Goal: Book appointment/travel/reservation: Book appointment/travel/reservation

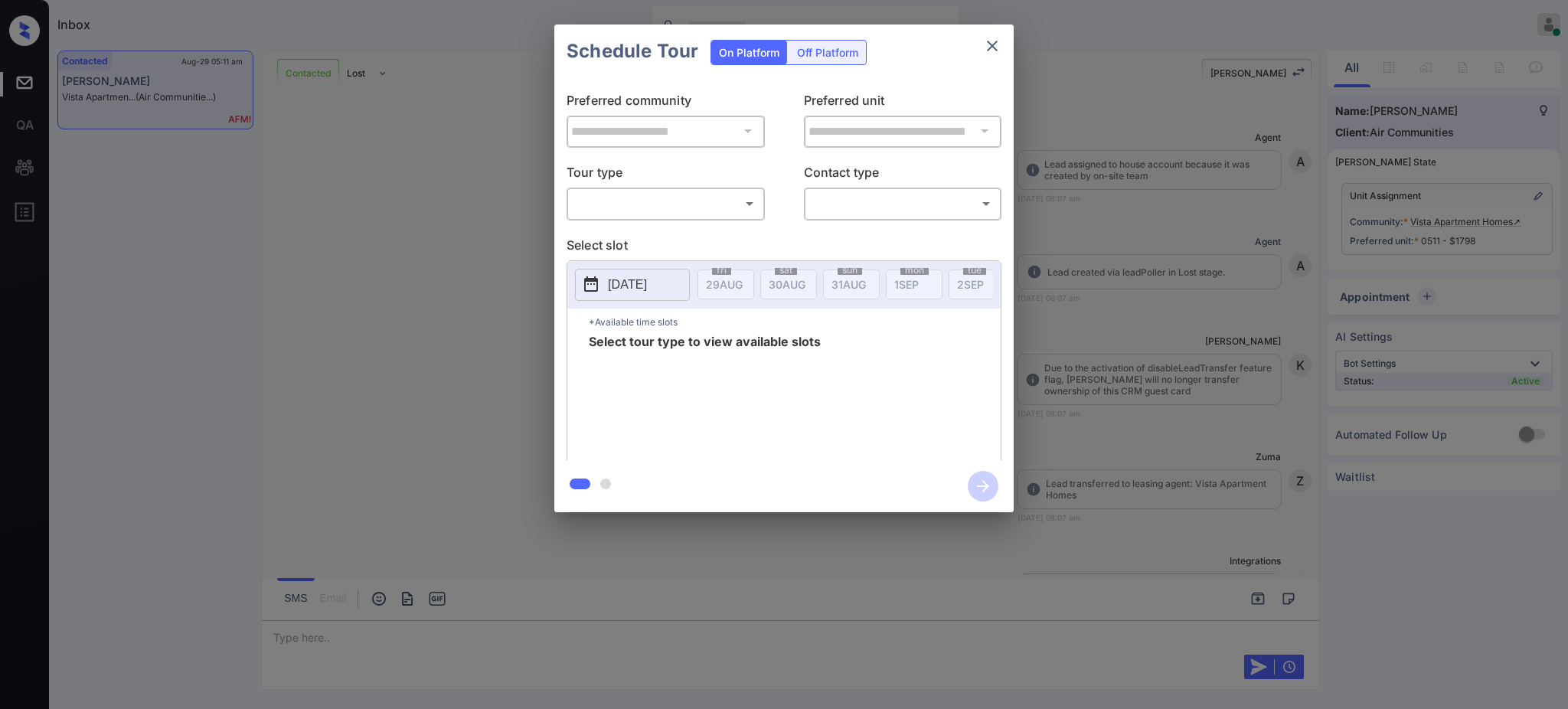
scroll to position [3051, 0]
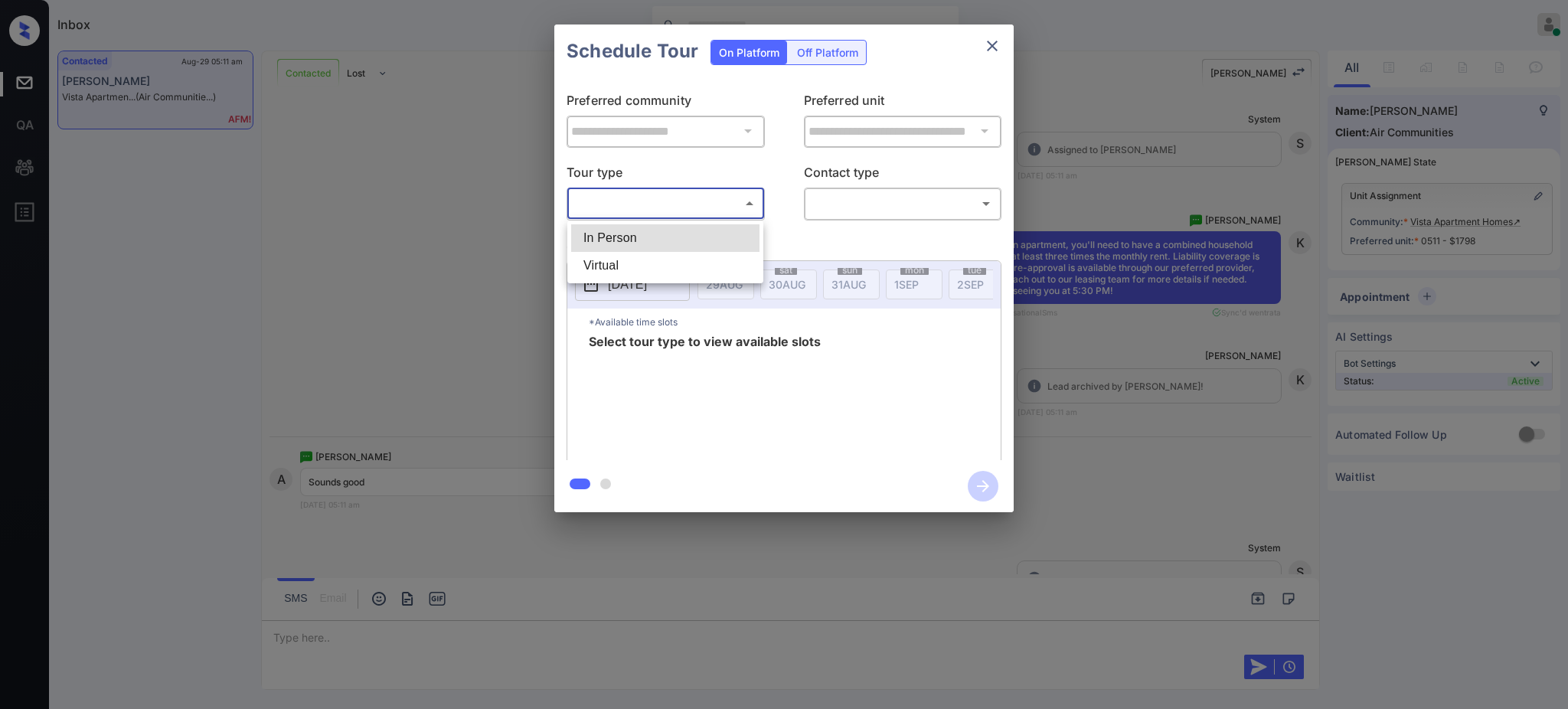
click at [693, 207] on body "Inbox Ajay Kumar Online Set yourself offline Set yourself on break Profile Swit…" at bounding box center [784, 354] width 1568 height 709
drag, startPoint x: 630, startPoint y: 219, endPoint x: 625, endPoint y: 227, distance: 9.4
click at [627, 224] on ul "In Person Virtual" at bounding box center [665, 251] width 196 height 62
click at [625, 228] on li "In Person" at bounding box center [665, 238] width 188 height 28
type input "********"
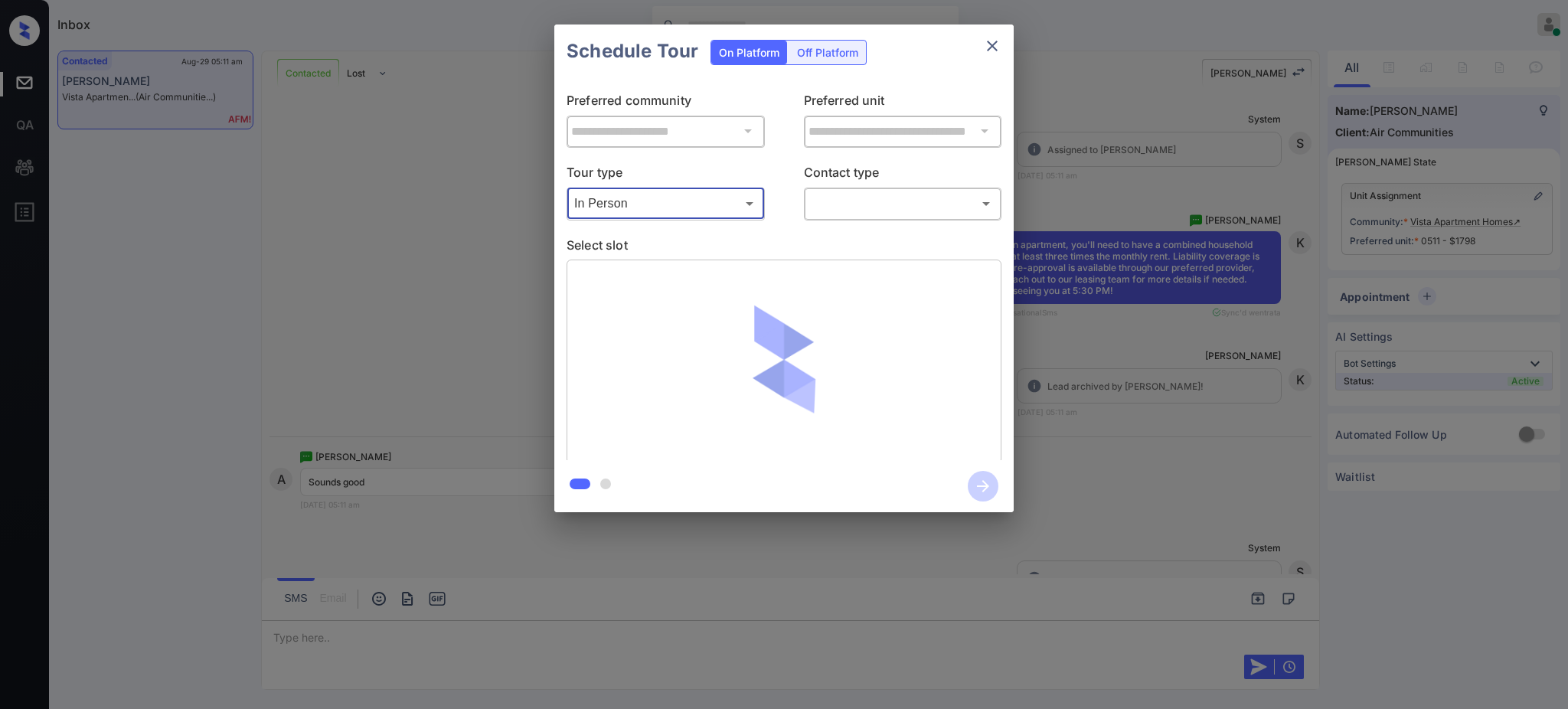
click at [853, 194] on body "Inbox Ajay Kumar Online Set yourself offline Set yourself on break Profile Swit…" at bounding box center [784, 354] width 1568 height 709
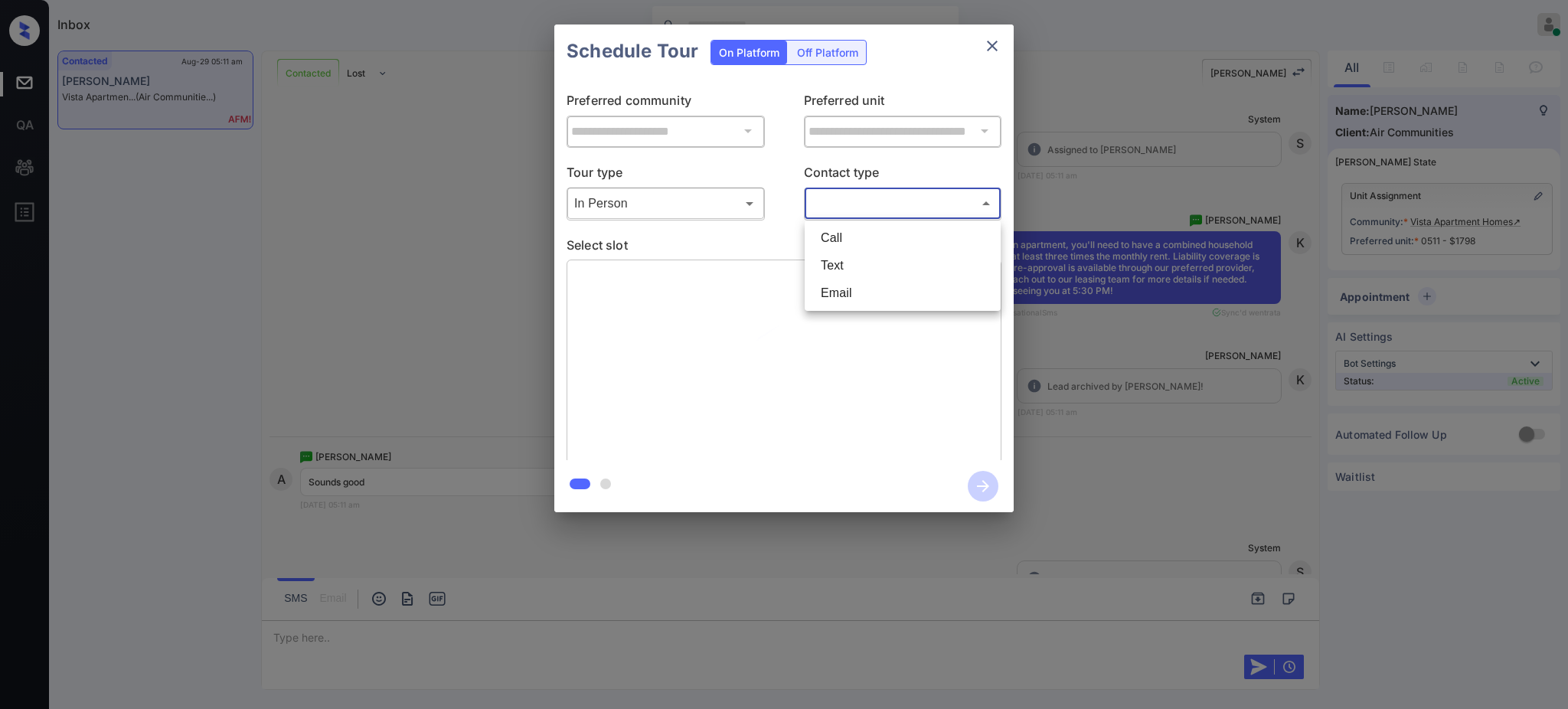
click at [831, 268] on li "Text" at bounding box center [902, 265] width 188 height 28
type input "****"
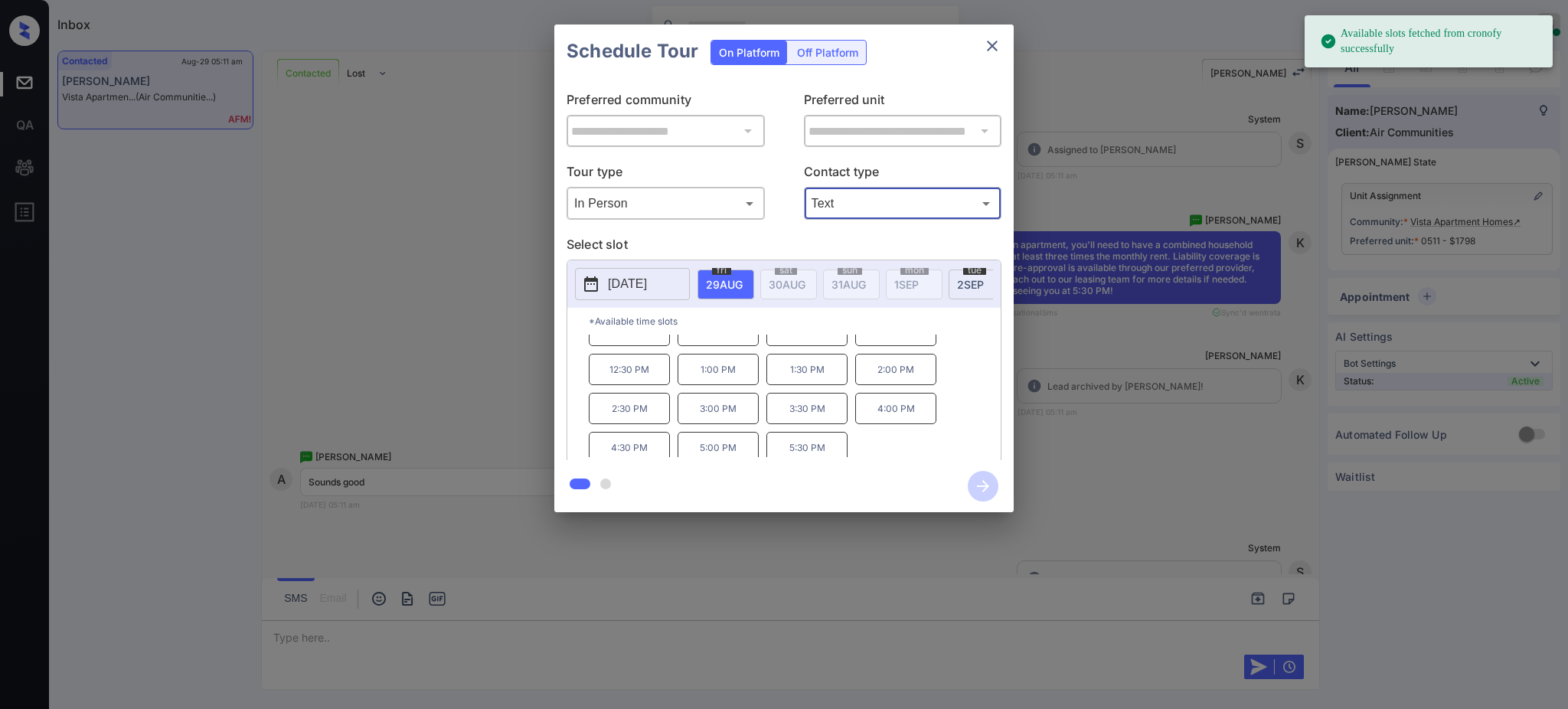
scroll to position [26, 0]
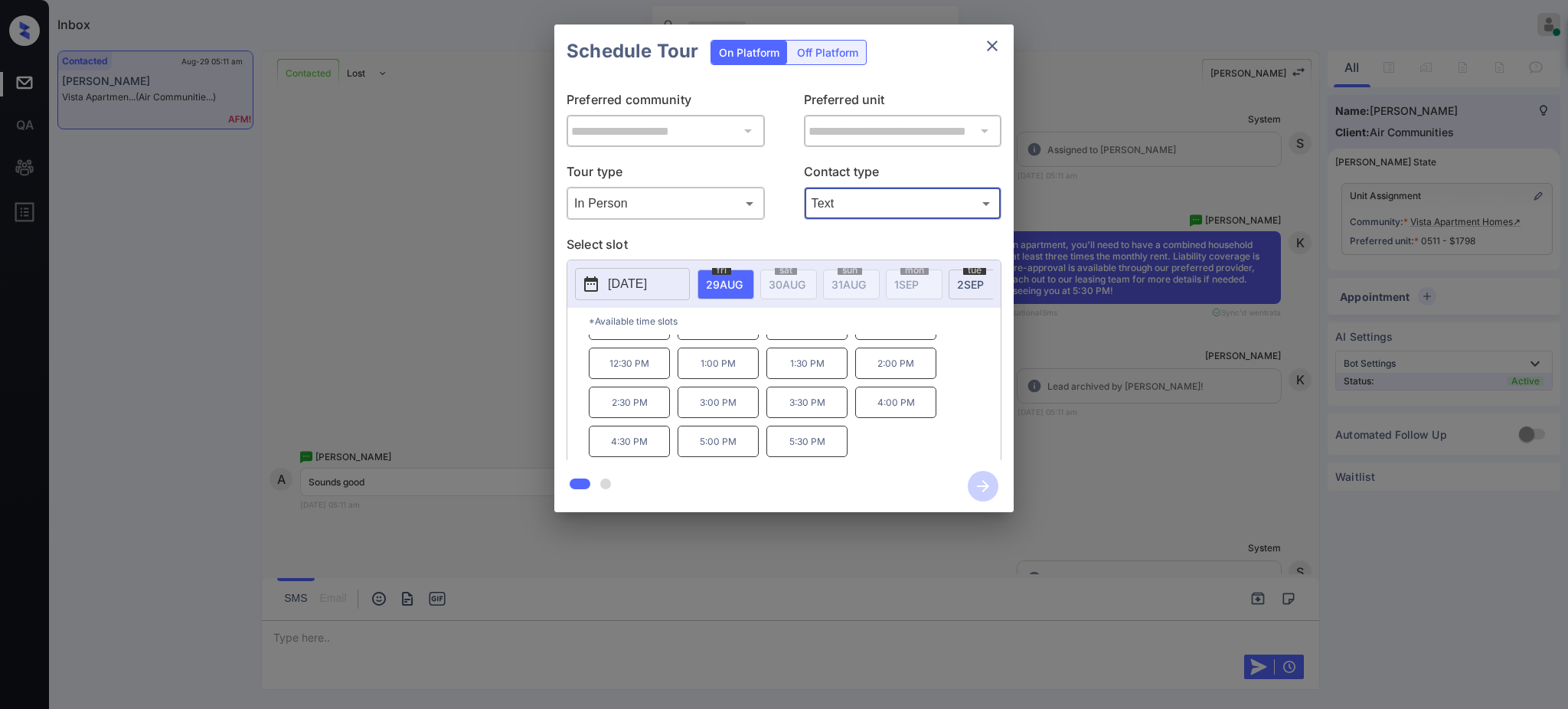
click at [1157, 310] on div "**********" at bounding box center [784, 268] width 1568 height 537
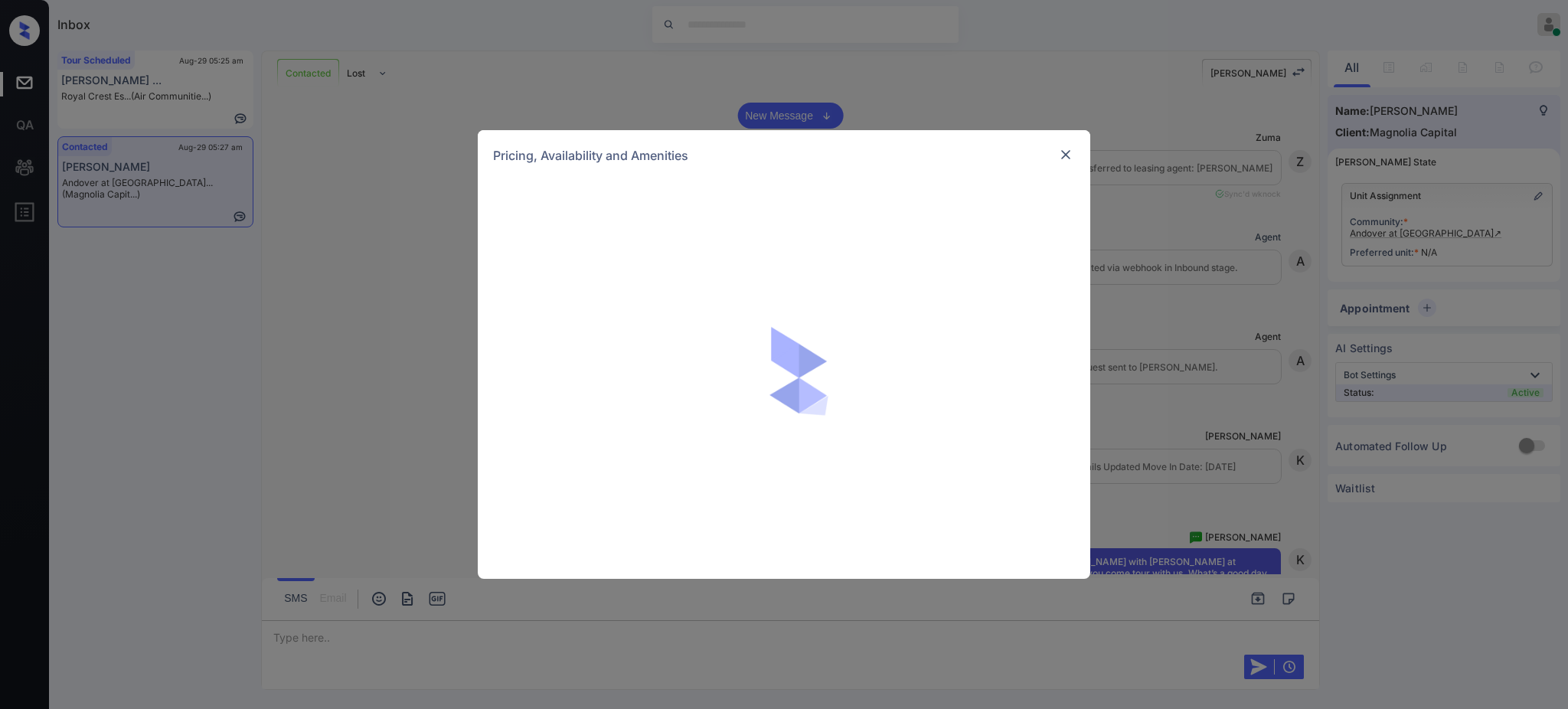
scroll to position [1431, 0]
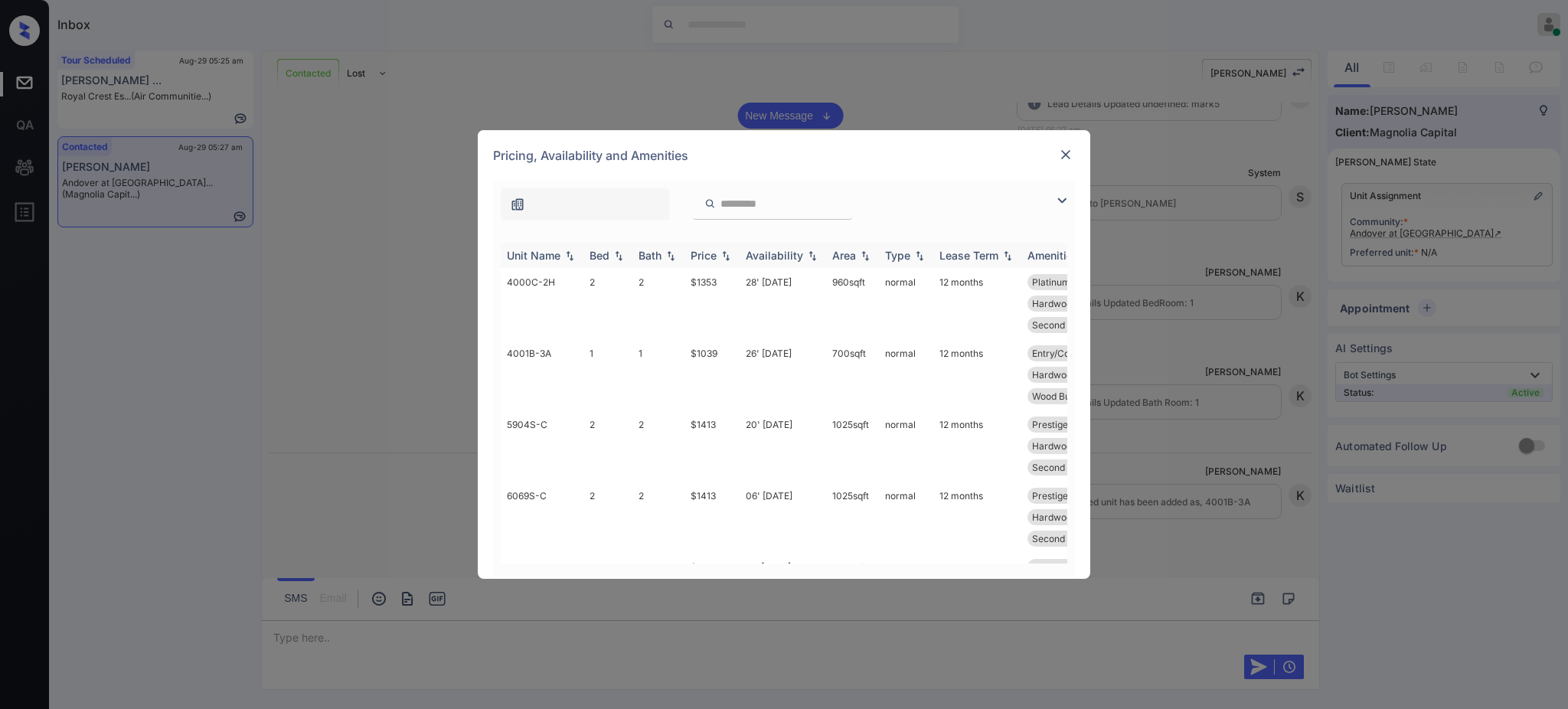
click at [607, 244] on th "Bed" at bounding box center [608, 255] width 49 height 25
click at [605, 249] on th "Bed" at bounding box center [608, 255] width 49 height 25
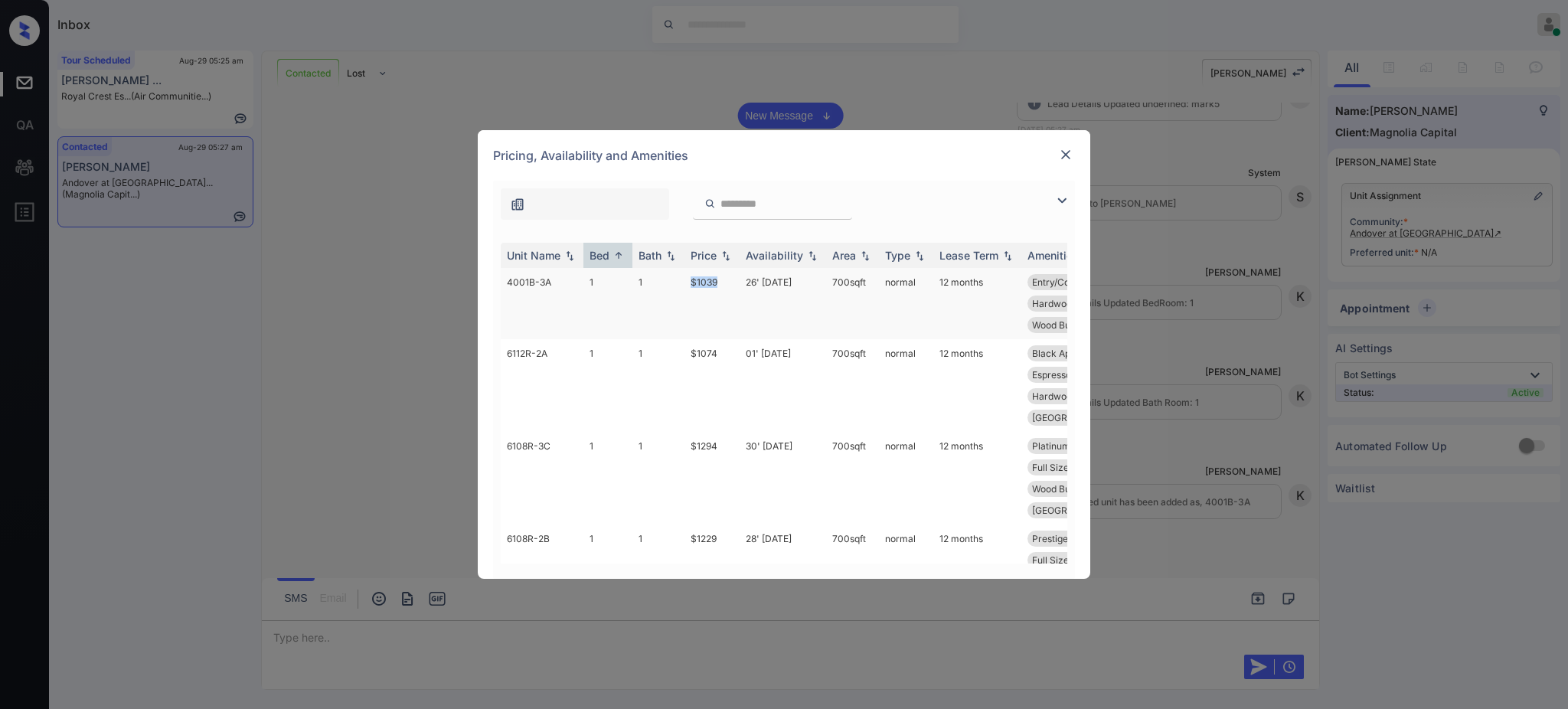
drag, startPoint x: 677, startPoint y: 276, endPoint x: 755, endPoint y: 297, distance: 80.8
click at [722, 280] on tr "4001B-3A 1 1 $1039 26' Oct 25 700 sqft normal 12 months Entry/Coat Clos... Full…" at bounding box center [900, 303] width 800 height 71
copy tr "$1039"
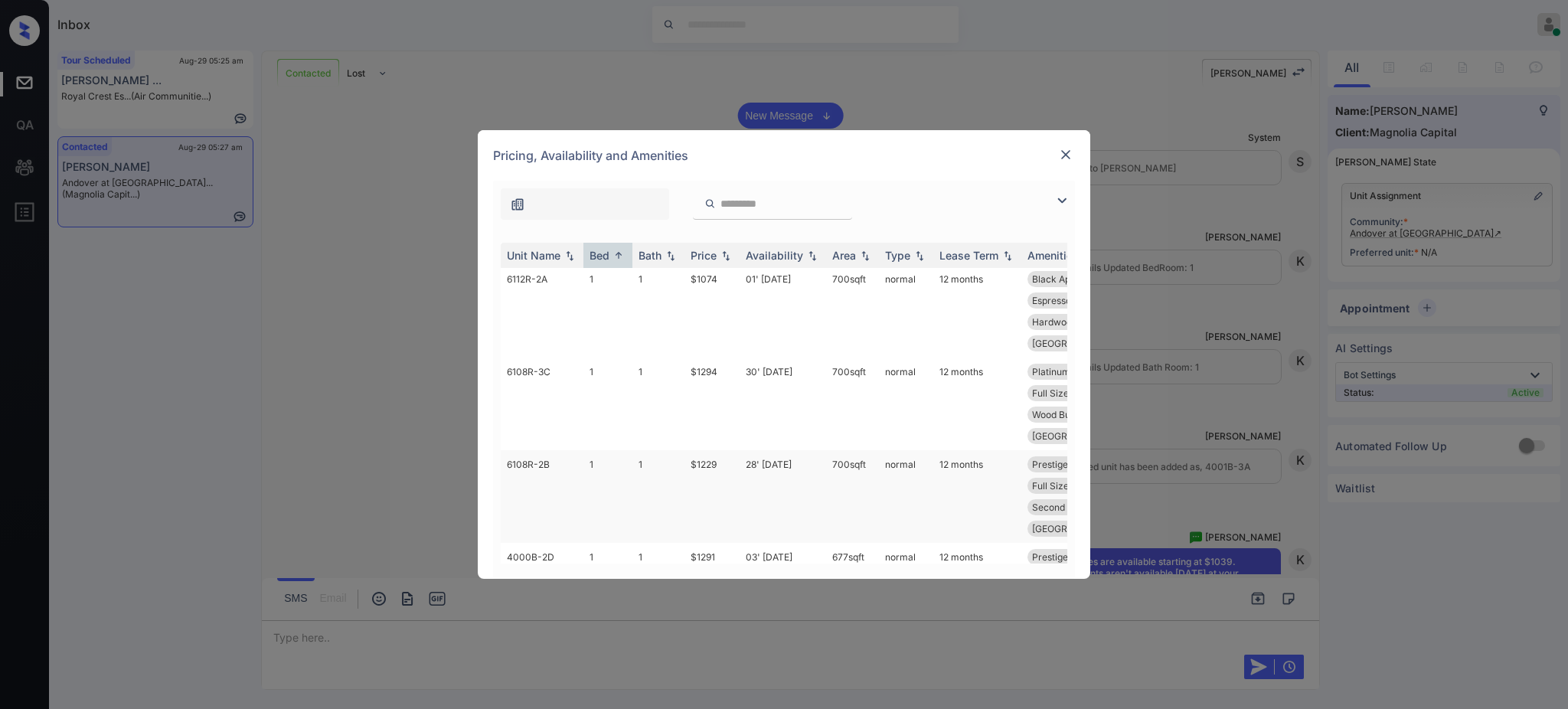
scroll to position [0, 0]
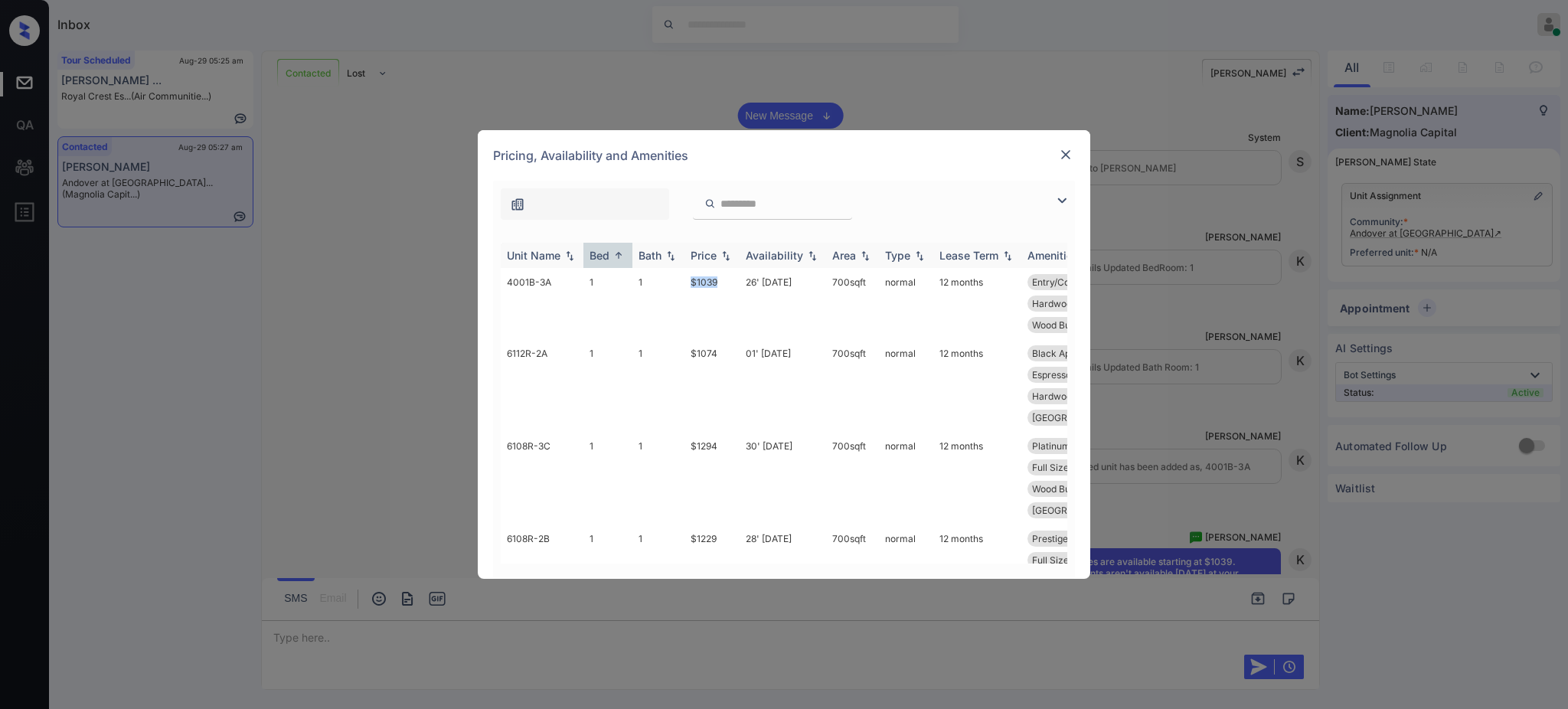
copy tr "$1039"
click at [1062, 148] on img at bounding box center [1066, 155] width 16 height 16
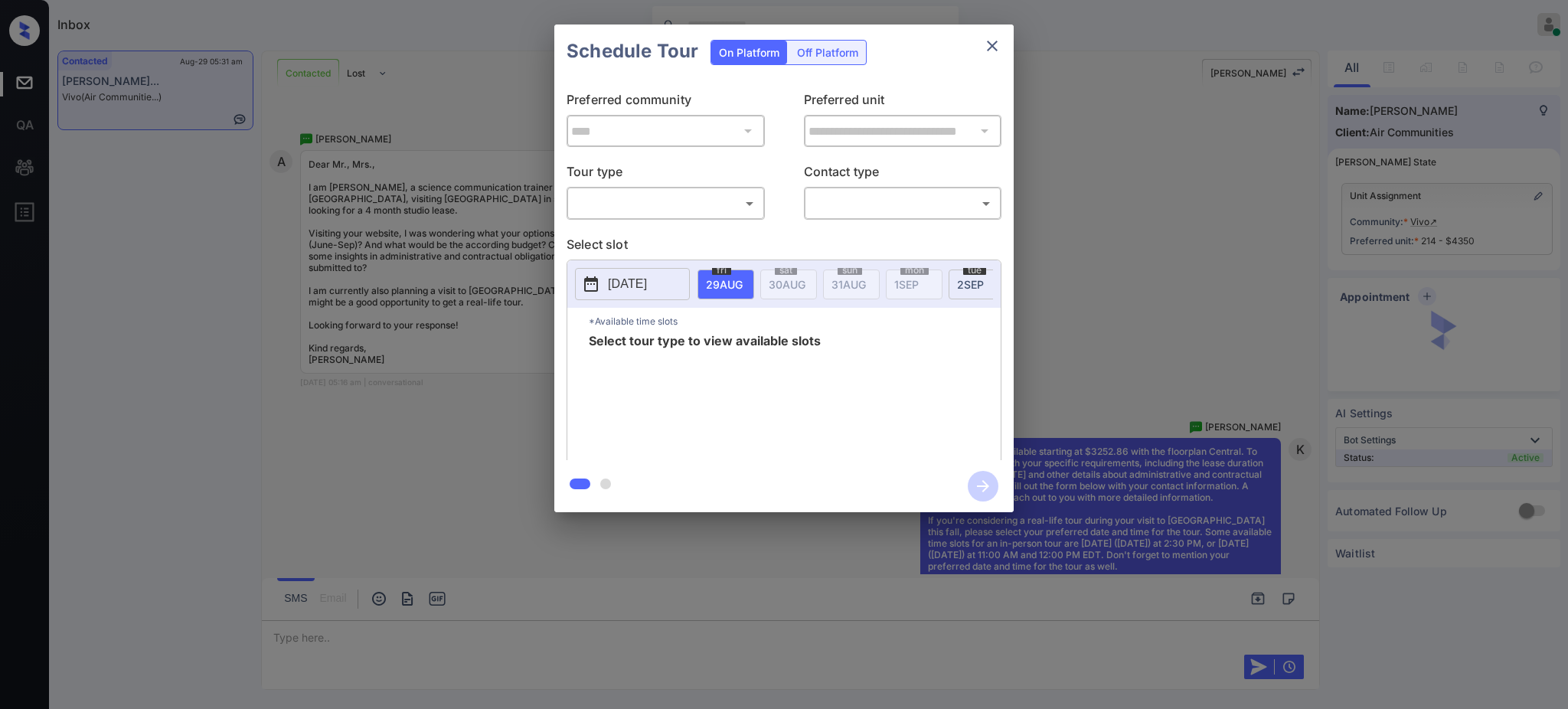
click at [689, 188] on div "​ ​" at bounding box center [665, 203] width 199 height 33
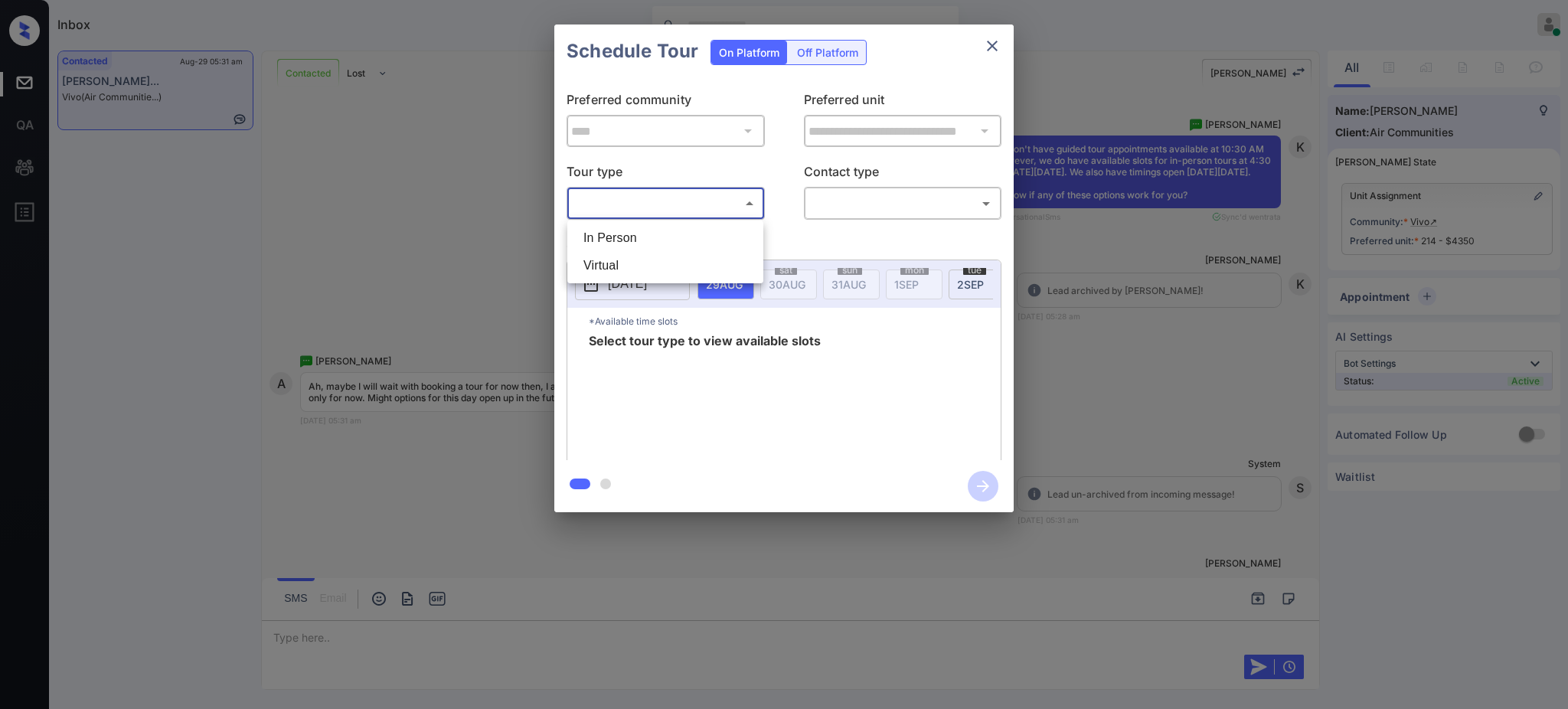
click at [677, 197] on body "Inbox Ajay Kumar Online Set yourself offline Set yourself on break Profile Swit…" at bounding box center [784, 354] width 1568 height 709
click at [663, 226] on li "In Person" at bounding box center [665, 238] width 188 height 28
type input "********"
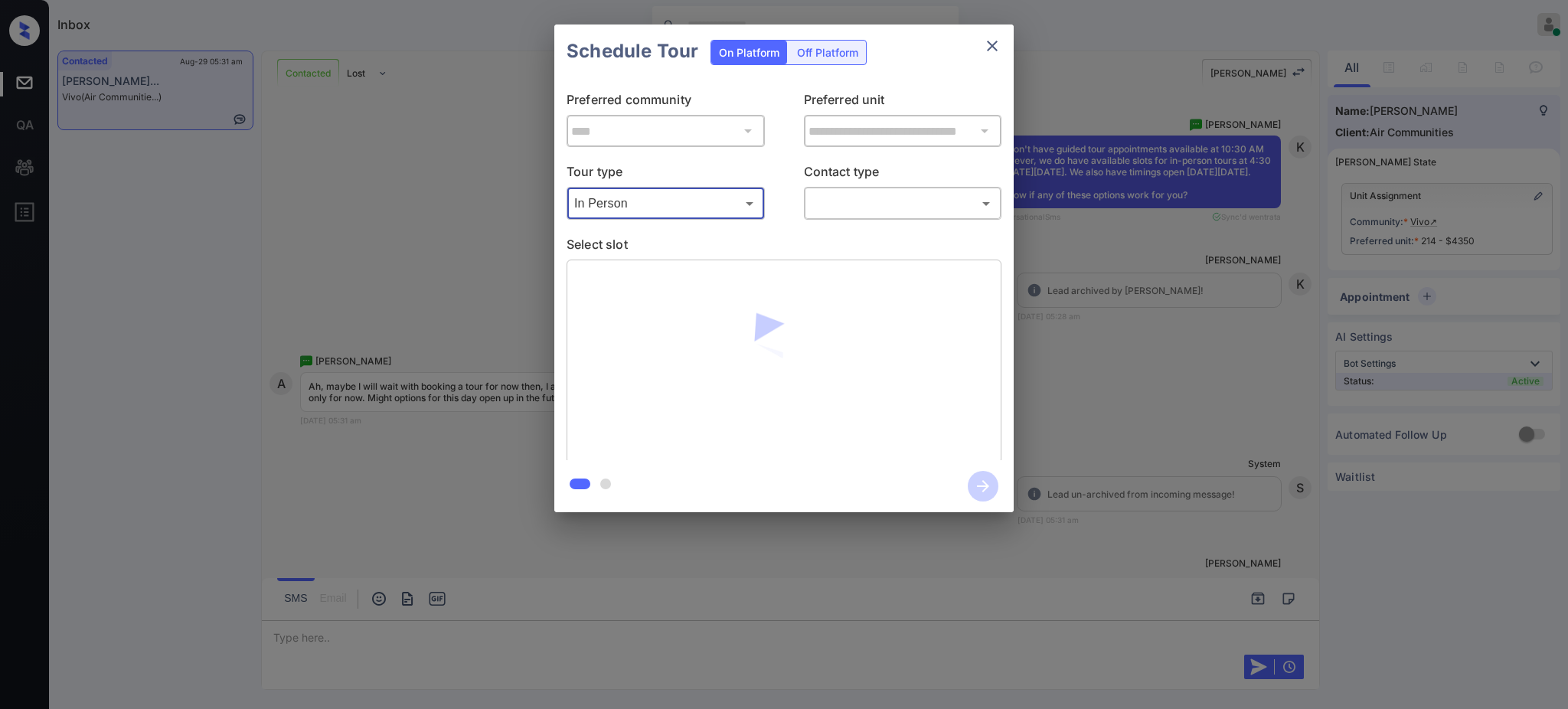
click at [837, 207] on body "Inbox Ajay Kumar Online Set yourself offline Set yourself on break Profile Swit…" at bounding box center [784, 354] width 1568 height 709
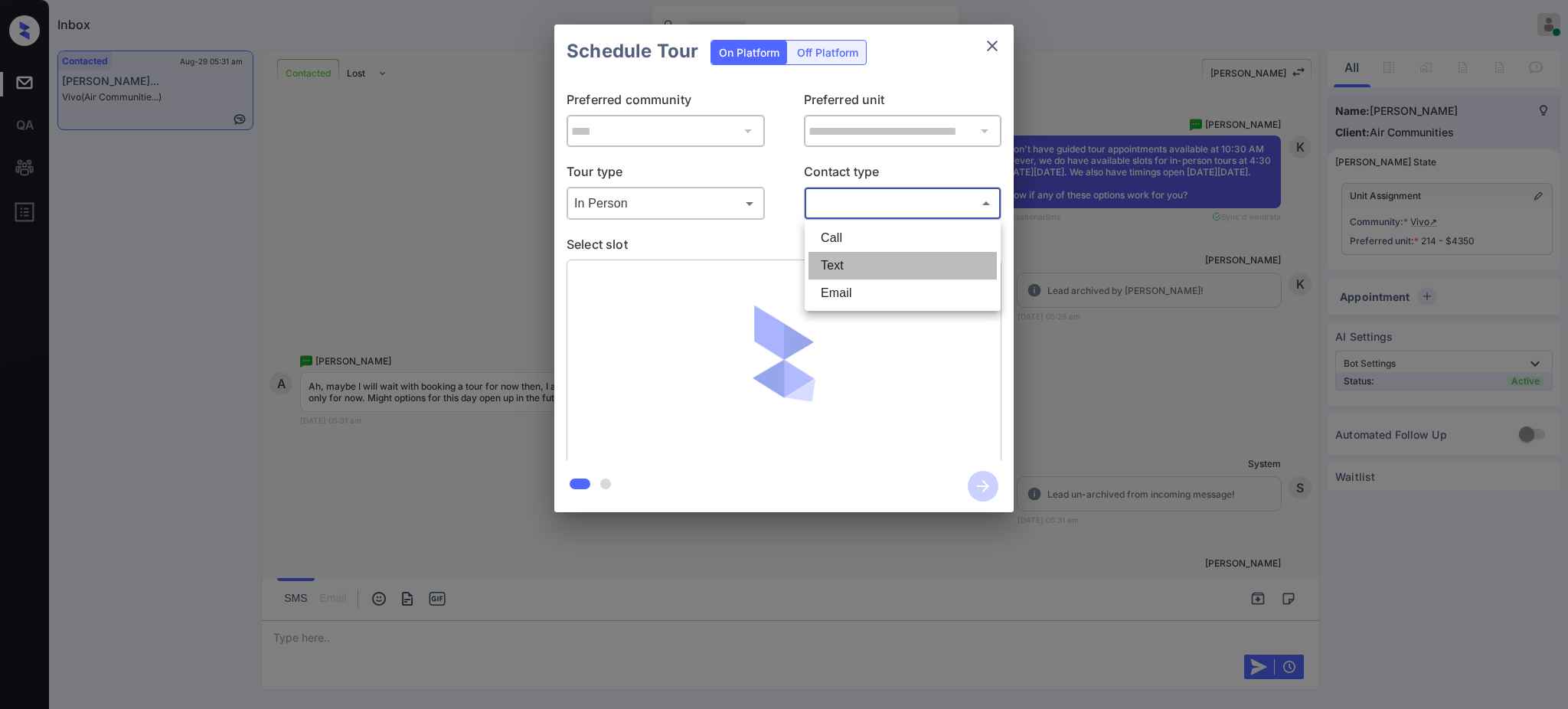
click at [833, 264] on li "Text" at bounding box center [902, 265] width 188 height 28
type input "****"
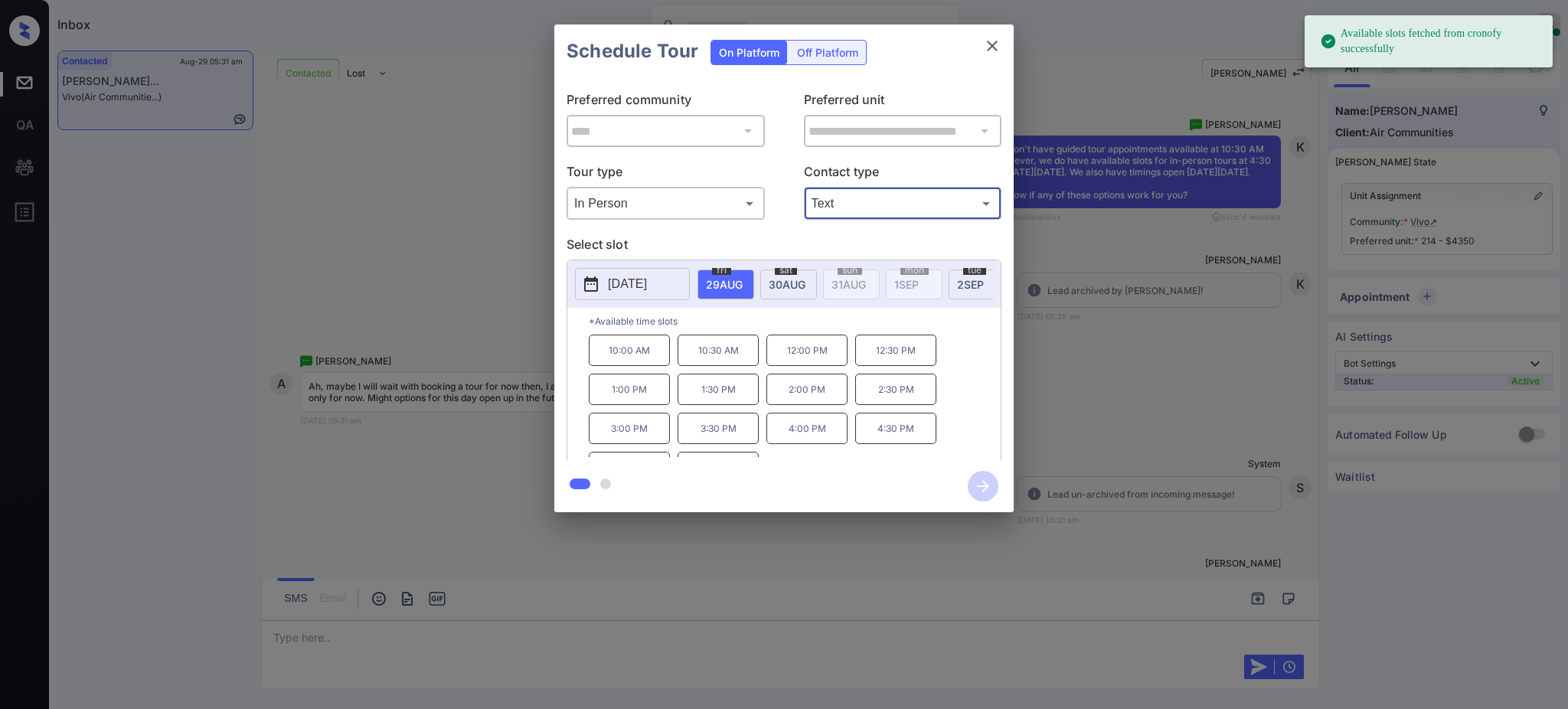
click at [647, 283] on p "[DATE]" at bounding box center [627, 283] width 39 height 18
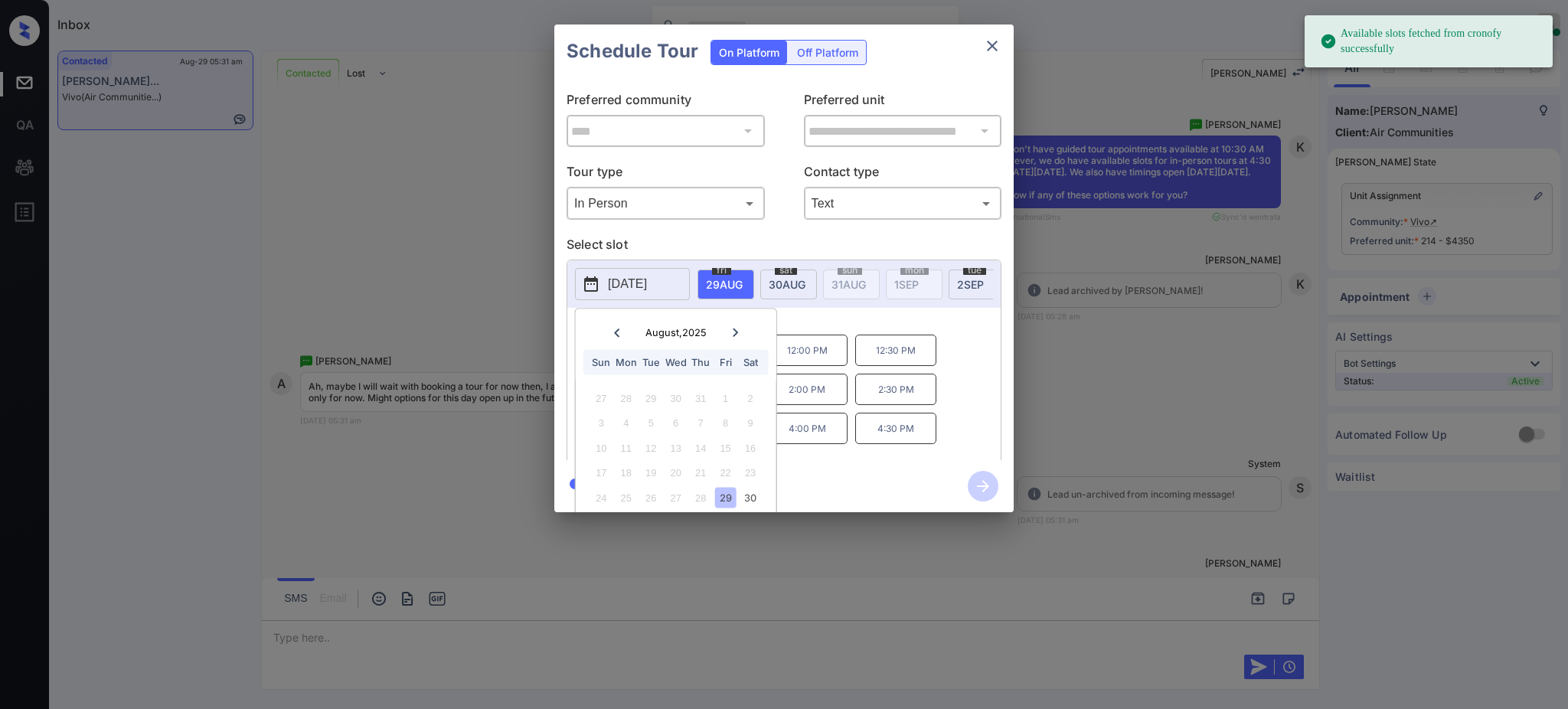
click at [742, 331] on div at bounding box center [735, 333] width 21 height 19
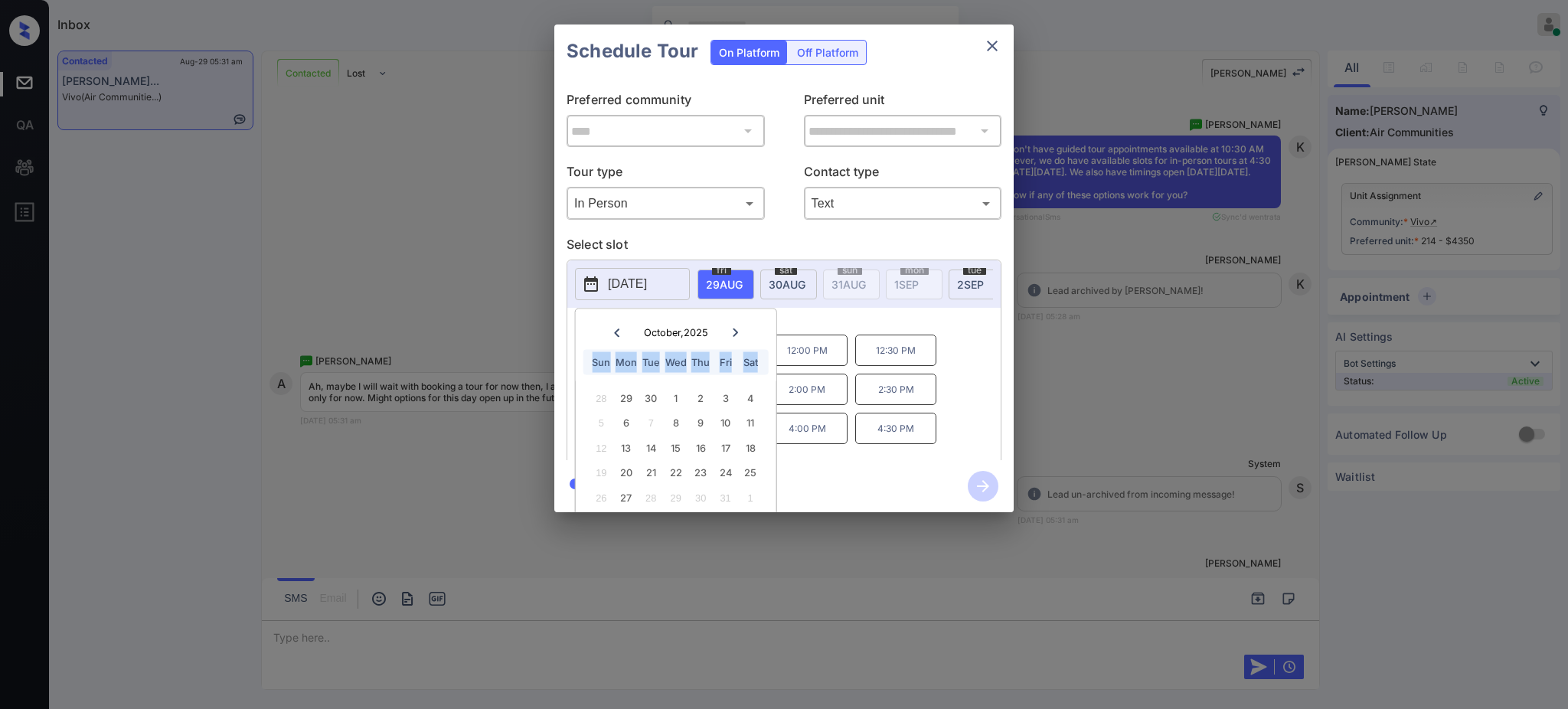
scroll to position [0, 0]
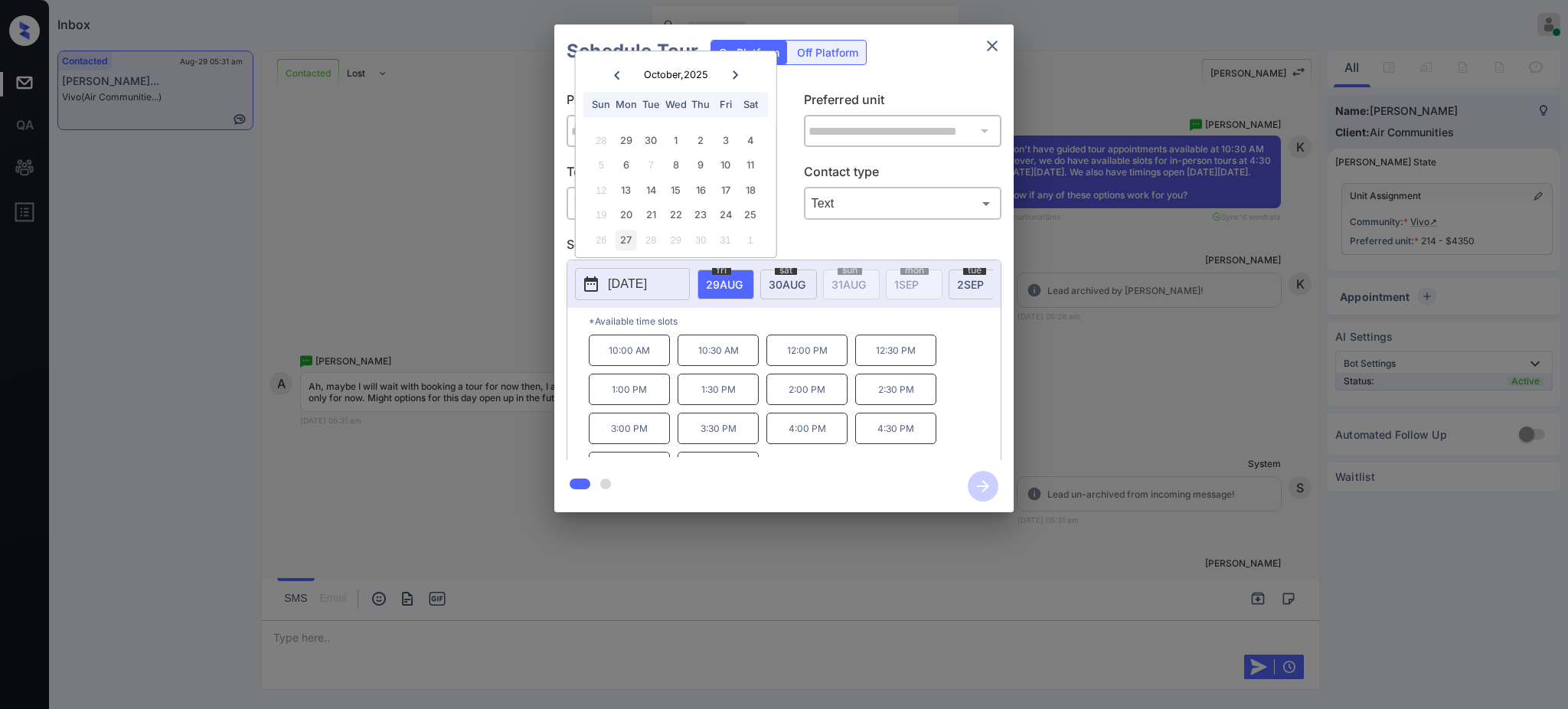
click at [617, 239] on div "27" at bounding box center [626, 240] width 21 height 21
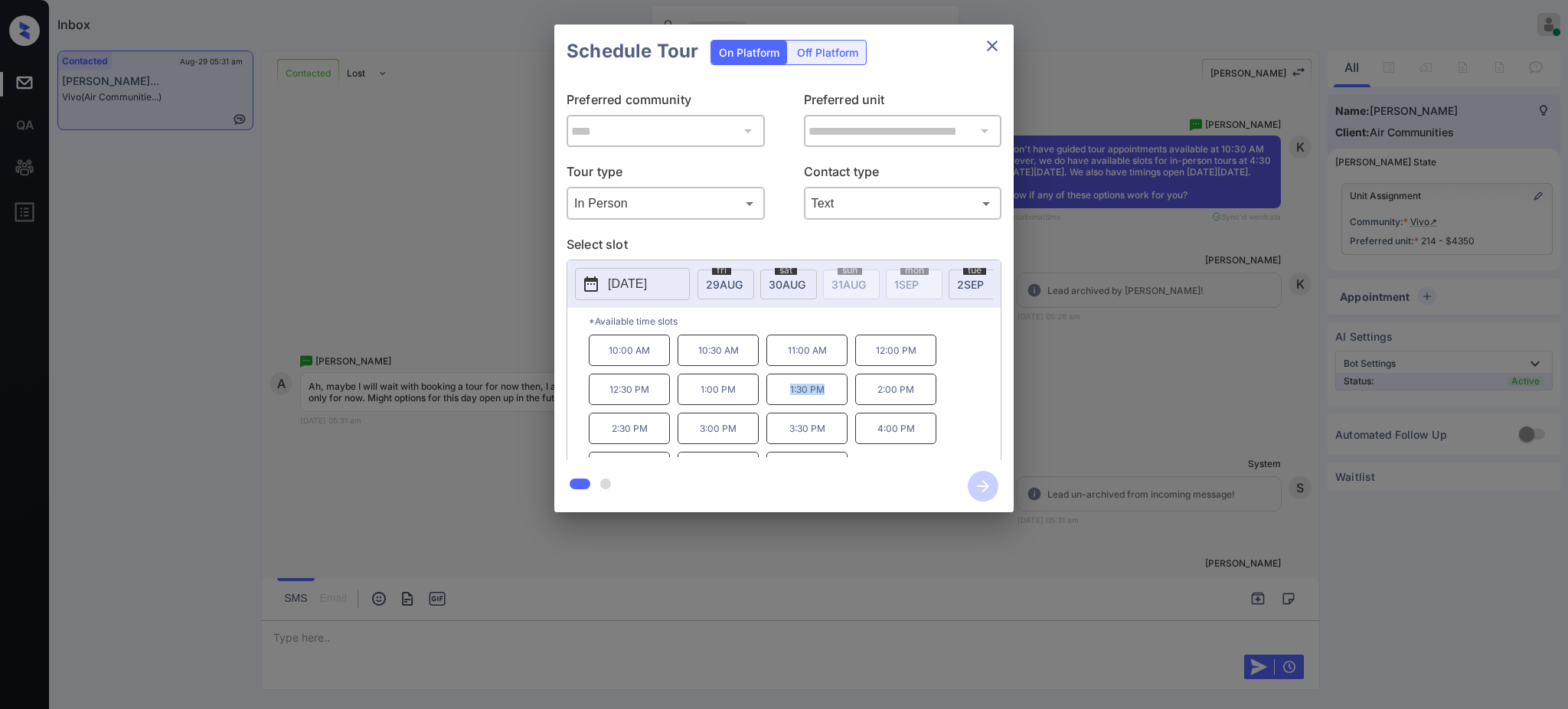
drag, startPoint x: 781, startPoint y: 408, endPoint x: 834, endPoint y: 393, distance: 55.1
click at [826, 400] on p "1:30 PM" at bounding box center [807, 389] width 82 height 31
copy p "1:30 PM"
click at [989, 43] on icon "close" at bounding box center [992, 45] width 18 height 18
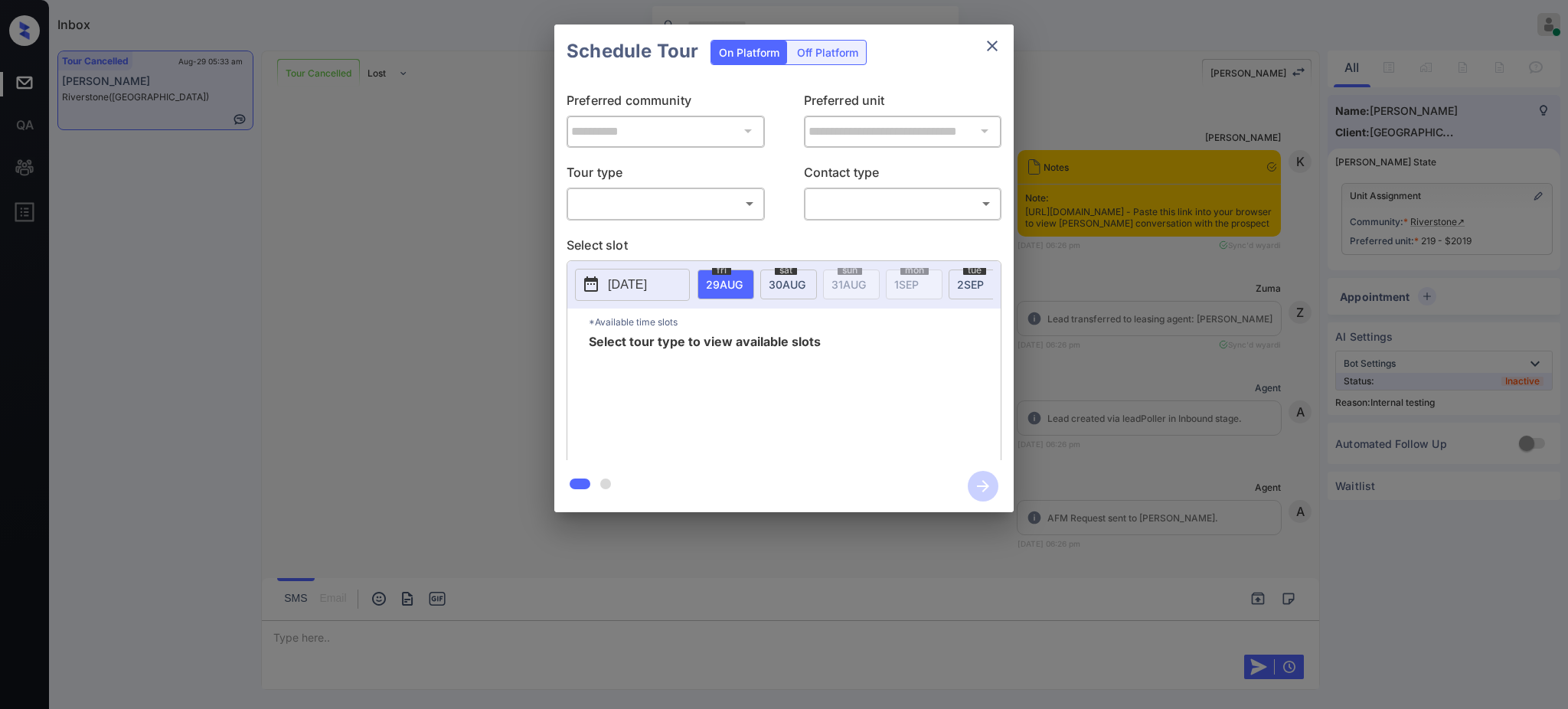
scroll to position [9237, 0]
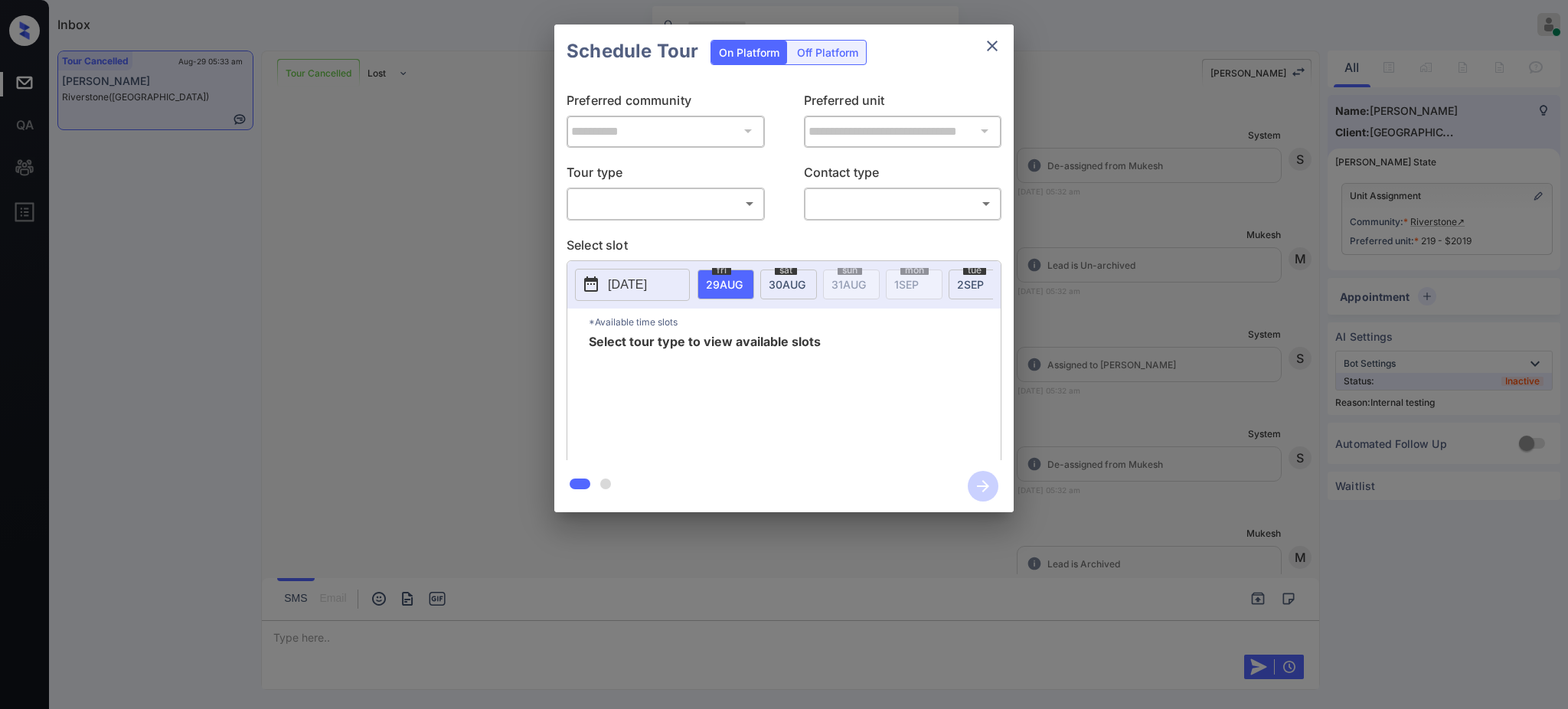
click at [1166, 329] on div "**********" at bounding box center [784, 268] width 1568 height 537
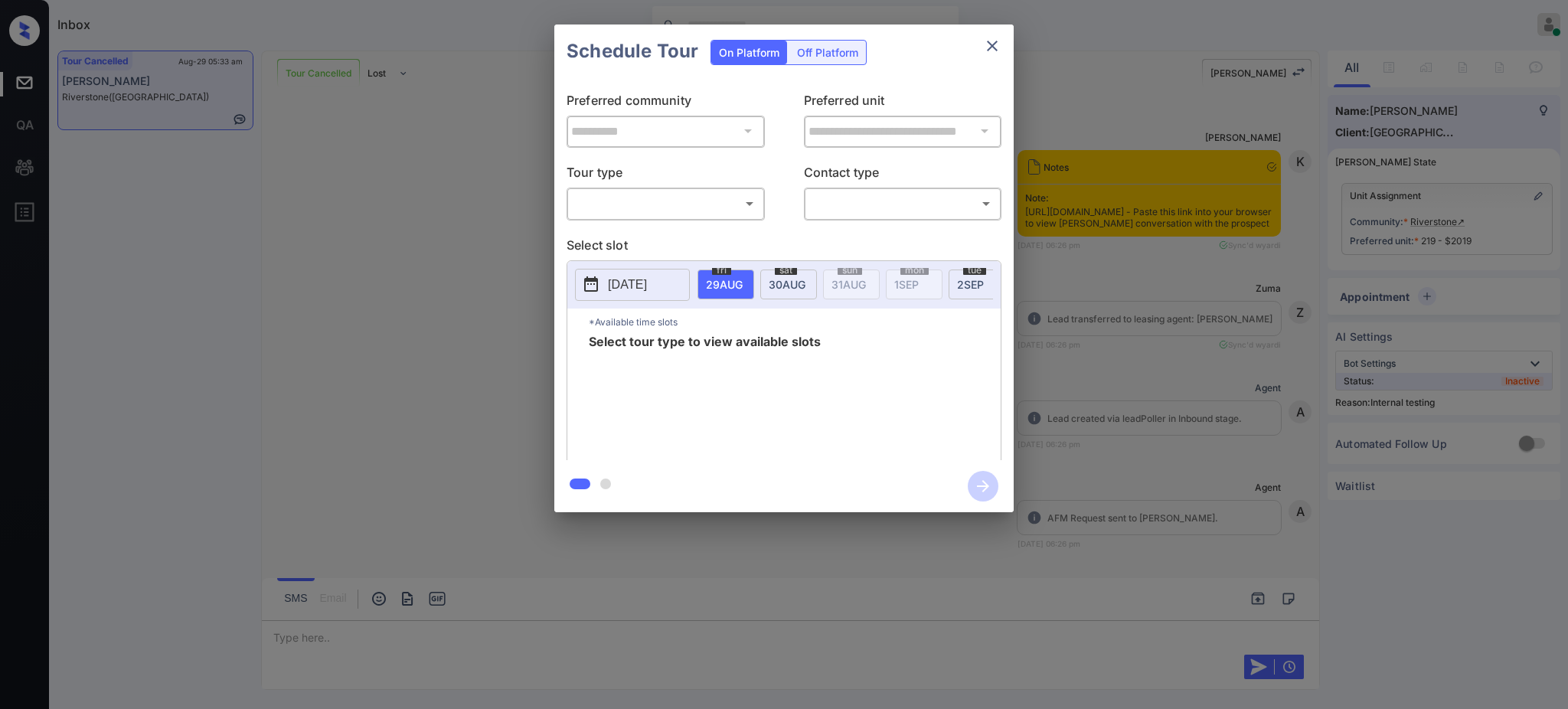
scroll to position [9237, 0]
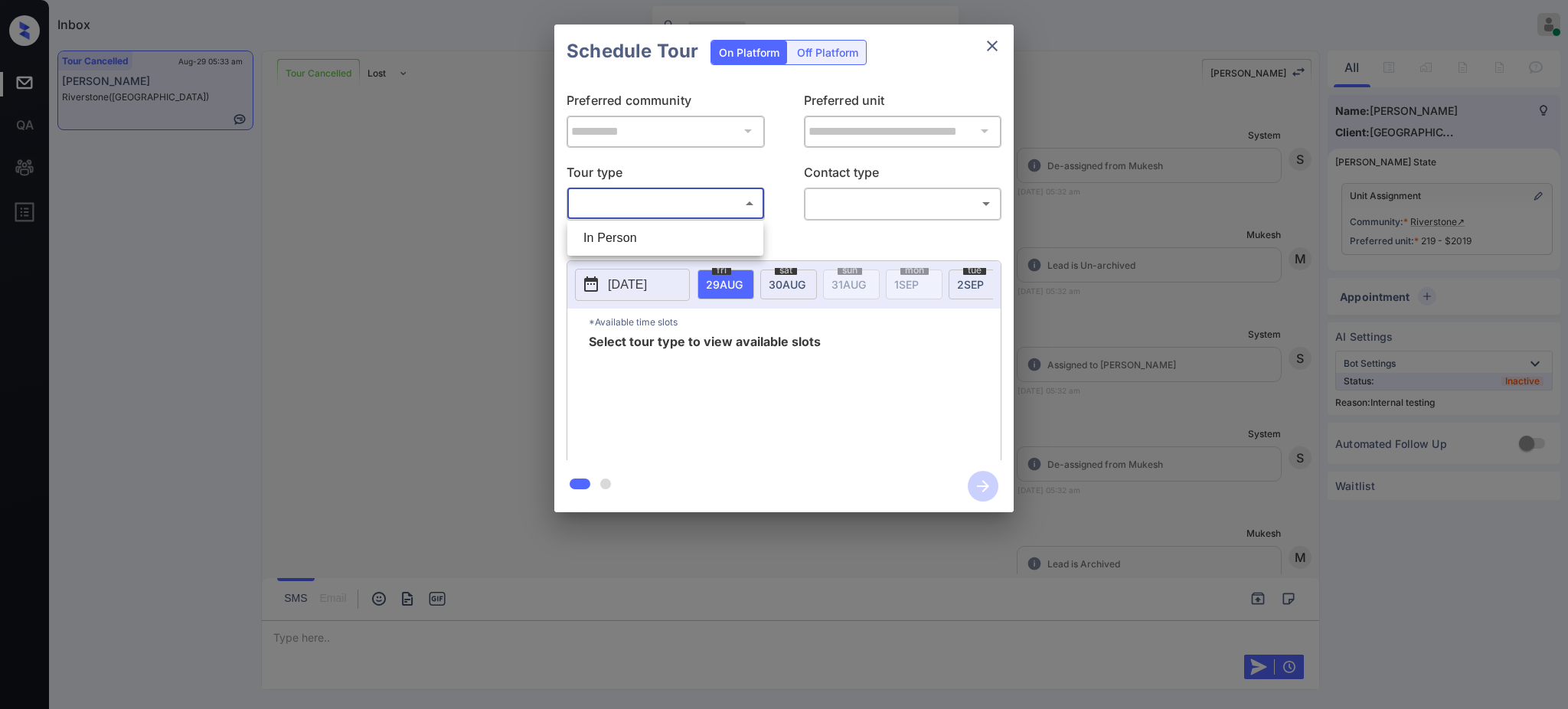
click at [671, 209] on body "Inbox [PERSON_NAME] Online Set yourself offline Set yourself on break Profile S…" at bounding box center [784, 354] width 1568 height 709
click at [651, 232] on li "In Person" at bounding box center [665, 238] width 188 height 28
type input "********"
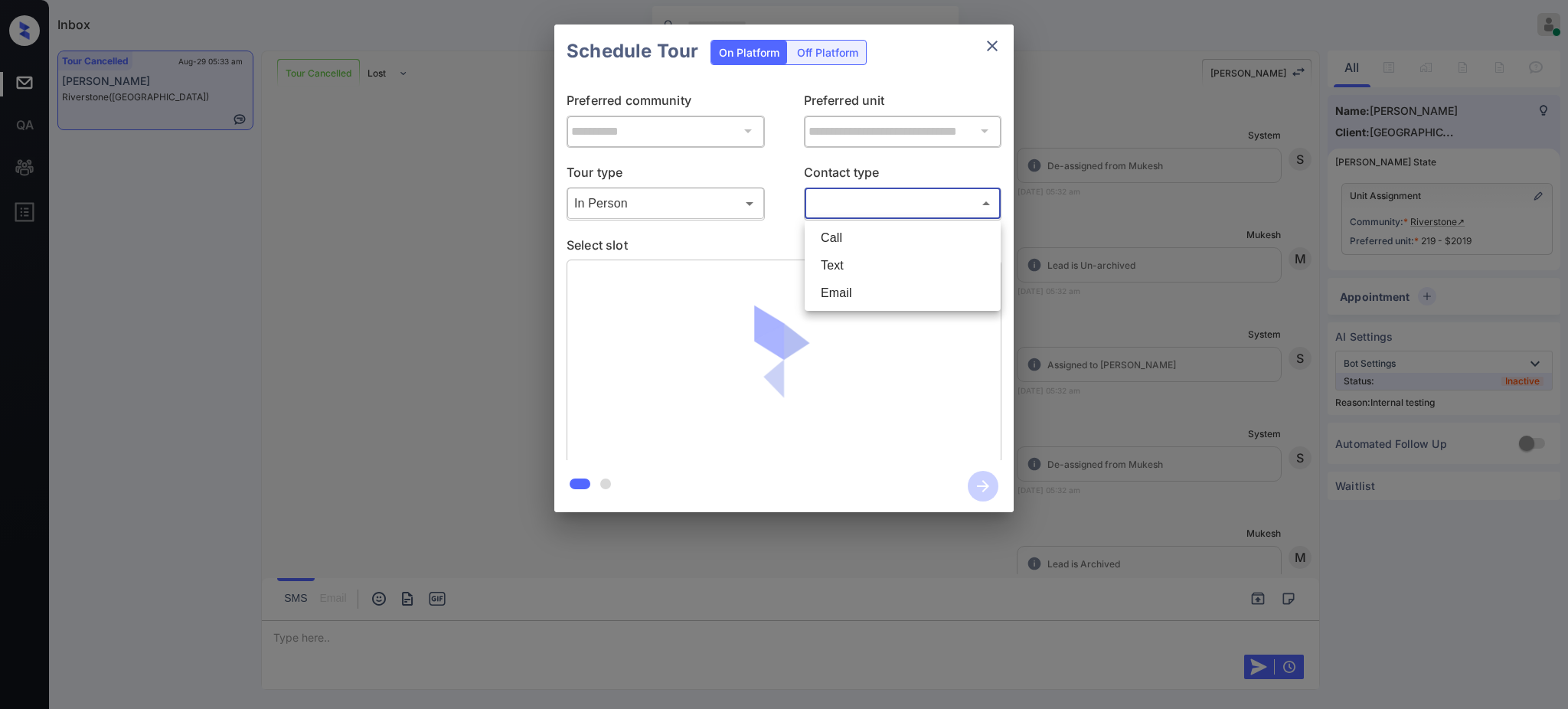
click at [863, 207] on body "Inbox Ajay Kumar Online Set yourself offline Set yourself on break Profile Swit…" at bounding box center [784, 354] width 1568 height 709
click at [836, 260] on li "Text" at bounding box center [902, 265] width 188 height 28
type input "****"
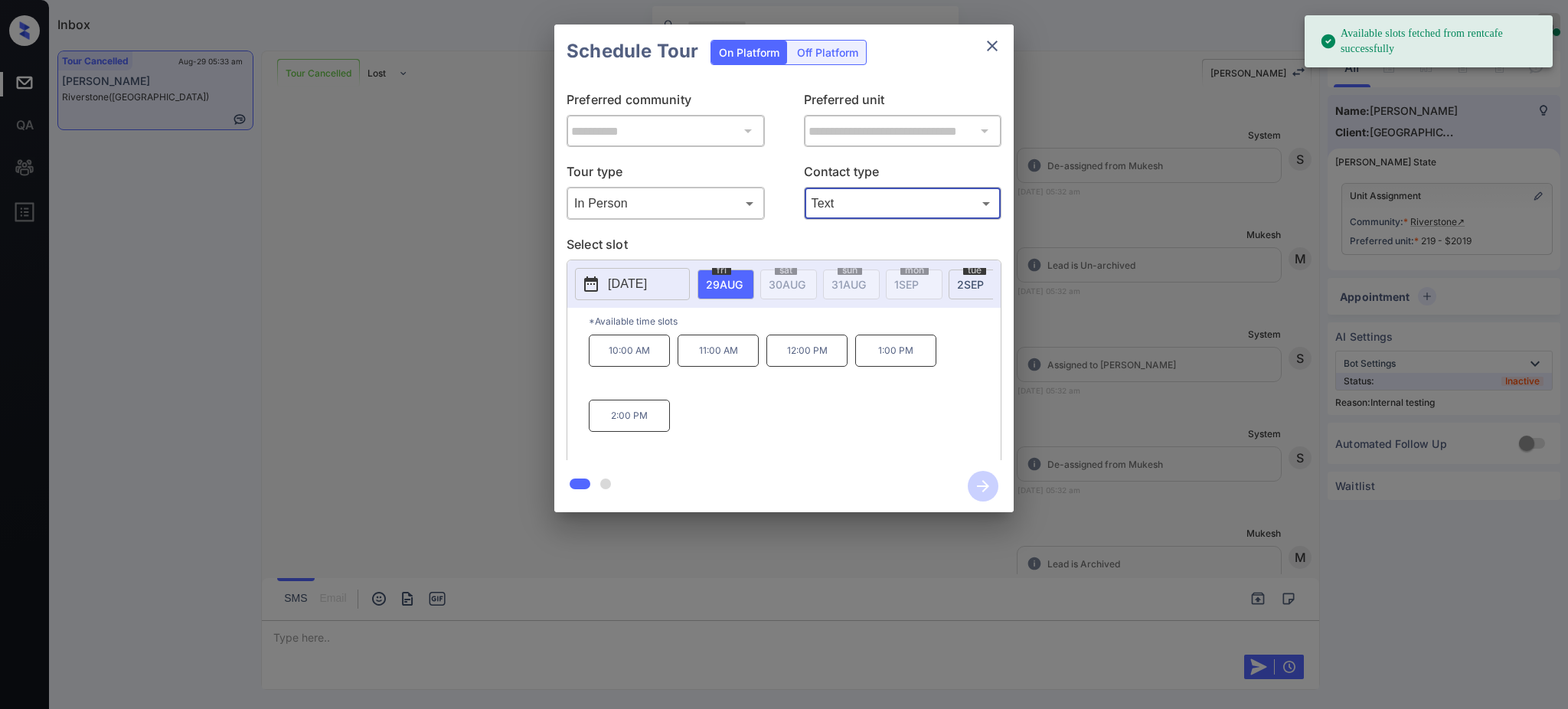
click at [647, 278] on p "[DATE]" at bounding box center [627, 283] width 39 height 18
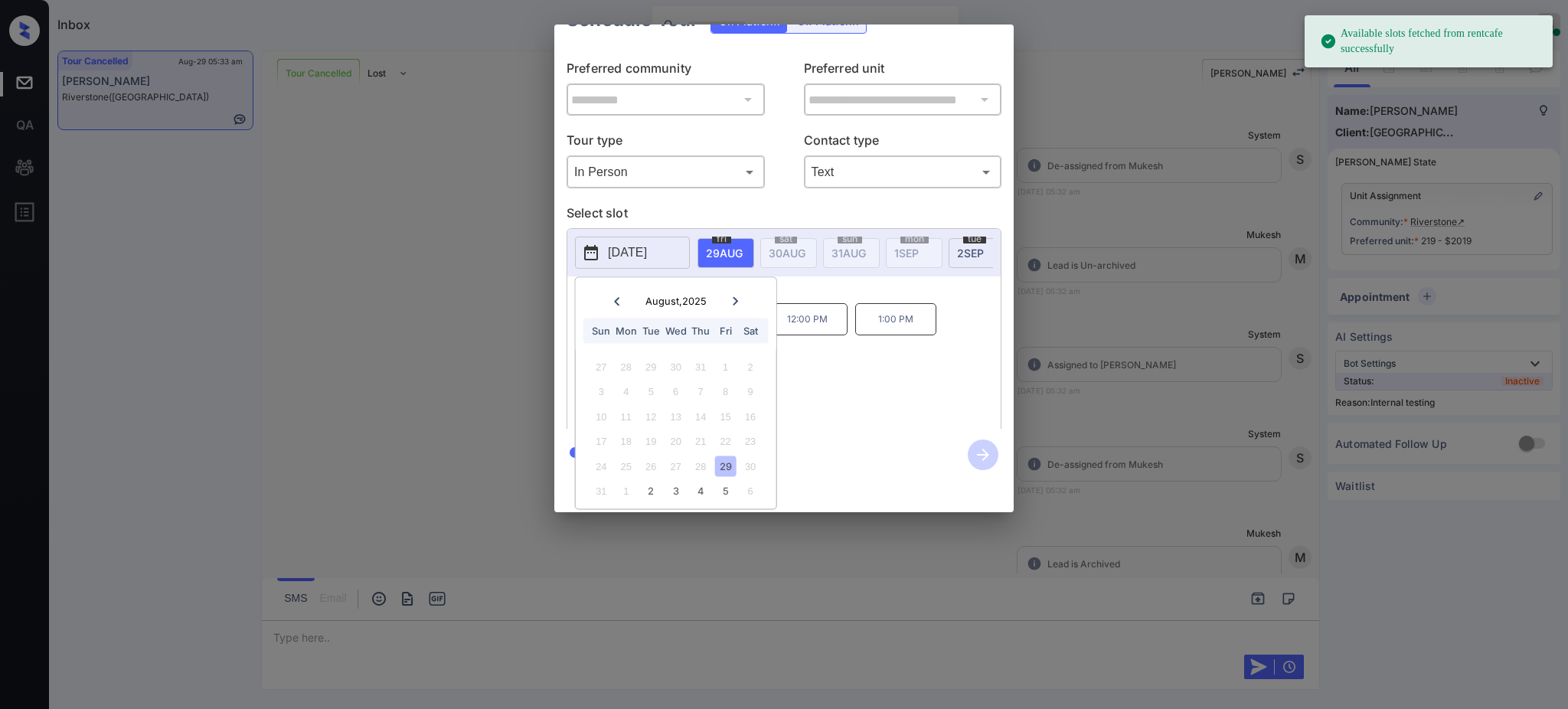
scroll to position [50, 0]
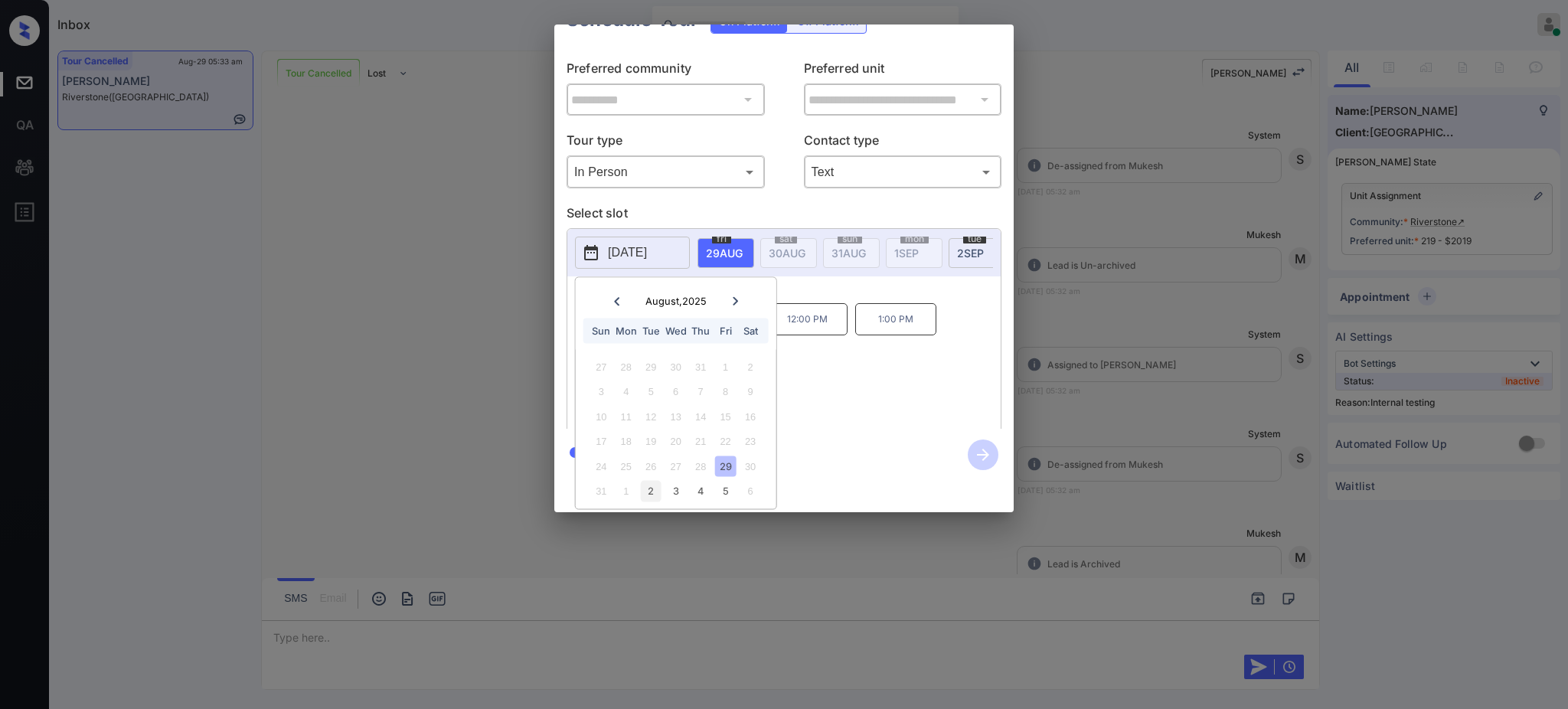
click at [654, 480] on div "2" at bounding box center [651, 491] width 21 height 21
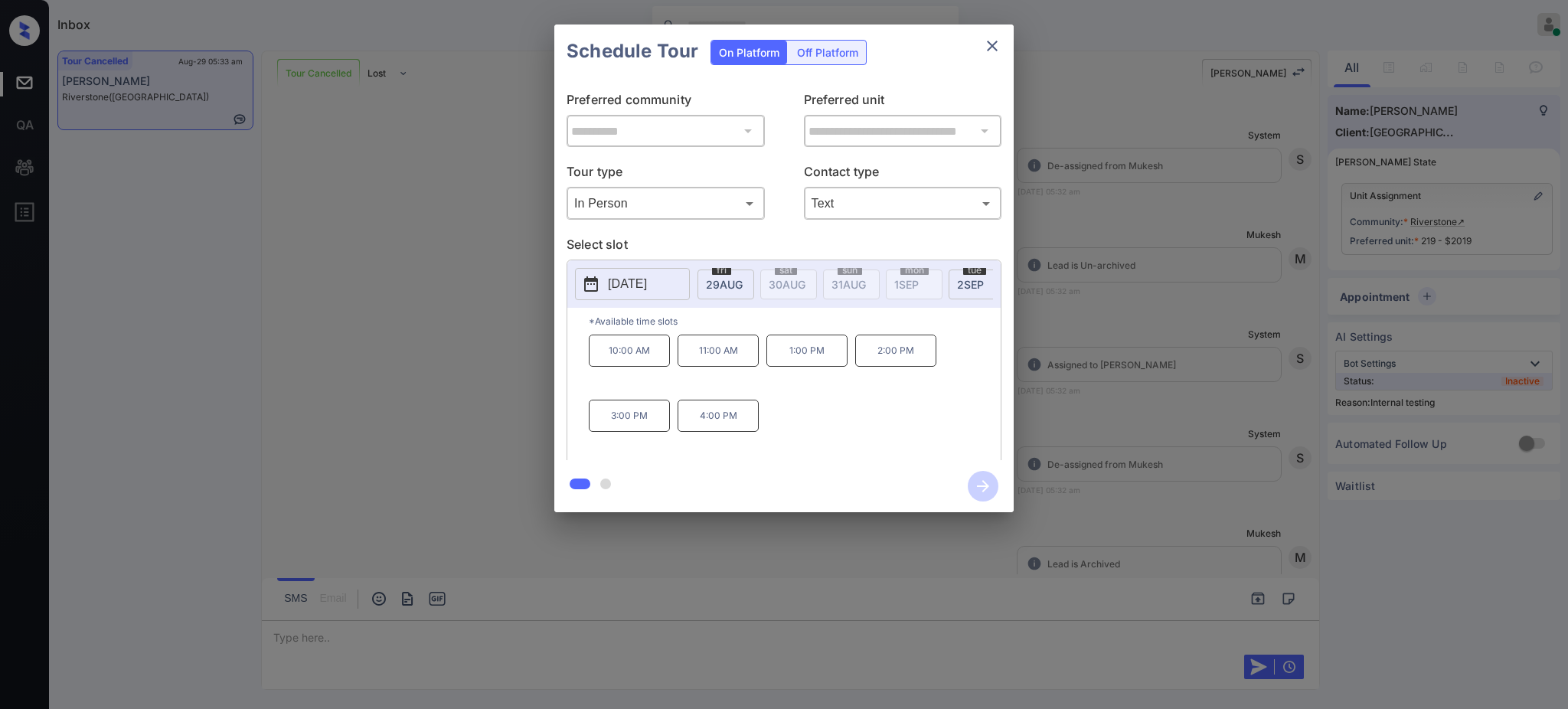
click at [826, 387] on div "10:00 AM 11:00 AM 1:00 PM 2:00 PM 3:00 PM 4:00 PM" at bounding box center [794, 395] width 412 height 122
click at [720, 422] on p "4:00 PM" at bounding box center [718, 415] width 82 height 32
click at [985, 486] on icon "button" at bounding box center [983, 486] width 12 height 12
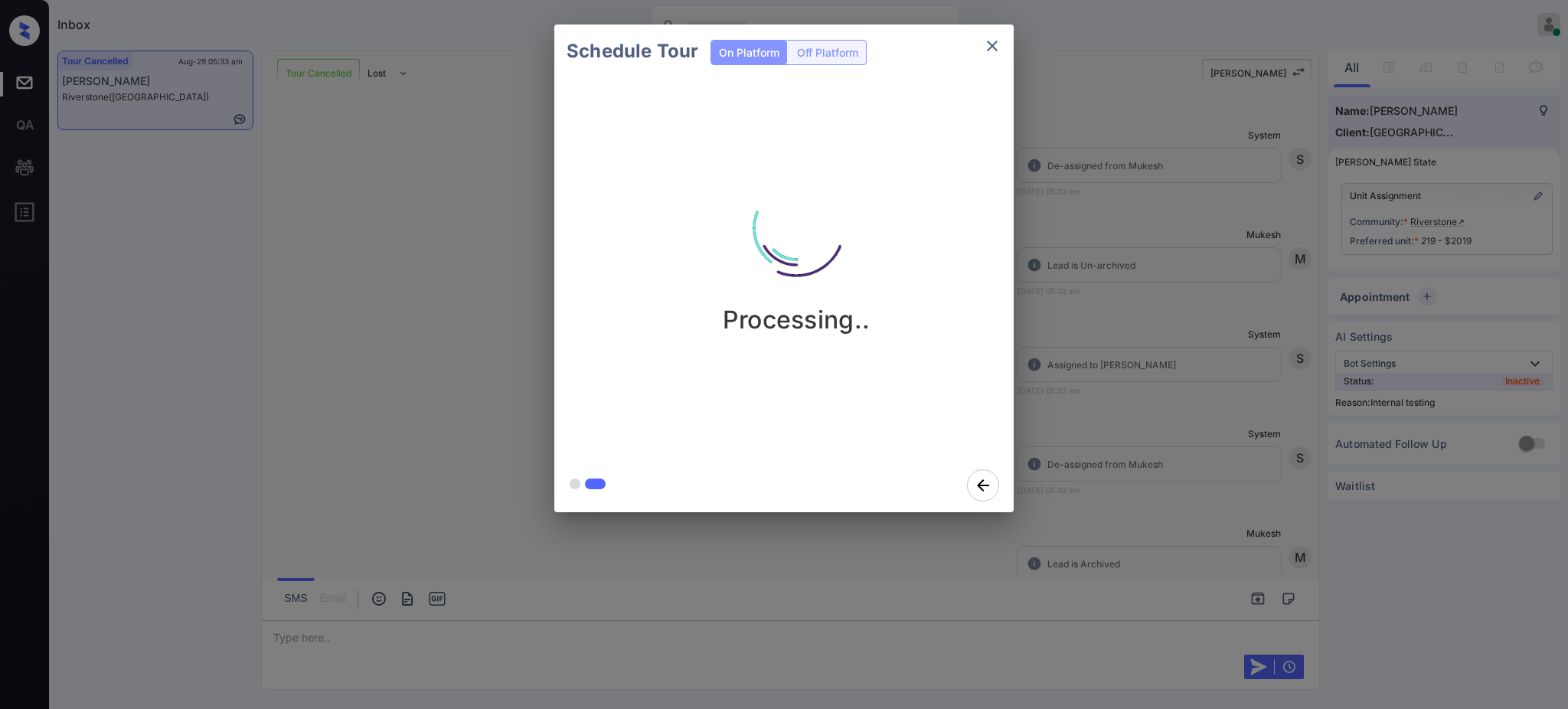
click at [1171, 428] on div "Schedule Tour On Platform Off Platform Processing.." at bounding box center [784, 268] width 1568 height 537
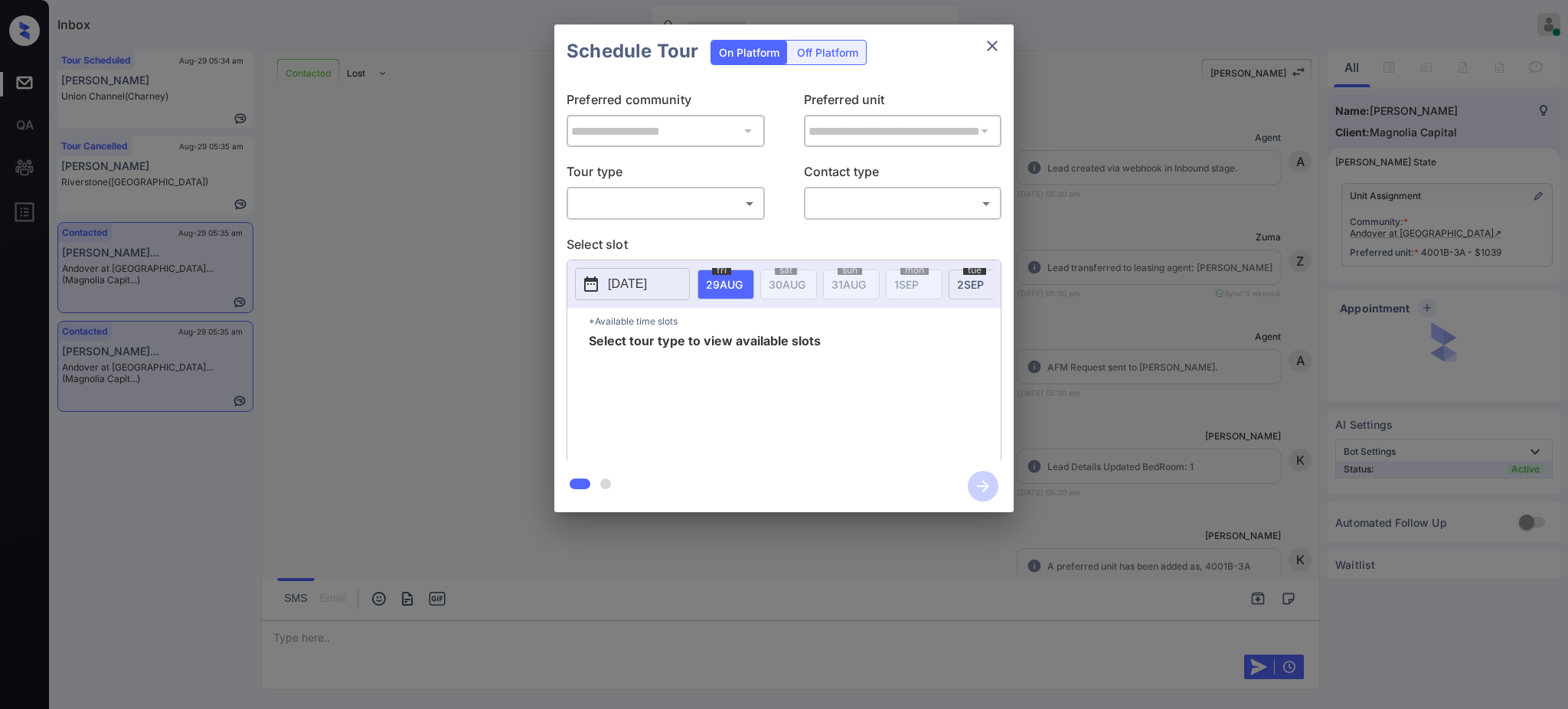
scroll to position [436, 0]
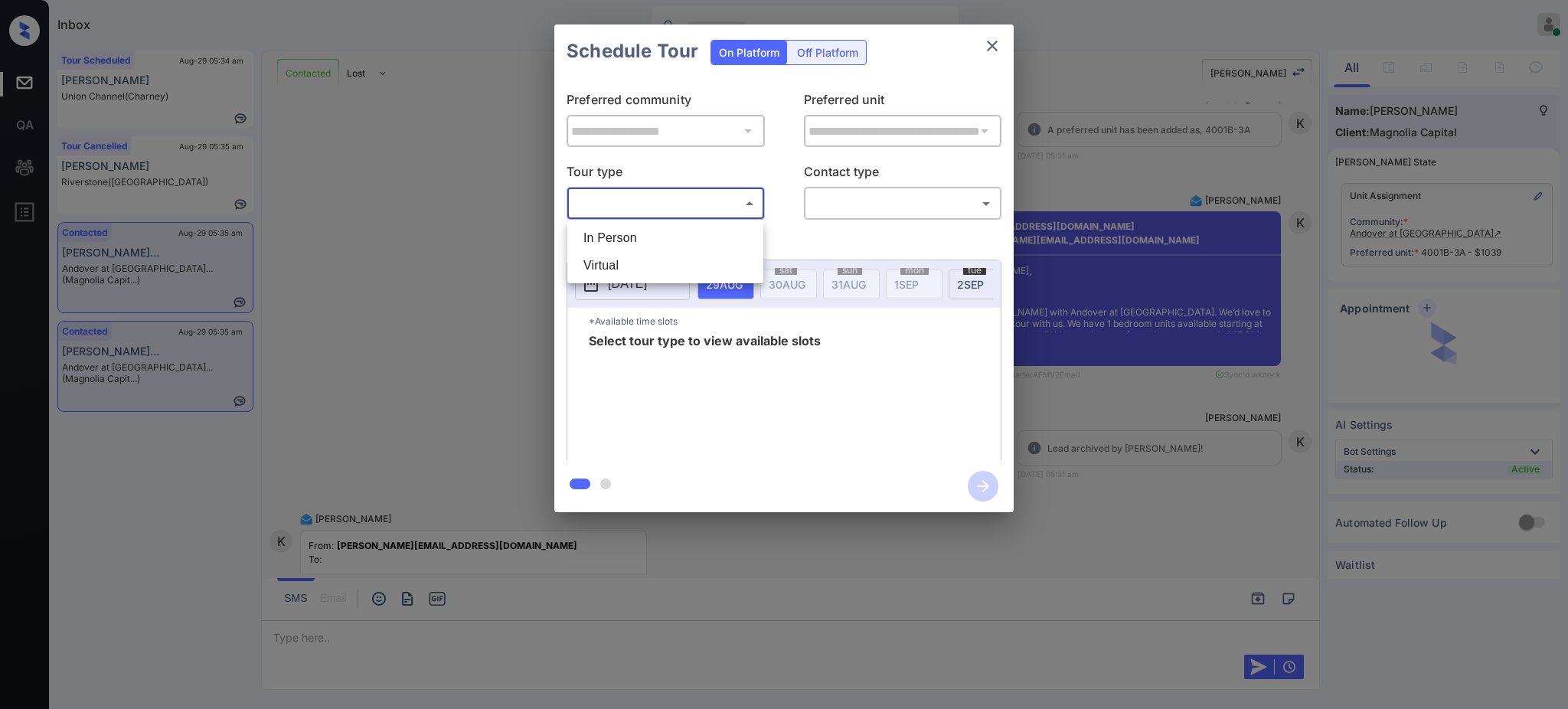
click at [606, 205] on body "Inbox Ajay Kumar Online Set yourself offline Set yourself on break Profile Swit…" at bounding box center [784, 354] width 1568 height 709
click at [605, 236] on li "In Person" at bounding box center [665, 238] width 188 height 28
type input "********"
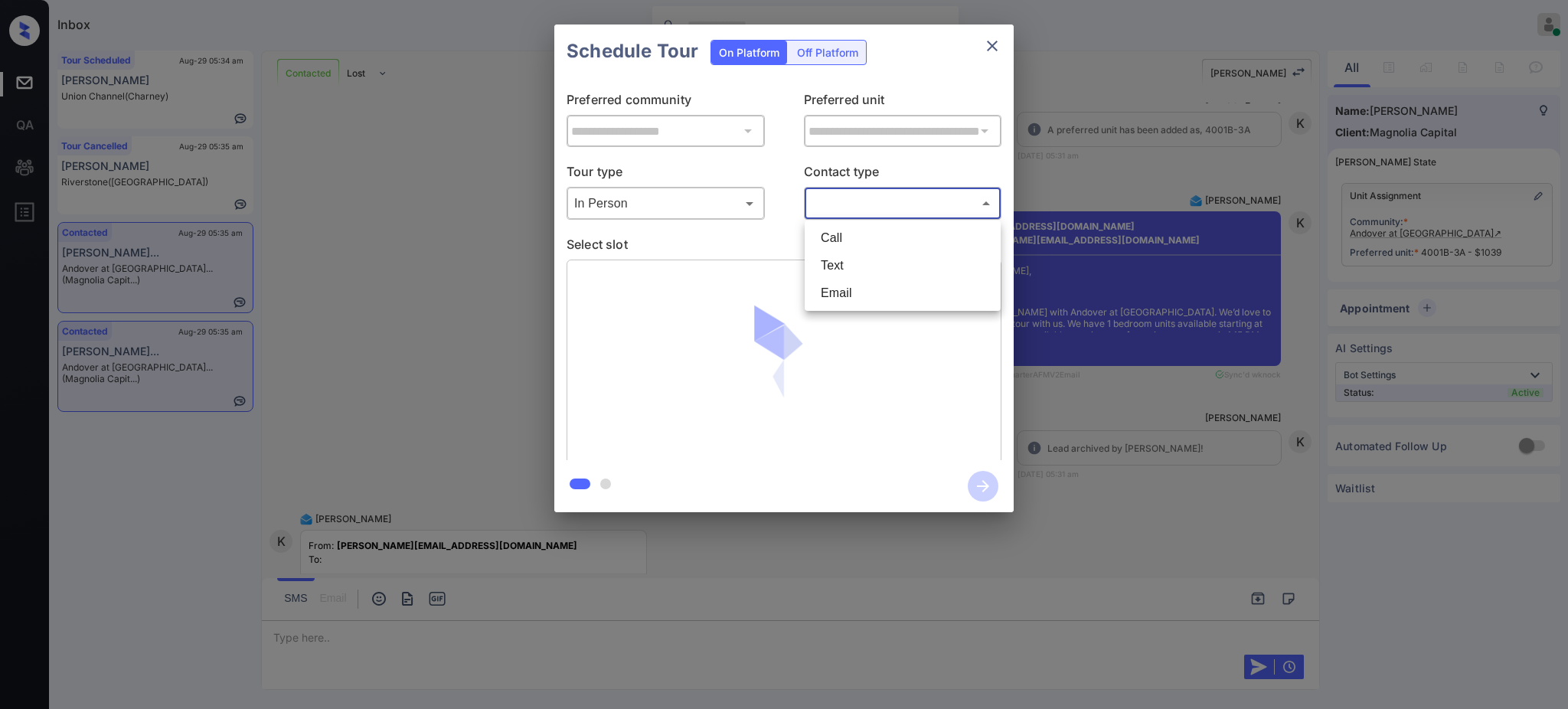
click at [853, 207] on body "Inbox Ajay Kumar Online Set yourself offline Set yourself on break Profile Swit…" at bounding box center [784, 354] width 1568 height 709
click at [832, 255] on li "Text" at bounding box center [902, 265] width 188 height 28
type input "****"
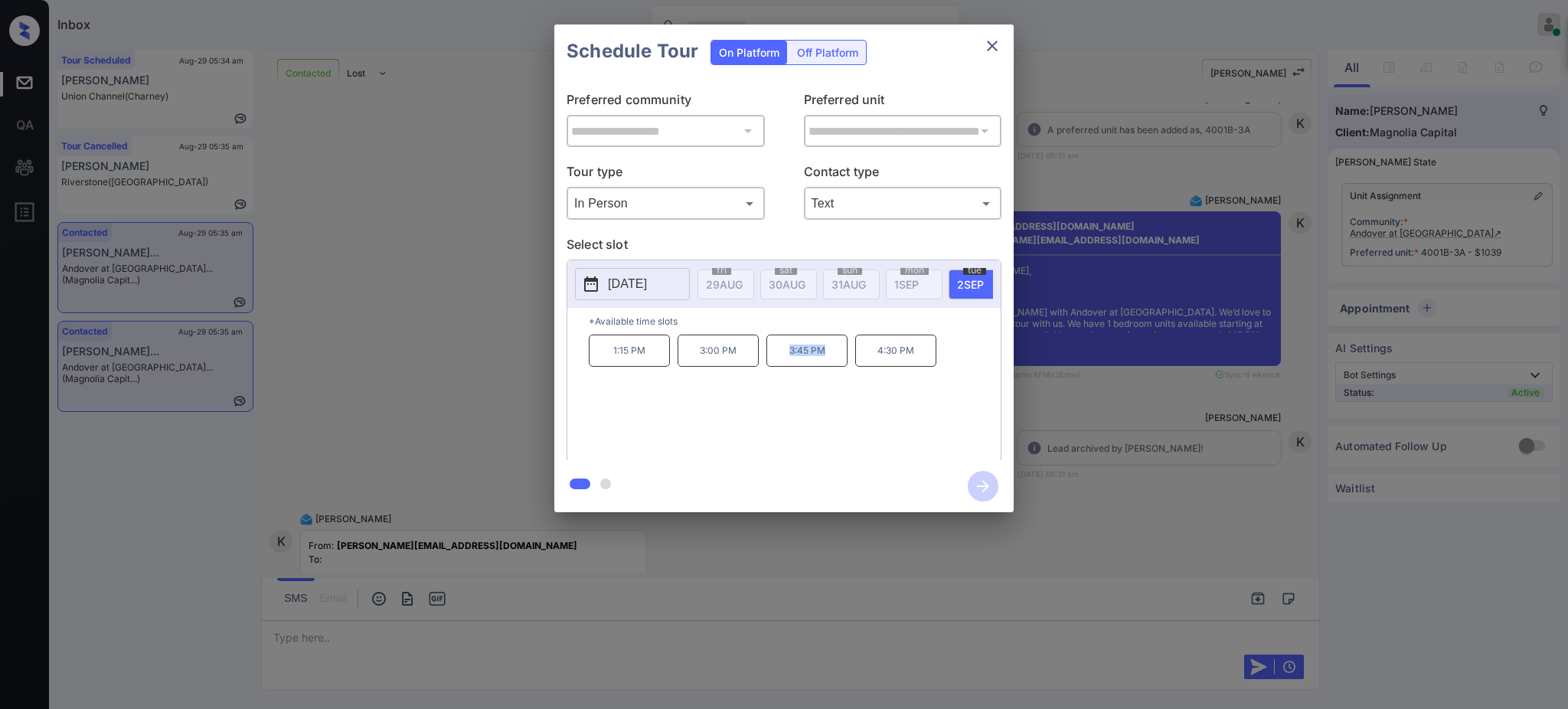
drag, startPoint x: 776, startPoint y: 364, endPoint x: 853, endPoint y: 355, distance: 77.5
click at [837, 367] on p "3:45 PM" at bounding box center [807, 350] width 82 height 32
copy p "3:45 PM"
click at [997, 38] on icon "close" at bounding box center [992, 45] width 18 height 18
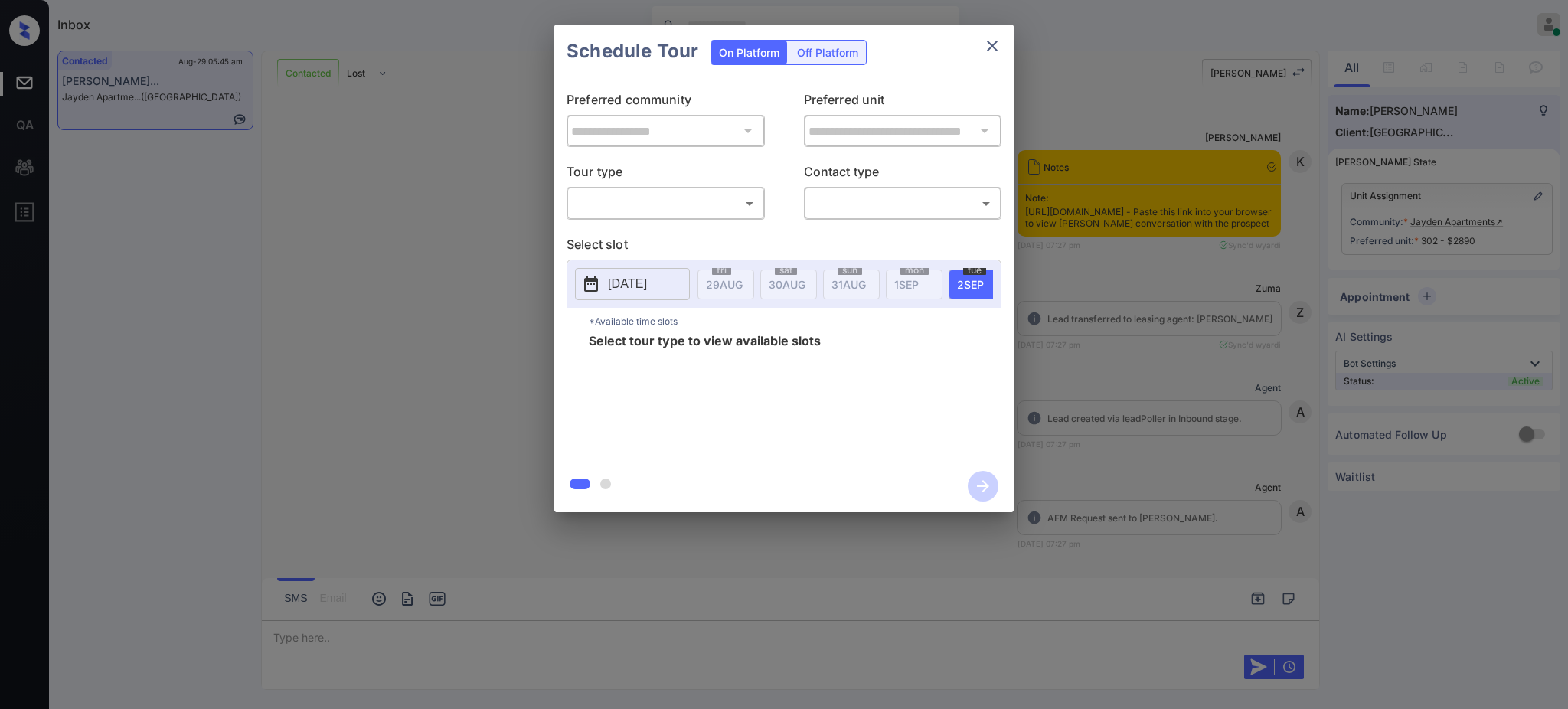
scroll to position [1129, 0]
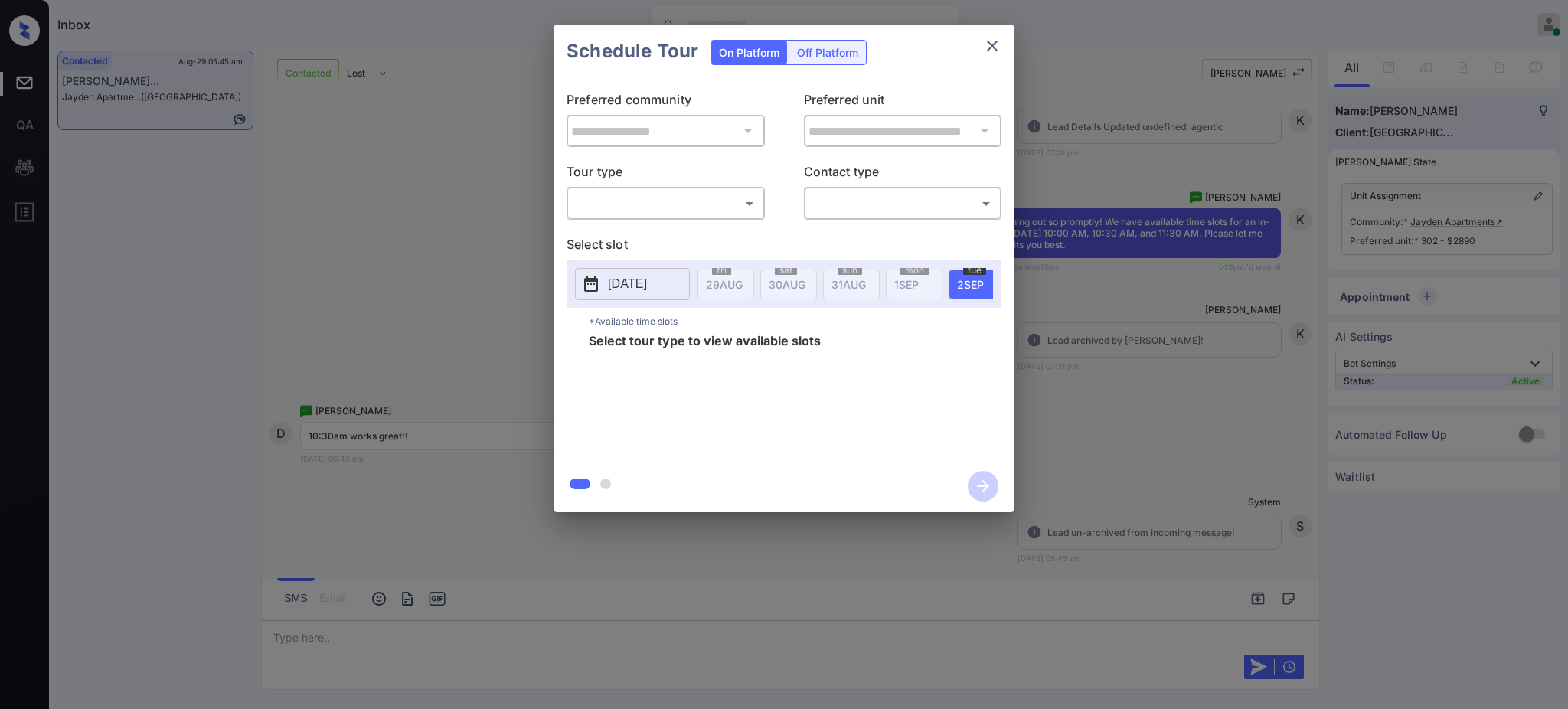
click at [629, 201] on body "Inbox [PERSON_NAME] Online Set yourself offline Set yourself on break Profile S…" at bounding box center [784, 354] width 1568 height 709
click at [630, 239] on li "In Person" at bounding box center [665, 238] width 188 height 28
type input "********"
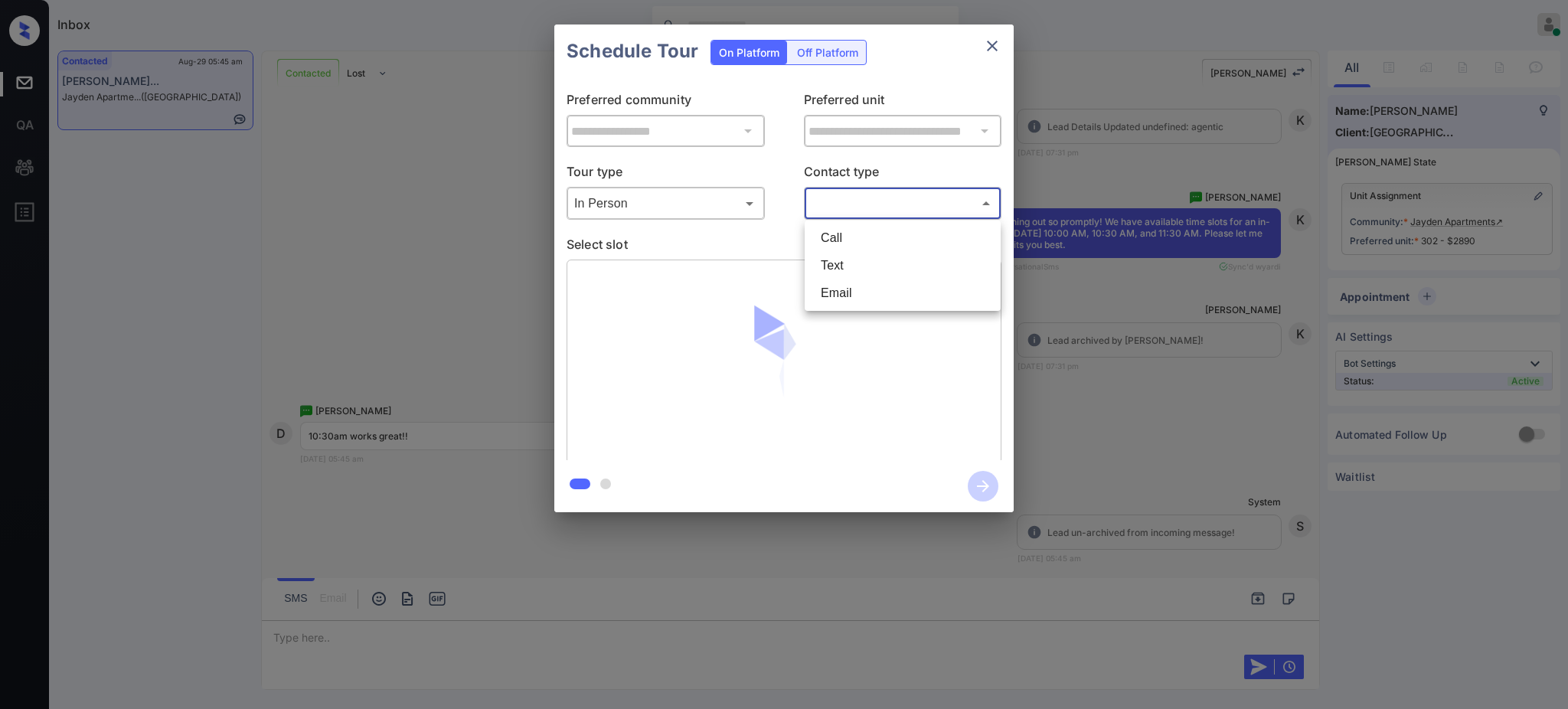
click at [811, 204] on body "Inbox [PERSON_NAME] Online Set yourself offline Set yourself on break Profile S…" at bounding box center [784, 354] width 1568 height 709
click at [839, 258] on li "Text" at bounding box center [902, 265] width 188 height 28
type input "****"
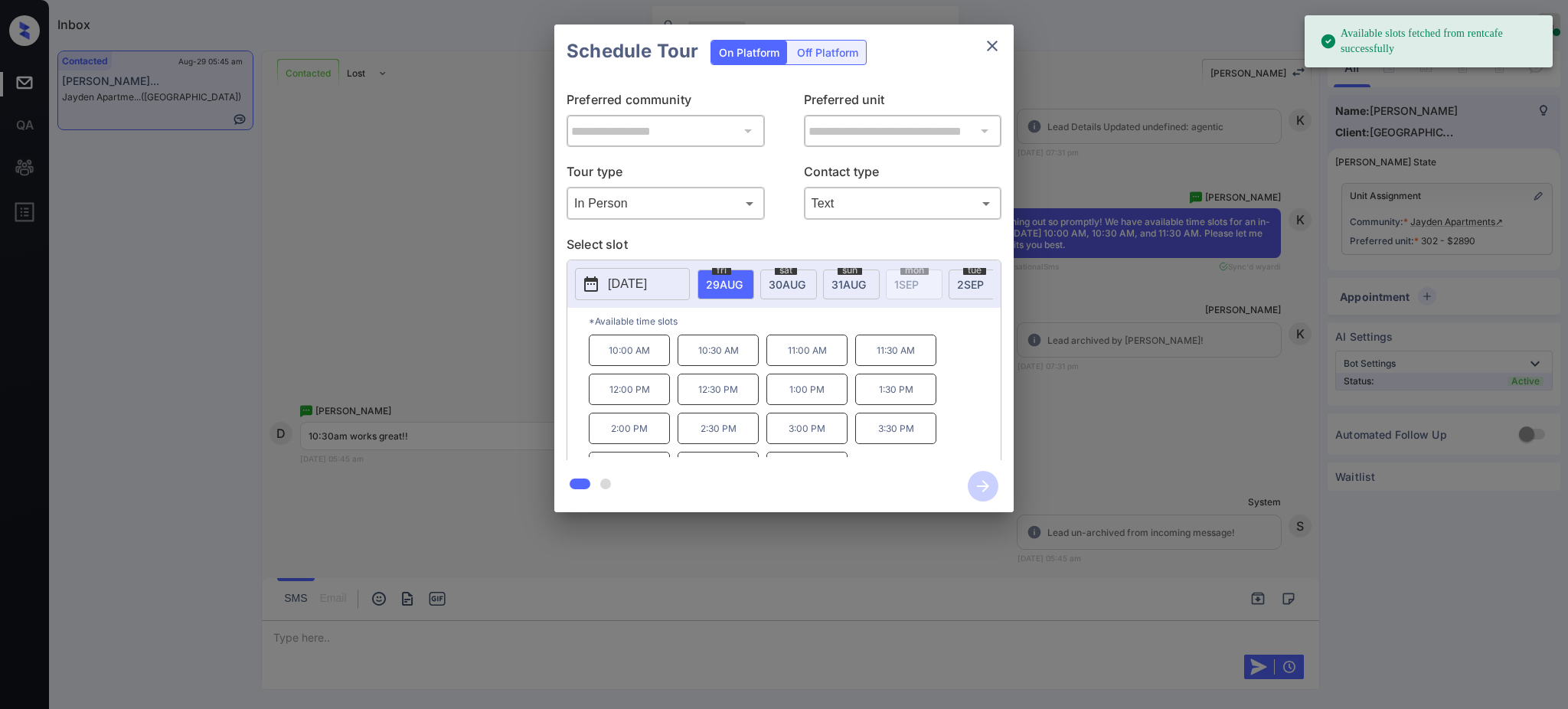
click at [742, 282] on span "[DATE]" at bounding box center [724, 284] width 36 height 13
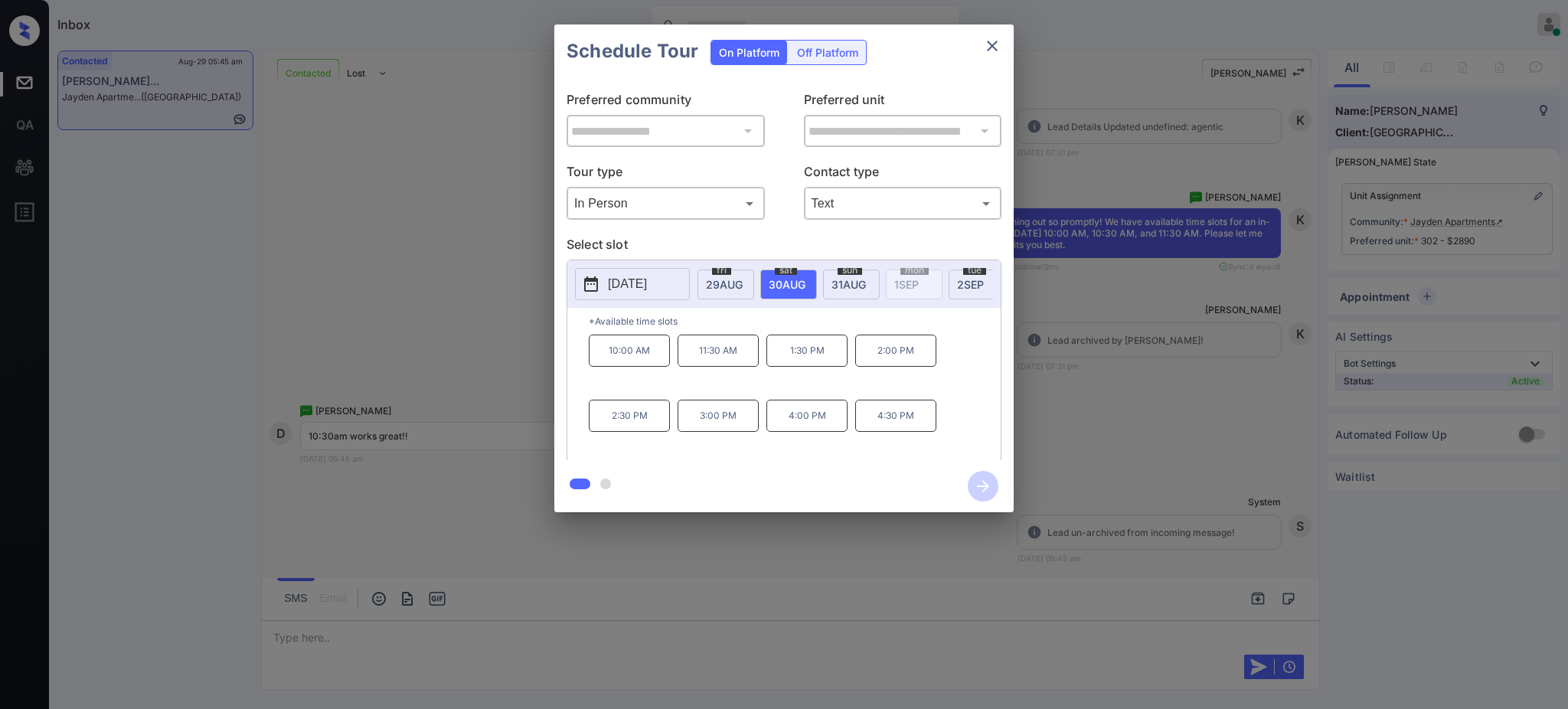
click at [1095, 374] on div "**********" at bounding box center [784, 268] width 1568 height 537
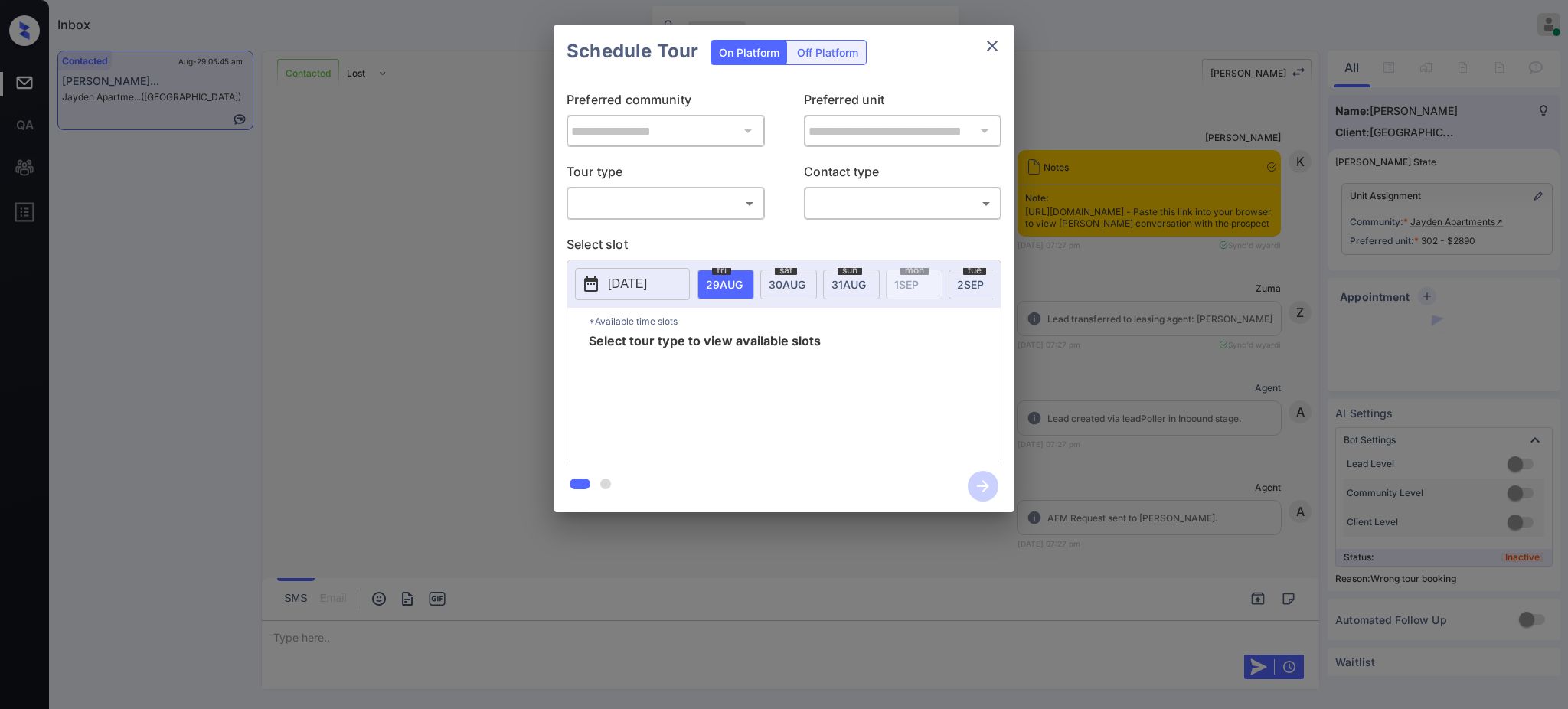
scroll to position [1742, 0]
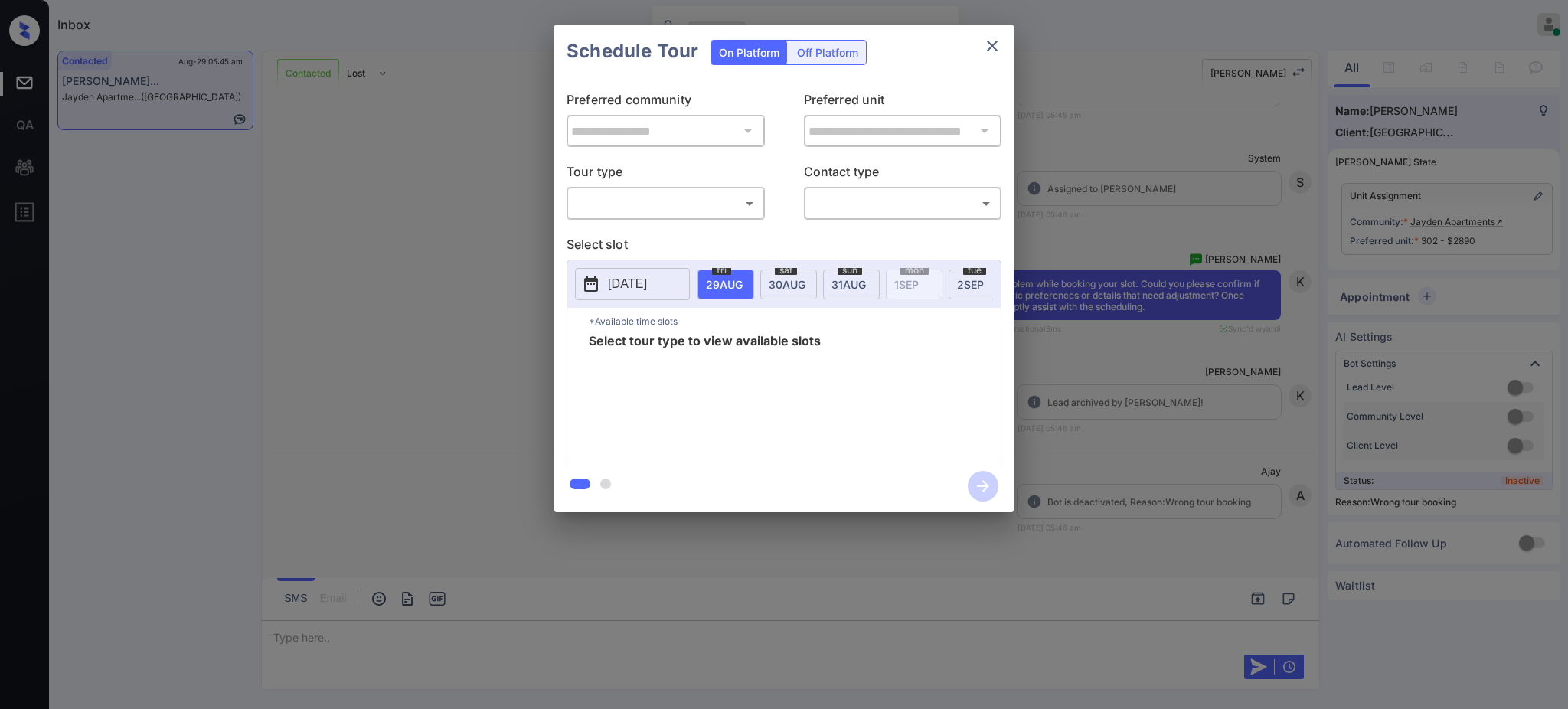
click at [642, 194] on body "Inbox Ajay Kumar Online Set yourself offline Set yourself on break Profile Swit…" at bounding box center [784, 354] width 1568 height 709
click at [624, 239] on li "In Person" at bounding box center [665, 238] width 188 height 28
type input "********"
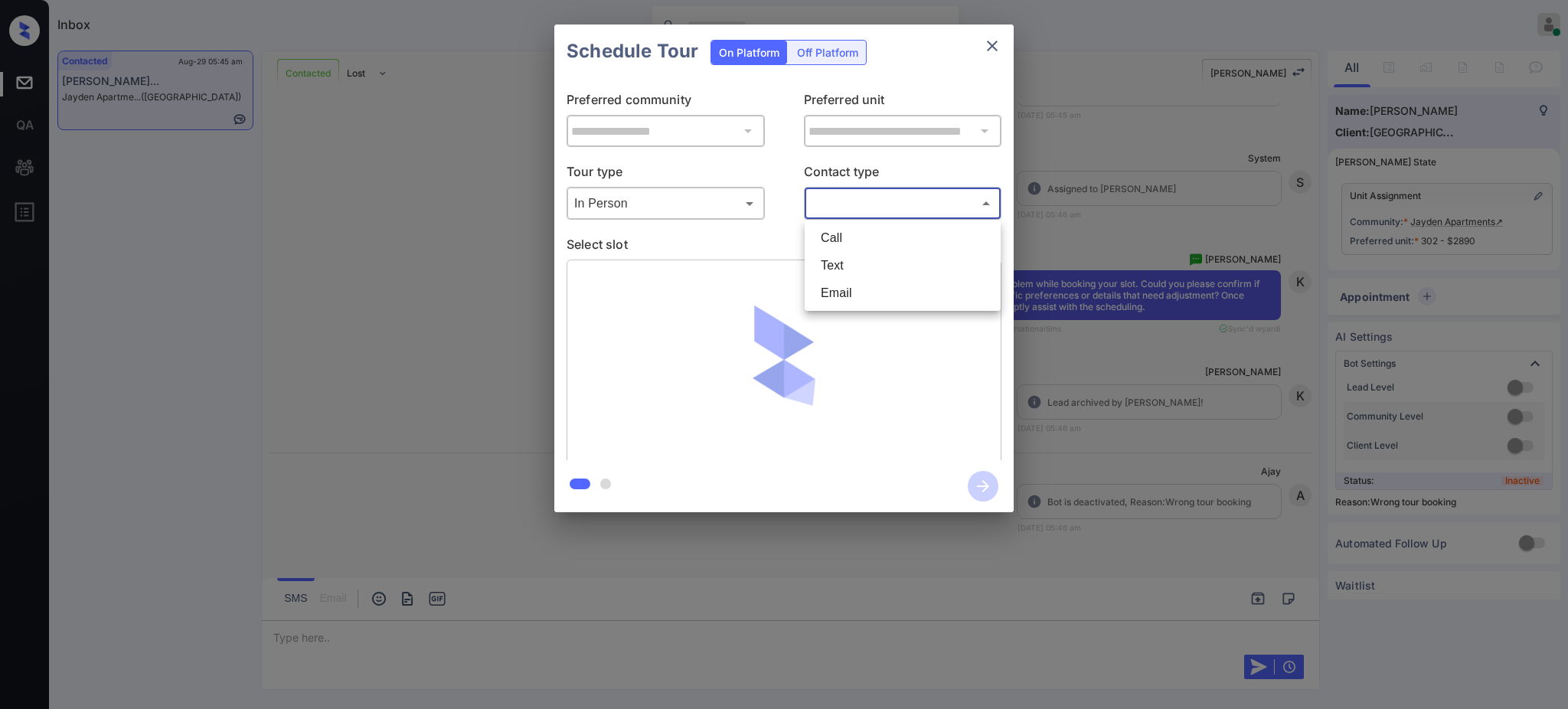
click at [814, 194] on body "Inbox Ajay Kumar Online Set yourself offline Set yourself on break Profile Swit…" at bounding box center [784, 354] width 1568 height 709
click at [840, 258] on li "Text" at bounding box center [902, 265] width 188 height 28
type input "****"
click at [993, 49] on icon "close" at bounding box center [992, 45] width 18 height 18
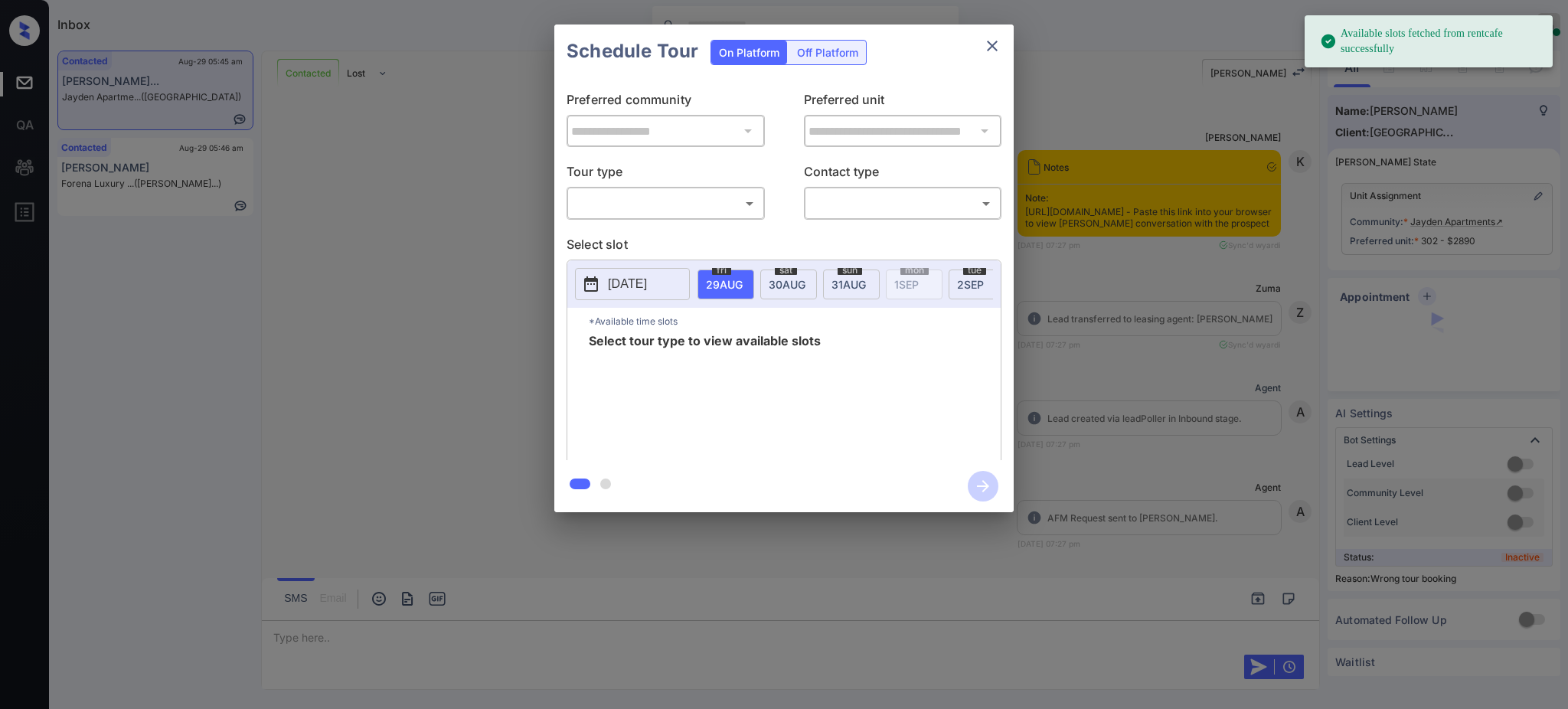
scroll to position [2038, 0]
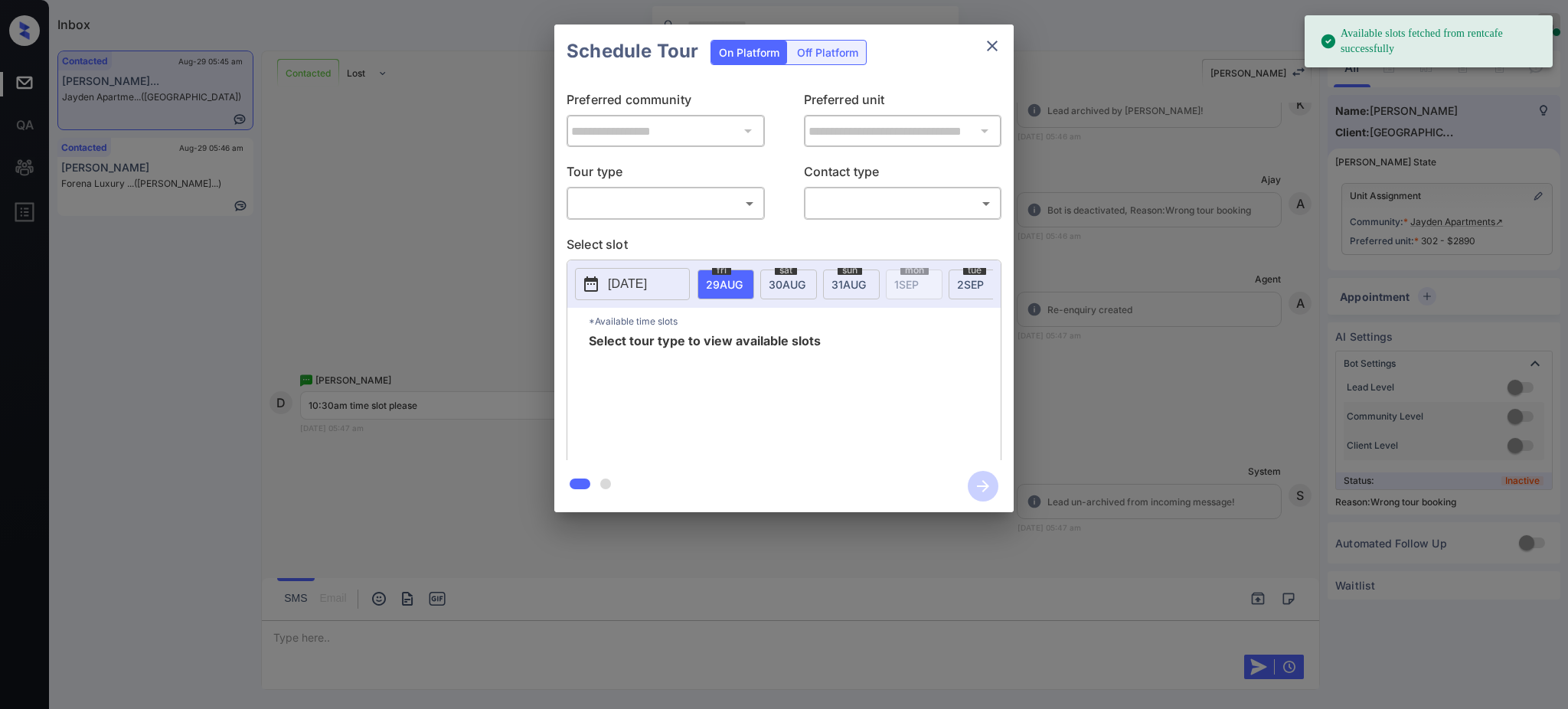
click at [695, 205] on body "Available slots fetched from rentcafe successfully Inbox Ajay Kumar Online Set …" at bounding box center [784, 354] width 1568 height 709
click at [670, 232] on li "In Person" at bounding box center [665, 238] width 188 height 28
type input "********"
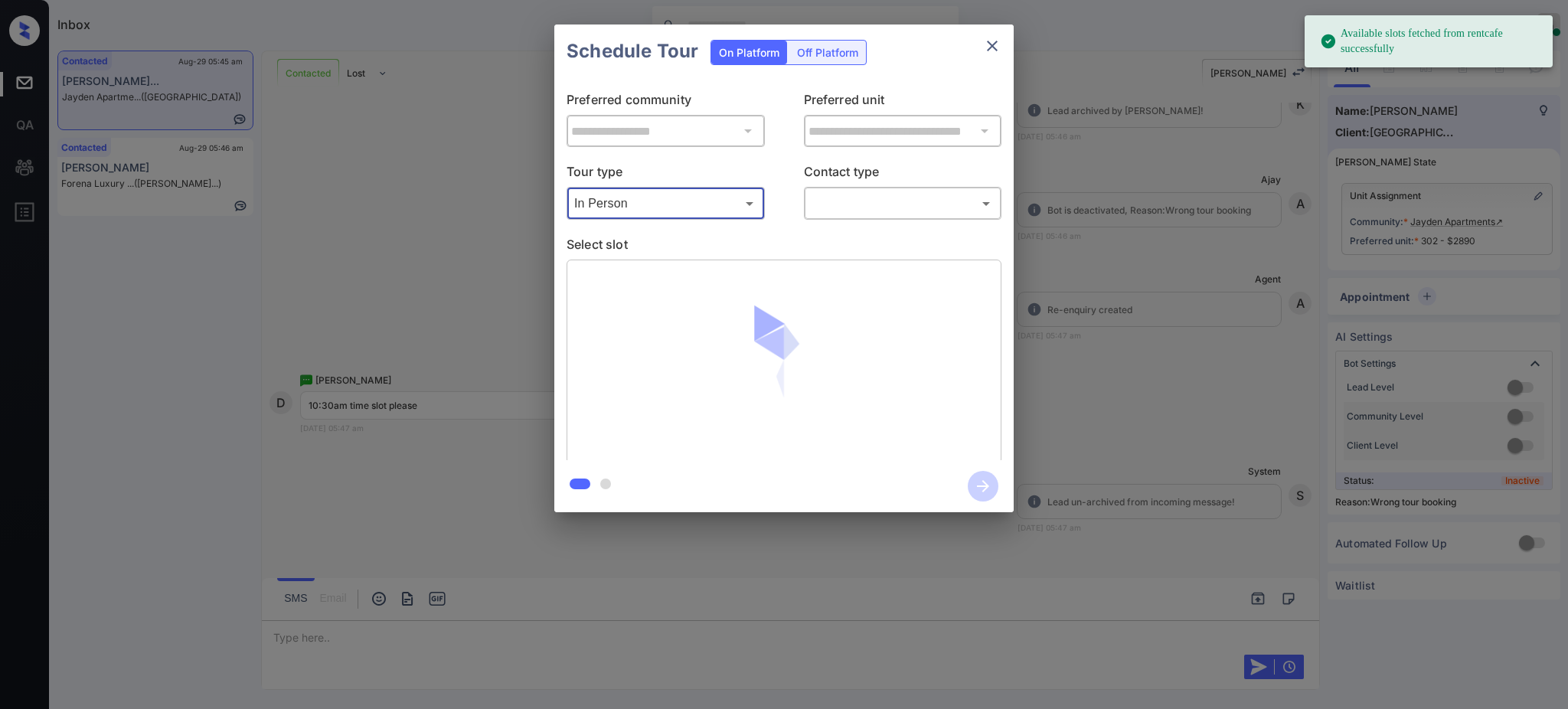
click at [886, 191] on body "Available slots fetched from rentcafe successfully Inbox Ajay Kumar Online Set …" at bounding box center [784, 354] width 1568 height 709
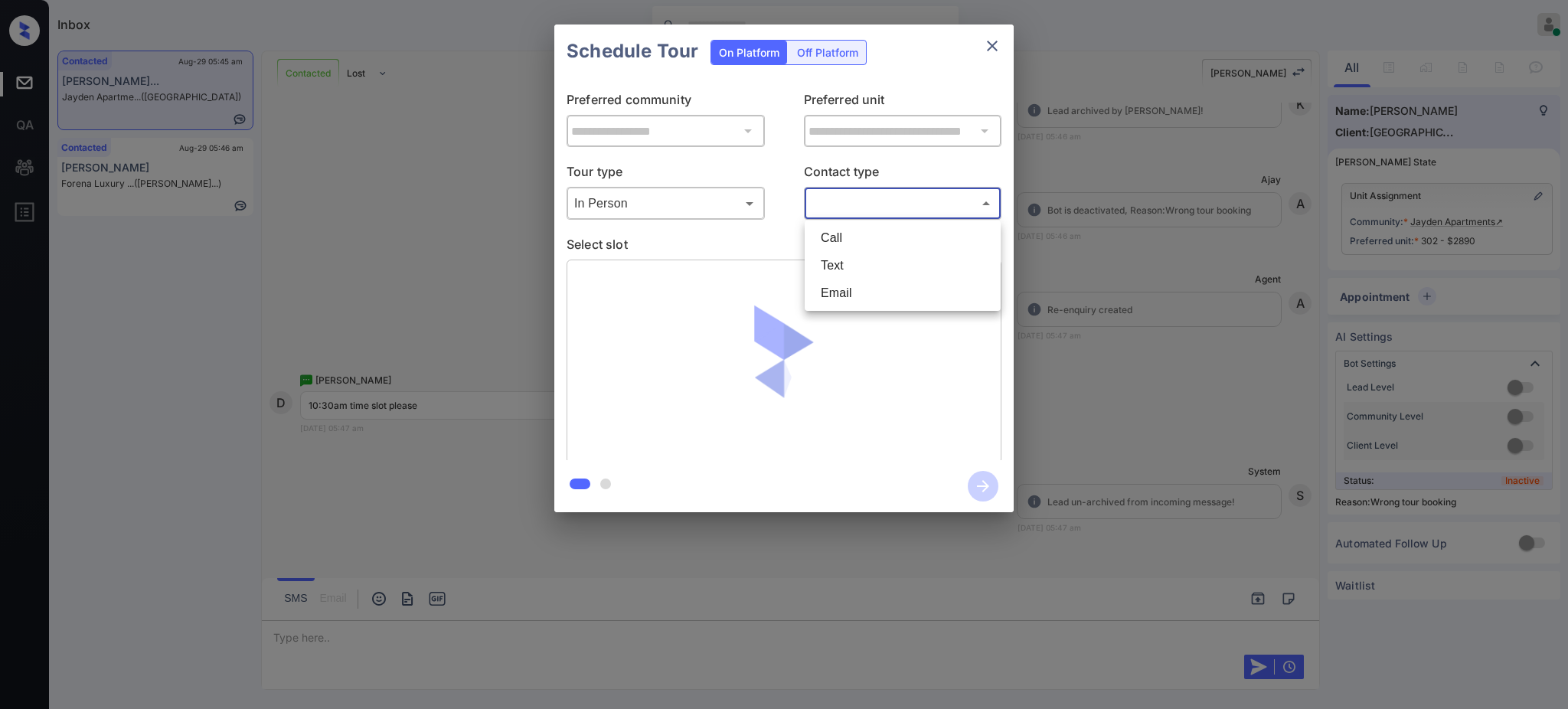
click at [842, 273] on li "Text" at bounding box center [902, 265] width 188 height 28
type input "****"
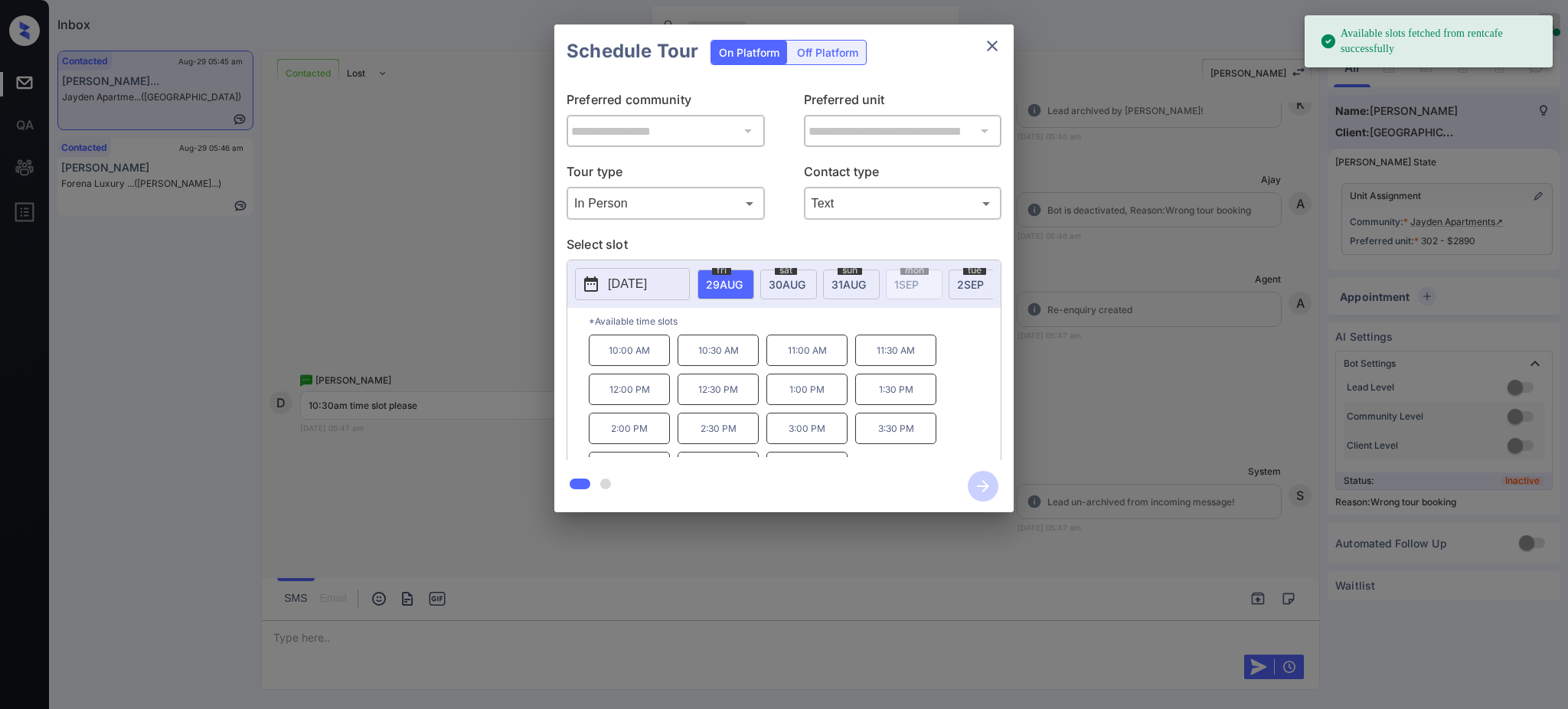
click at [742, 282] on span "[DATE]" at bounding box center [724, 284] width 36 height 13
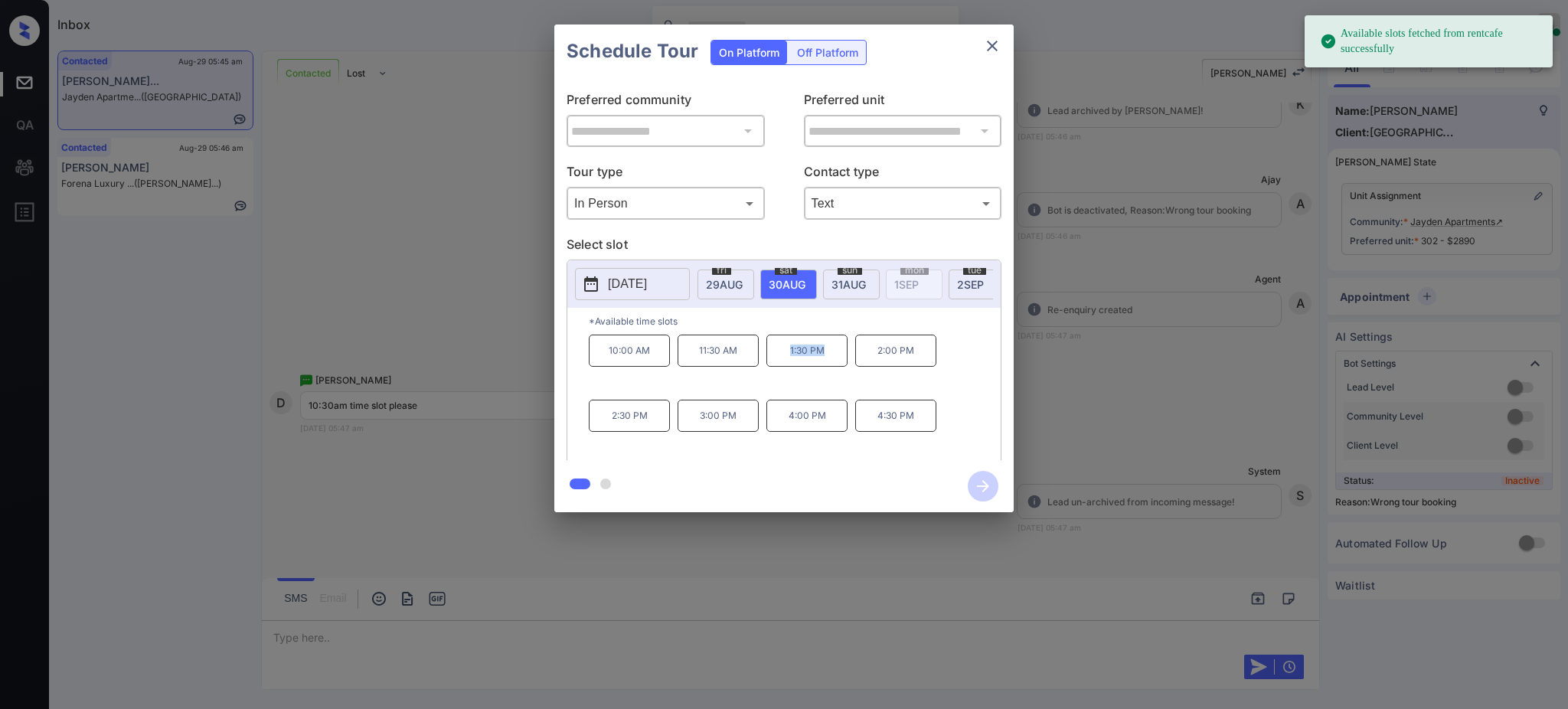
drag, startPoint x: 781, startPoint y: 368, endPoint x: 840, endPoint y: 364, distance: 59.1
click at [840, 364] on p "1:30 PM" at bounding box center [807, 350] width 82 height 32
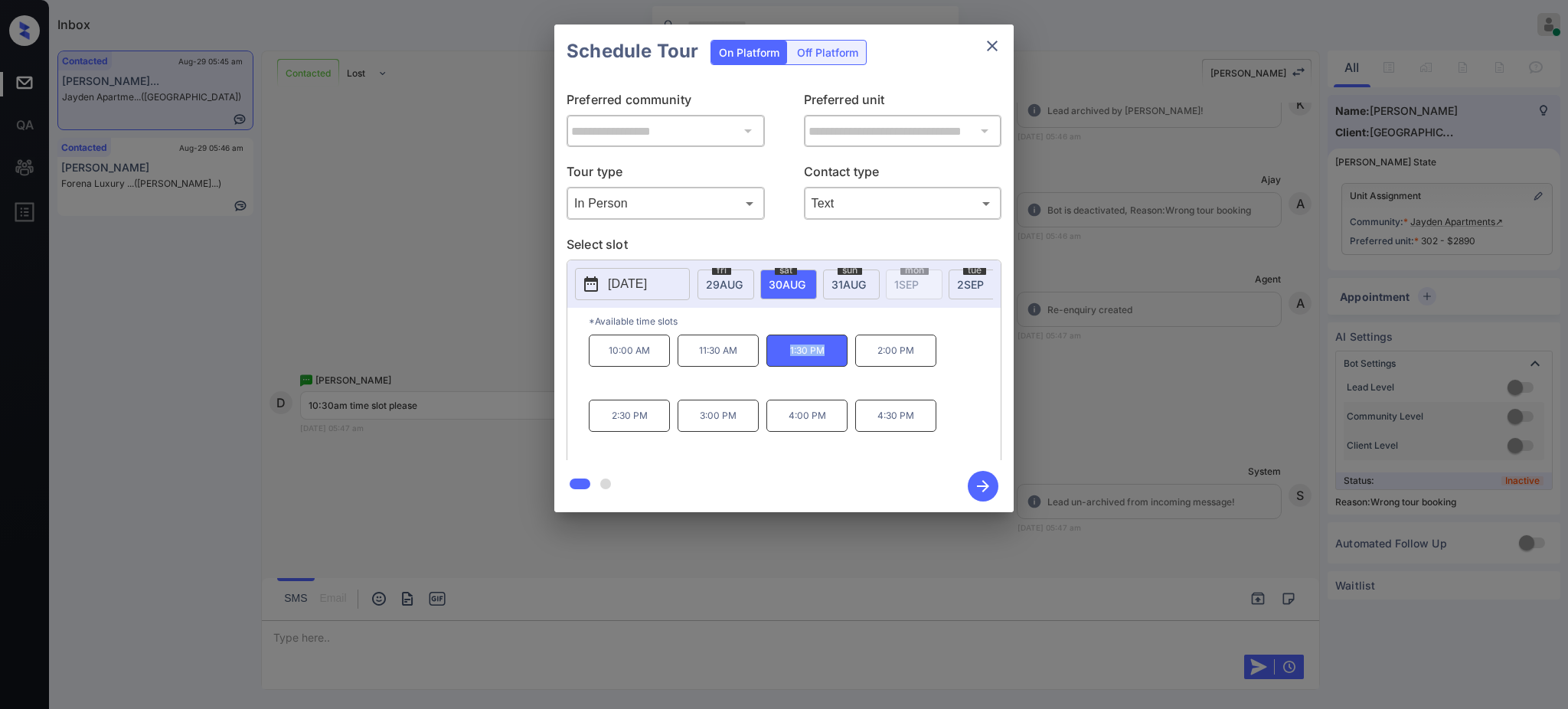
copy p "1:30 PM"
click at [990, 53] on icon "close" at bounding box center [992, 45] width 18 height 18
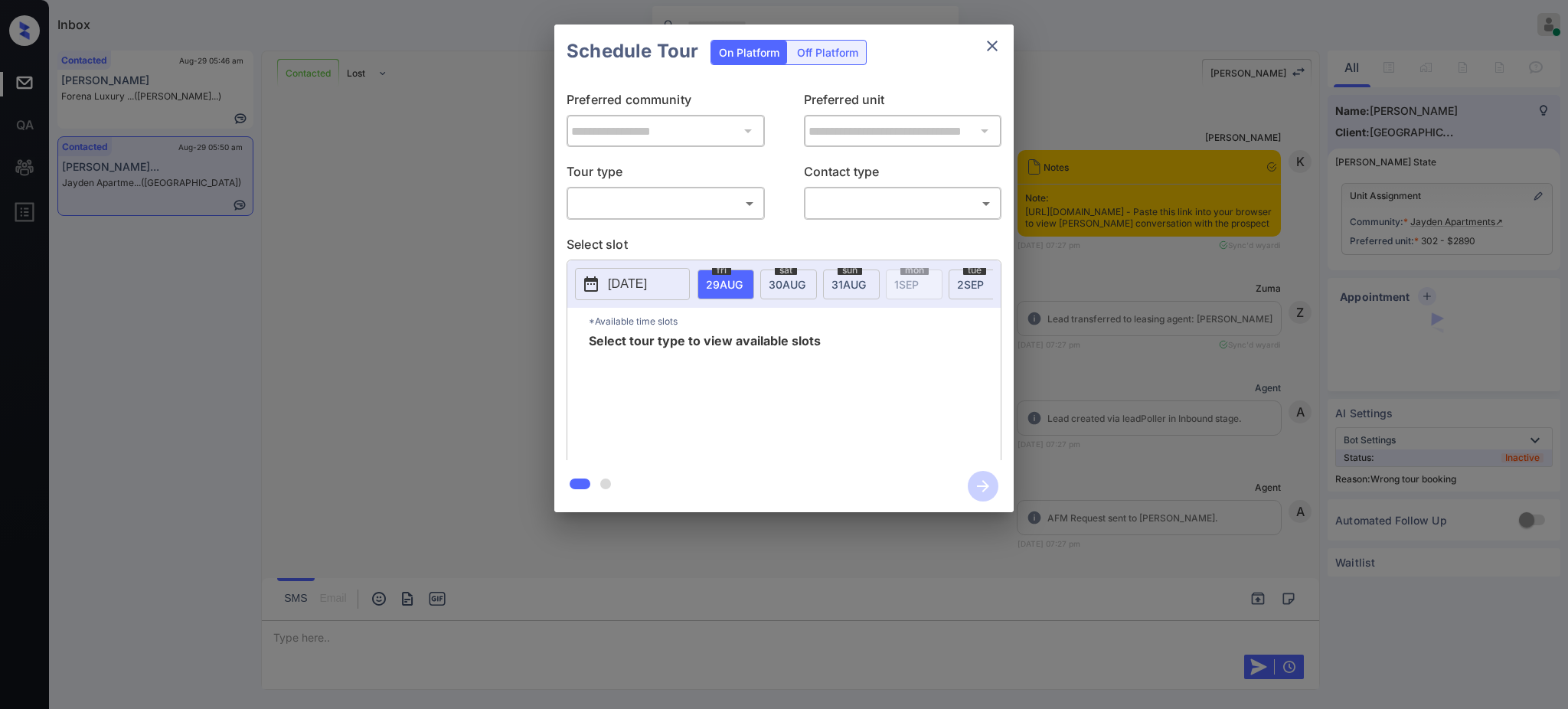
scroll to position [3038, 0]
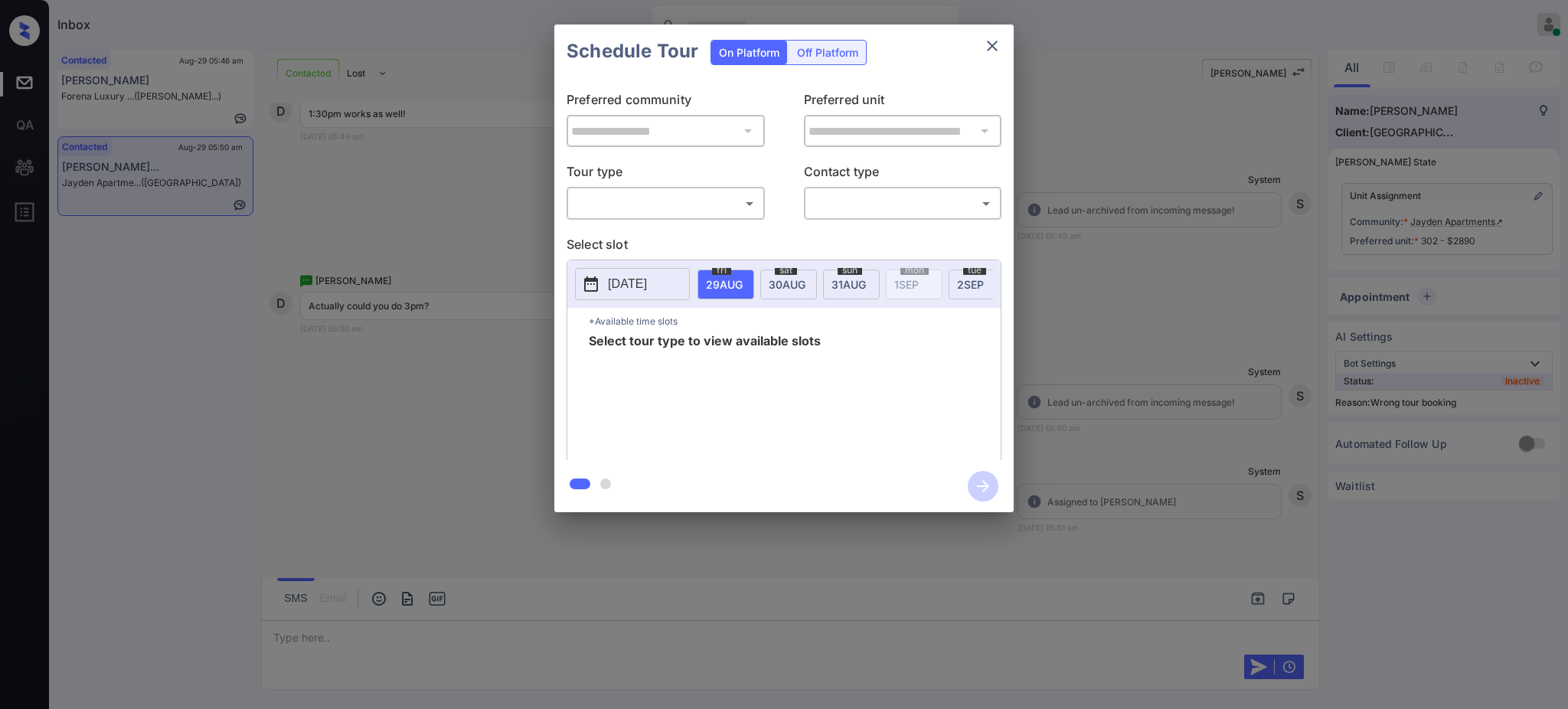
click at [696, 214] on body "Inbox [PERSON_NAME] Online Set yourself offline Set yourself on break Profile S…" at bounding box center [784, 354] width 1568 height 709
click at [659, 240] on li "In Person" at bounding box center [665, 238] width 188 height 28
type input "********"
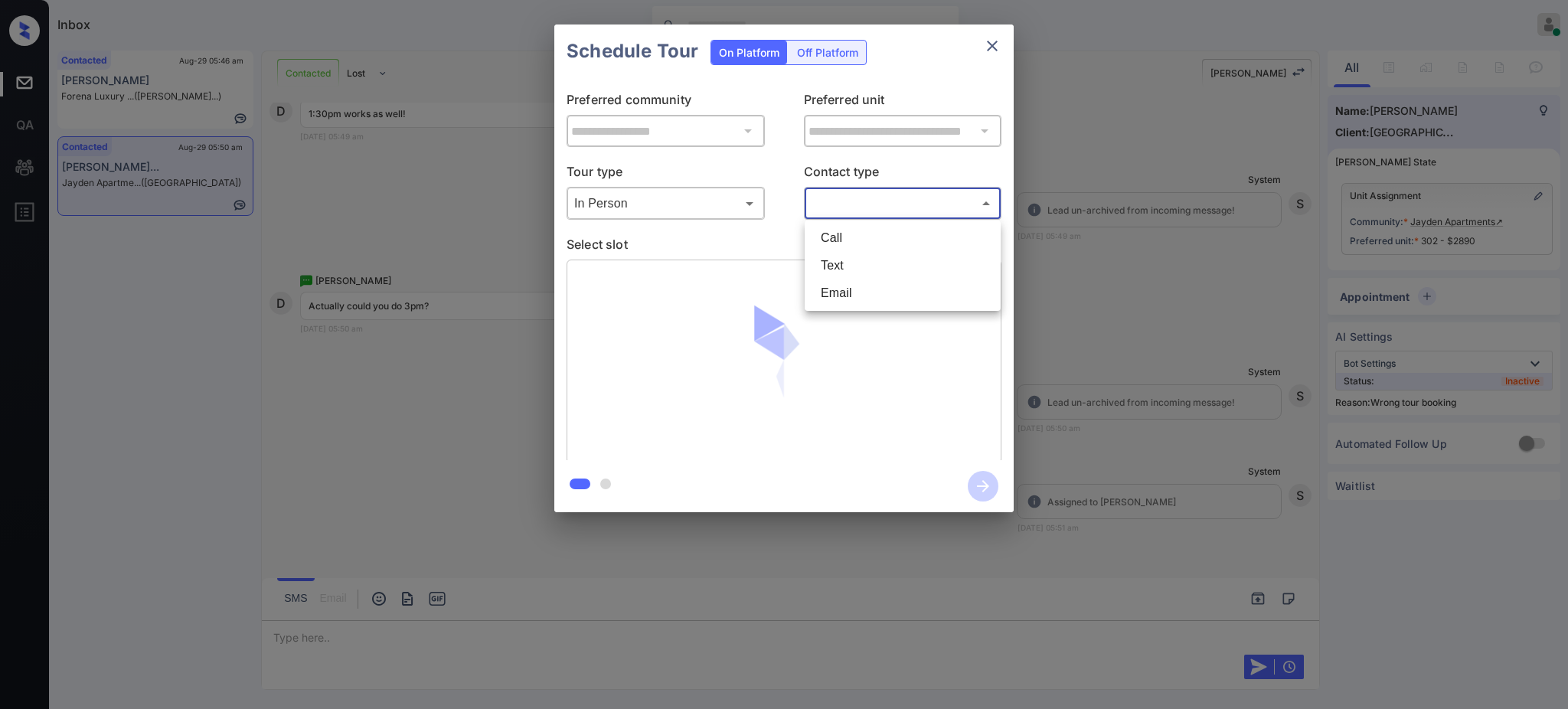
click at [852, 197] on body "Inbox [PERSON_NAME] Online Set yourself offline Set yourself on break Profile S…" at bounding box center [784, 354] width 1568 height 709
click at [834, 263] on li "Text" at bounding box center [902, 265] width 188 height 28
type input "****"
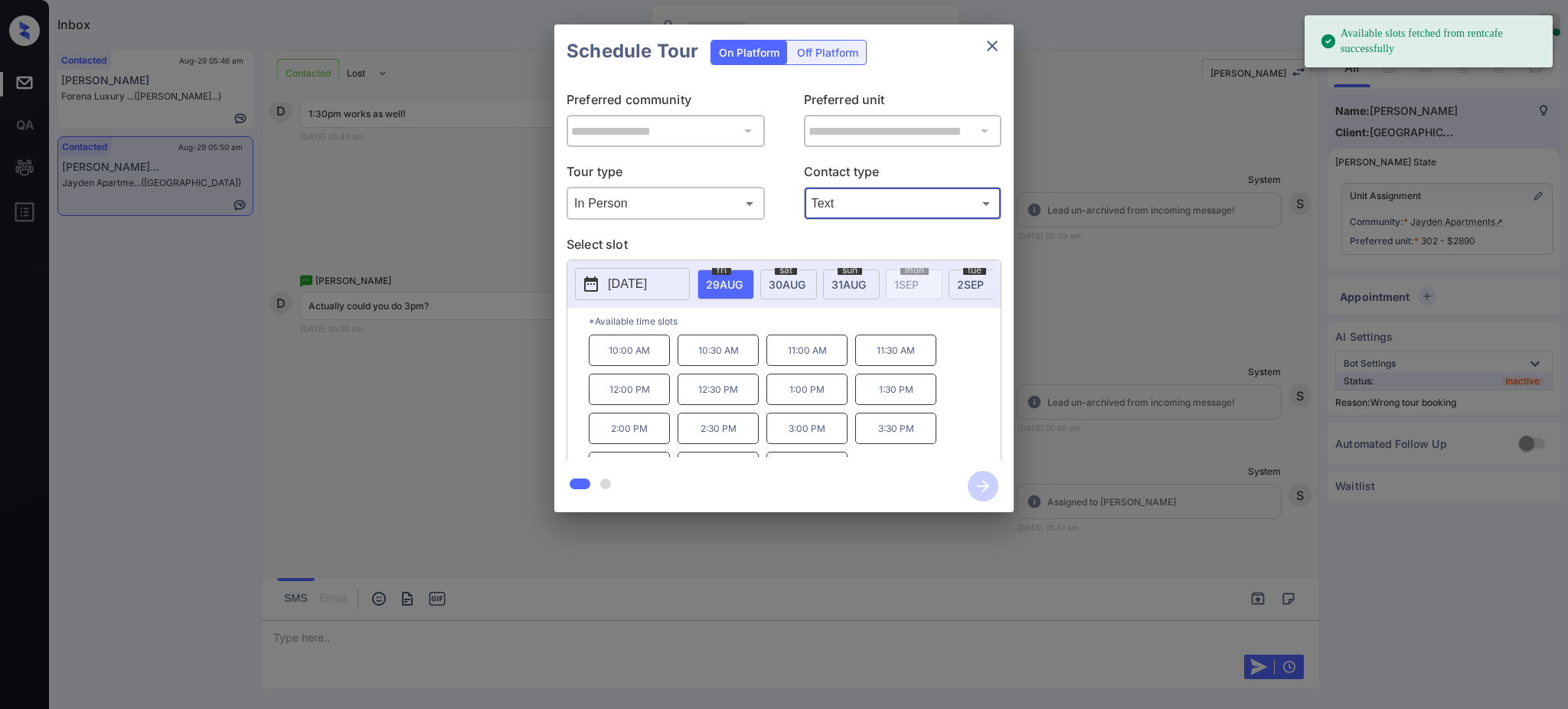
click at [781, 290] on div "sat 30 AUG" at bounding box center [788, 284] width 56 height 29
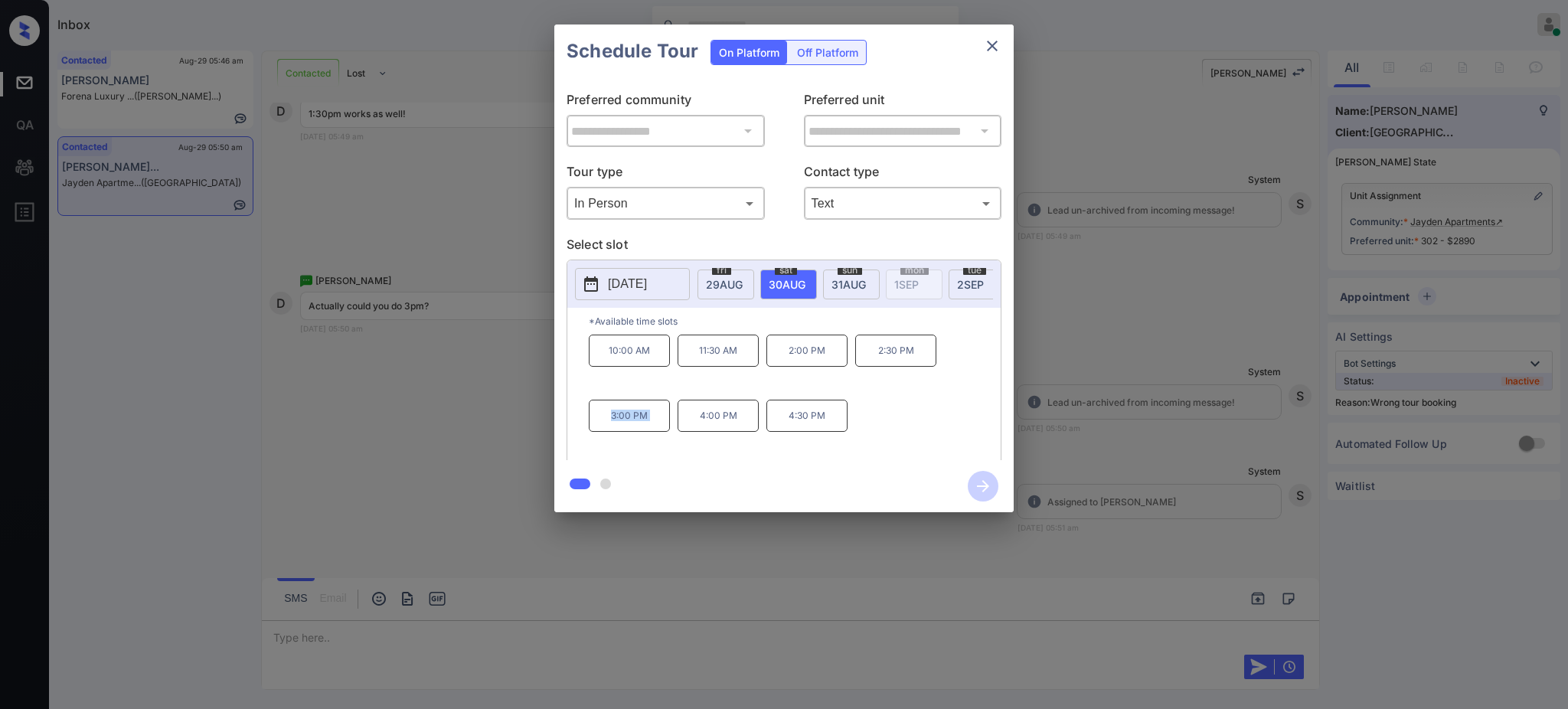
drag, startPoint x: 606, startPoint y: 426, endPoint x: 689, endPoint y: 426, distance: 83.0
click at [689, 426] on div "10:00 AM 11:30 AM 2:00 PM 2:30 PM 3:00 PM 4:00 PM 4:30 PM" at bounding box center [794, 395] width 412 height 122
copy p "3:00 PM"
click at [983, 55] on button "close" at bounding box center [992, 45] width 30 height 30
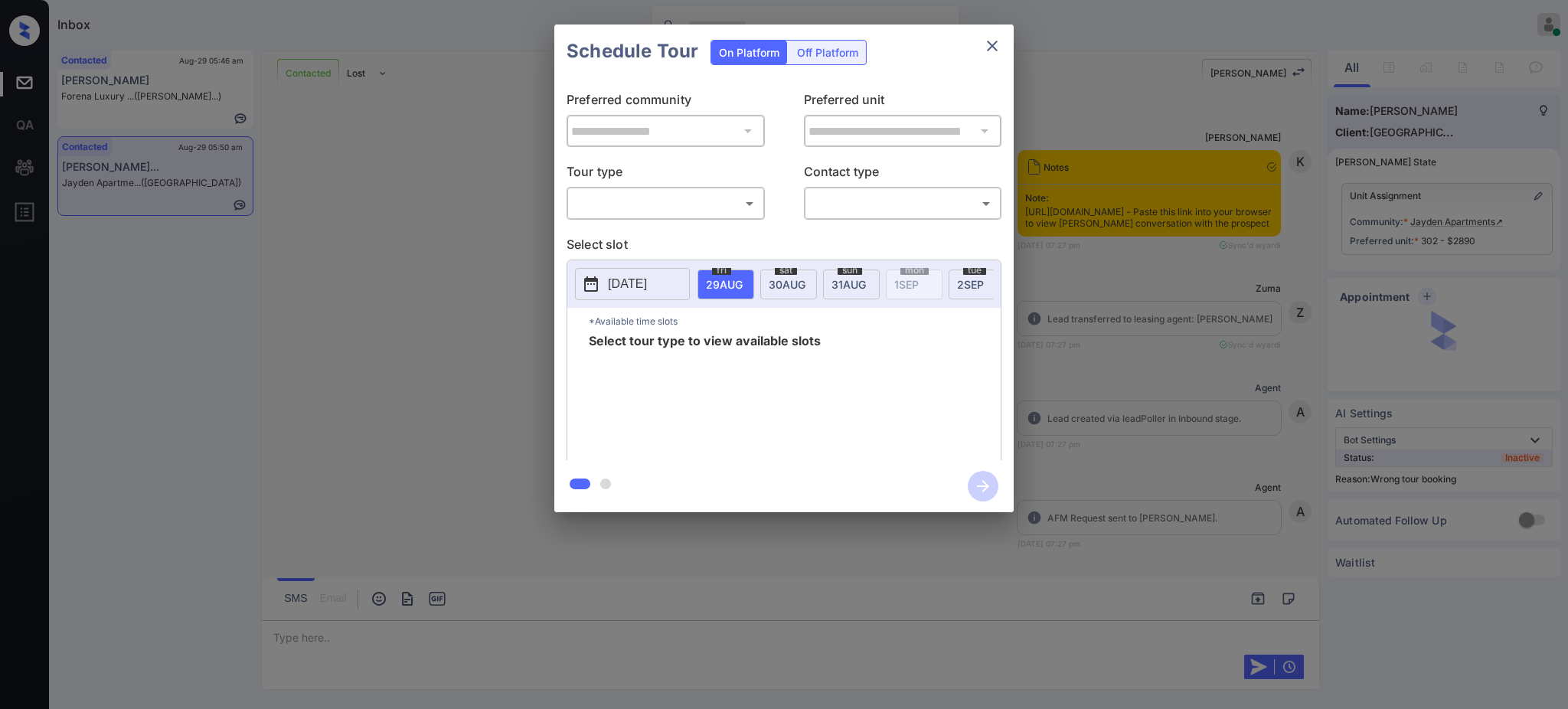
scroll to position [3140, 0]
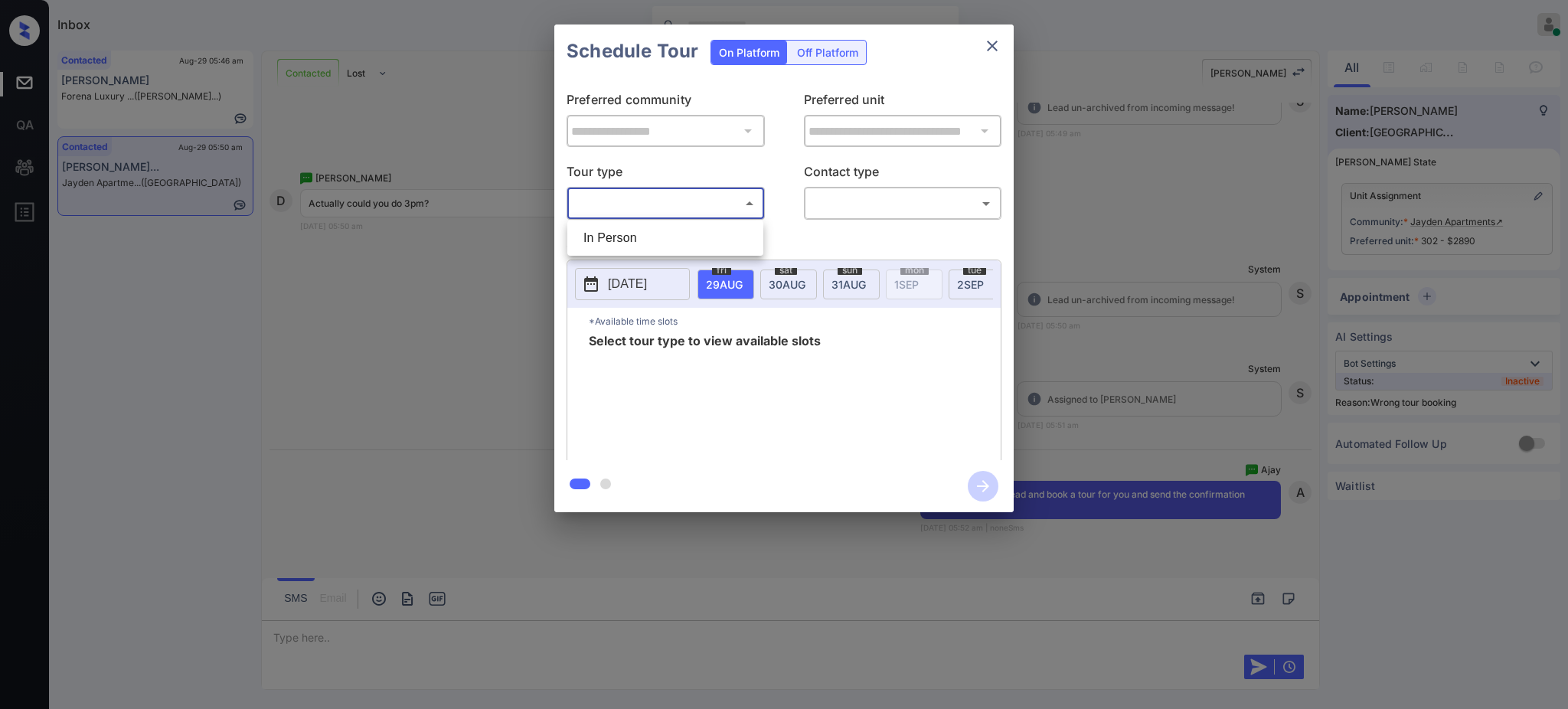
click at [624, 205] on body "Inbox [PERSON_NAME] Online Set yourself offline Set yourself on break Profile S…" at bounding box center [784, 354] width 1568 height 709
click at [624, 240] on li "In Person" at bounding box center [665, 238] width 188 height 28
type input "********"
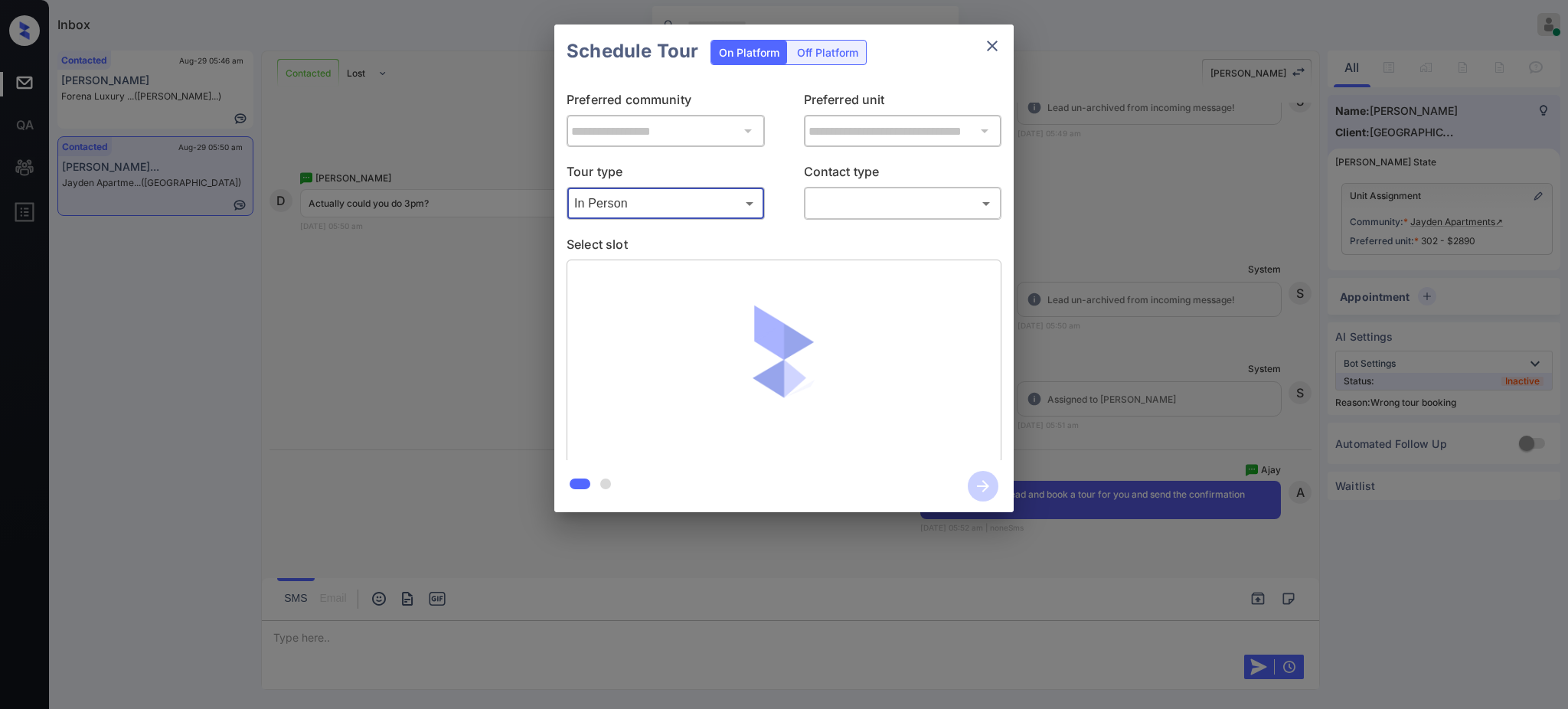
click at [840, 202] on body "Inbox [PERSON_NAME] Online Set yourself offline Set yourself on break Profile S…" at bounding box center [784, 354] width 1568 height 709
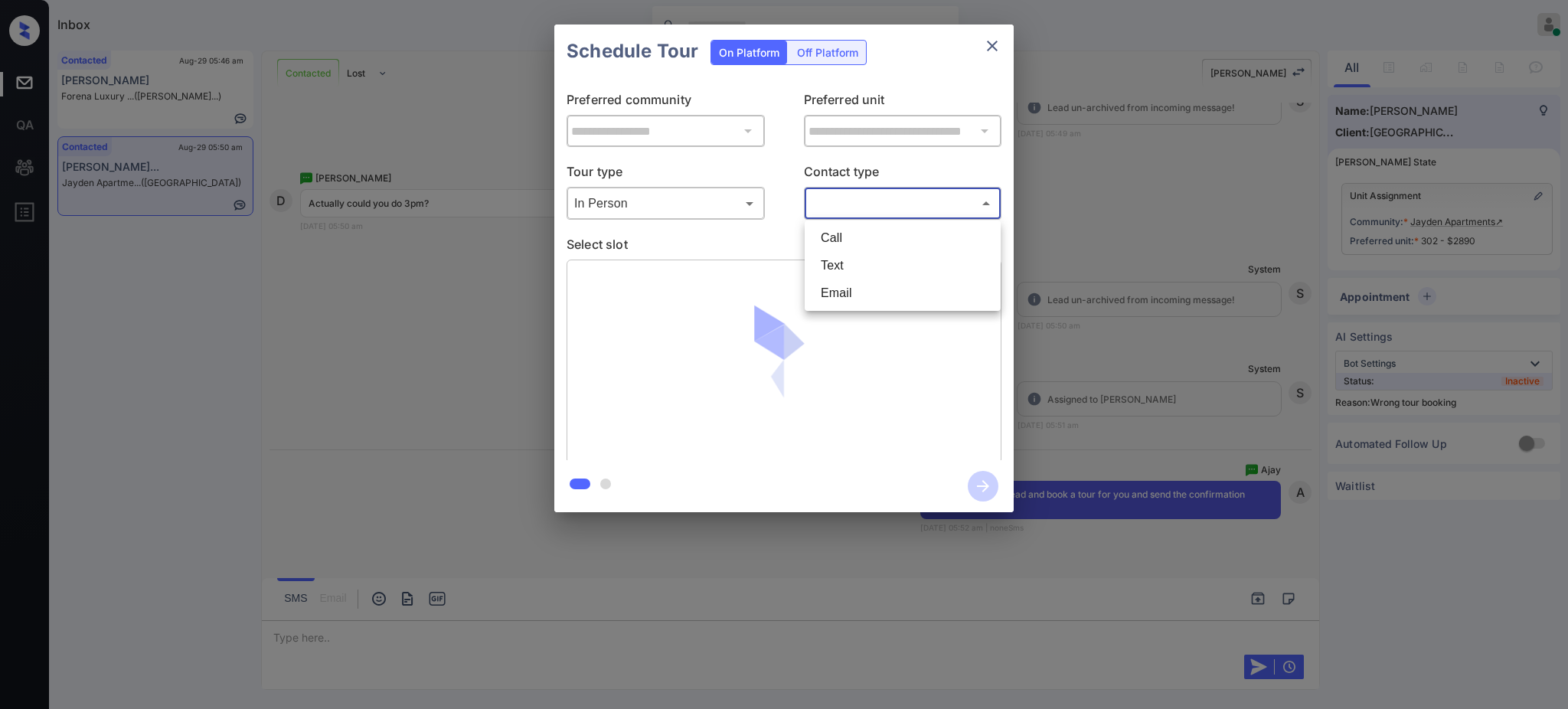
click at [827, 272] on li "Text" at bounding box center [902, 265] width 188 height 28
type input "****"
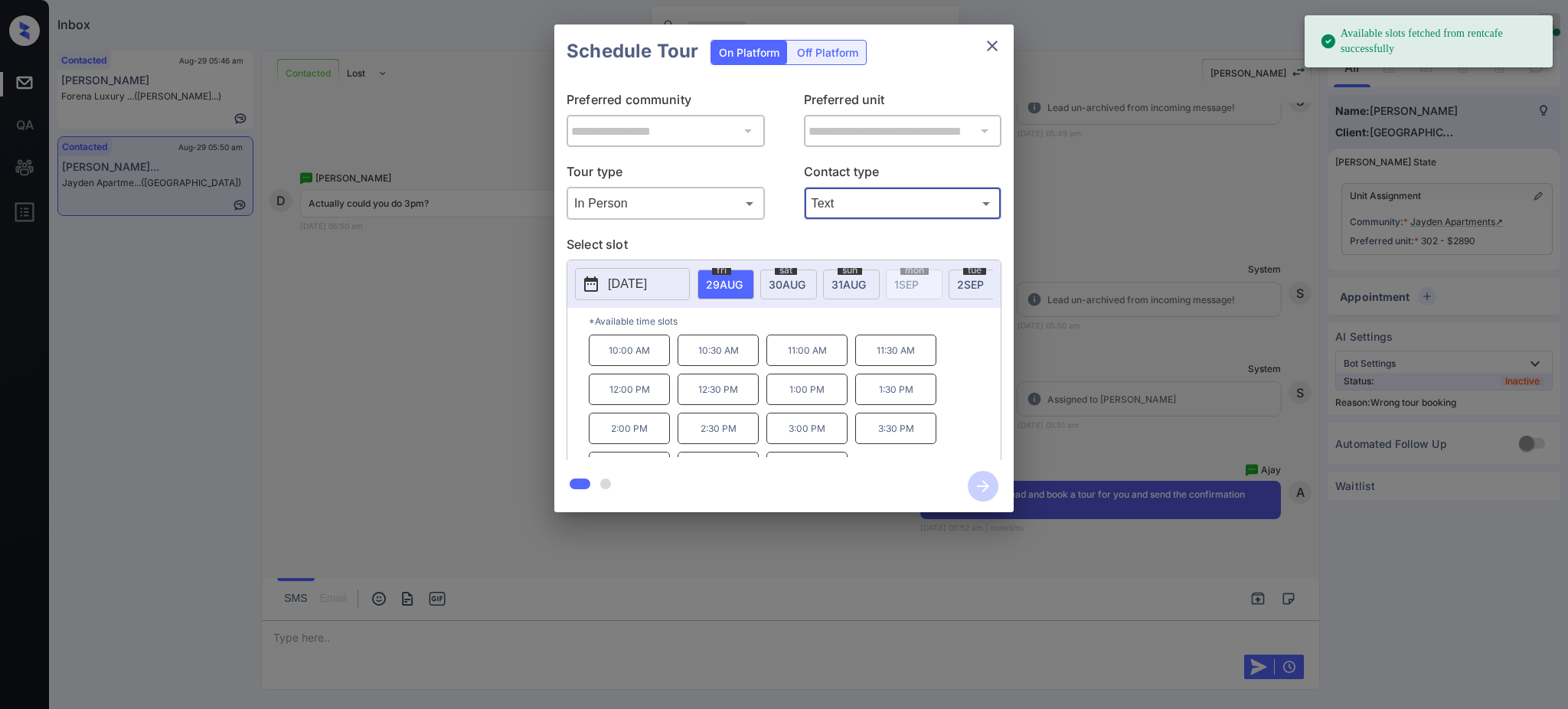
click at [742, 285] on span "[DATE]" at bounding box center [724, 284] width 36 height 13
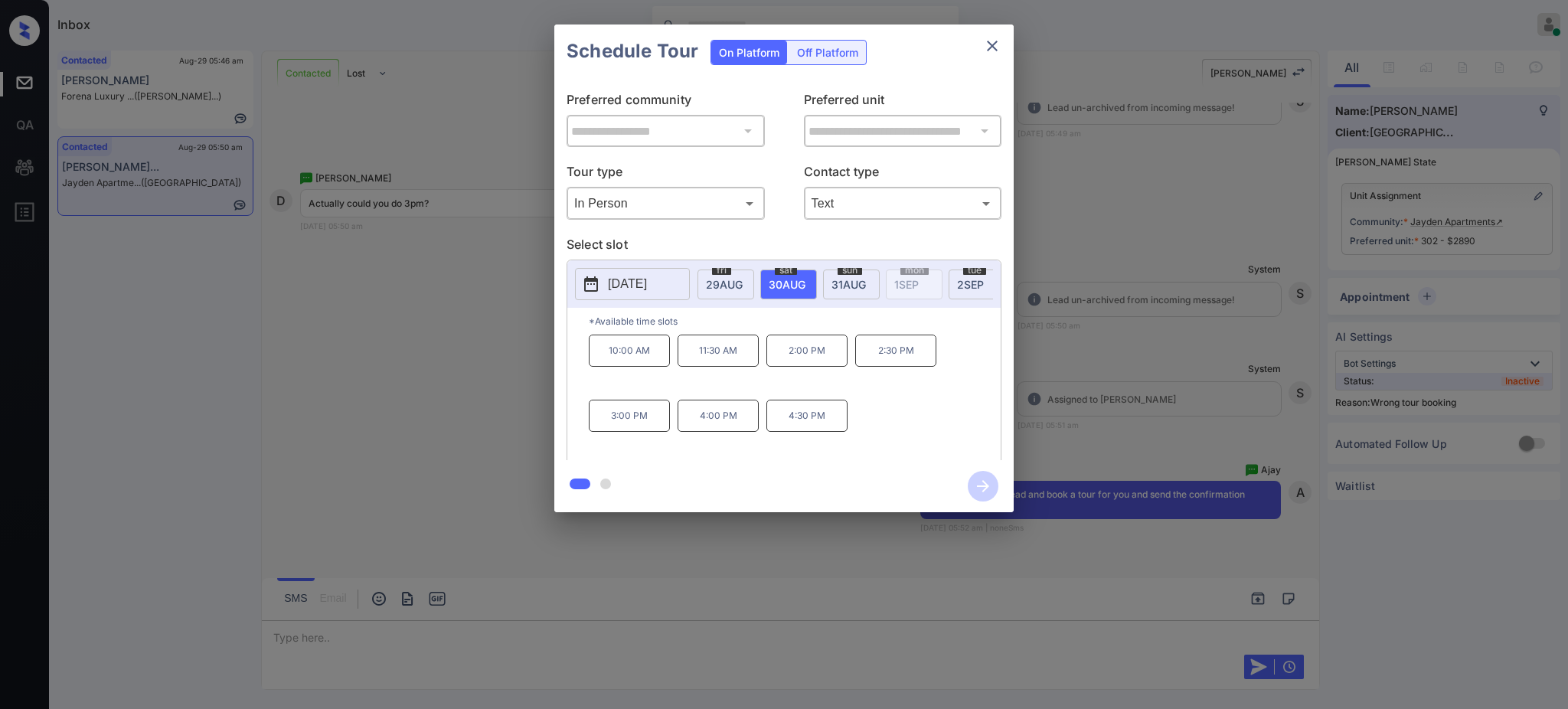
click at [617, 432] on p "3:00 PM" at bounding box center [630, 415] width 82 height 32
click at [990, 485] on icon "button" at bounding box center [983, 485] width 30 height 30
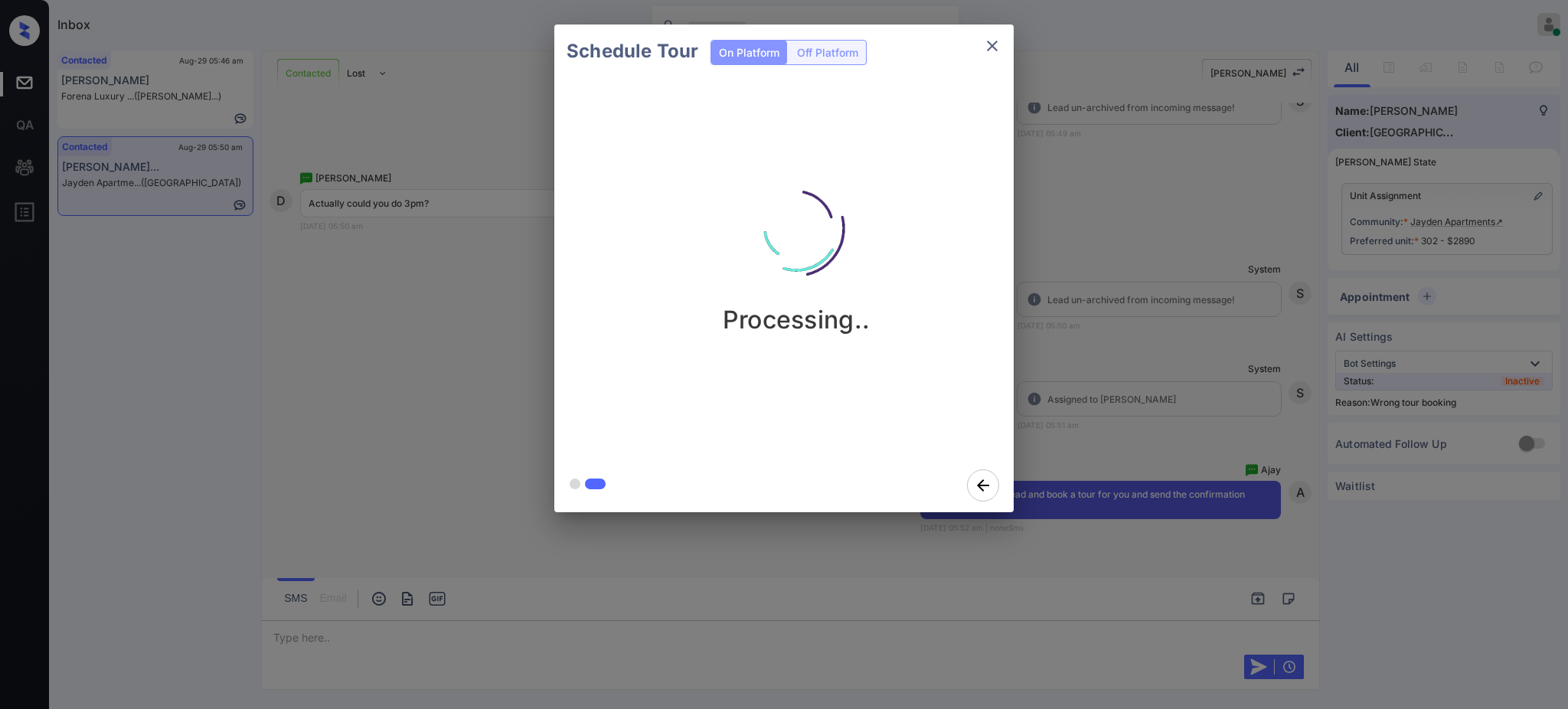
click at [1153, 317] on div "Schedule Tour On Platform Off Platform Processing.." at bounding box center [784, 268] width 1568 height 537
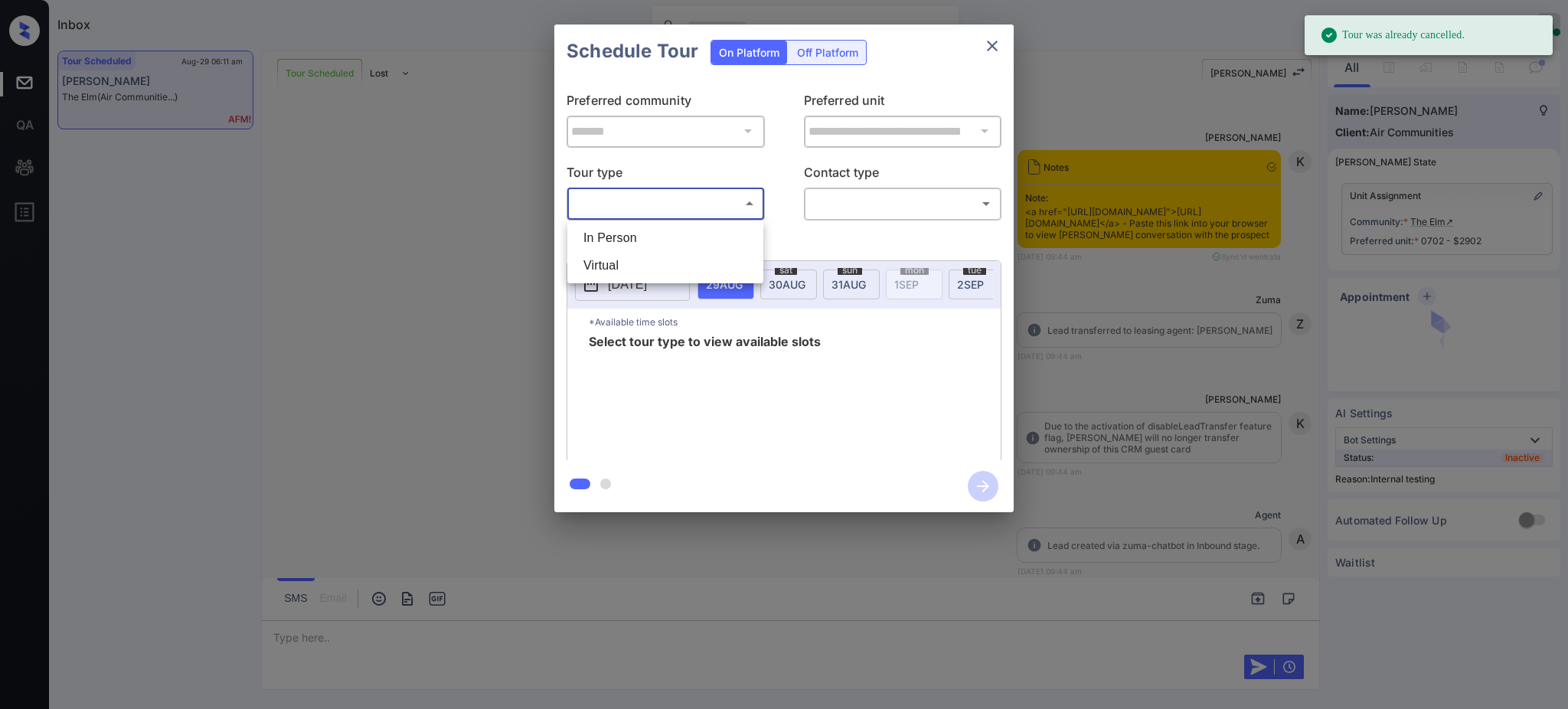
click at [644, 238] on li "In Person" at bounding box center [665, 238] width 188 height 28
type input "********"
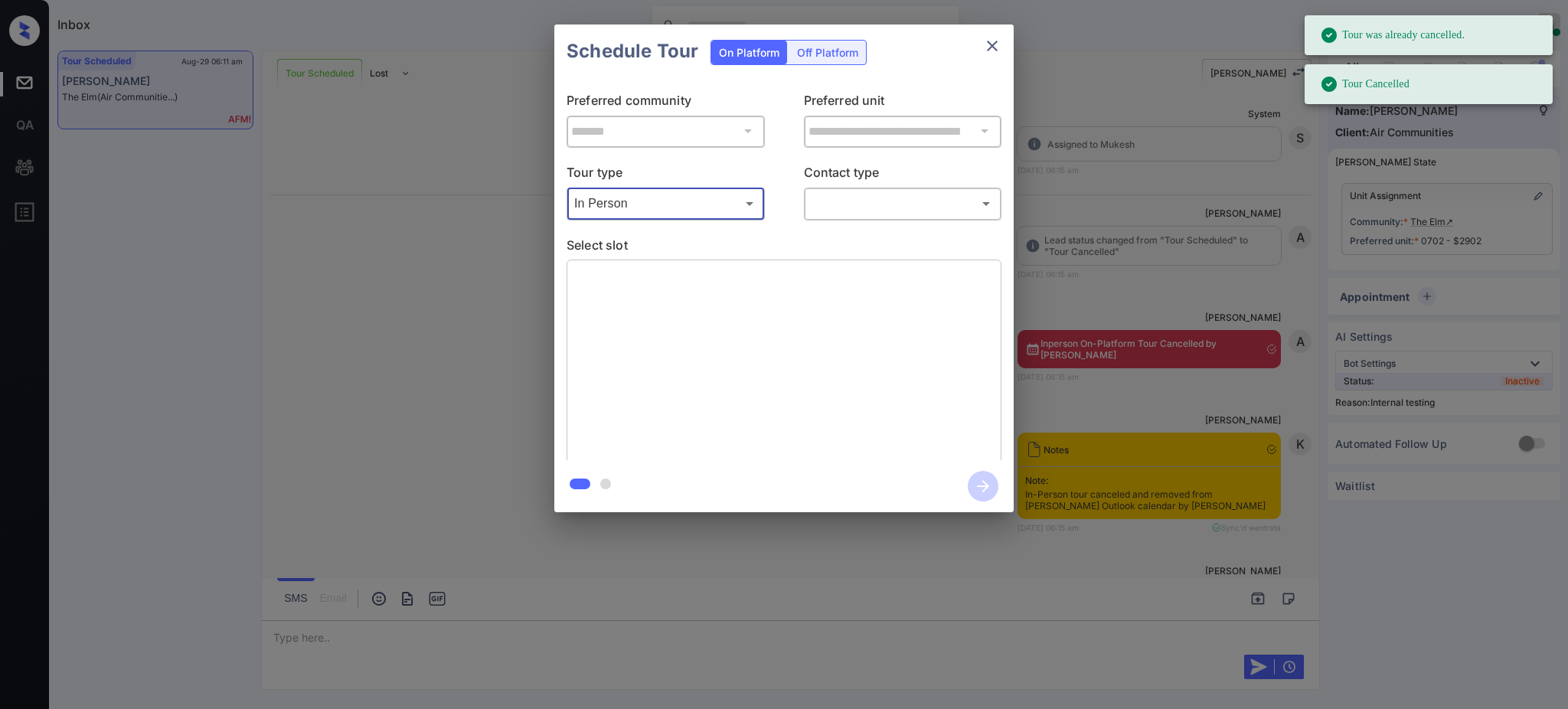
click at [890, 203] on div at bounding box center [784, 354] width 1568 height 709
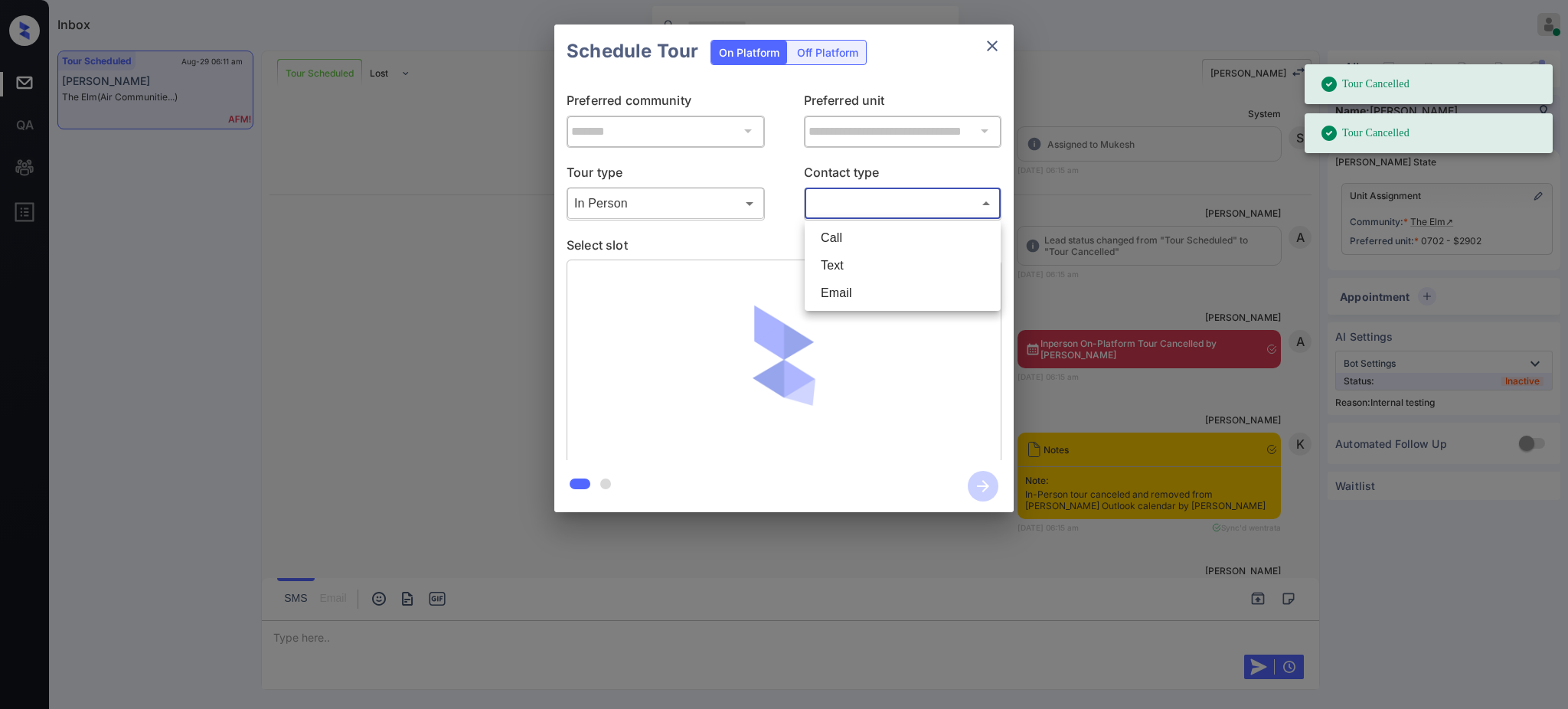
click at [851, 212] on body "Tour was already cancelled. Tour Cancelled Tour Cancelled Inbox Ajay Kumar Onli…" at bounding box center [784, 354] width 1568 height 709
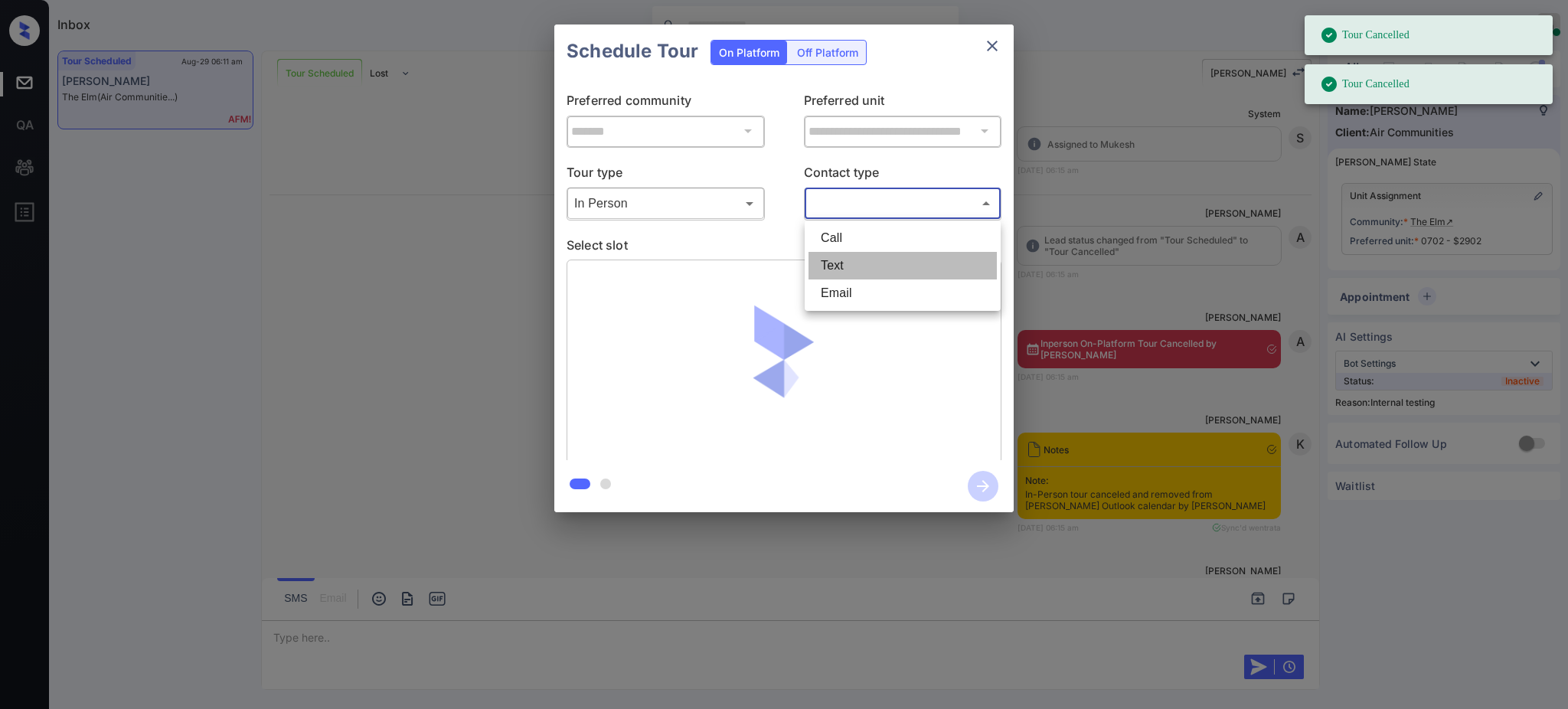
click at [847, 270] on li "Text" at bounding box center [902, 265] width 188 height 28
type input "****"
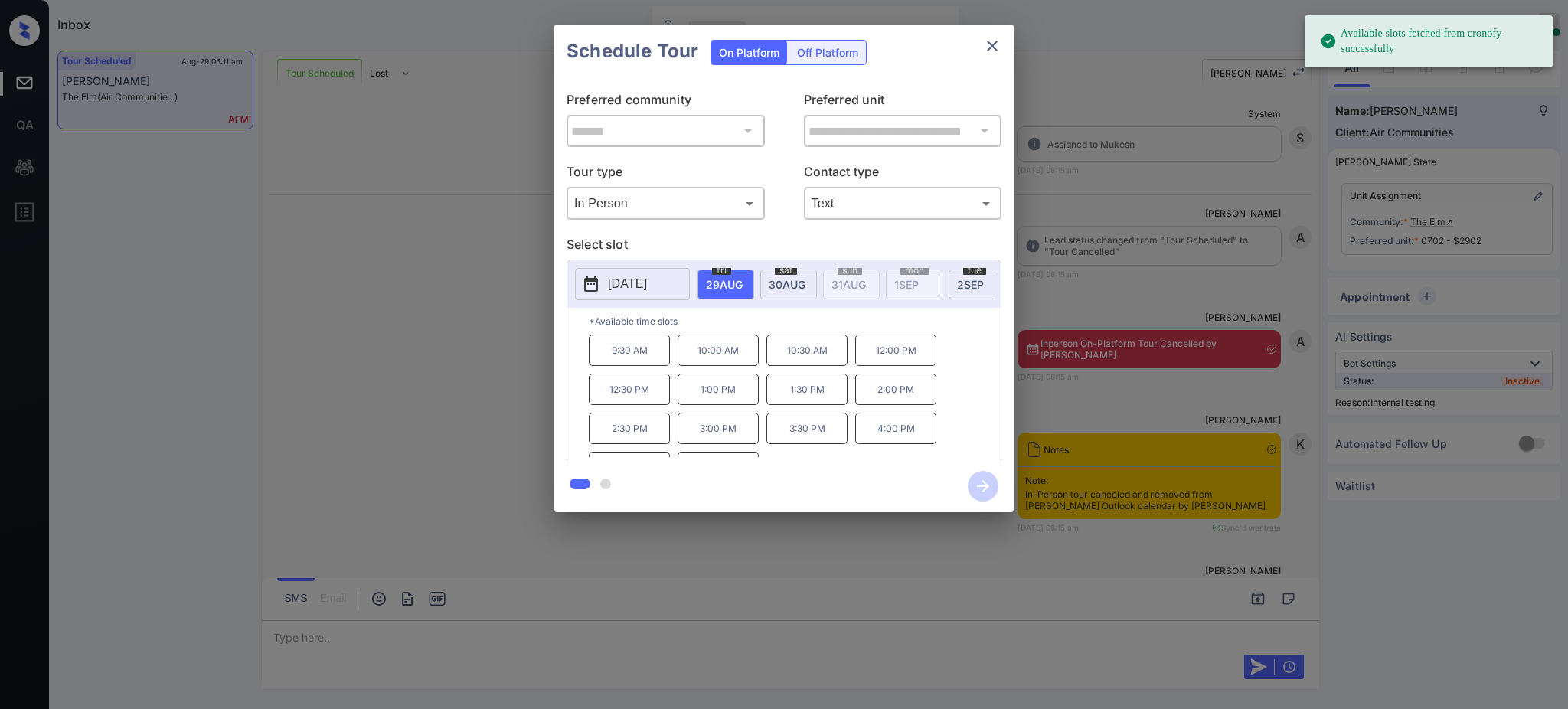
click at [728, 286] on span "29 AUG" at bounding box center [724, 284] width 36 height 13
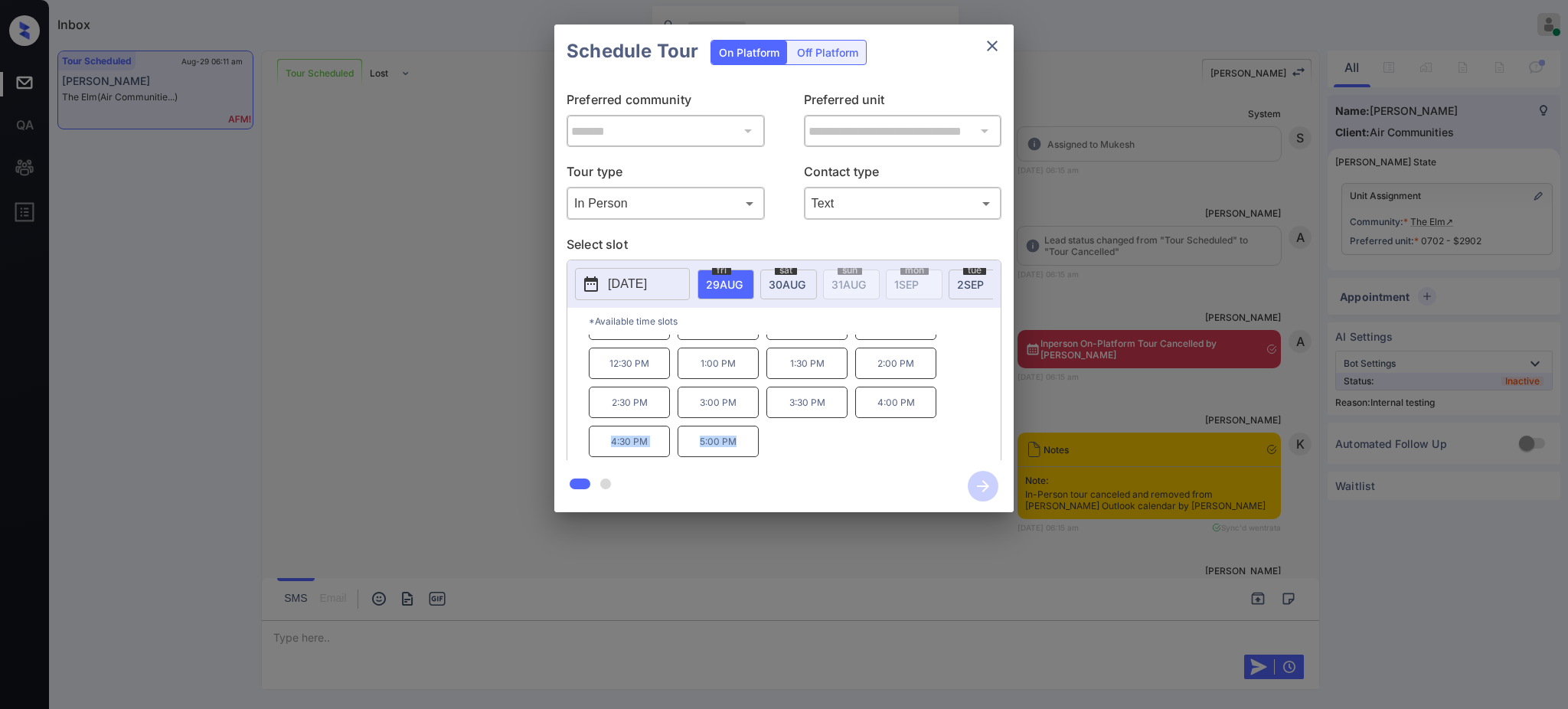
drag, startPoint x: 604, startPoint y: 448, endPoint x: 691, endPoint y: 453, distance: 87.1
click at [669, 460] on div "**********" at bounding box center [784, 268] width 460 height 487
click at [782, 452] on div "9:30 AM 10:00 AM 10:30 AM 12:00 PM 12:30 PM 1:00 PM 1:30 PM 2:00 PM 2:30 PM 3:0…" at bounding box center [794, 395] width 412 height 122
drag, startPoint x: 601, startPoint y: 451, endPoint x: 702, endPoint y: 435, distance: 102.3
click at [663, 450] on p "4:30 PM" at bounding box center [630, 441] width 82 height 31
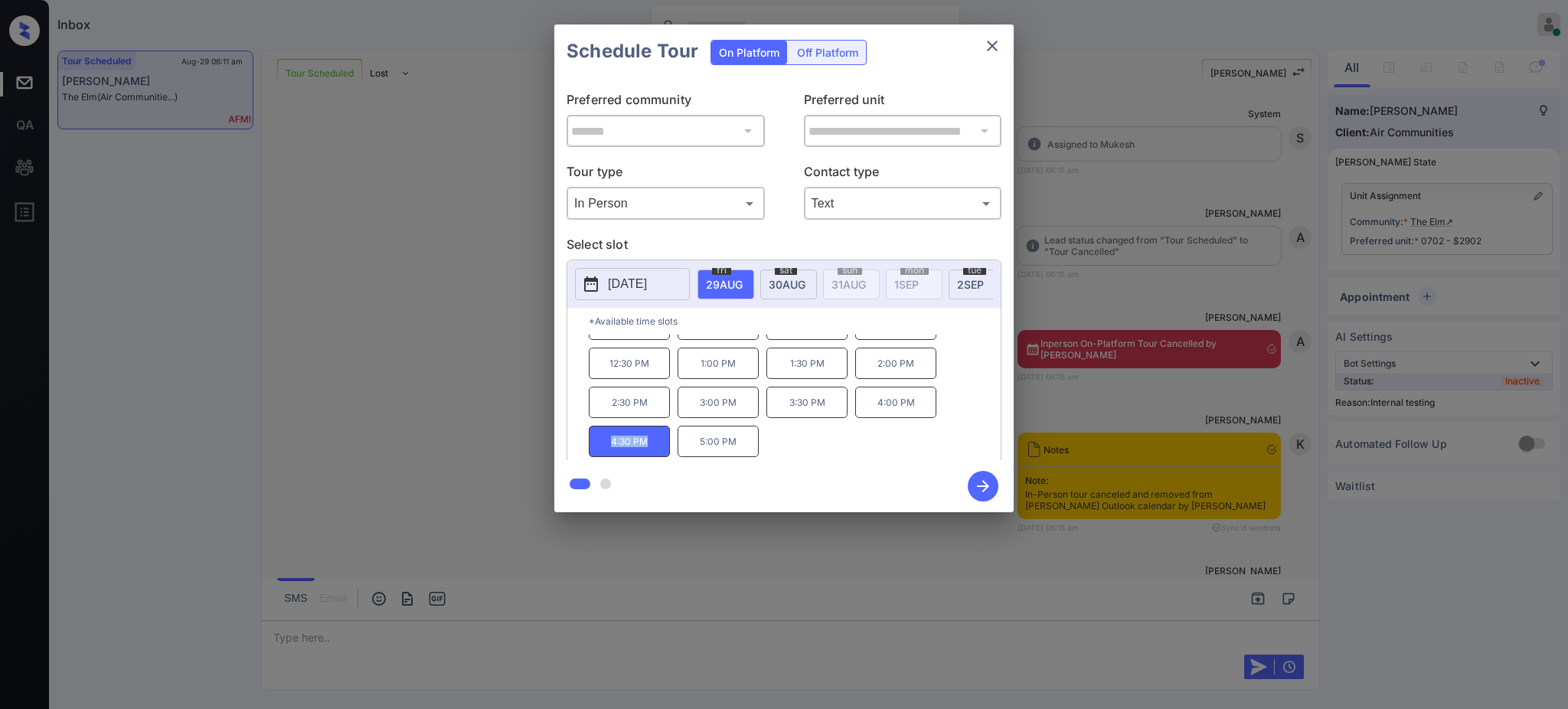
copy p "4:30 PM"
click at [985, 47] on icon "close" at bounding box center [992, 45] width 18 height 18
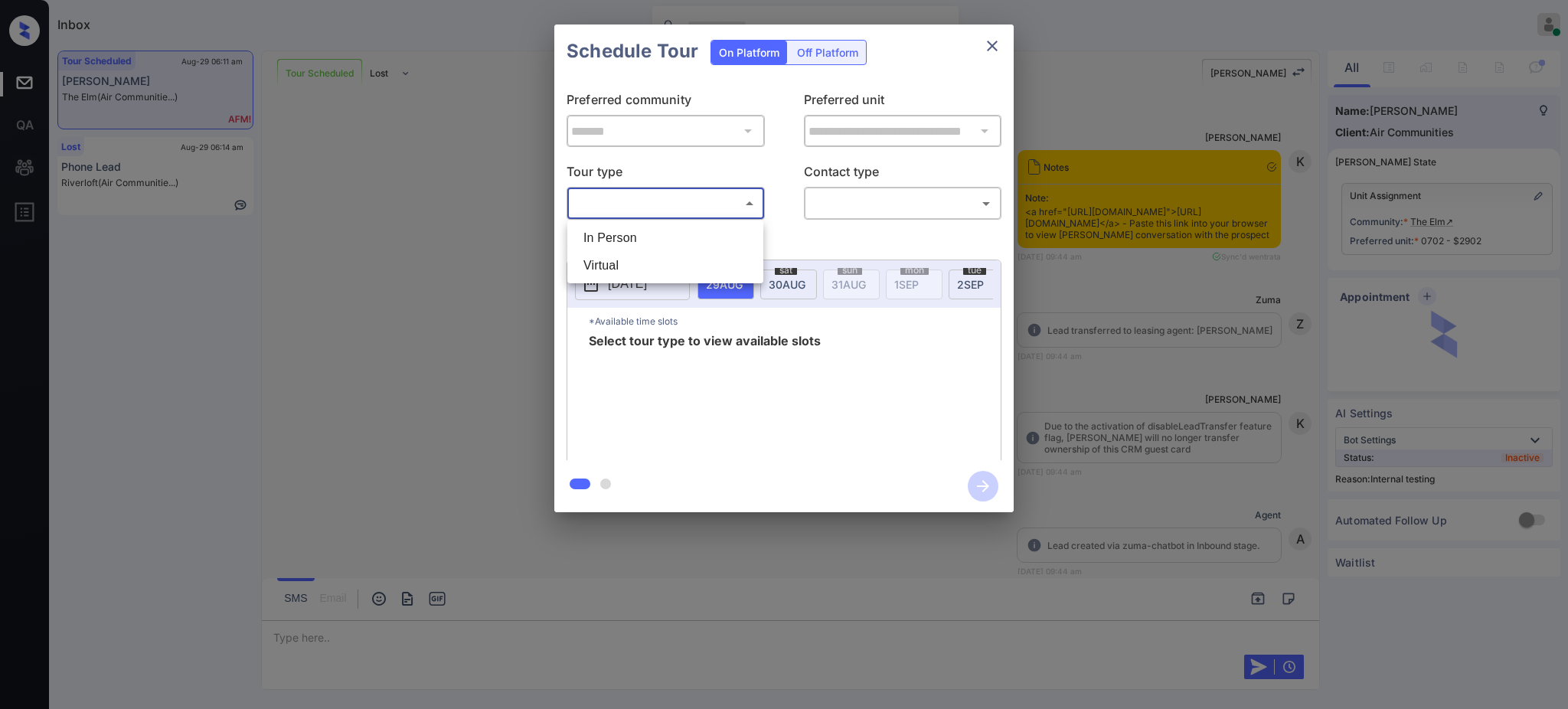
click at [678, 203] on body "Inbox [PERSON_NAME] Online Set yourself offline Set yourself on break Profile S…" at bounding box center [784, 354] width 1568 height 709
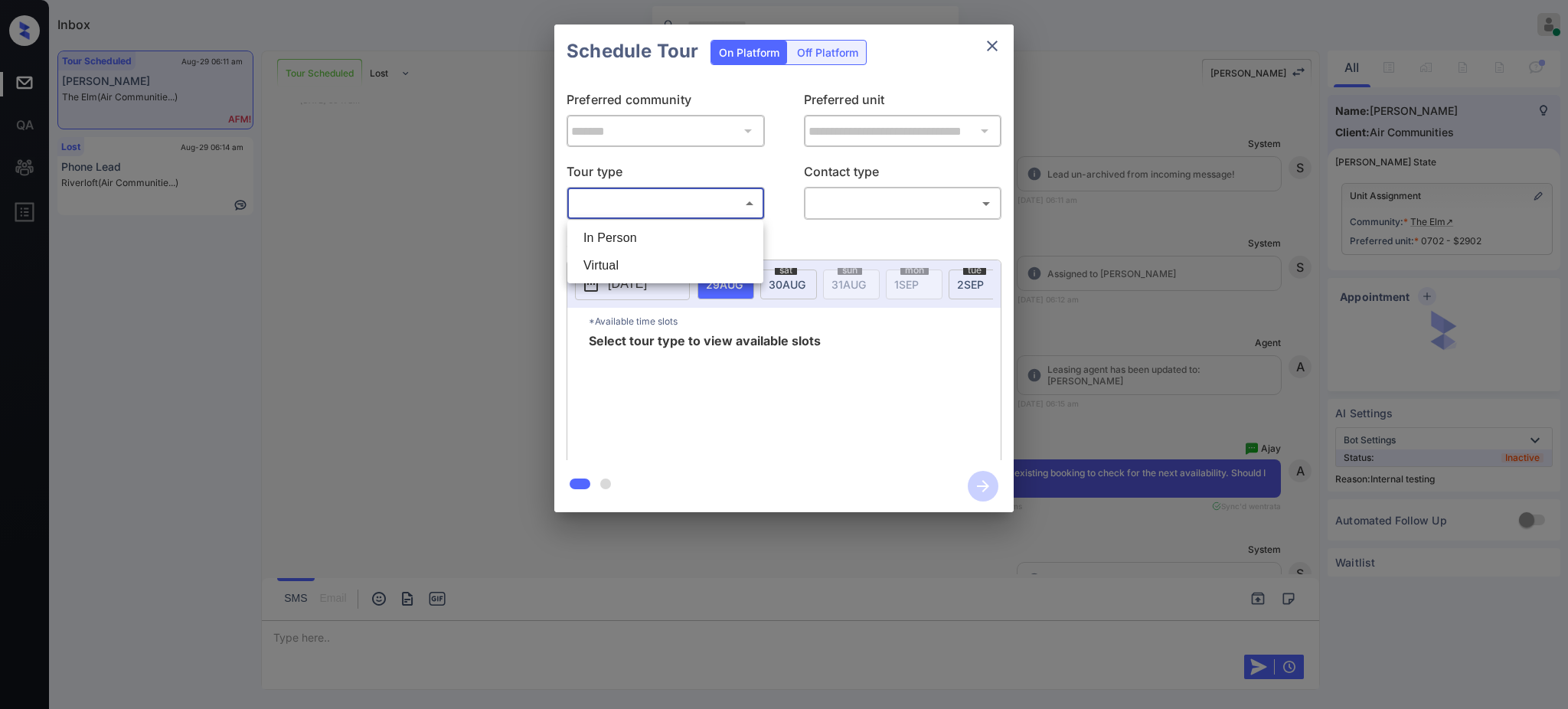
click at [638, 244] on li "In Person" at bounding box center [665, 238] width 188 height 28
type input "********"
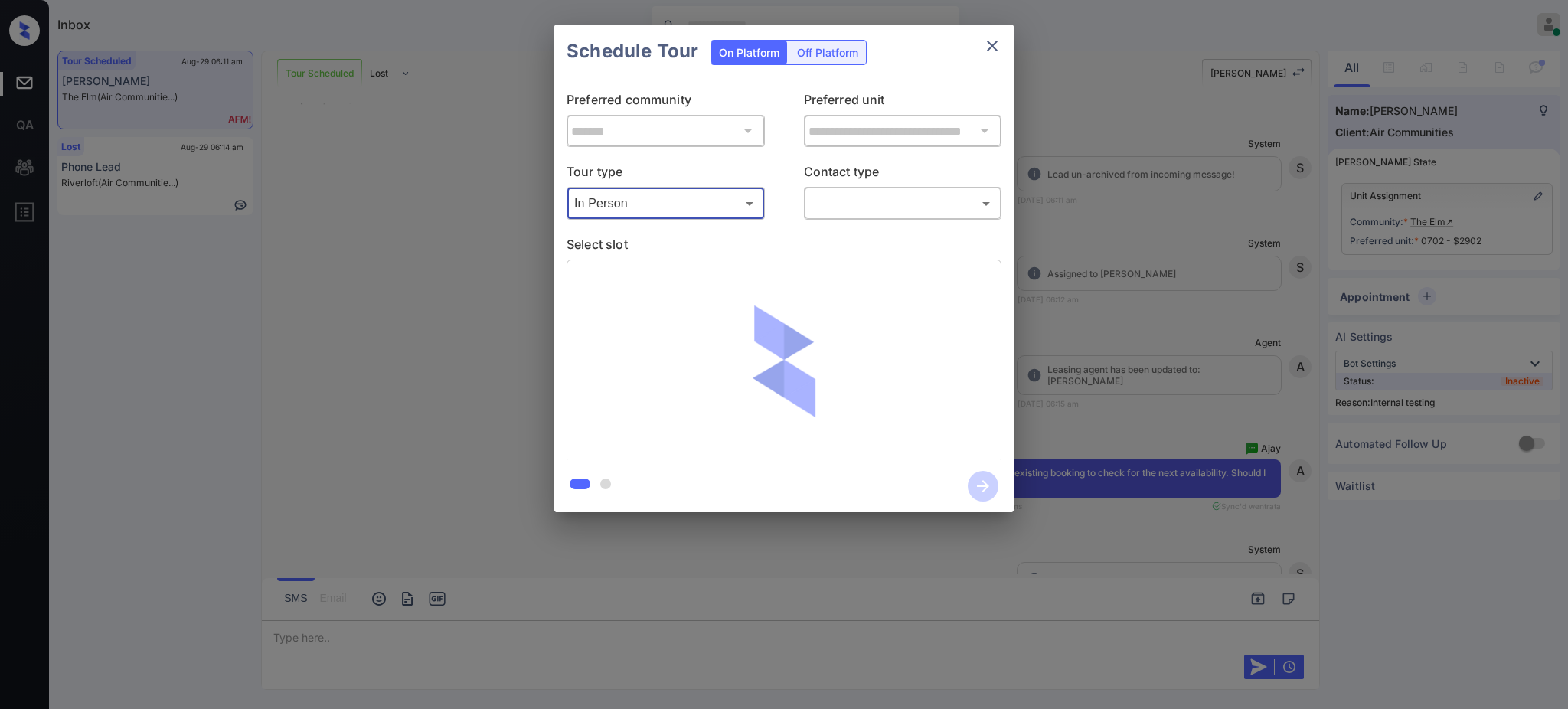
click at [821, 199] on body "Inbox Ajay Kumar Online Set yourself offline Set yourself on break Profile Swit…" at bounding box center [784, 354] width 1568 height 709
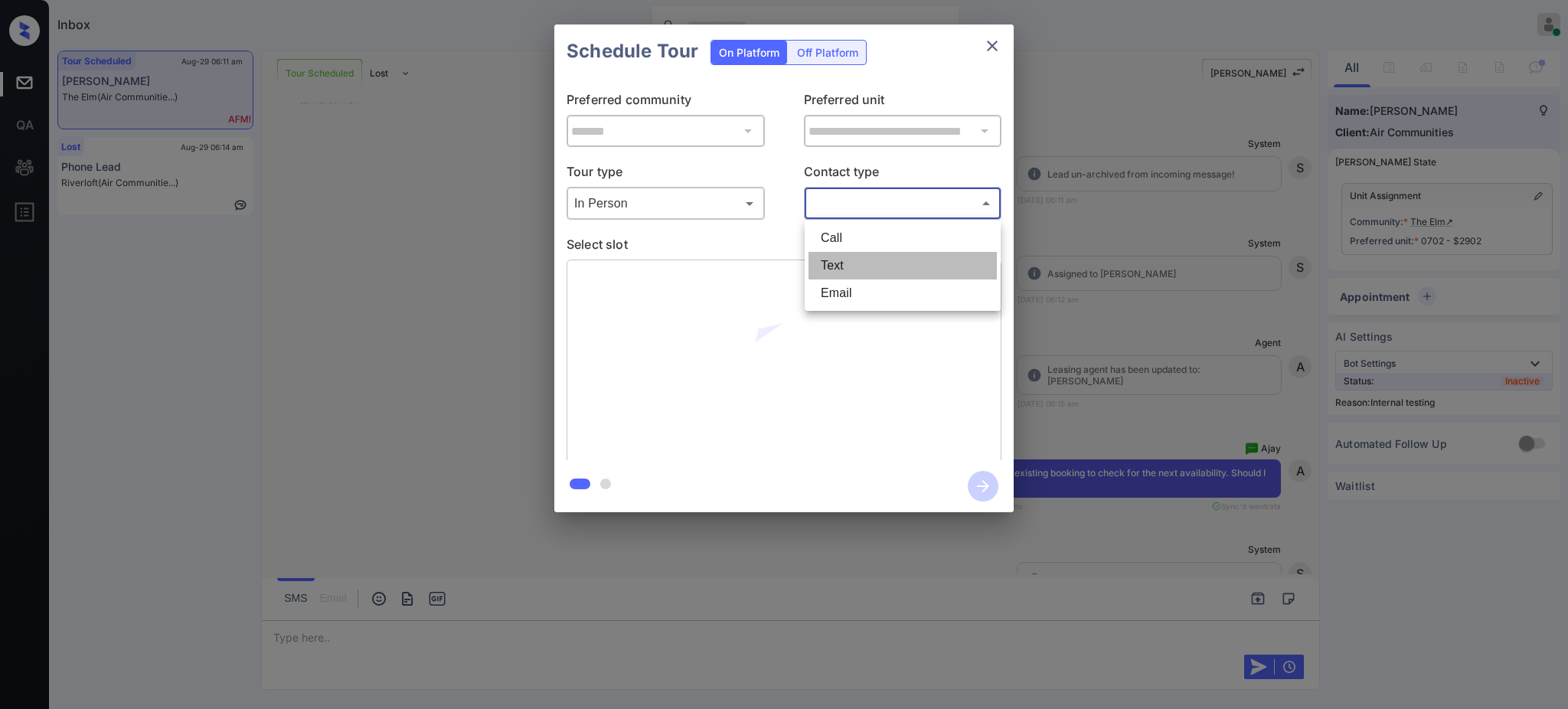
click at [823, 263] on li "Text" at bounding box center [902, 265] width 188 height 28
type input "****"
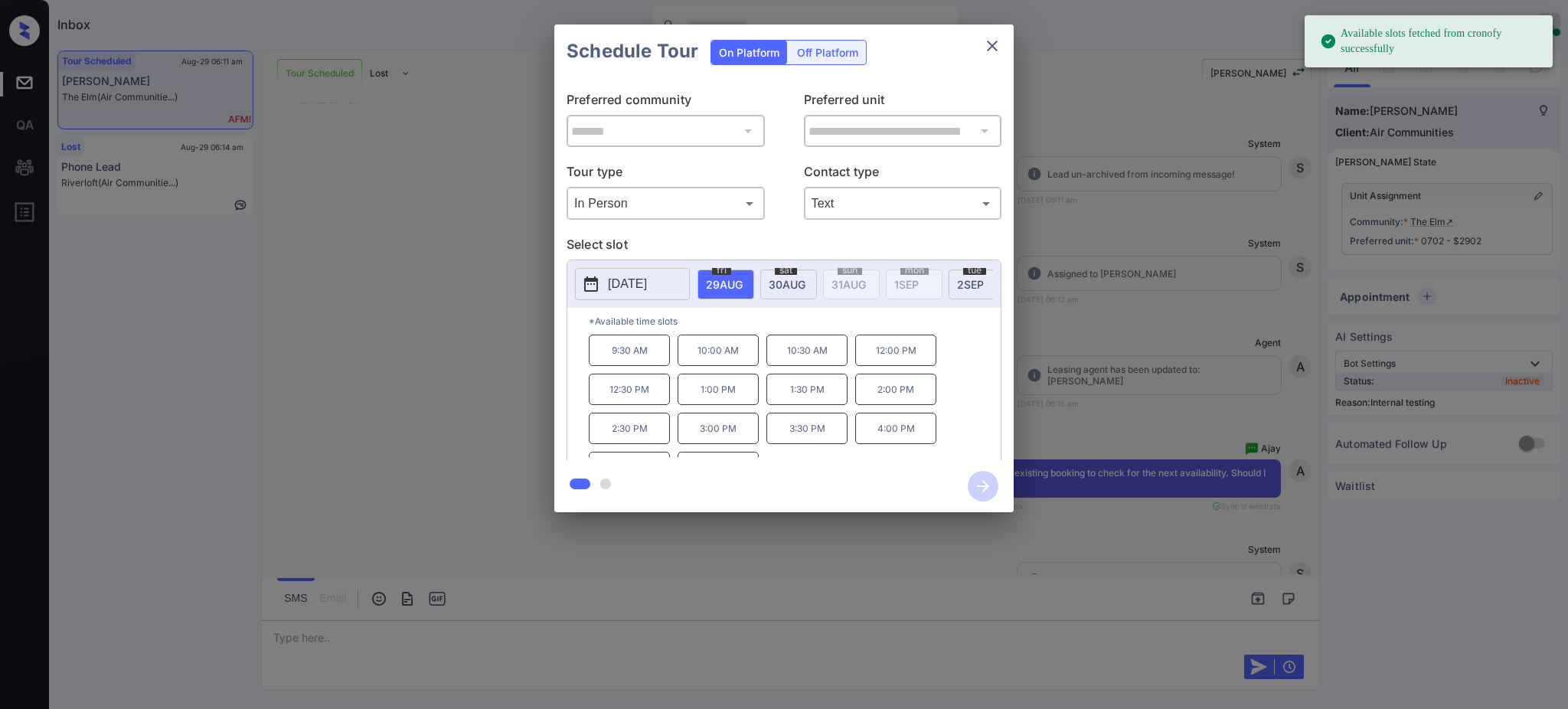
click at [719, 281] on span "29 AUG" at bounding box center [724, 284] width 36 height 13
click at [635, 452] on p "4:30 PM" at bounding box center [630, 441] width 82 height 31
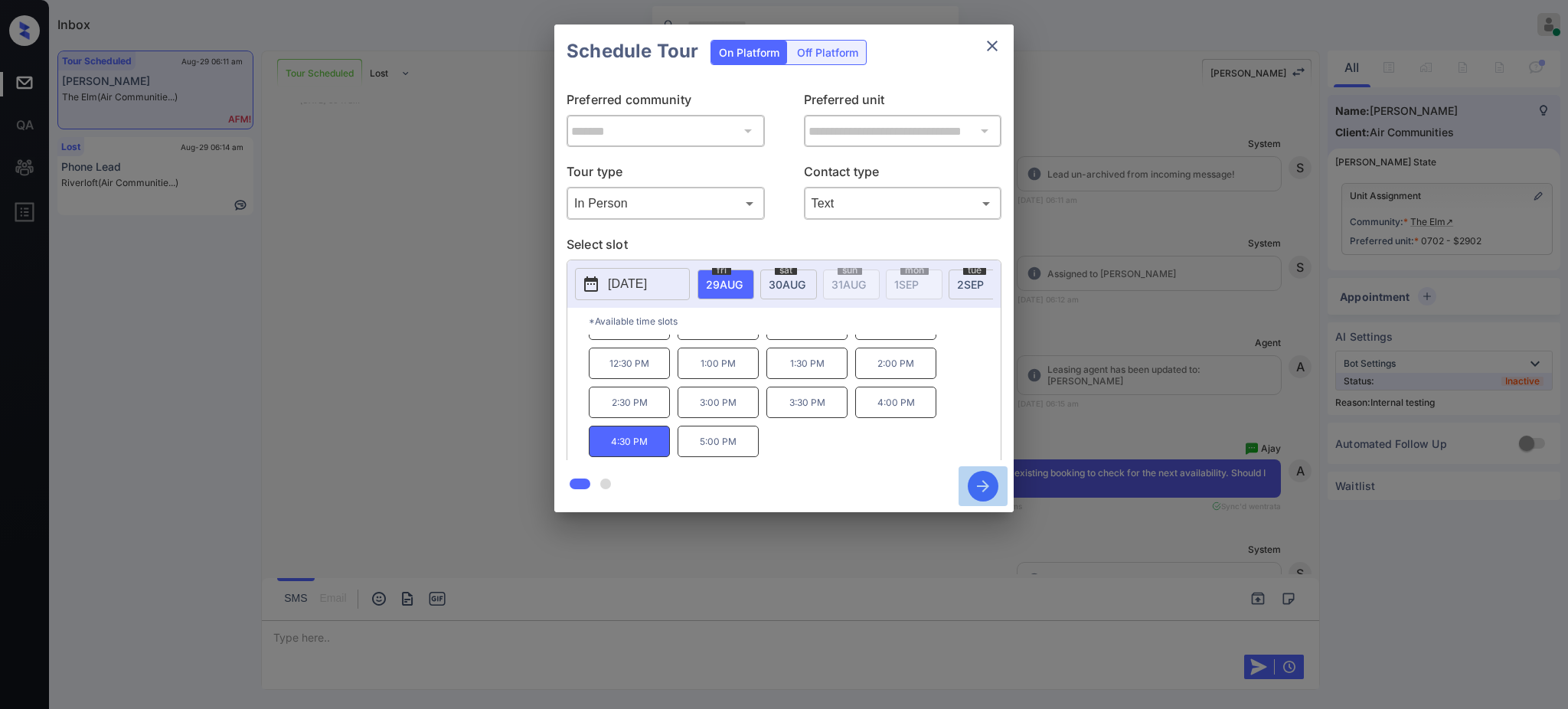
click at [976, 485] on icon "button" at bounding box center [983, 485] width 30 height 30
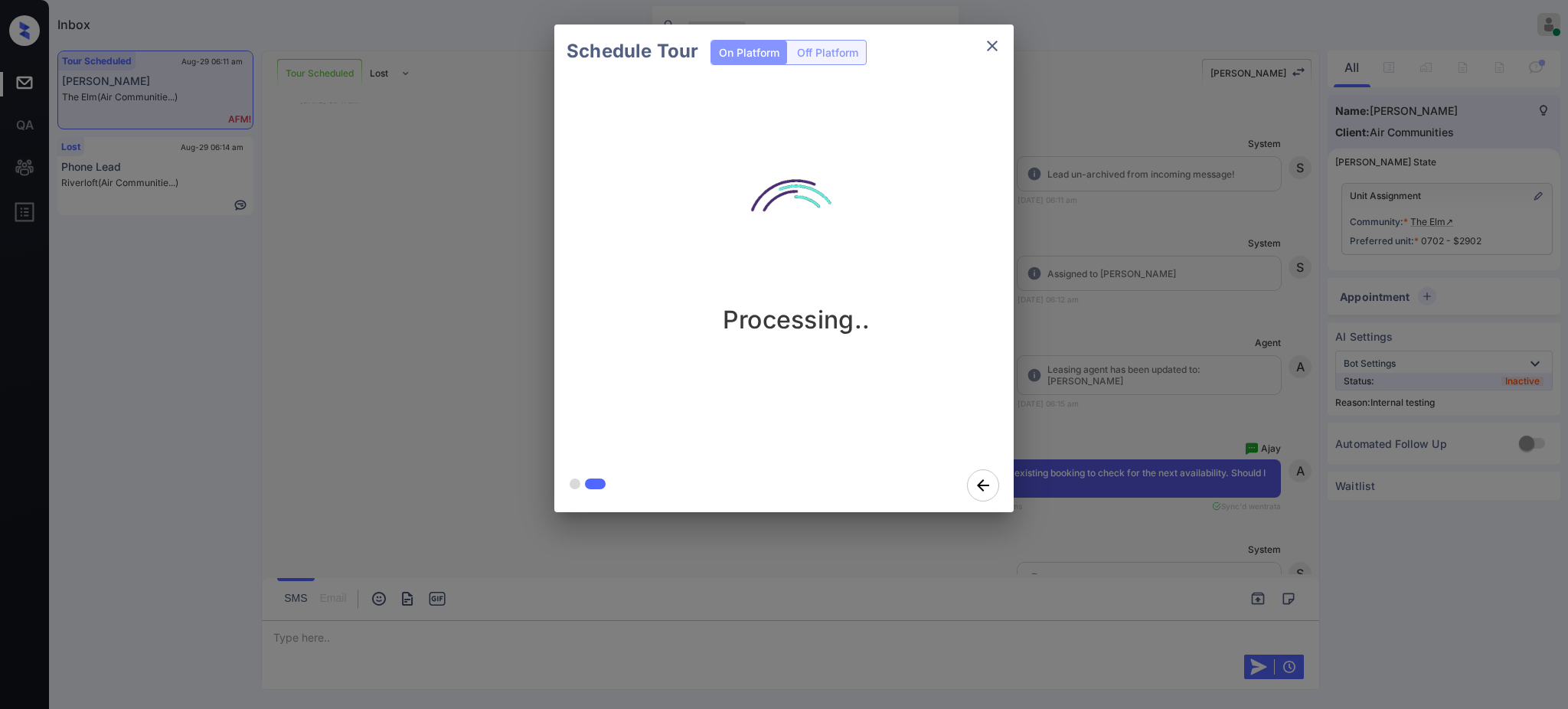
click at [1190, 461] on div "Schedule Tour On Platform Off Platform Processing.." at bounding box center [784, 268] width 1568 height 537
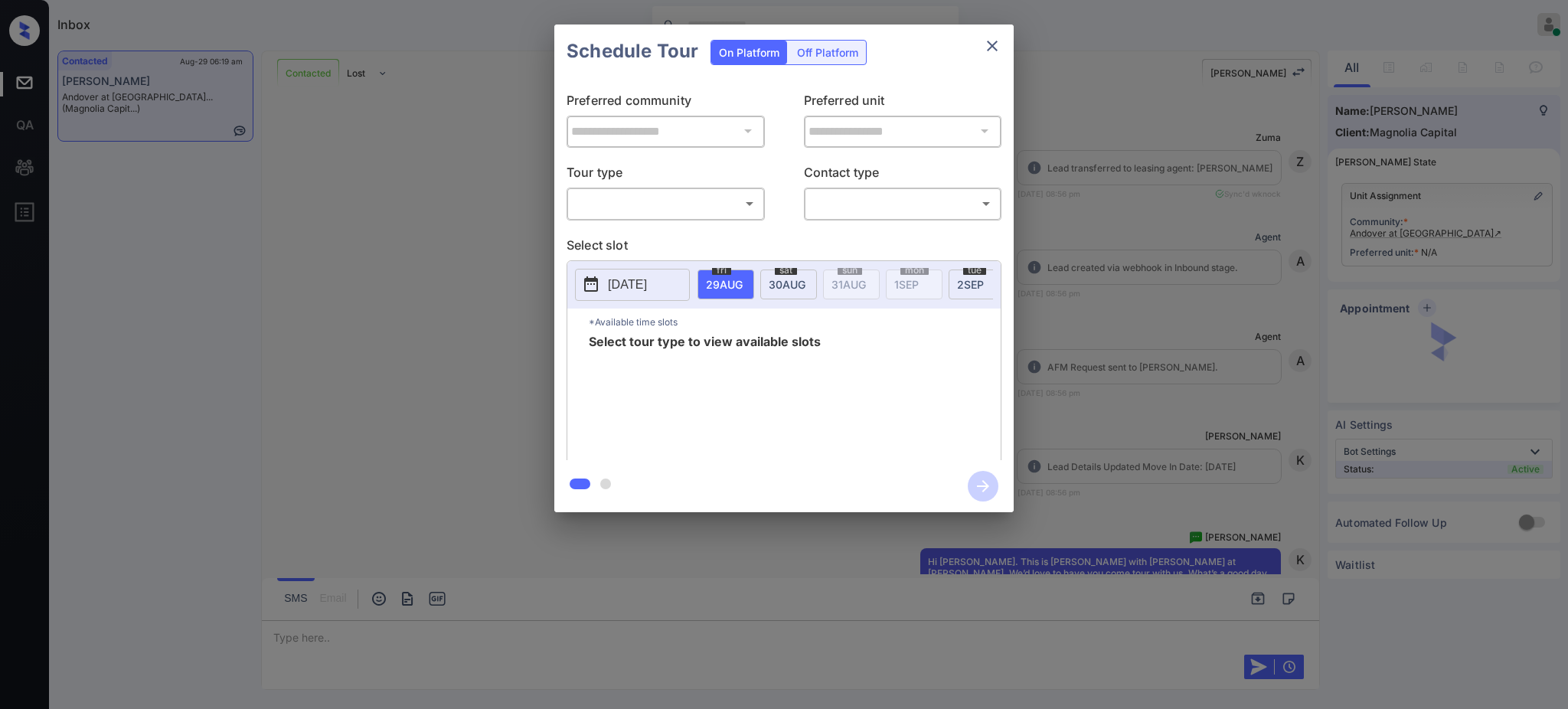
scroll to position [1581, 0]
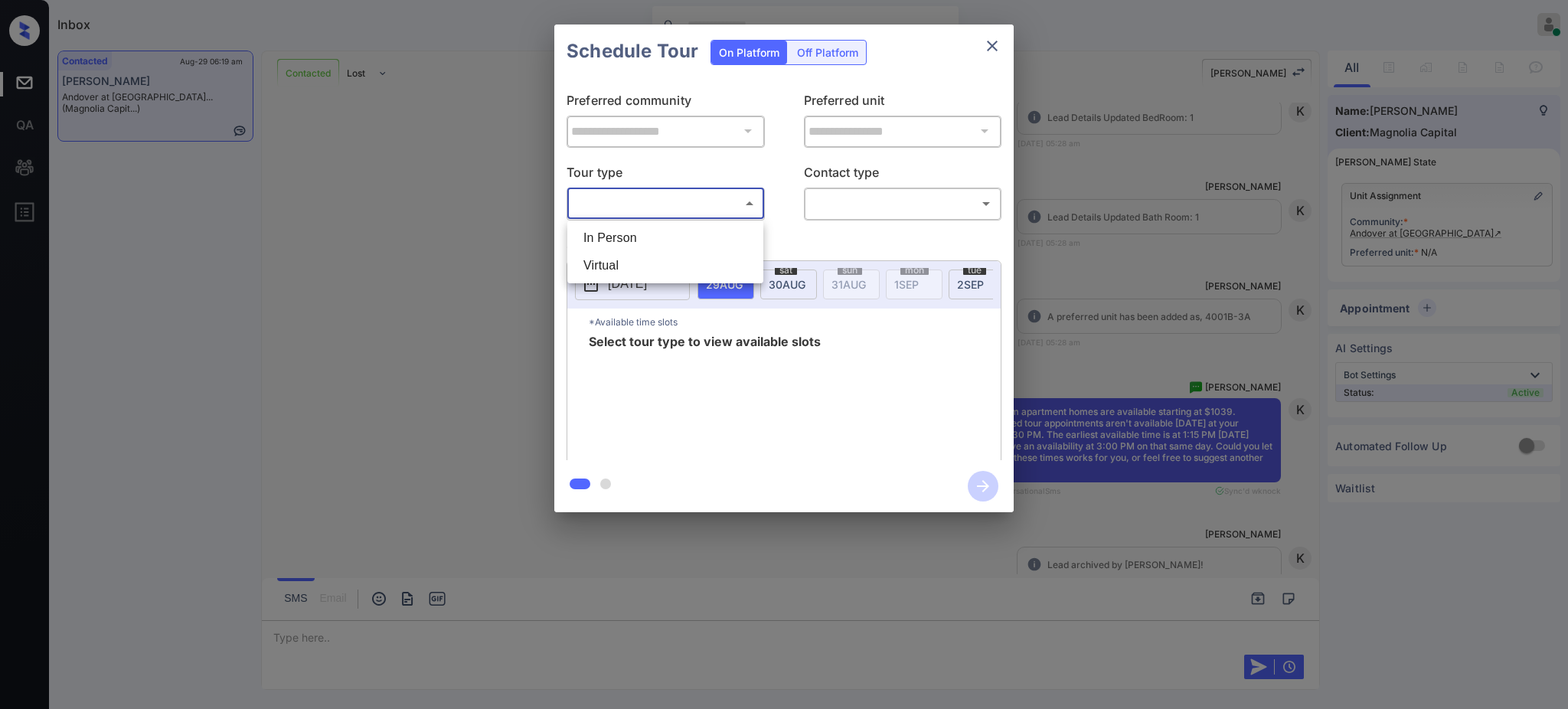
click at [682, 212] on body "Inbox [PERSON_NAME] Online Set yourself offline Set yourself on break Profile S…" at bounding box center [784, 354] width 1568 height 709
click at [655, 245] on li "In Person" at bounding box center [665, 238] width 188 height 28
type input "********"
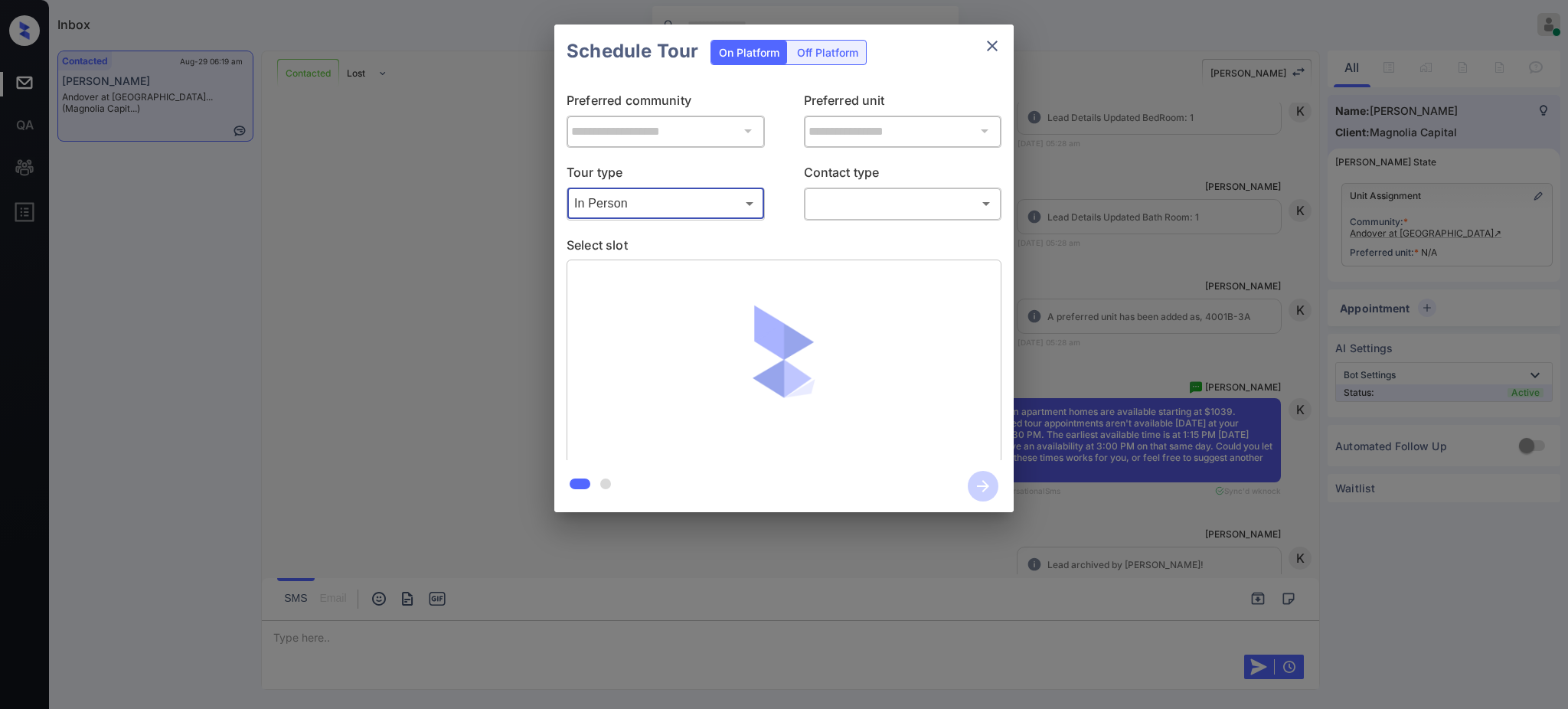
click at [905, 206] on body "Inbox [PERSON_NAME] Online Set yourself offline Set yourself on break Profile S…" at bounding box center [784, 354] width 1568 height 709
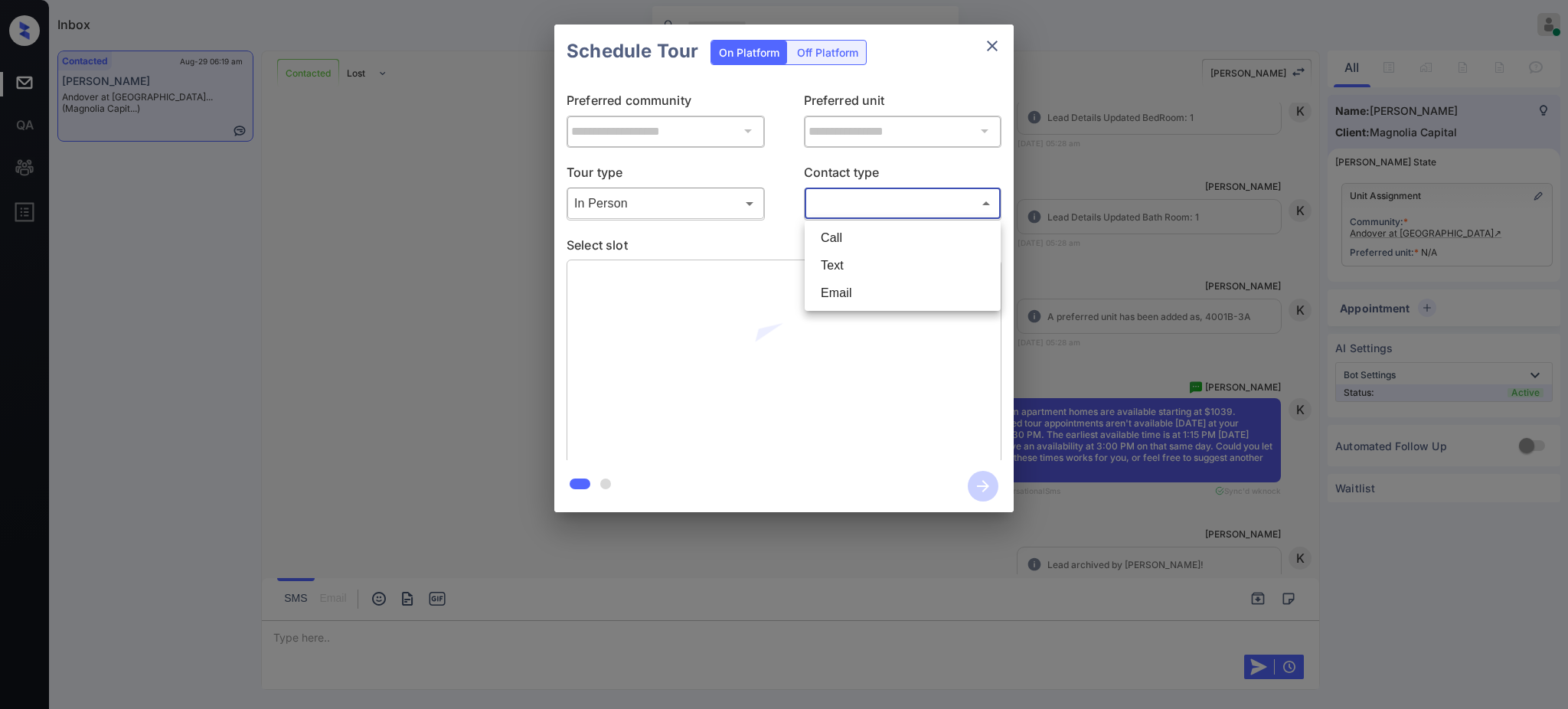
click at [875, 270] on li "Text" at bounding box center [902, 265] width 188 height 28
type input "****"
click at [807, 239] on p "Select slot" at bounding box center [784, 247] width 435 height 24
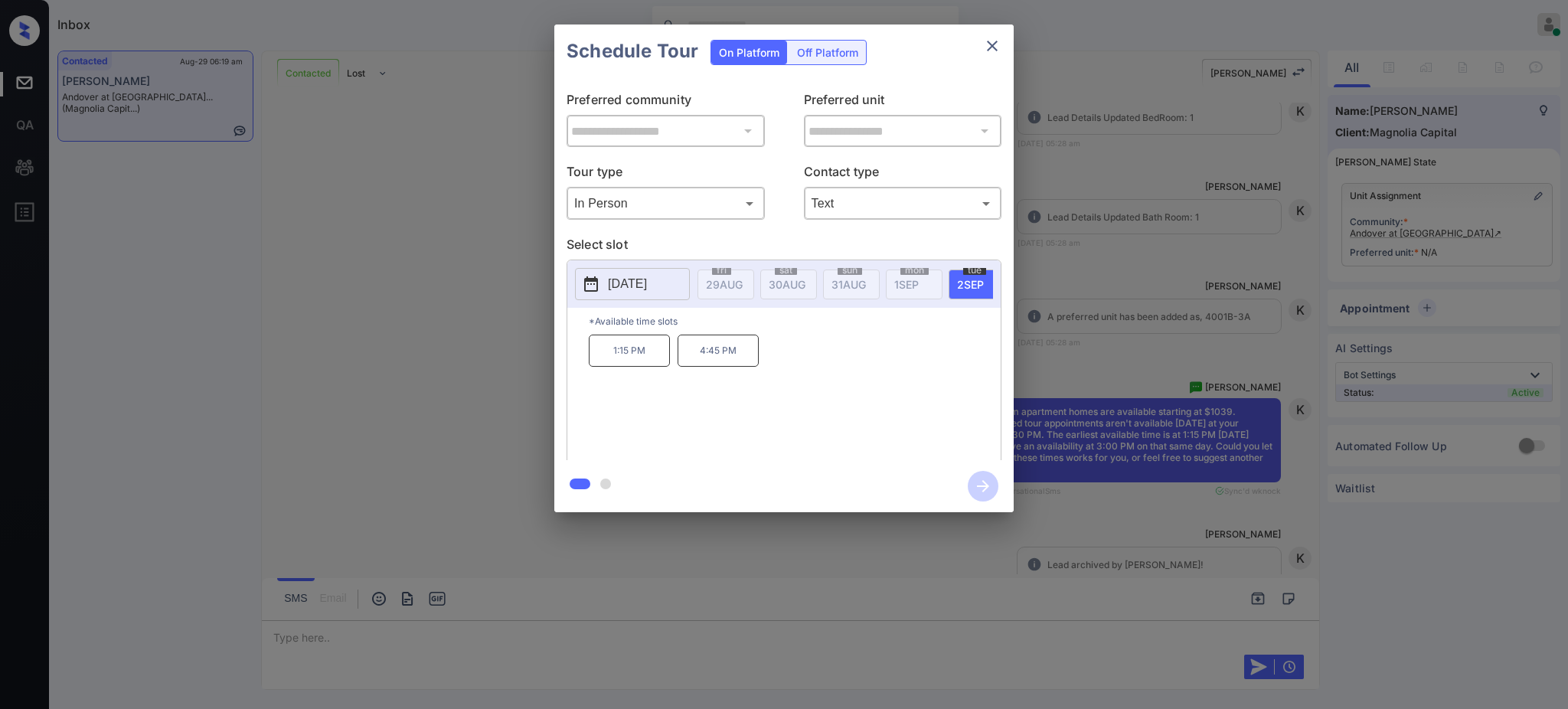
click at [1186, 318] on div "**********" at bounding box center [784, 268] width 1568 height 537
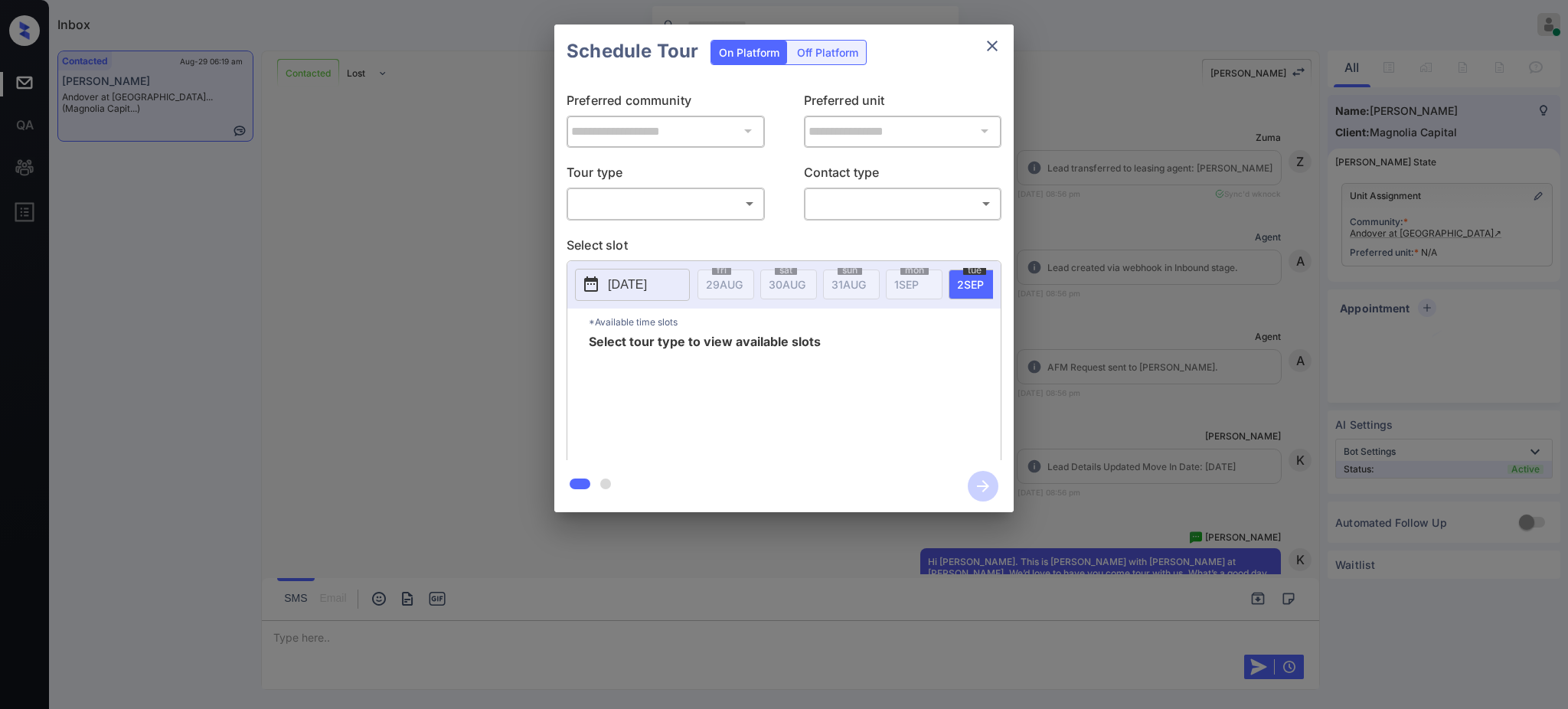
scroll to position [2306, 0]
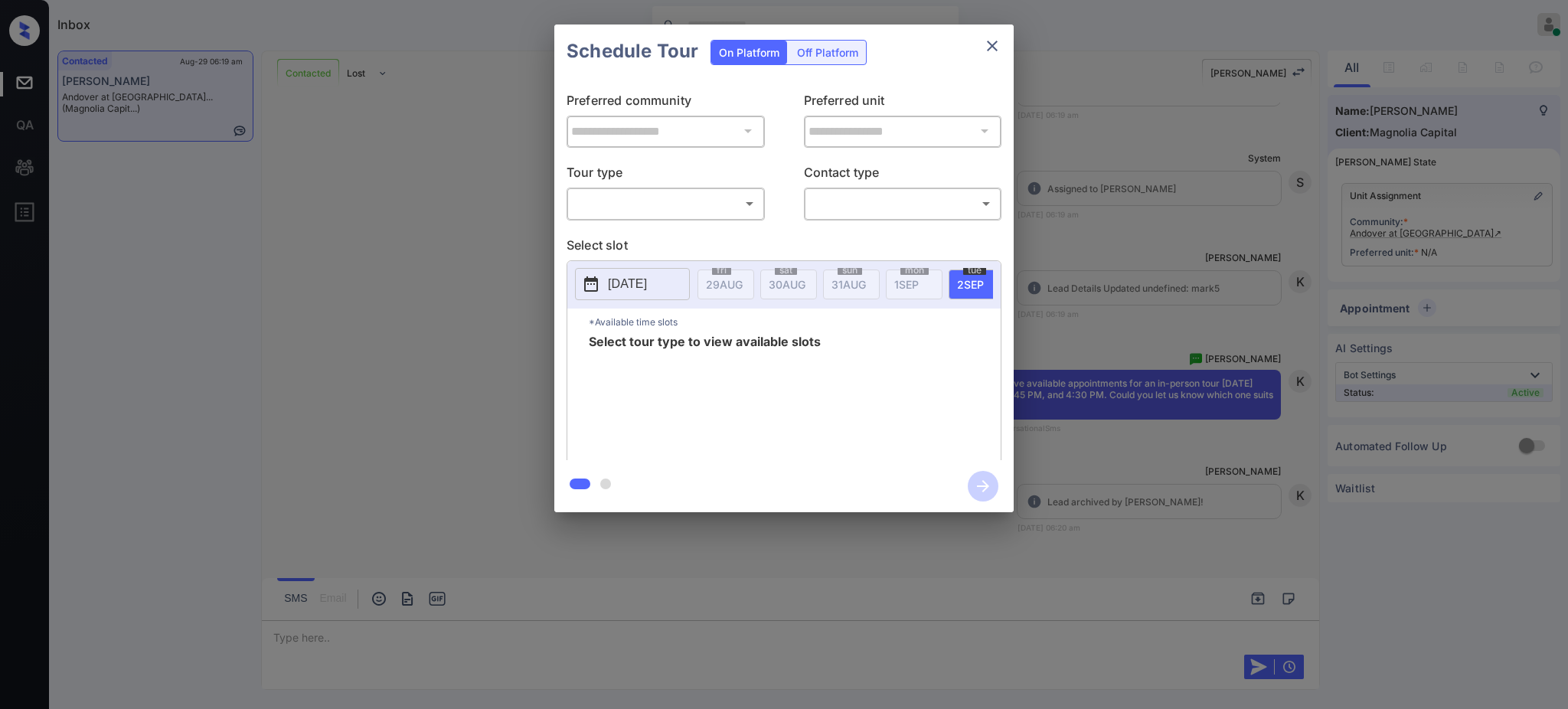
click at [666, 212] on body "Inbox Ajay Kumar Online Set yourself offline Set yourself on break Profile Swit…" at bounding box center [784, 354] width 1568 height 709
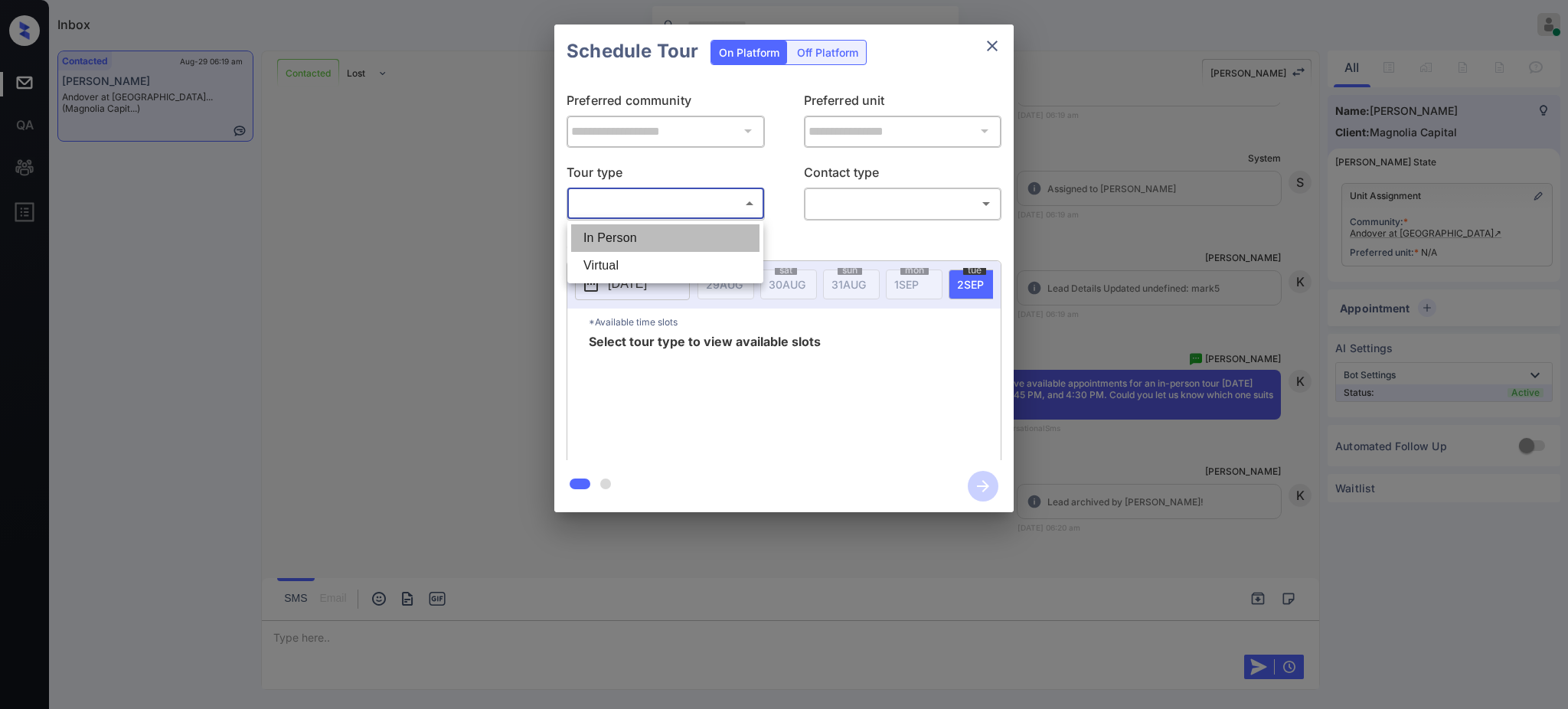
click at [666, 225] on li "In Person" at bounding box center [665, 238] width 188 height 28
type input "********"
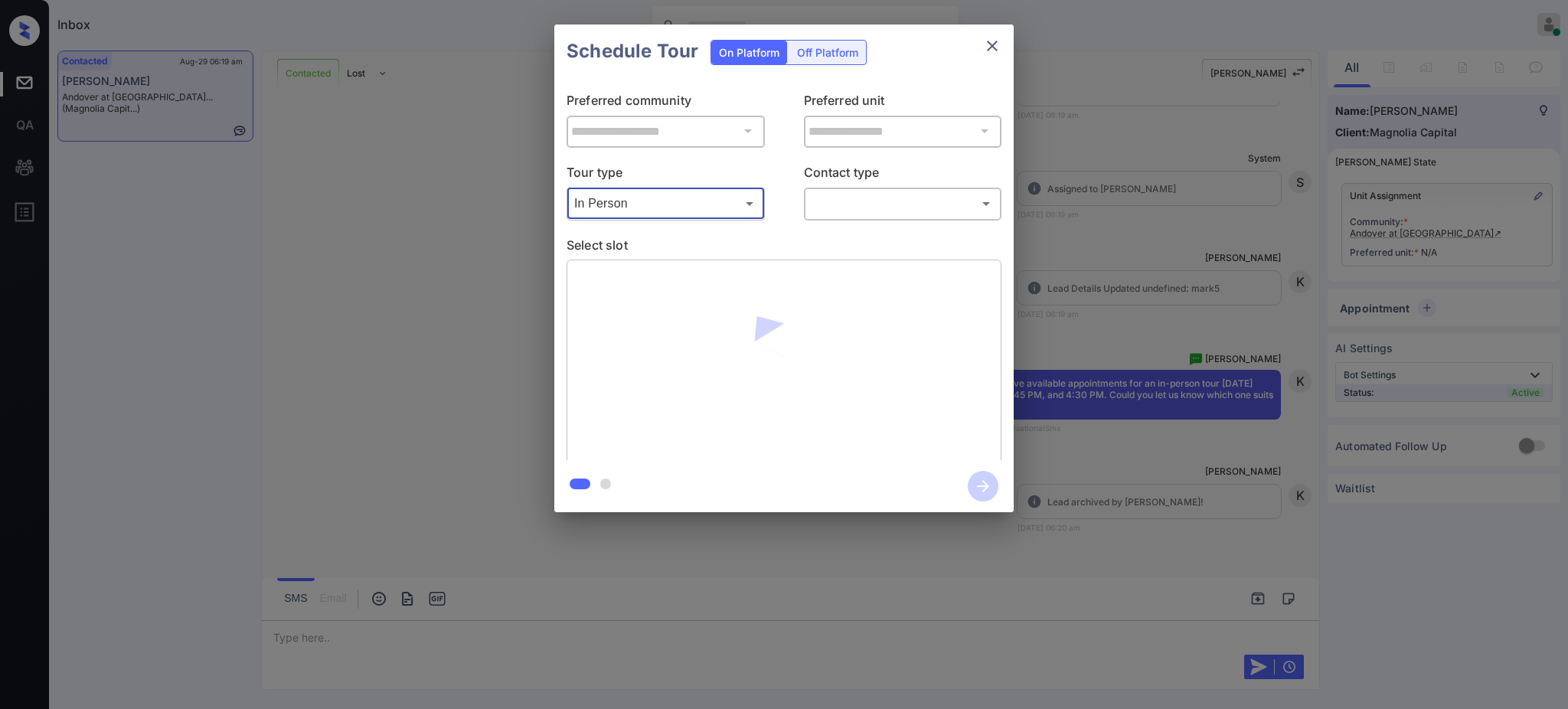
click at [840, 216] on body "Inbox Ajay Kumar Online Set yourself offline Set yourself on break Profile Swit…" at bounding box center [784, 354] width 1568 height 709
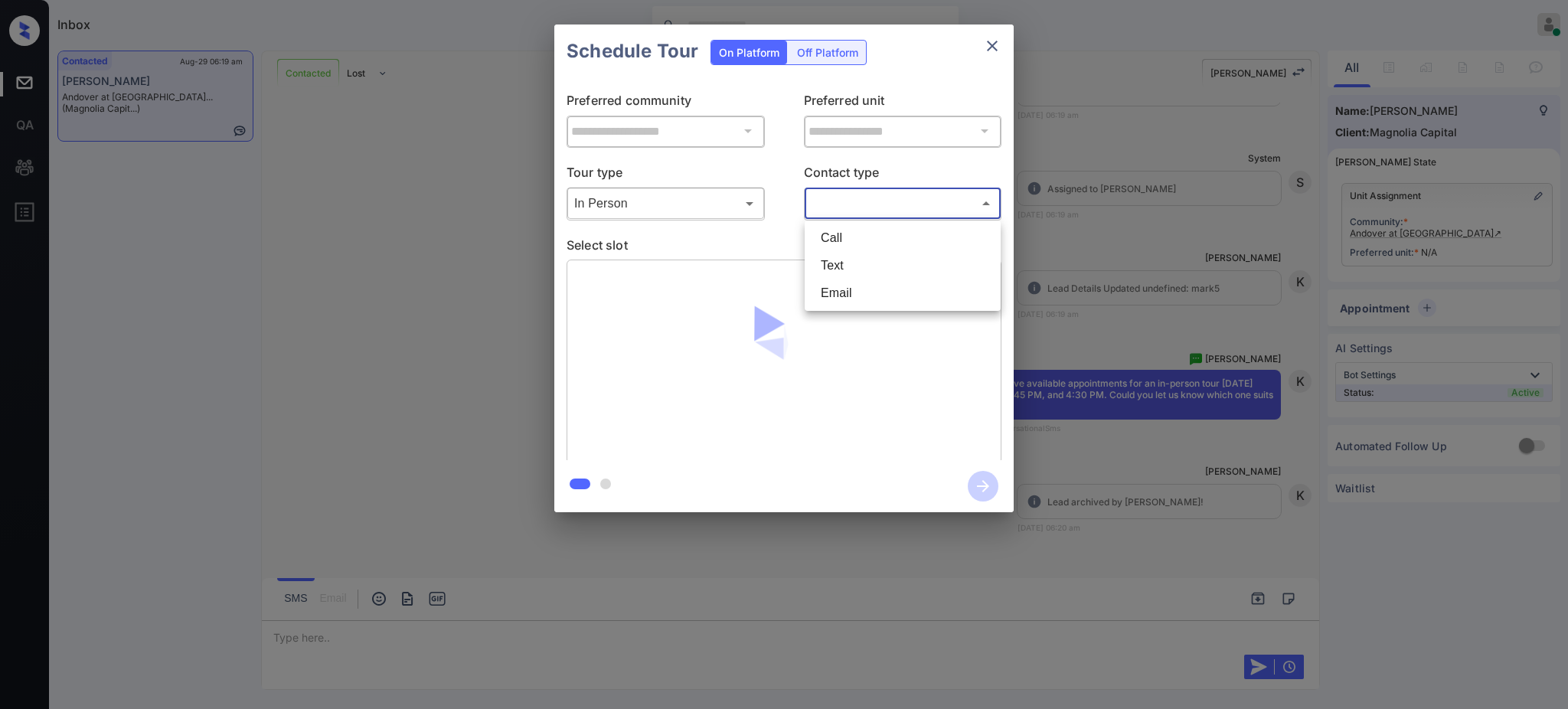
click at [827, 264] on li "Text" at bounding box center [902, 265] width 188 height 28
type input "****"
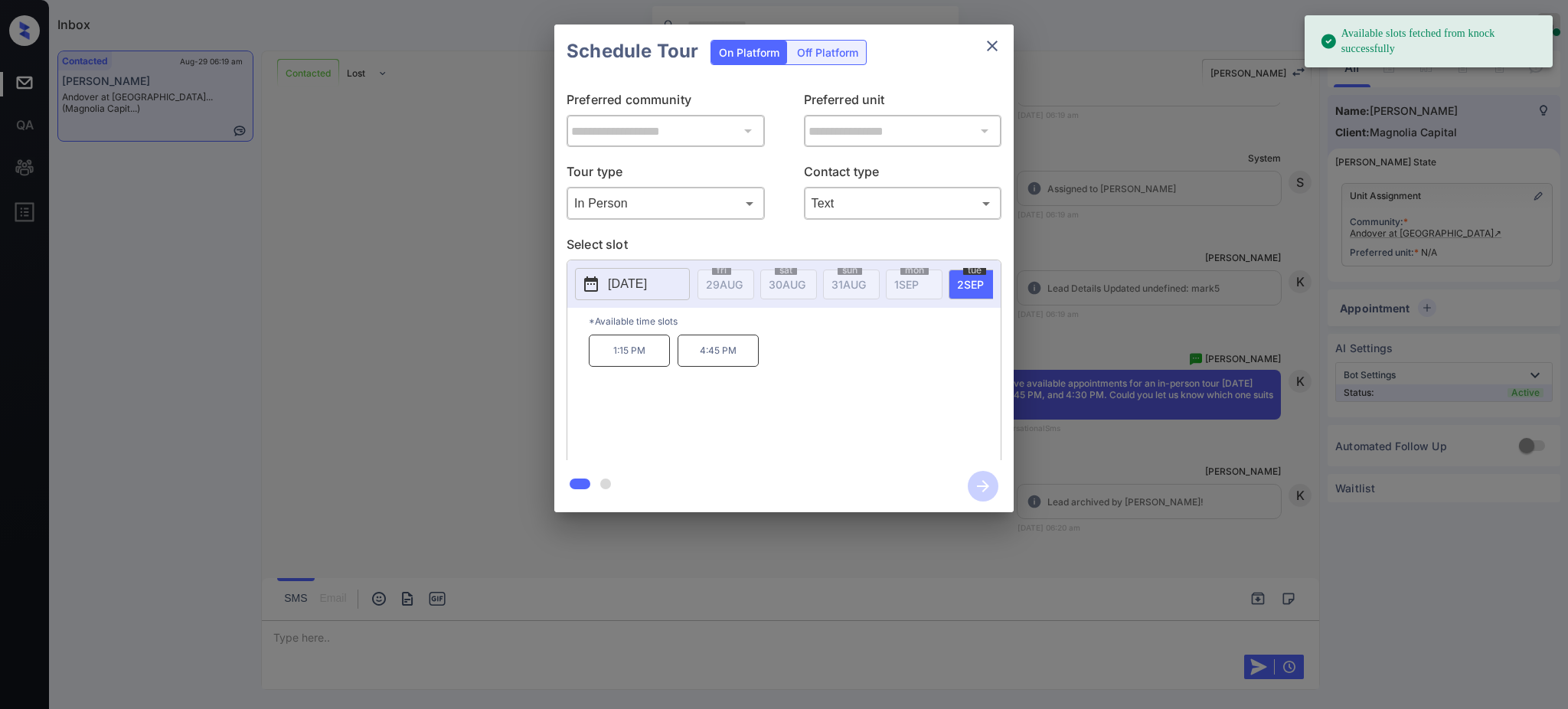
click at [677, 283] on button "2025-09-02" at bounding box center [632, 283] width 114 height 32
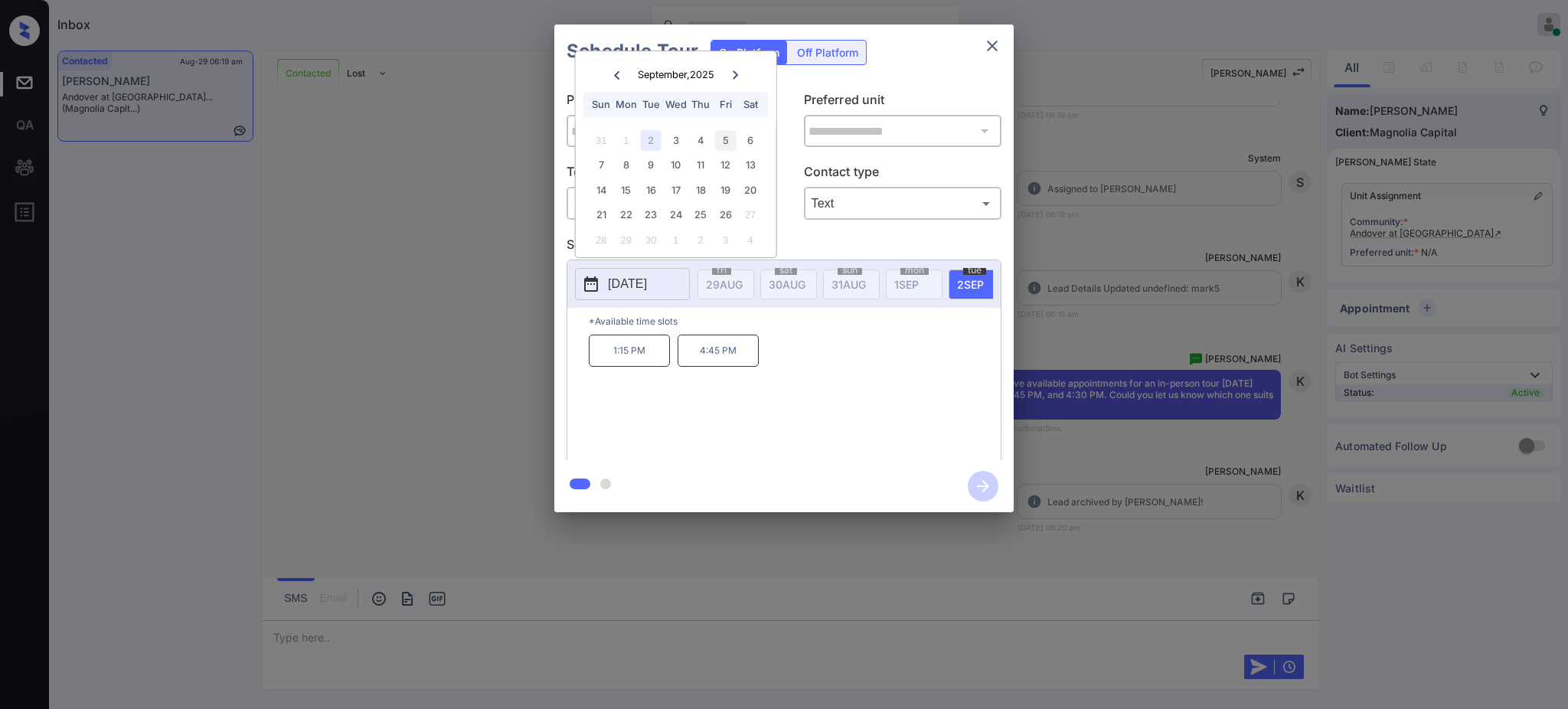
click at [726, 133] on div "5" at bounding box center [726, 140] width 21 height 21
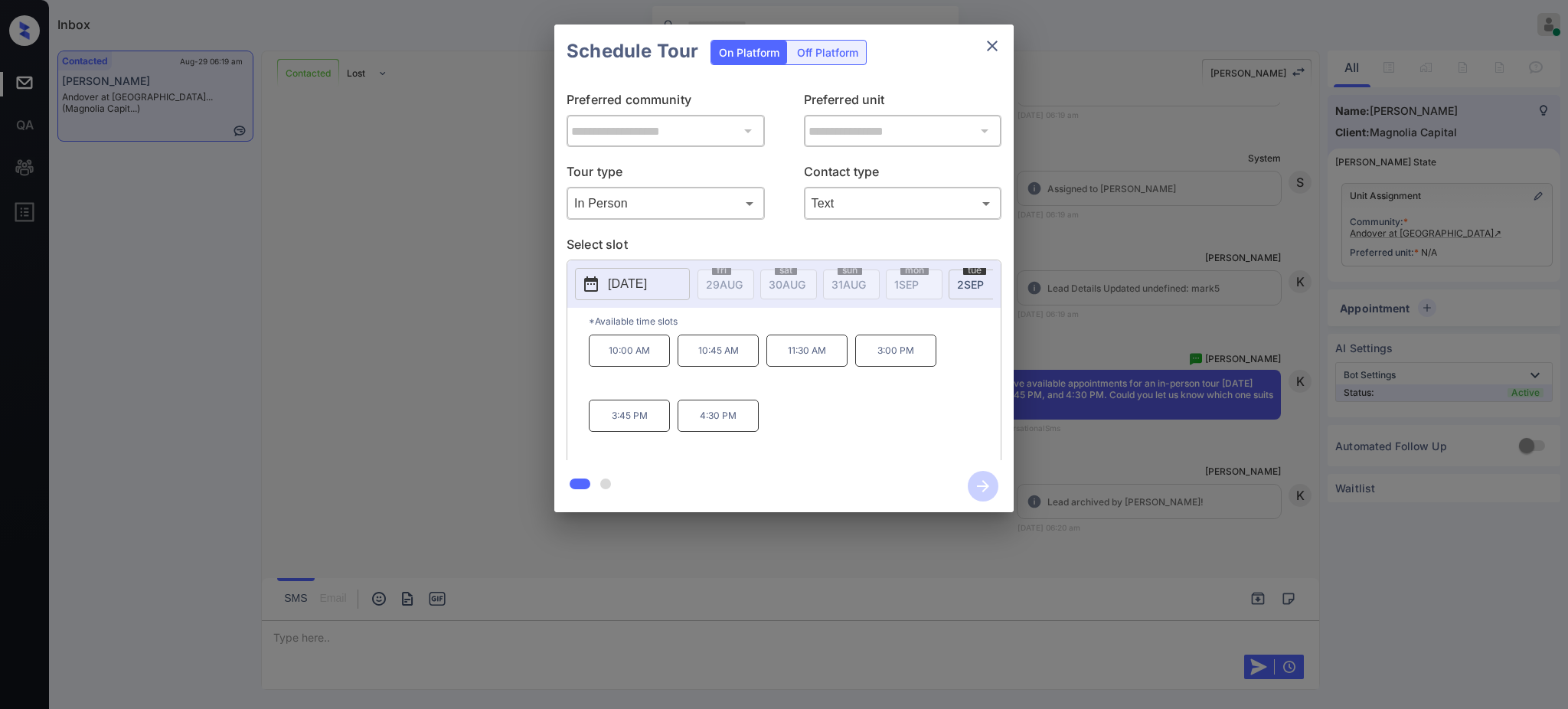
click at [821, 429] on div "10:00 AM 10:45 AM 11:30 AM 3:00 PM 3:45 PM 4:30 PM" at bounding box center [794, 395] width 412 height 122
click at [1072, 444] on div "**********" at bounding box center [784, 268] width 1568 height 537
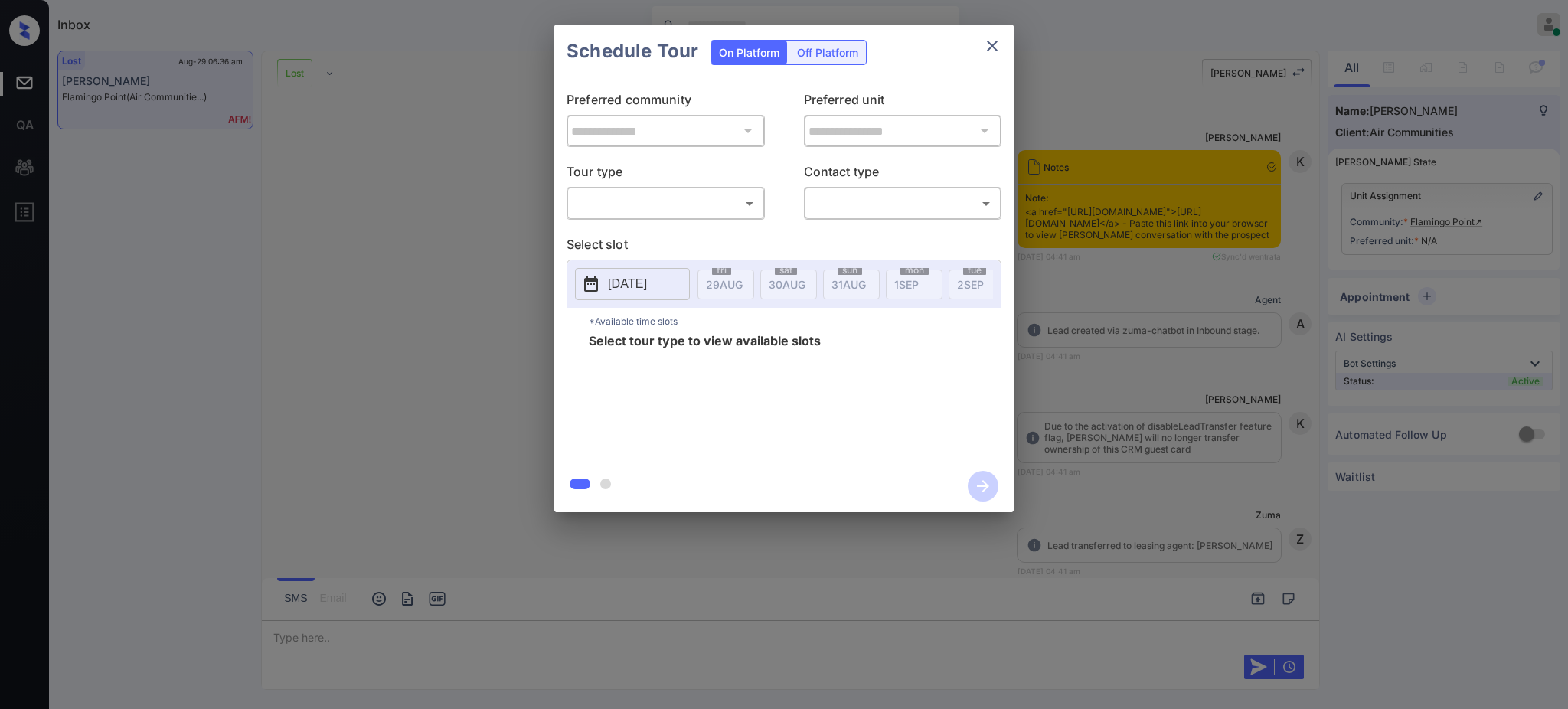
scroll to position [9094, 0]
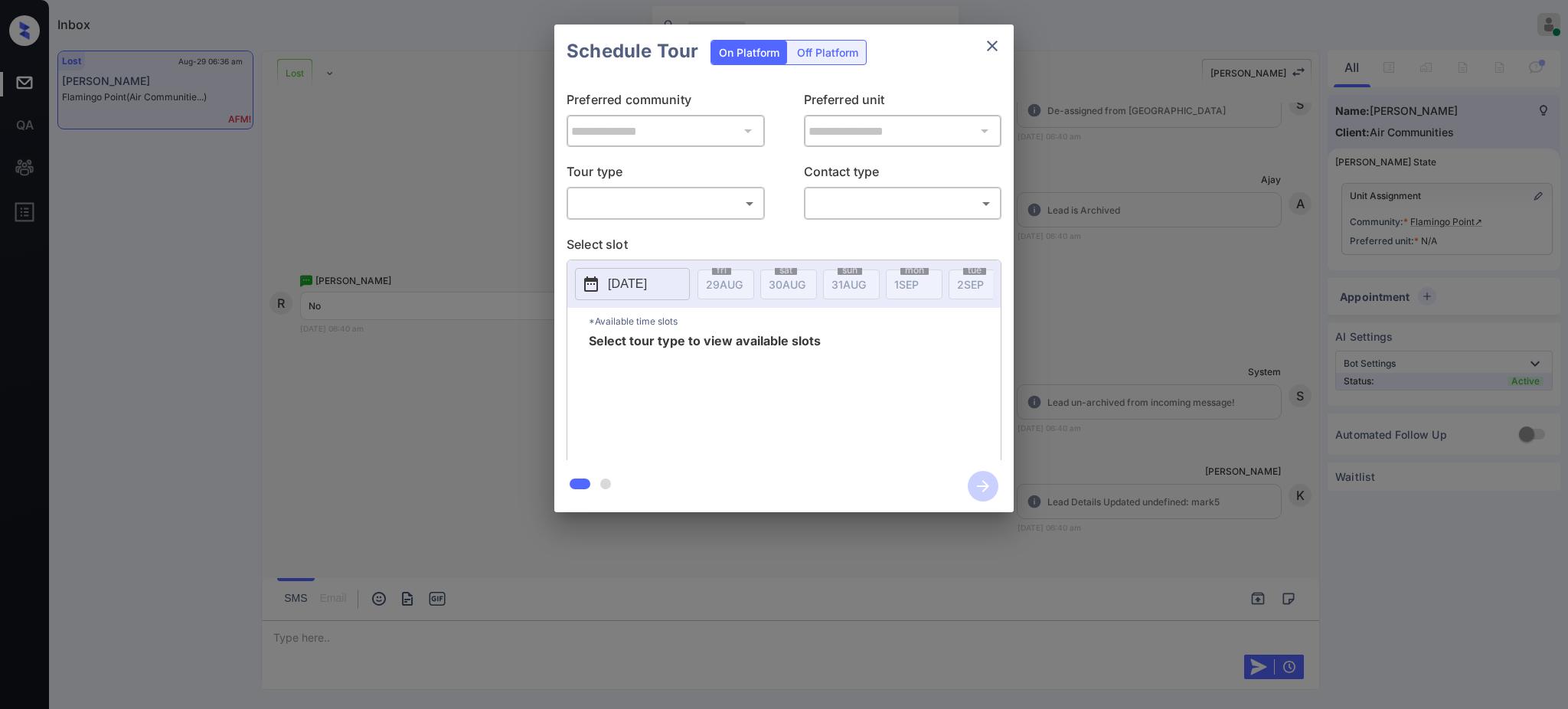
click at [600, 198] on body "Inbox Ajay Kumar Online Set yourself offline Set yourself on break Profile Swit…" at bounding box center [784, 354] width 1568 height 709
click at [616, 245] on li "In Person" at bounding box center [665, 238] width 188 height 28
type input "********"
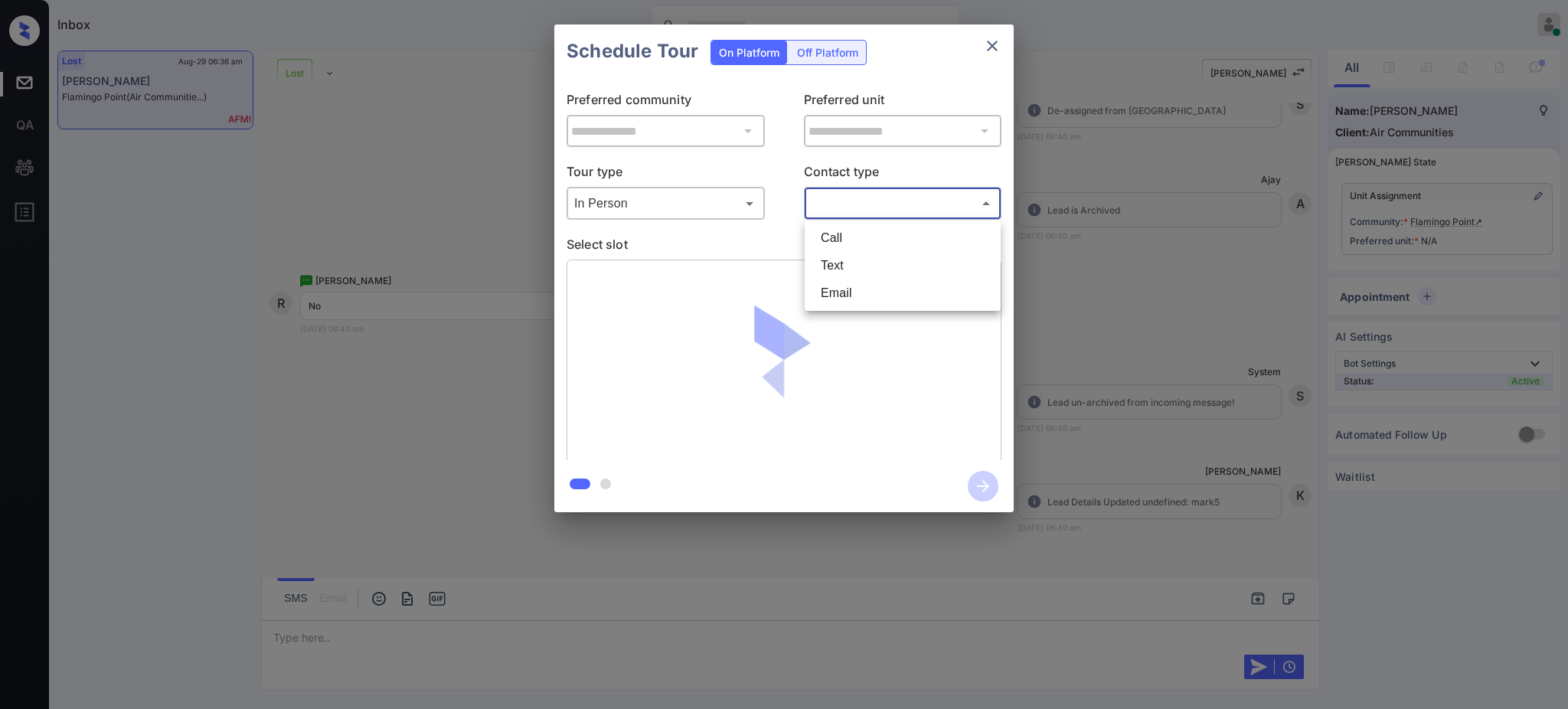
click at [871, 196] on body "Inbox Ajay Kumar Online Set yourself offline Set yourself on break Profile Swit…" at bounding box center [784, 354] width 1568 height 709
click at [827, 268] on li "Text" at bounding box center [902, 265] width 188 height 28
type input "****"
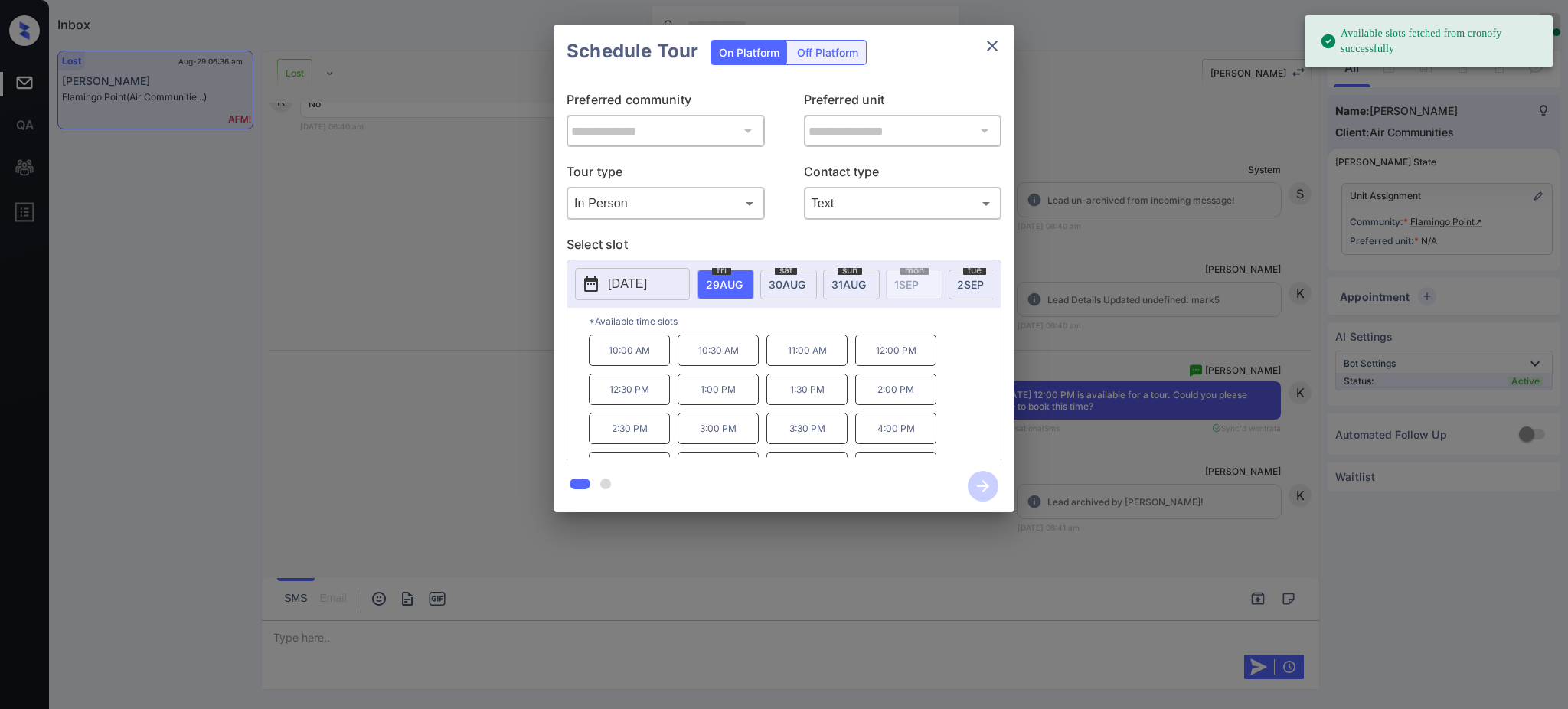
click at [733, 281] on span "[DATE]" at bounding box center [724, 284] width 36 height 13
drag, startPoint x: 787, startPoint y: 404, endPoint x: 863, endPoint y: 388, distance: 77.7
click at [863, 388] on div "10:00 AM 10:30 AM 11:00 AM 12:00 PM 12:30 PM 1:00 PM 1:30 PM 2:00 PM 2:30 PM 3:…" at bounding box center [794, 395] width 412 height 122
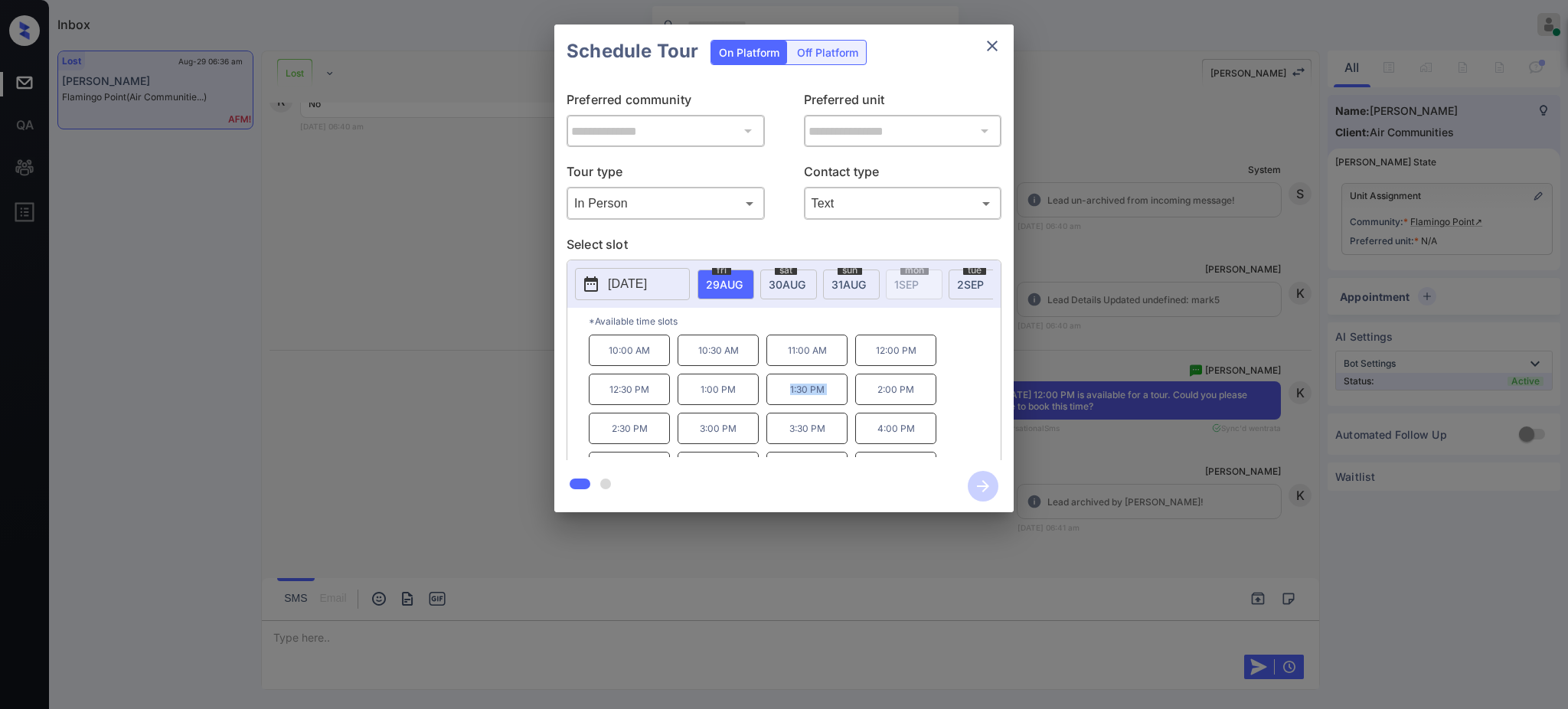
copy p "1:30 PM"
click at [985, 50] on icon "close" at bounding box center [992, 45] width 18 height 18
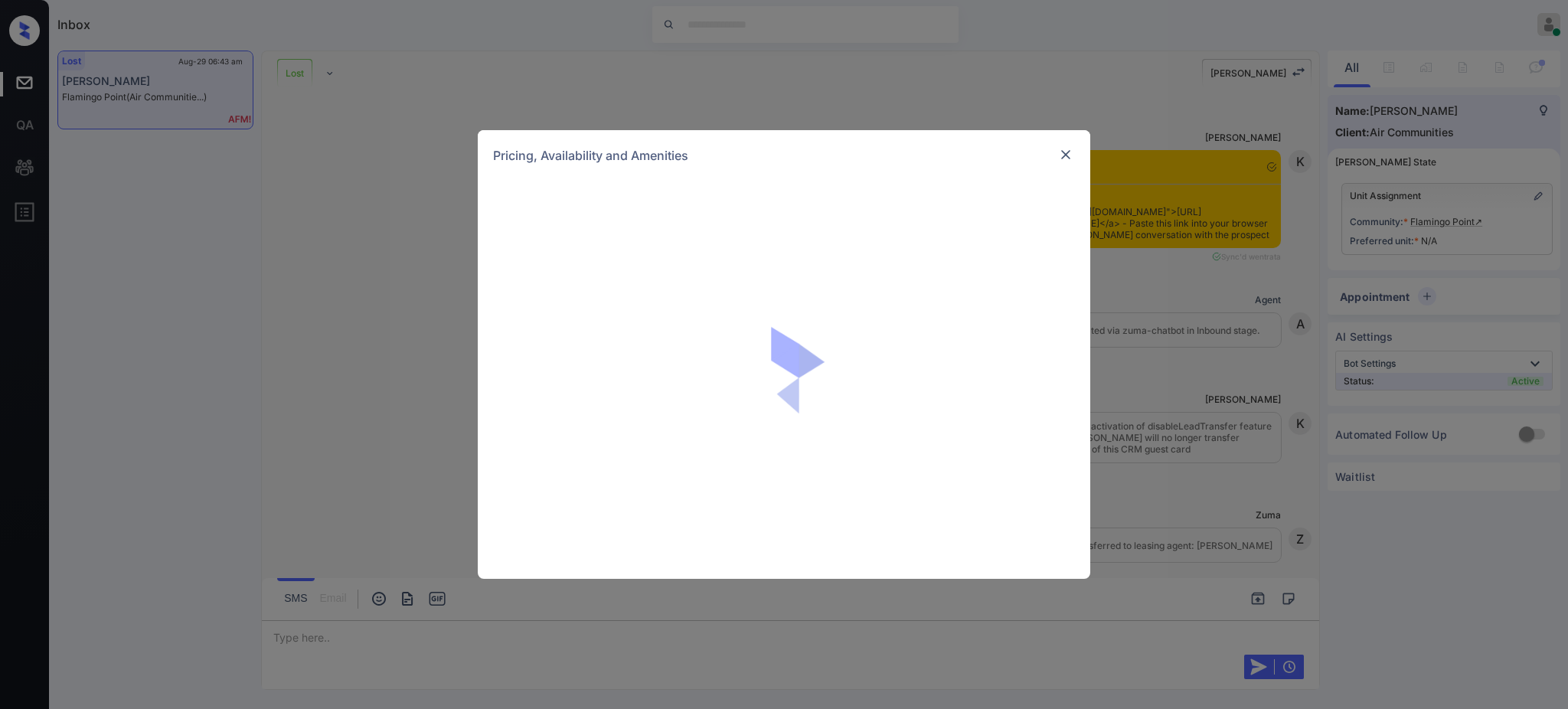
scroll to position [10208, 0]
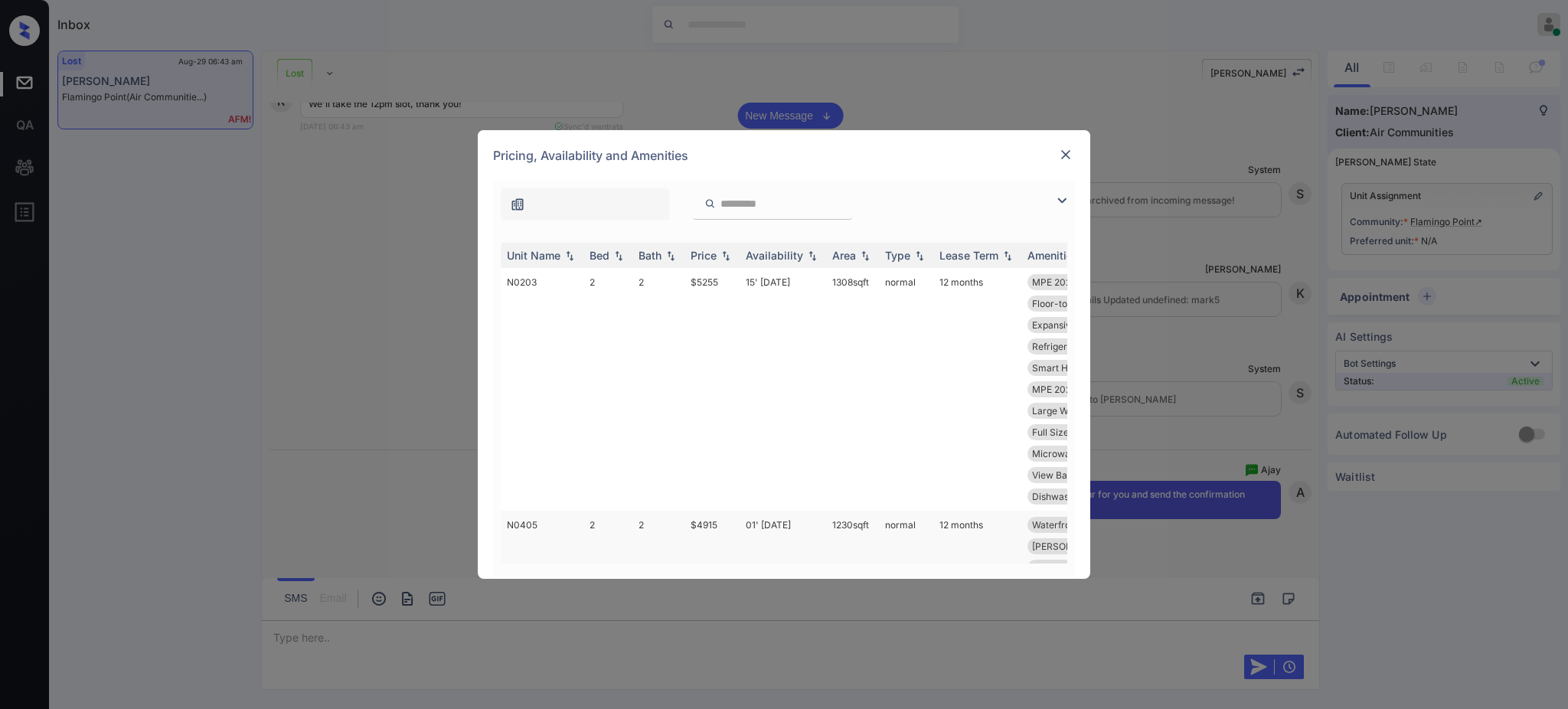
click at [707, 511] on td "$4915" at bounding box center [712, 621] width 56 height 221
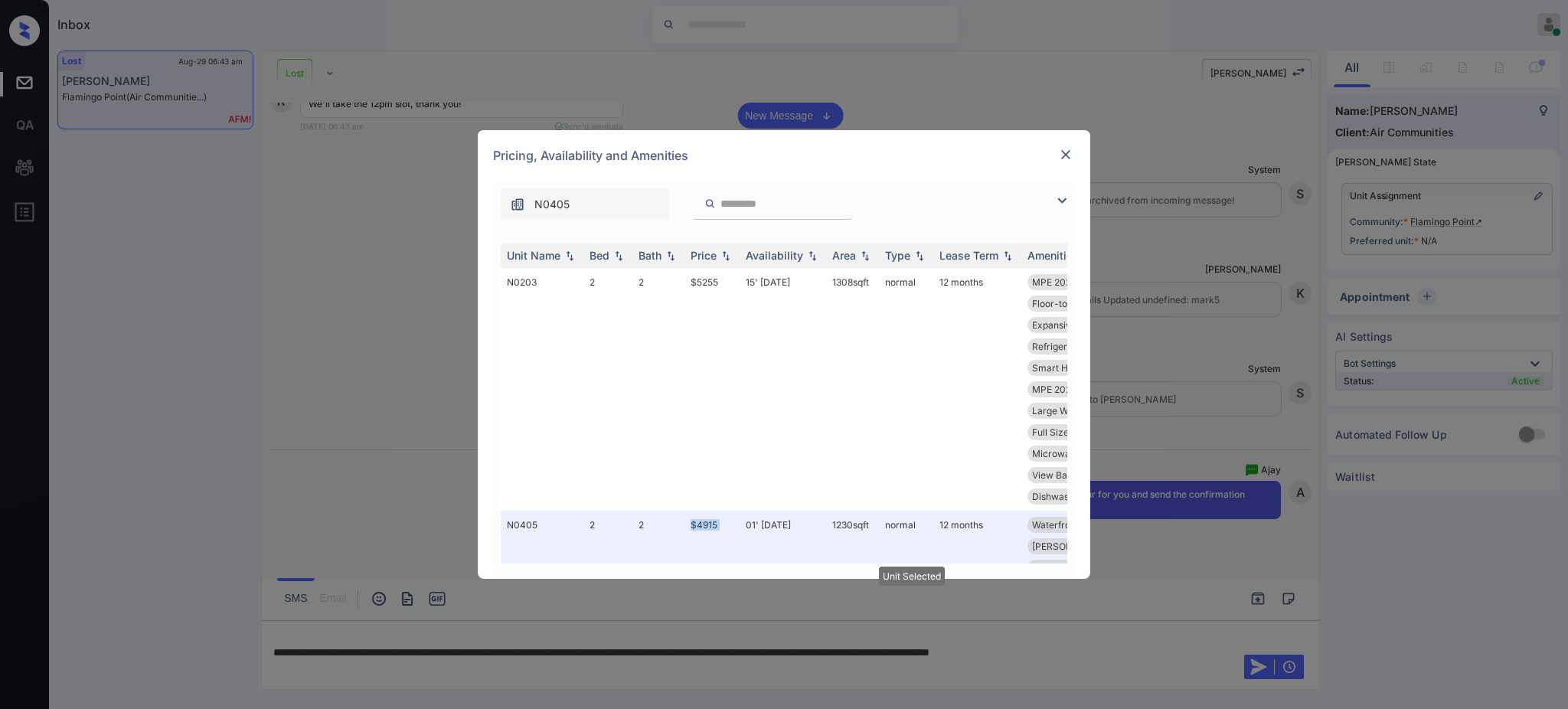
click at [1070, 147] on img at bounding box center [1066, 155] width 16 height 16
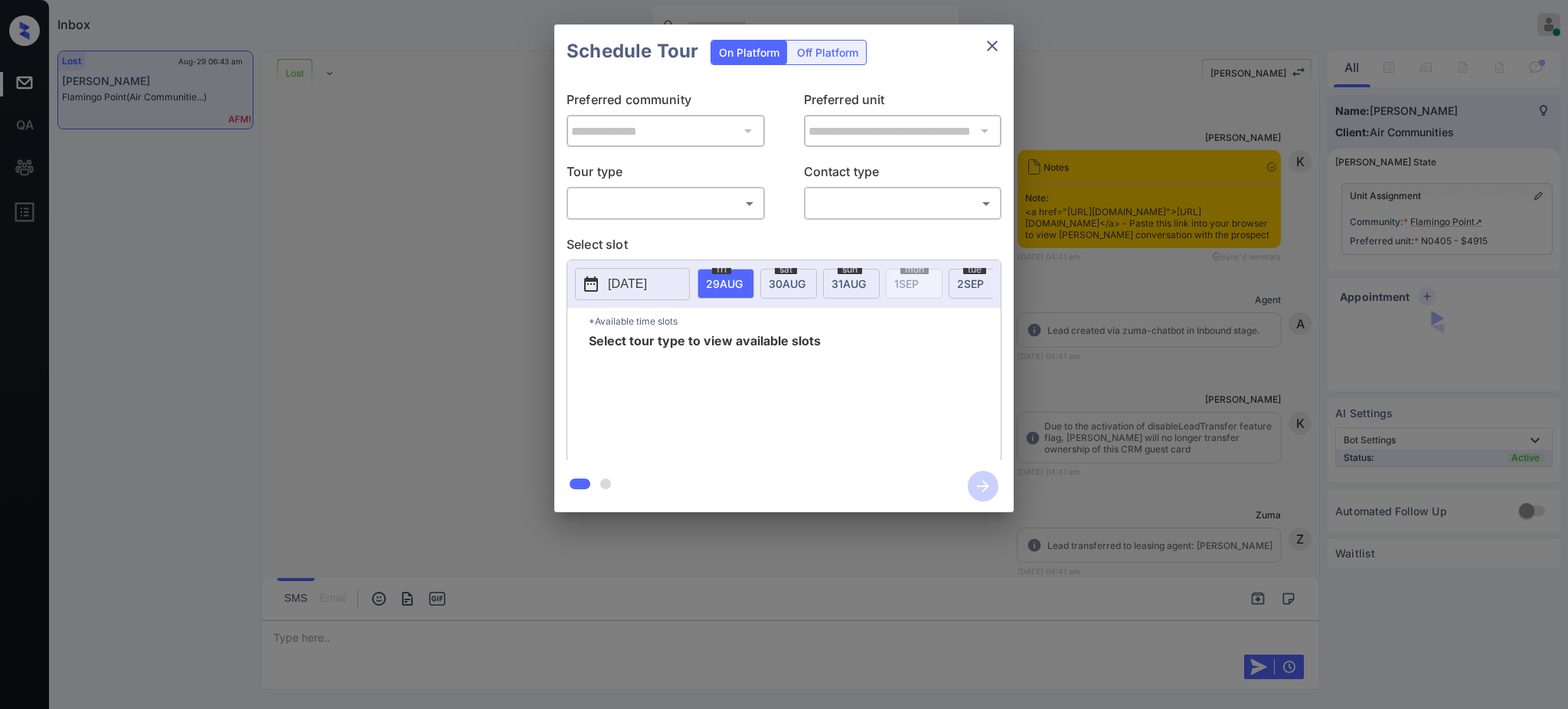
scroll to position [10311, 0]
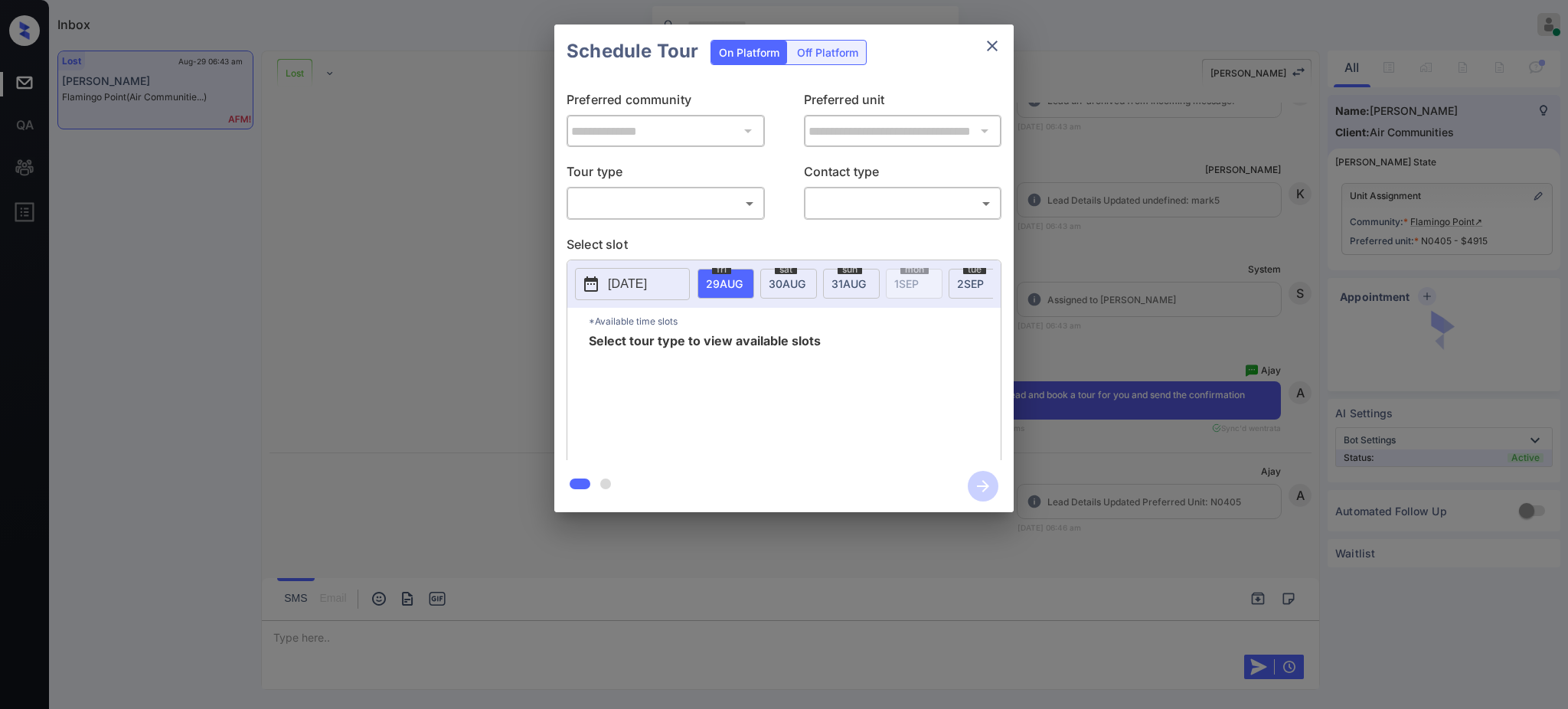
click at [663, 210] on body "Inbox [PERSON_NAME] Online Set yourself offline Set yourself on break Profile S…" at bounding box center [784, 354] width 1568 height 709
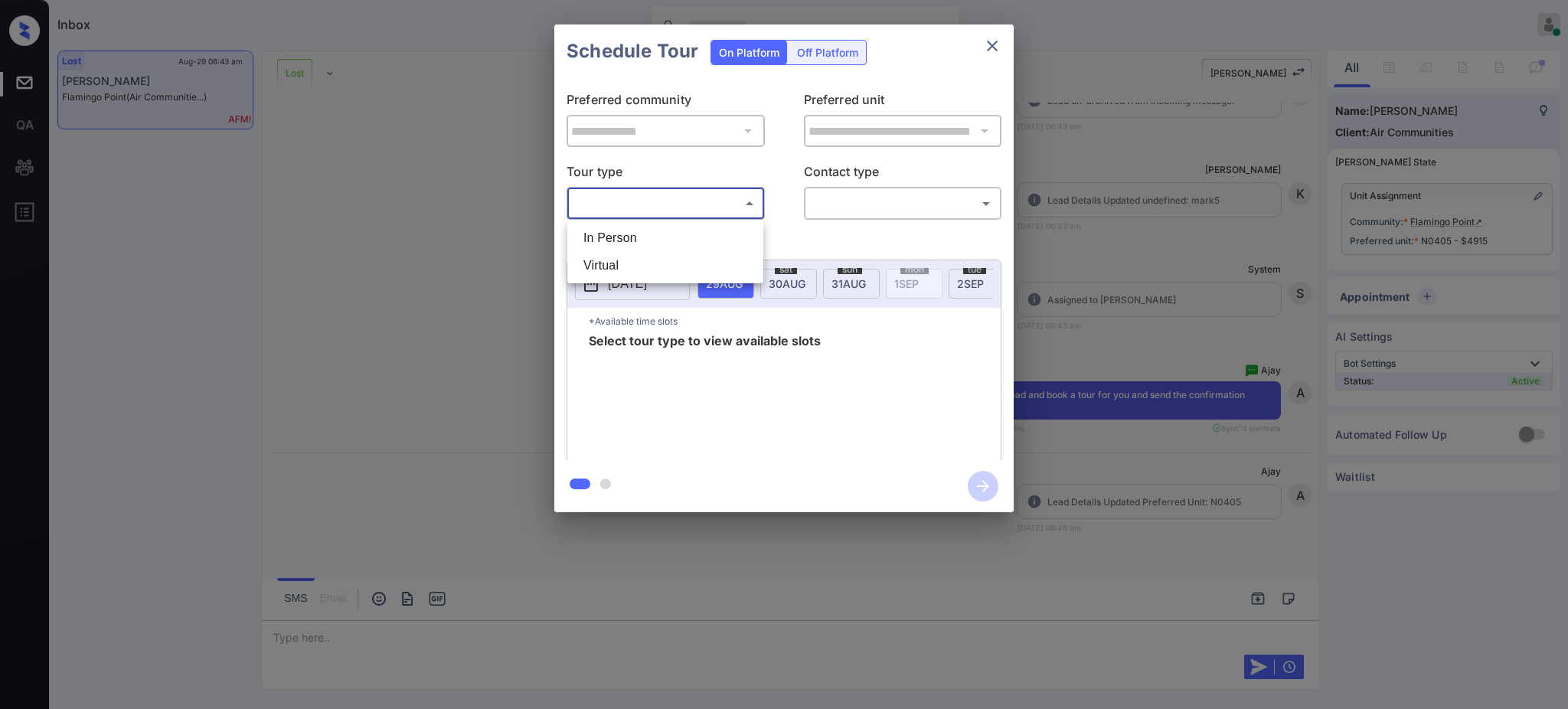
click at [656, 225] on li "In Person" at bounding box center [665, 238] width 188 height 28
type input "********"
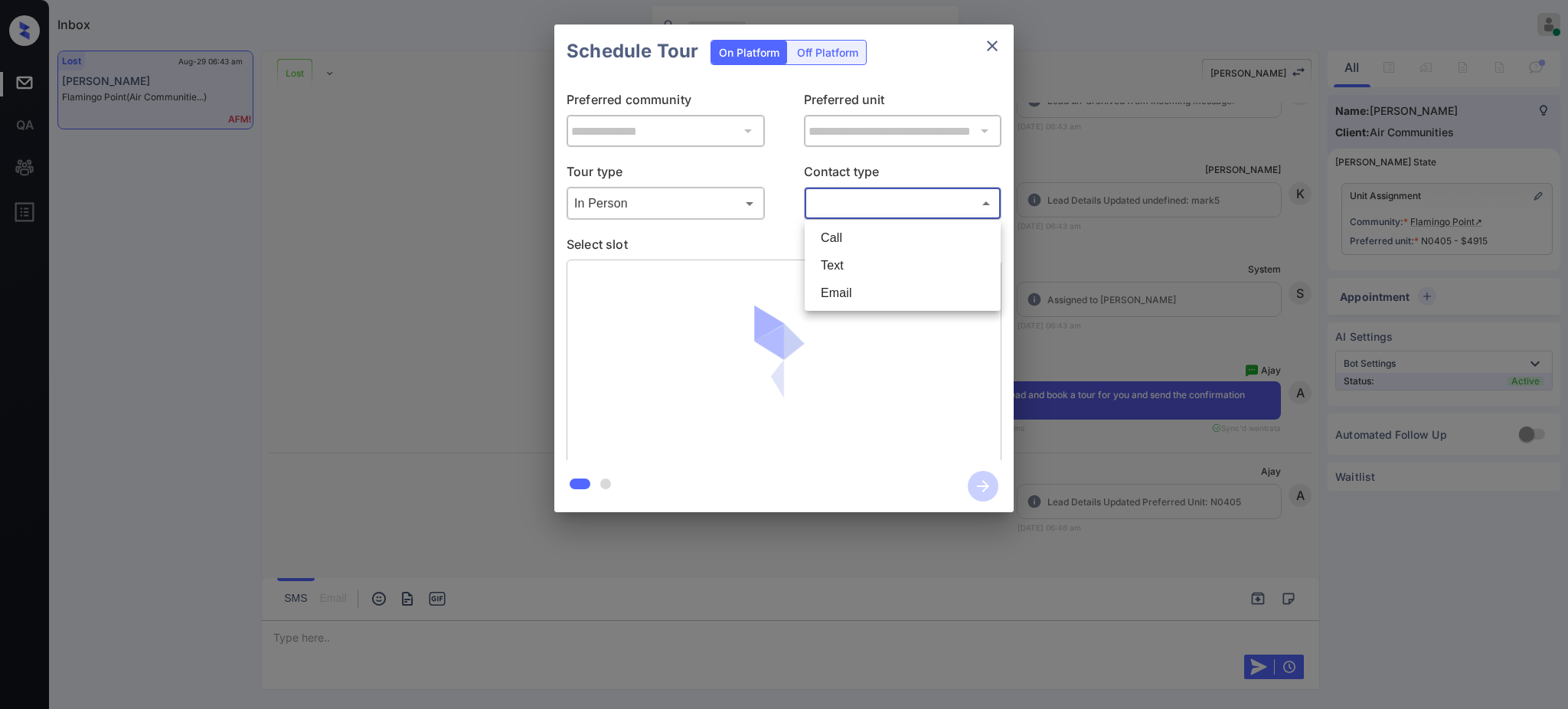
click at [844, 191] on body "Inbox Ajay Kumar Online Set yourself offline Set yourself on break Profile Swit…" at bounding box center [784, 354] width 1568 height 709
click at [821, 266] on li "Text" at bounding box center [902, 265] width 188 height 28
type input "****"
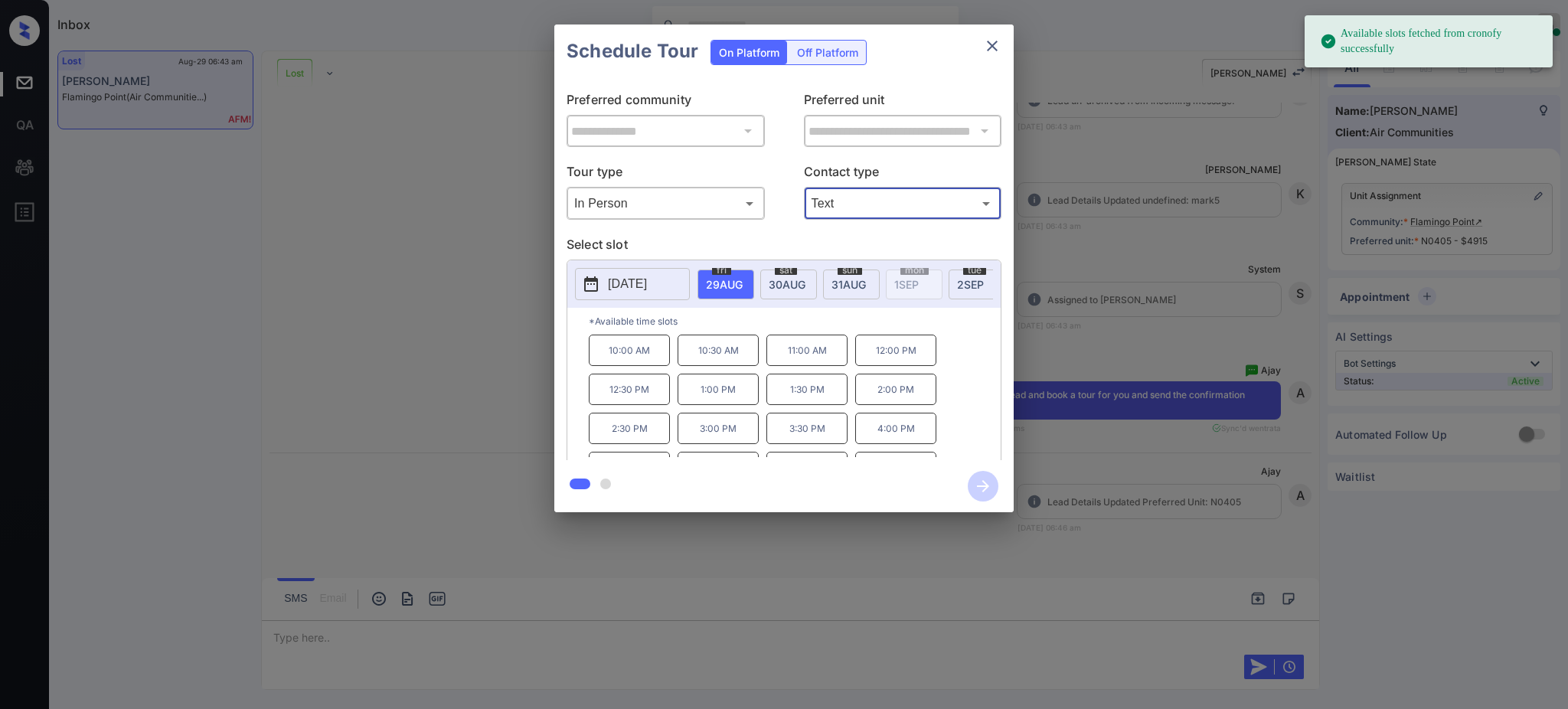
click at [722, 280] on span "29 AUG" at bounding box center [724, 284] width 36 height 13
click at [888, 366] on p "12:00 PM" at bounding box center [896, 350] width 82 height 31
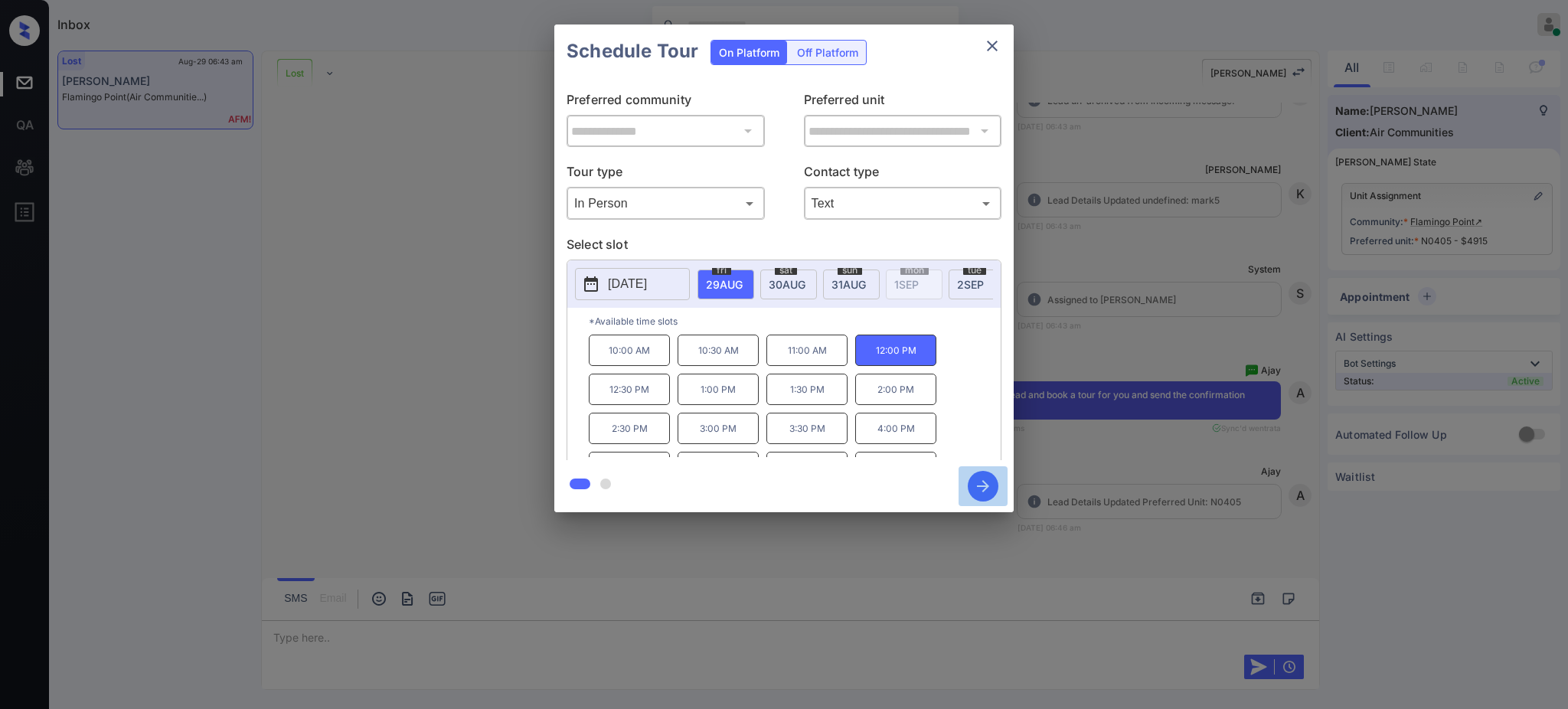
click at [989, 484] on icon "button" at bounding box center [983, 485] width 30 height 30
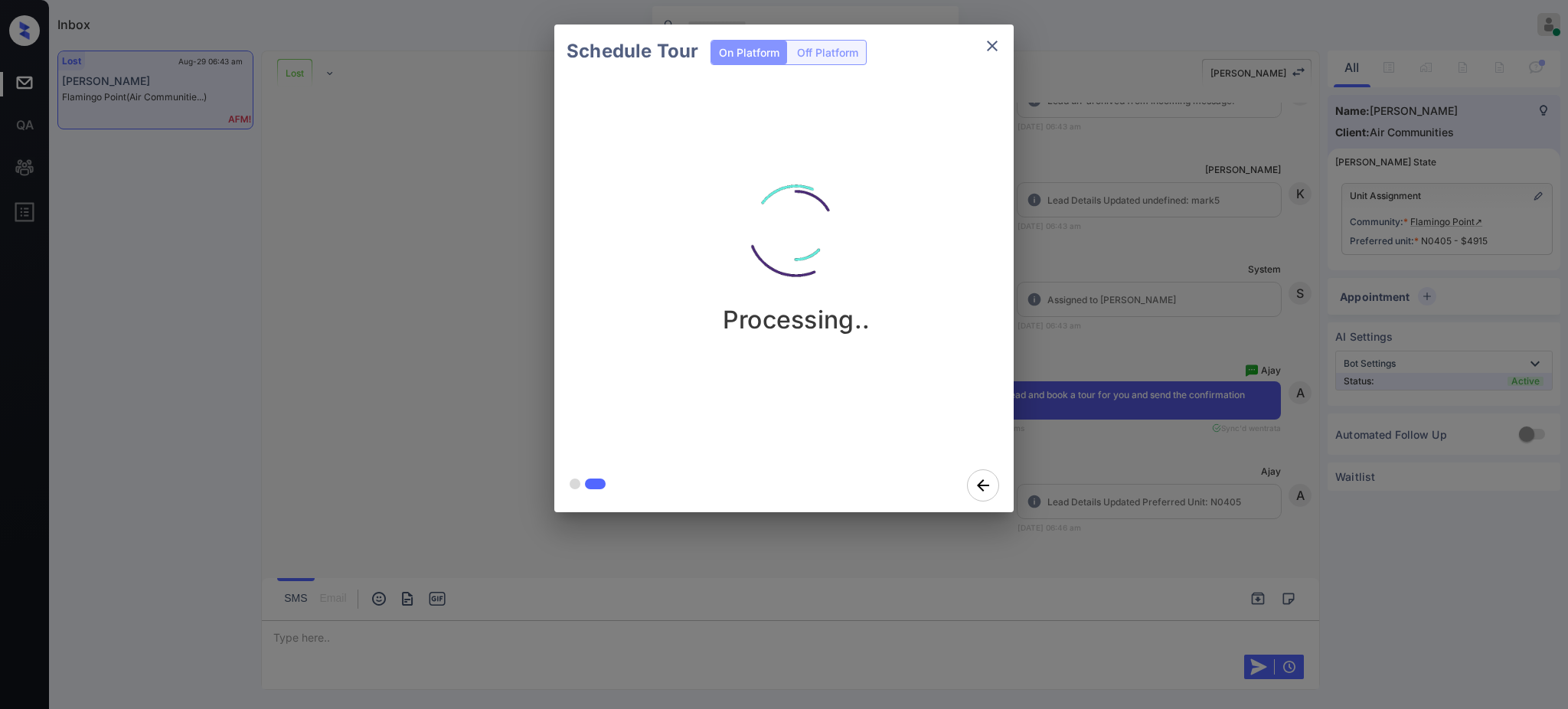
click at [1109, 411] on div "Schedule Tour On Platform Off Platform Processing.." at bounding box center [784, 268] width 1568 height 537
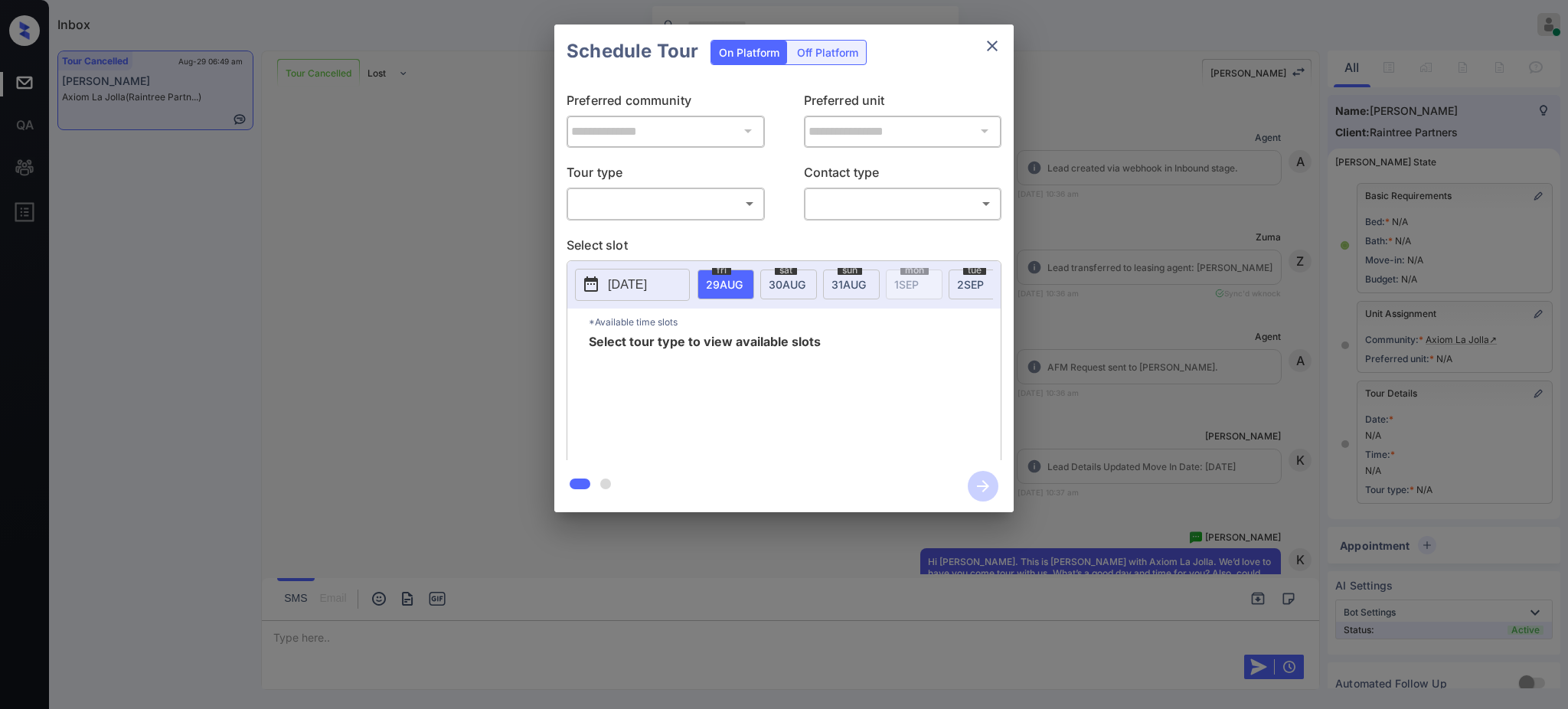
click at [670, 193] on body "Inbox Ajay Kumar Online Set yourself offline Set yourself on break Profile Swit…" at bounding box center [784, 354] width 1568 height 709
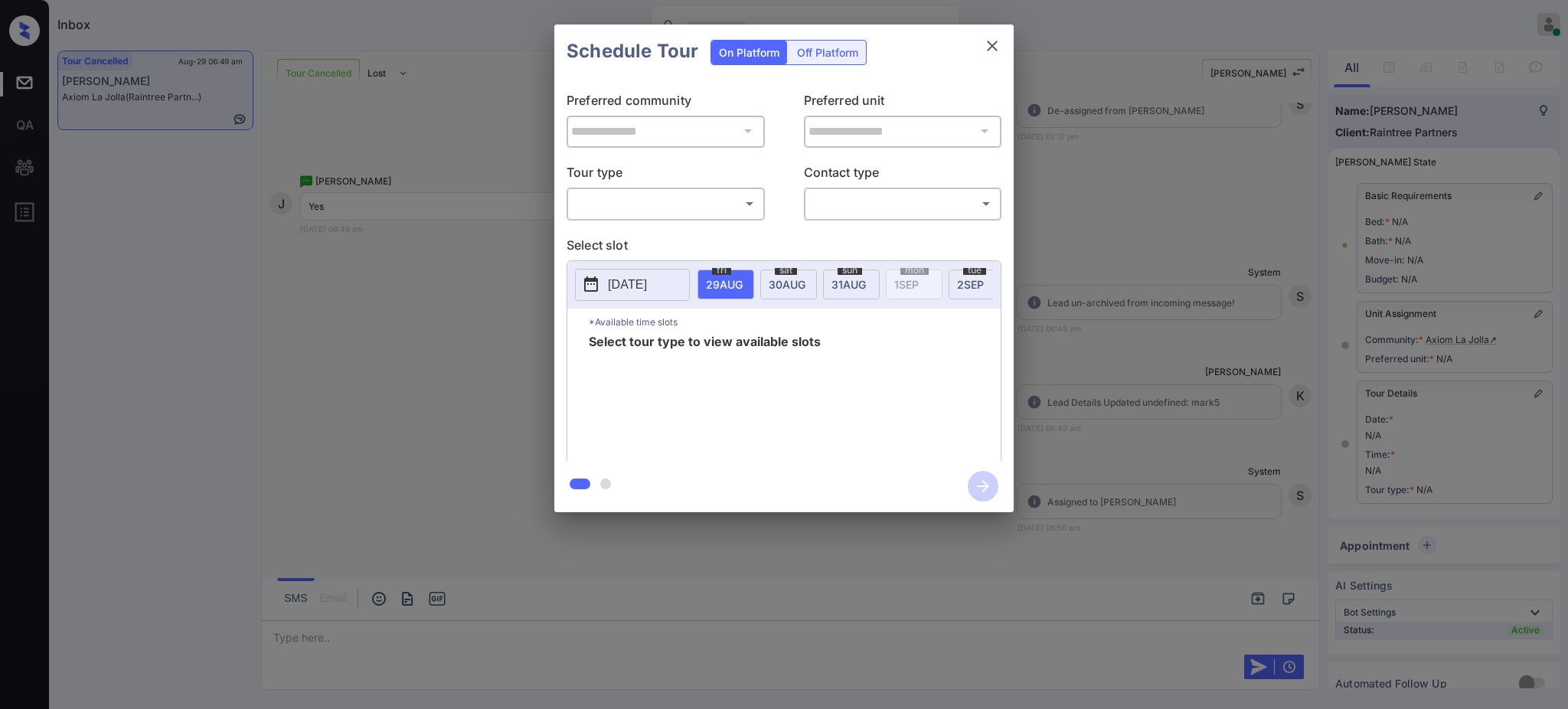
scroll to position [68, 0]
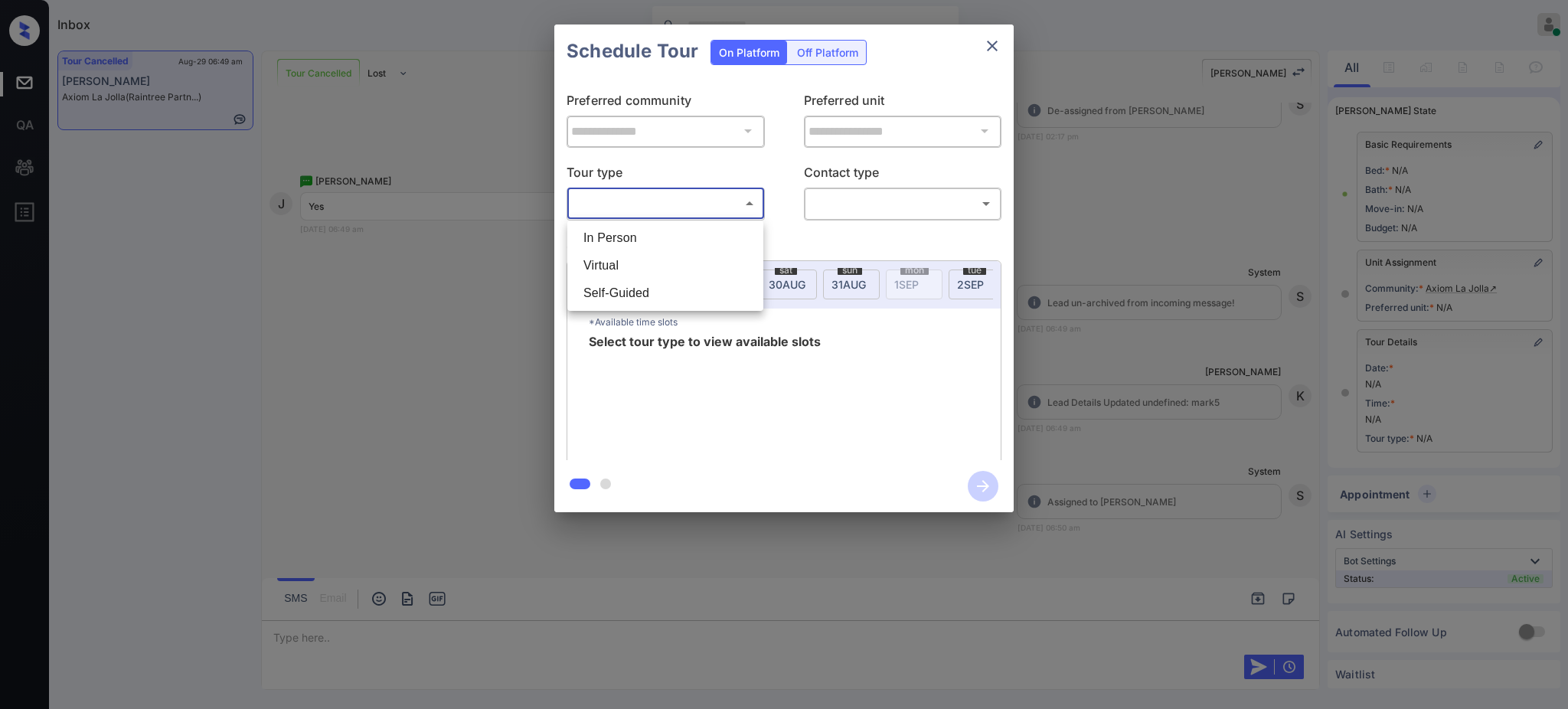
drag, startPoint x: 621, startPoint y: 224, endPoint x: 646, endPoint y: 224, distance: 25.0
click at [620, 225] on li "In Person" at bounding box center [665, 238] width 188 height 28
type input "********"
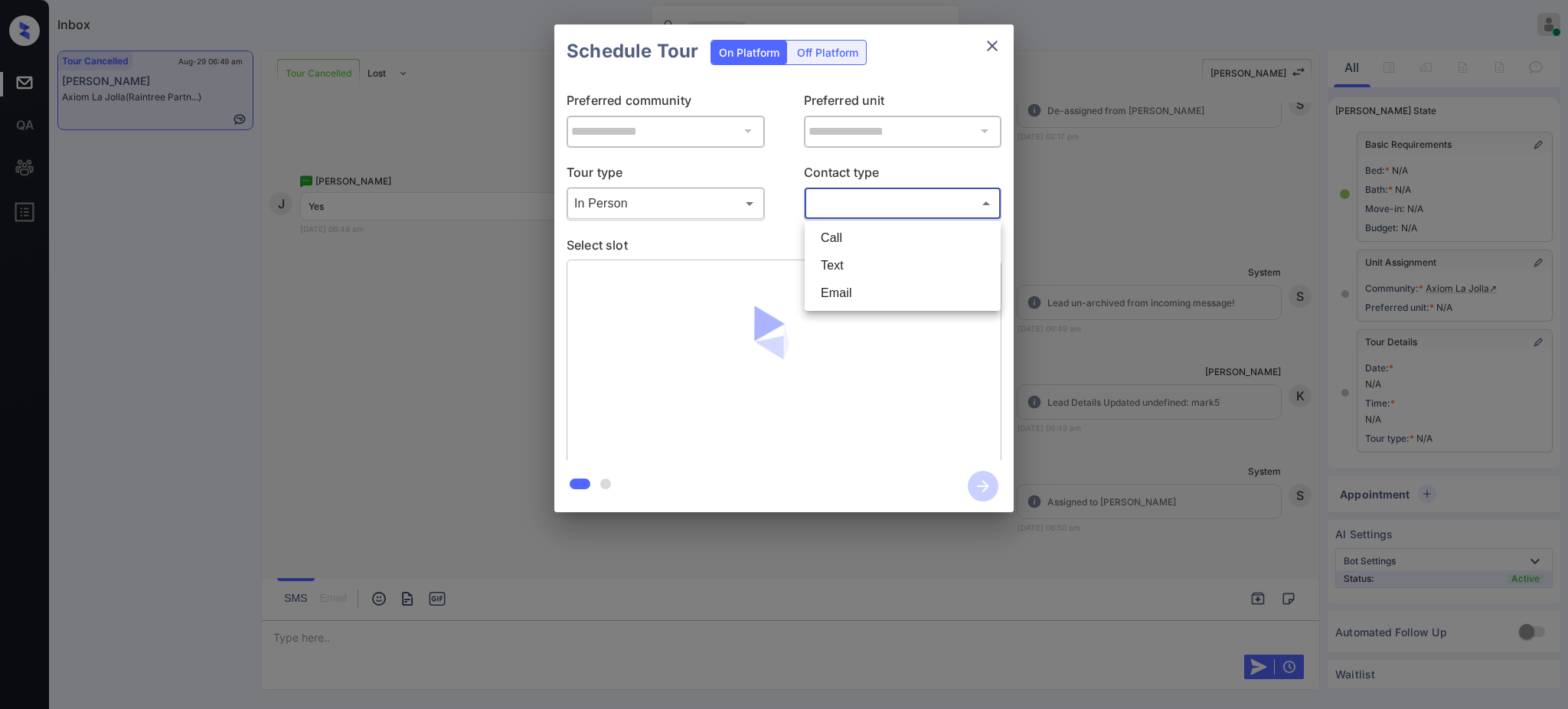
click at [873, 191] on body "Inbox Ajay Kumar Online Set yourself offline Set yourself on break Profile Swit…" at bounding box center [784, 354] width 1568 height 709
click at [832, 260] on li "Text" at bounding box center [902, 265] width 188 height 28
type input "****"
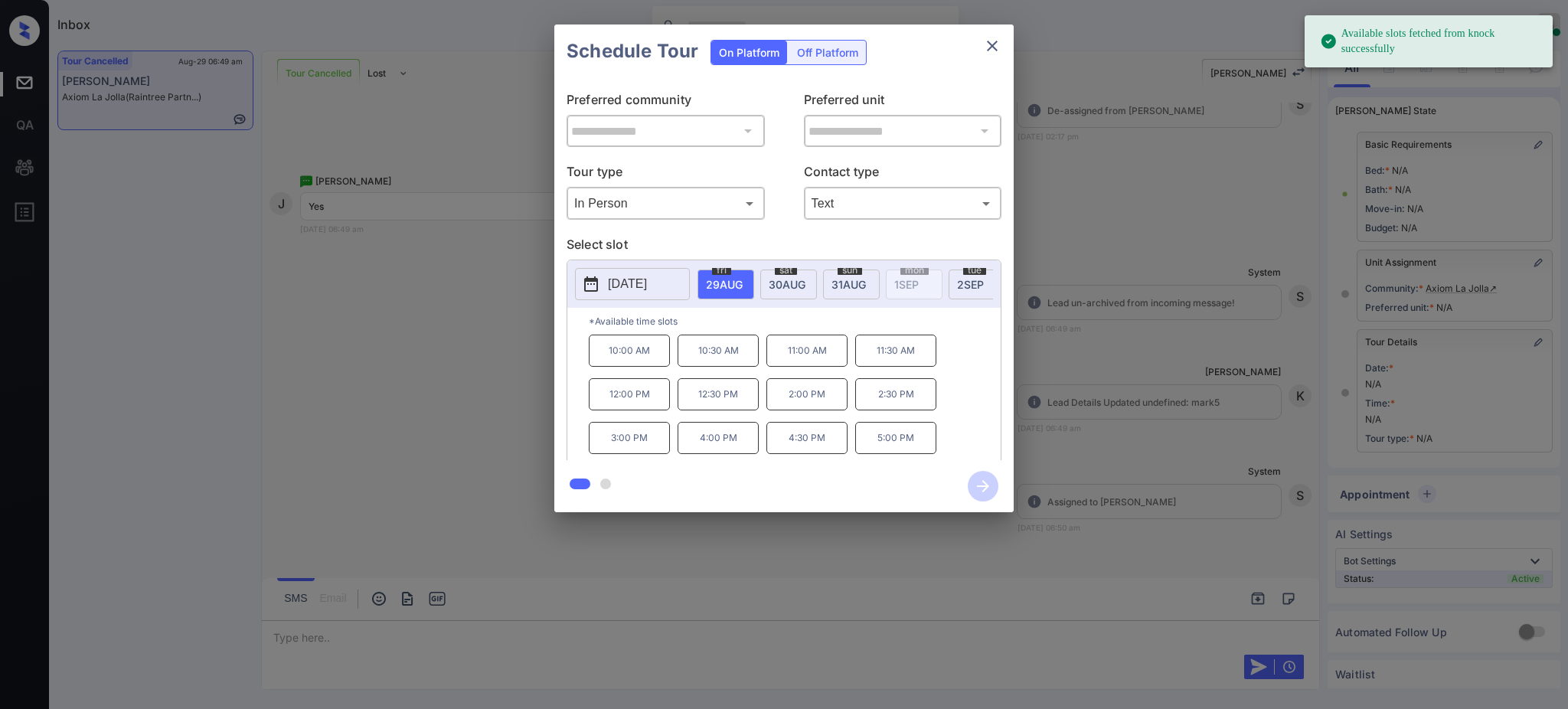
click at [663, 272] on button "2025-08-29" at bounding box center [632, 283] width 114 height 32
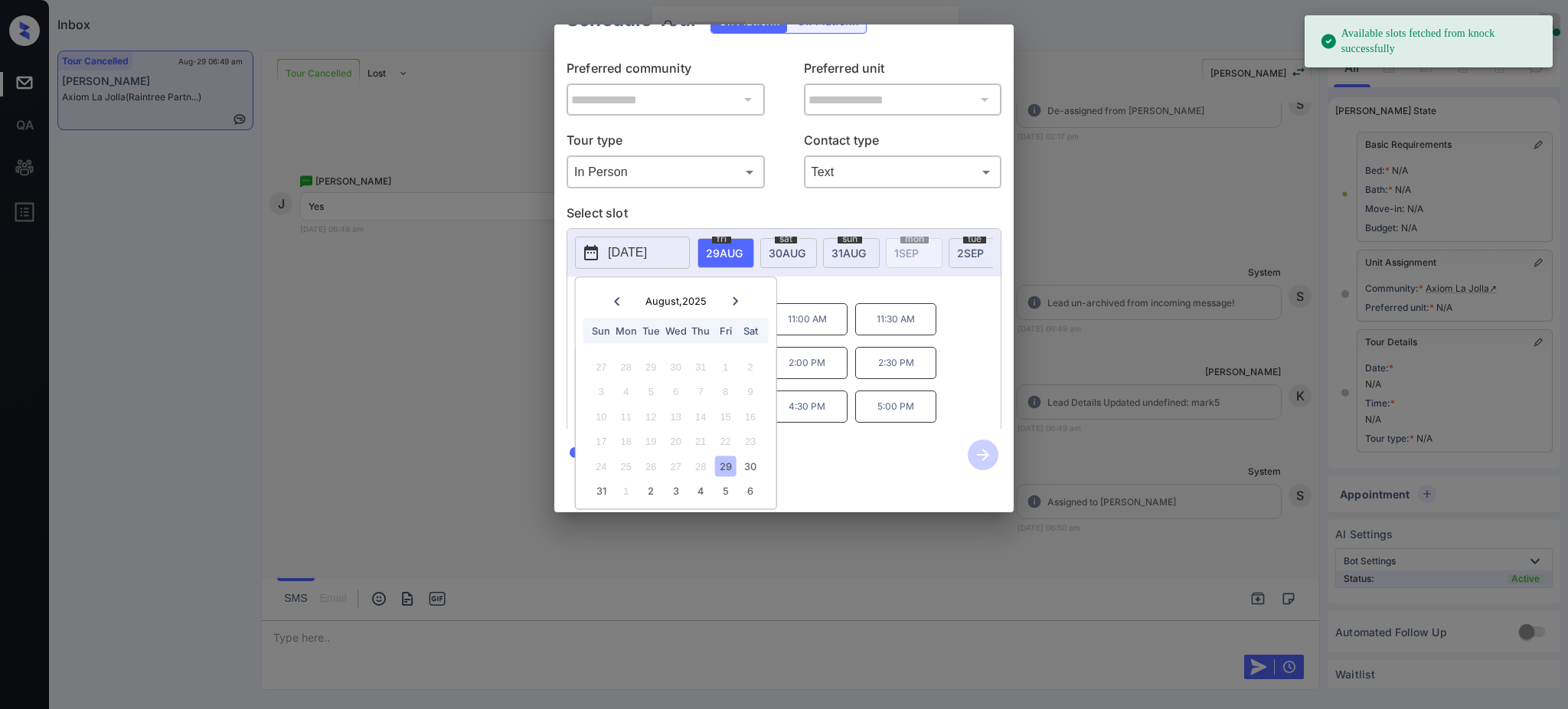
scroll to position [50, 0]
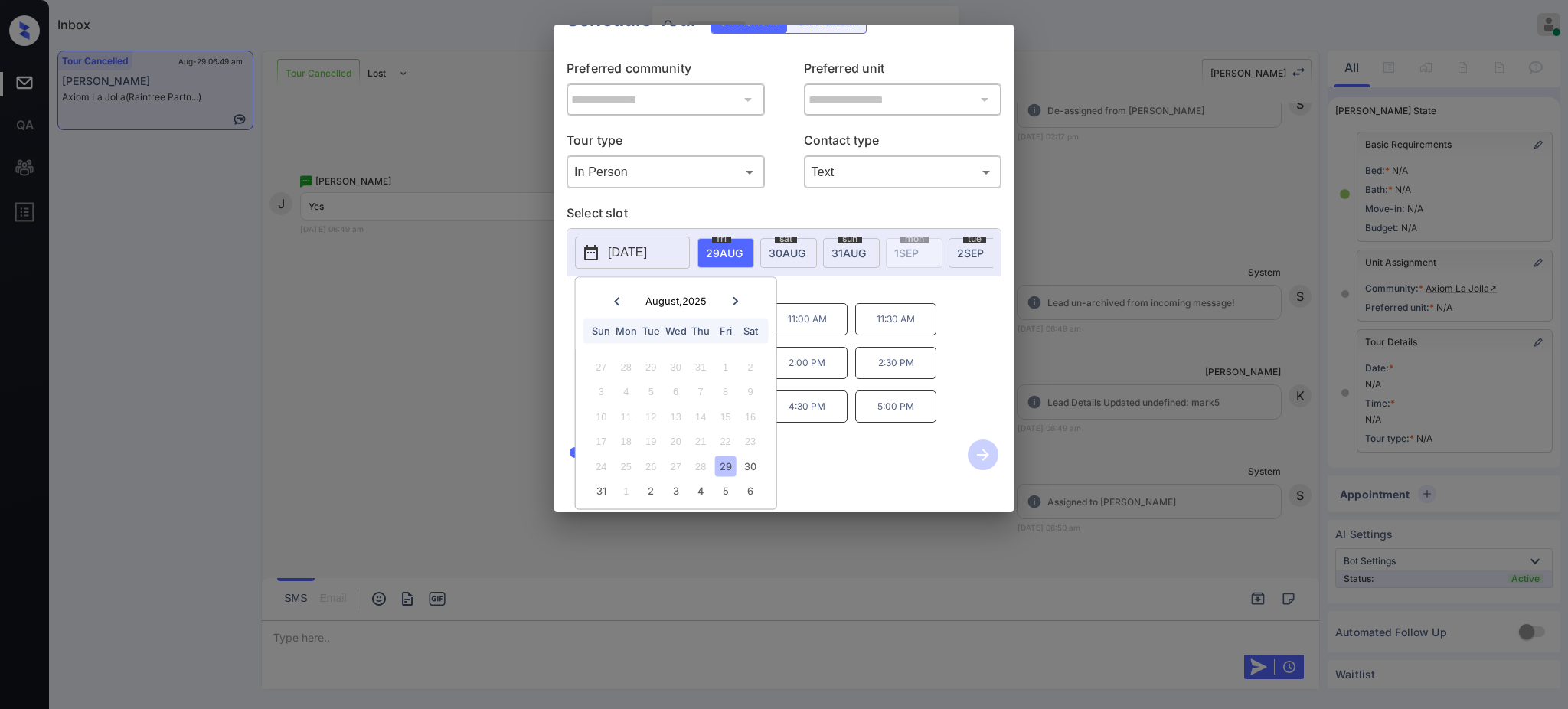
click at [1094, 410] on div "**********" at bounding box center [784, 268] width 1568 height 537
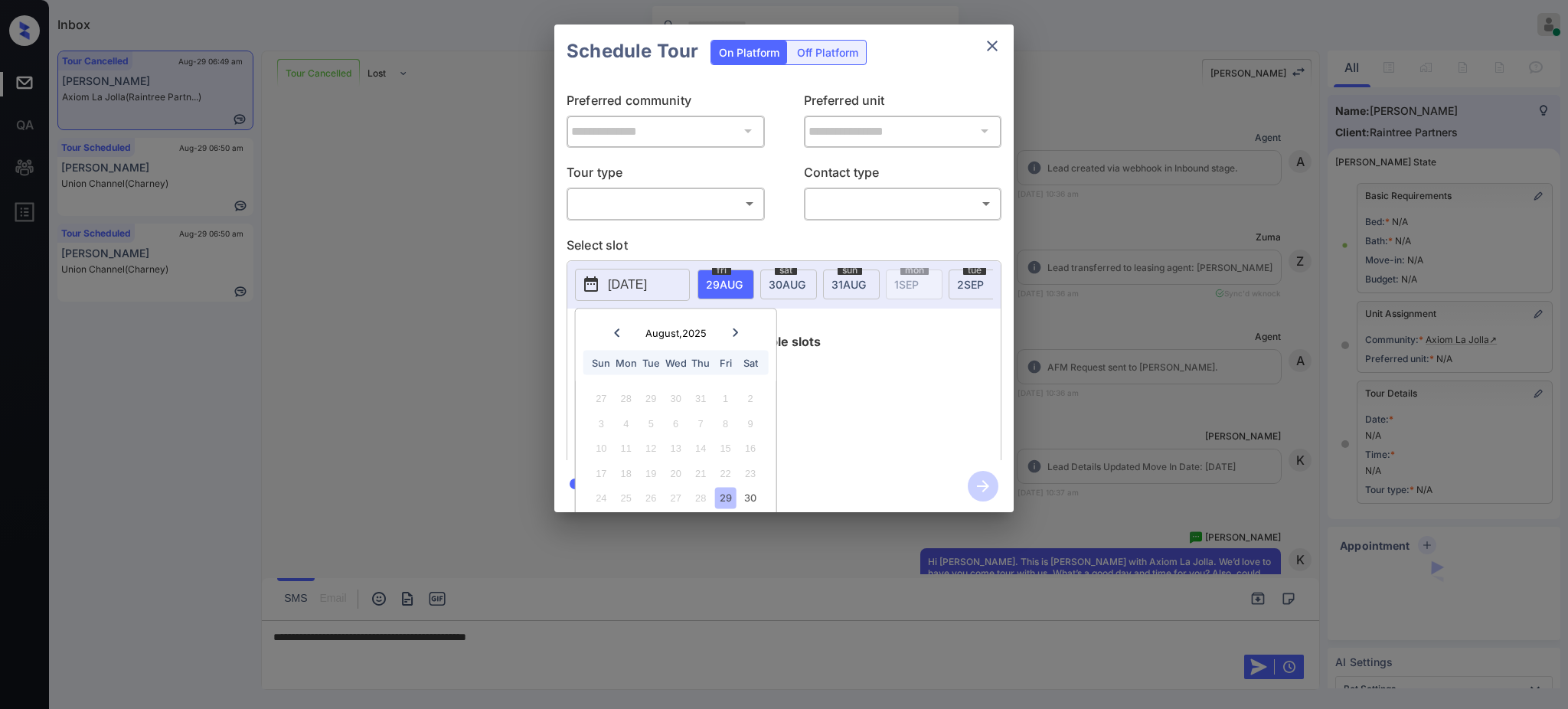
scroll to position [22082, 0]
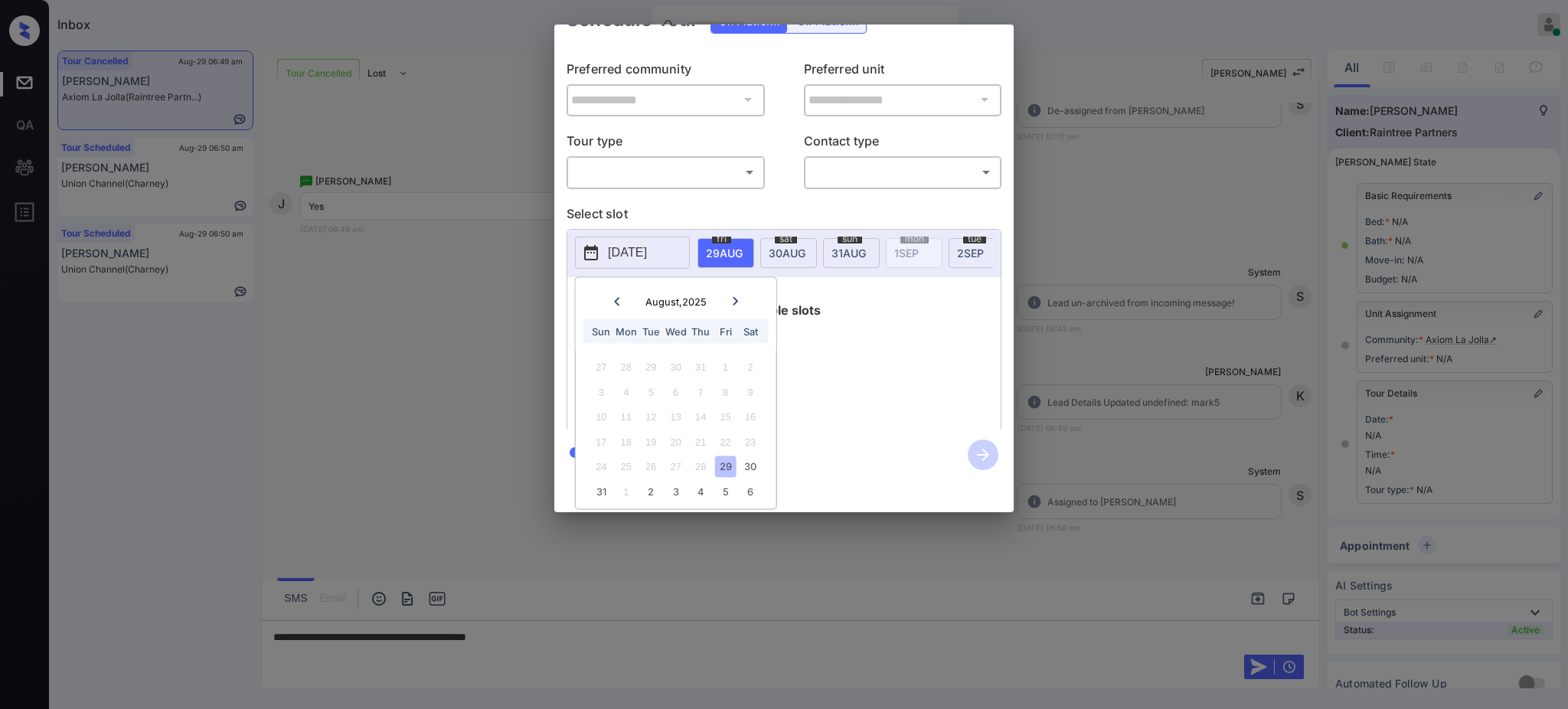
click at [738, 291] on div at bounding box center [735, 301] width 21 height 19
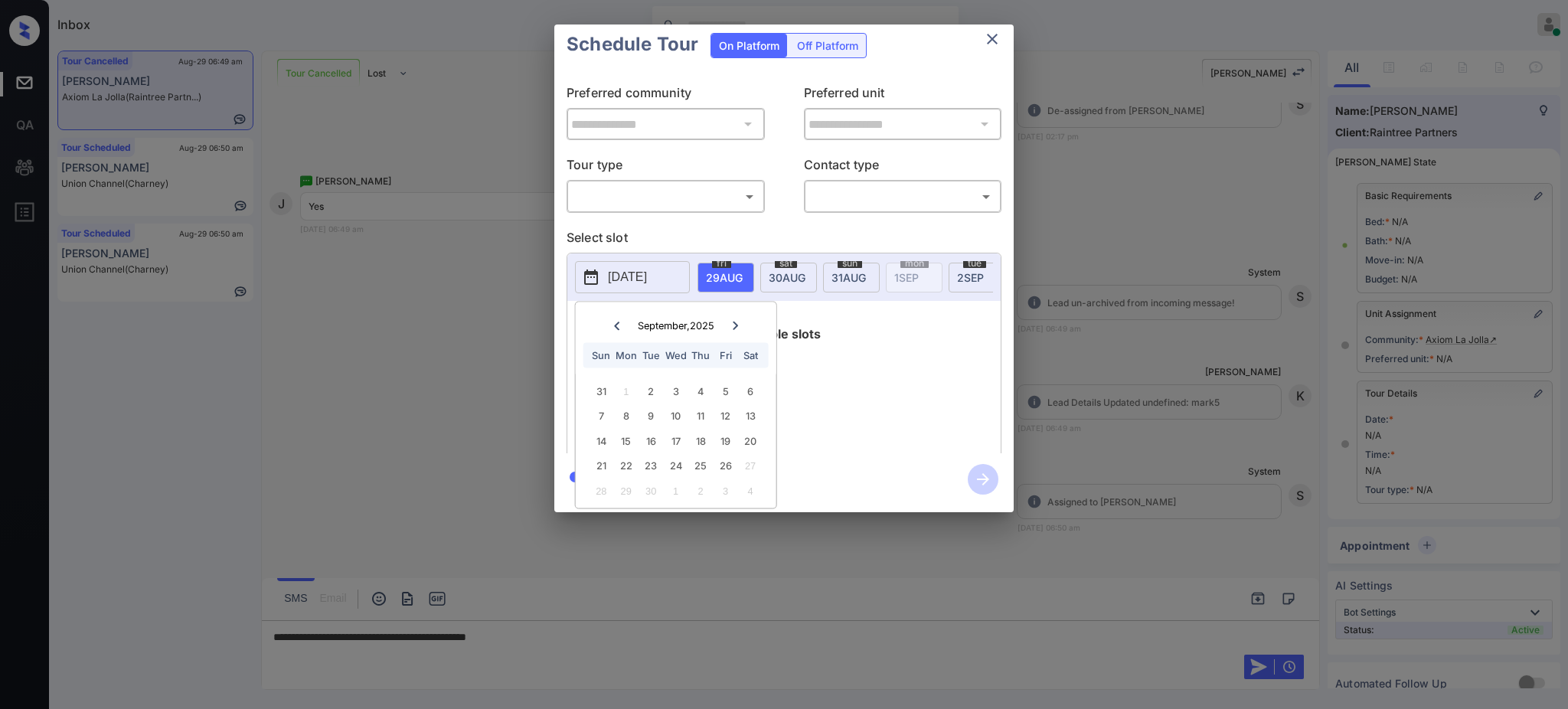
scroll to position [0, 0]
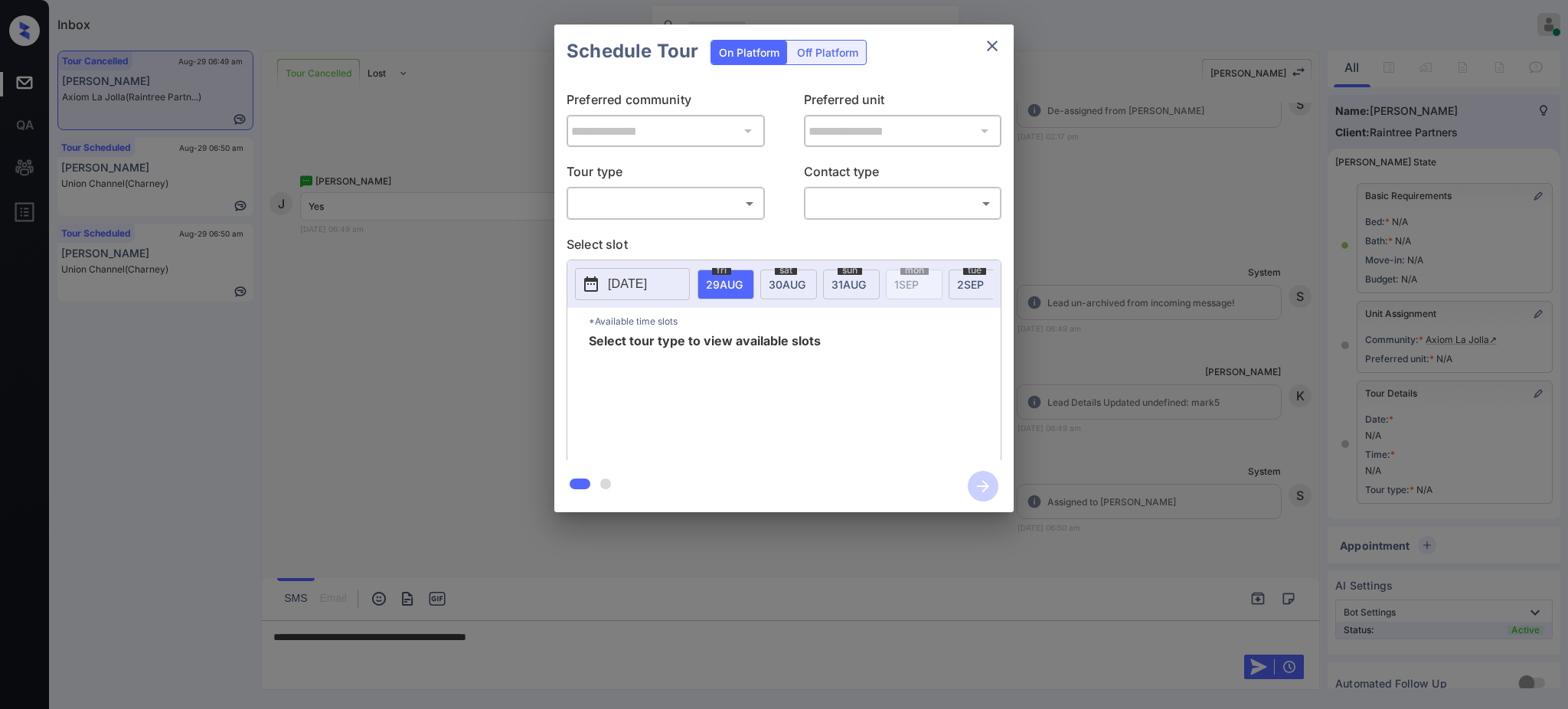
click at [556, 641] on div at bounding box center [784, 354] width 1568 height 709
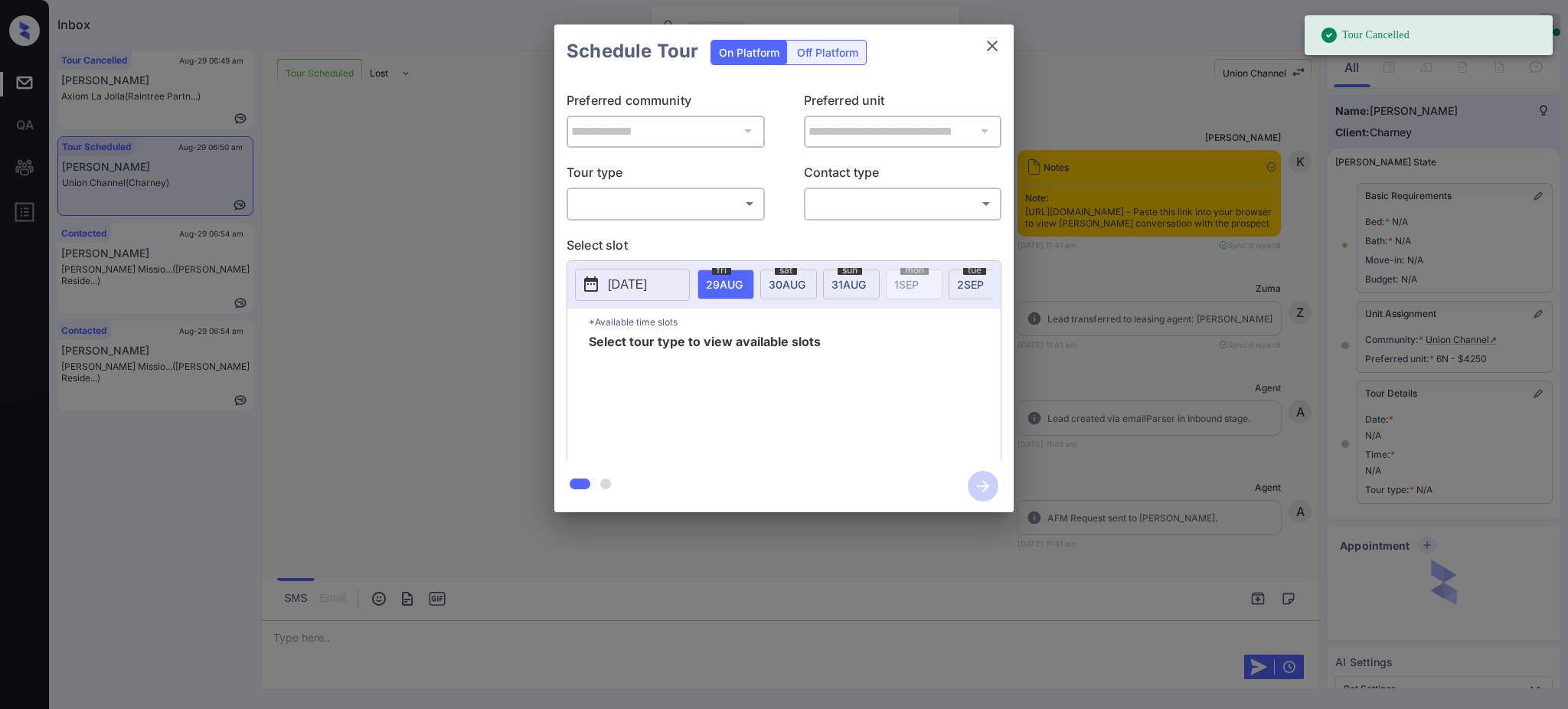
scroll to position [8355, 0]
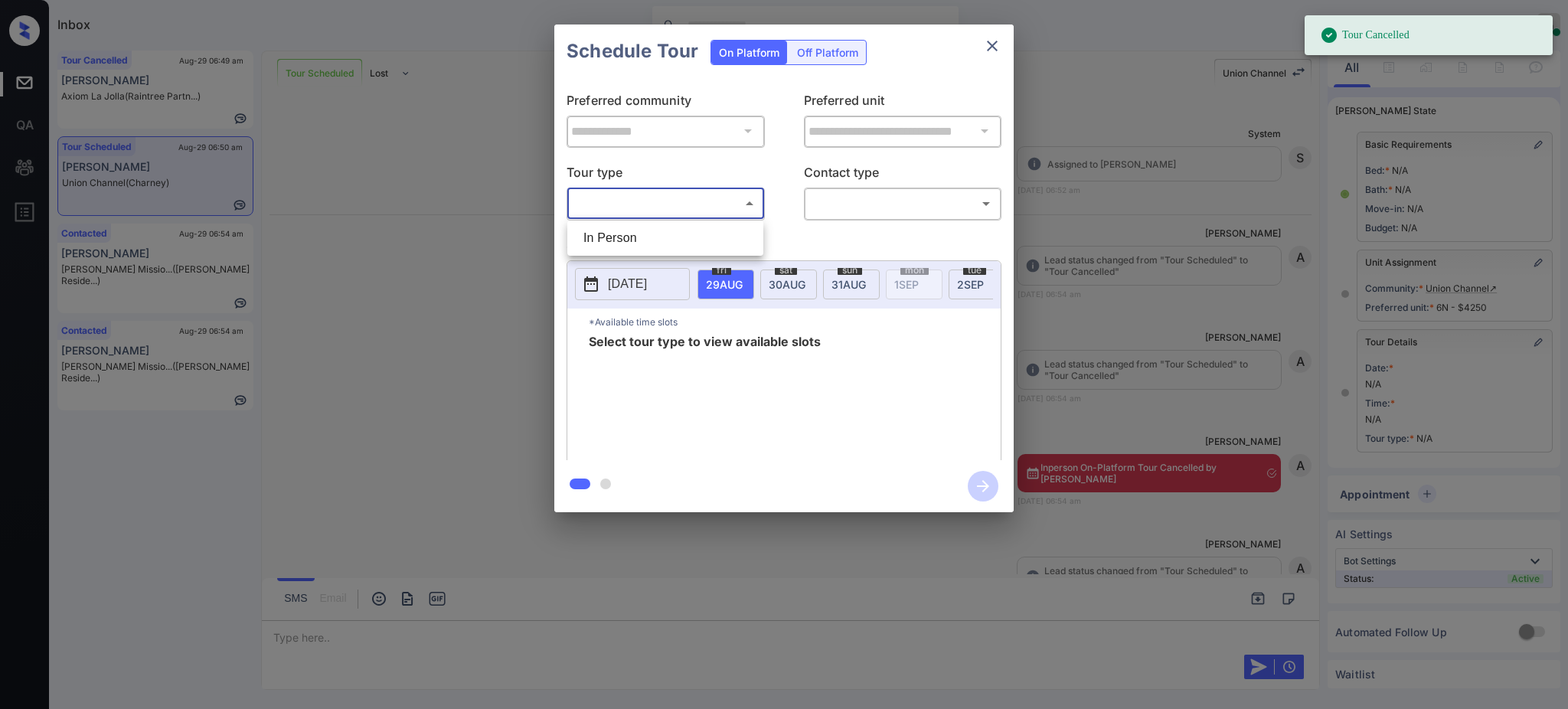
click at [630, 199] on body "Tour Cancelled Inbox [PERSON_NAME] Online Set yourself offline Set yourself on …" at bounding box center [784, 354] width 1568 height 709
click at [617, 227] on li "In Person" at bounding box center [665, 238] width 188 height 28
type input "********"
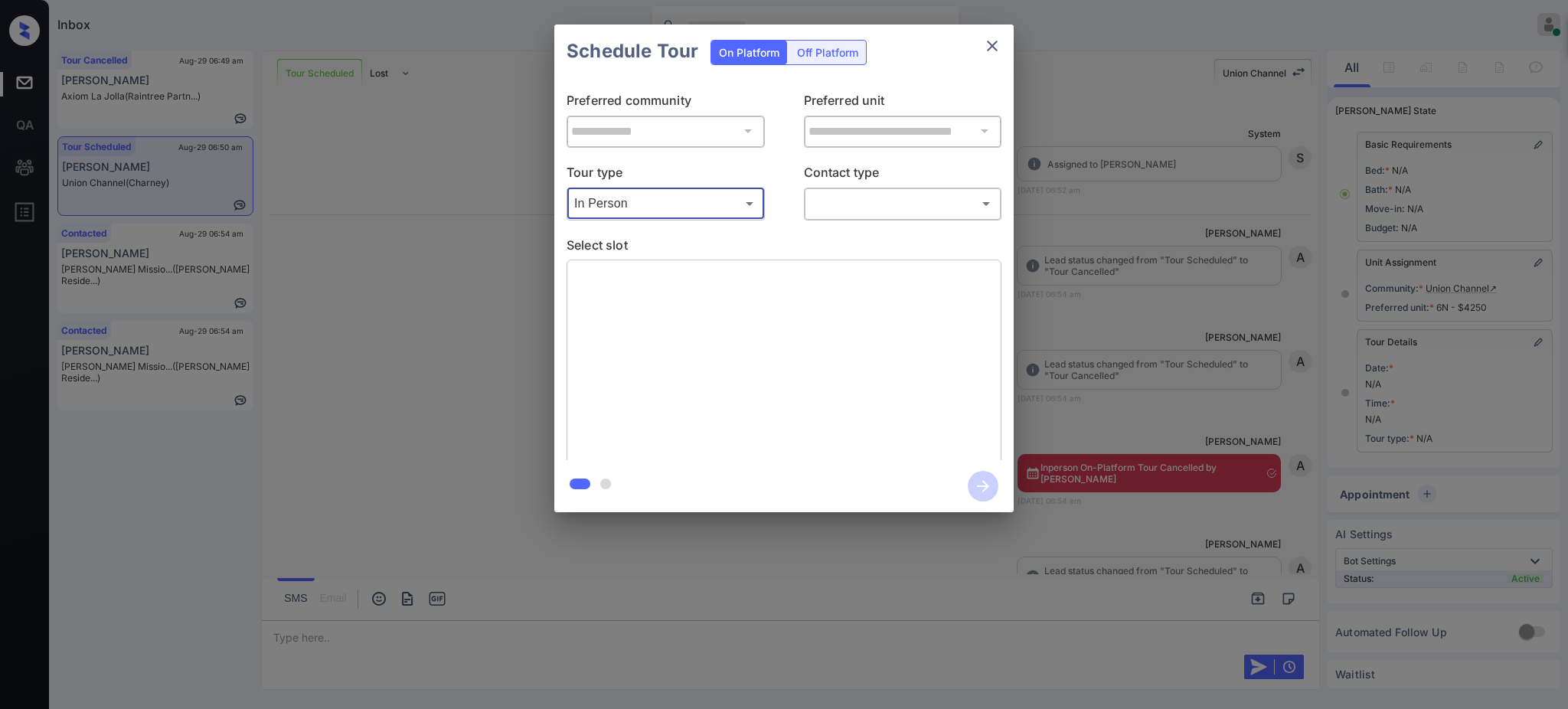
click at [794, 212] on div "Tour type In Person ******** ​ Contact type ​ ​" at bounding box center [784, 191] width 435 height 57
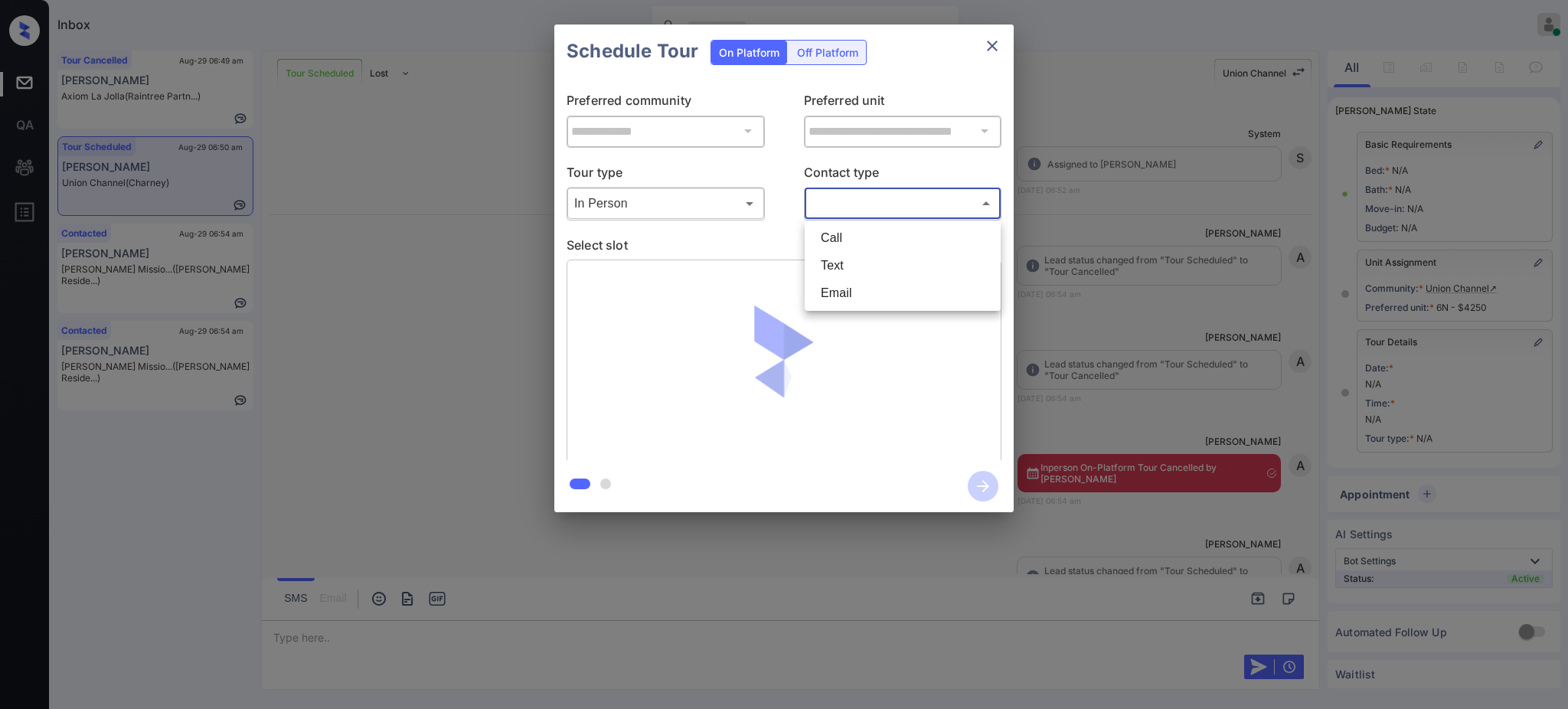
click at [833, 206] on body "Inbox Ajay Kumar Online Set yourself offline Set yourself on break Profile Swit…" at bounding box center [784, 354] width 1568 height 709
click at [844, 264] on li "Text" at bounding box center [902, 265] width 188 height 28
type input "****"
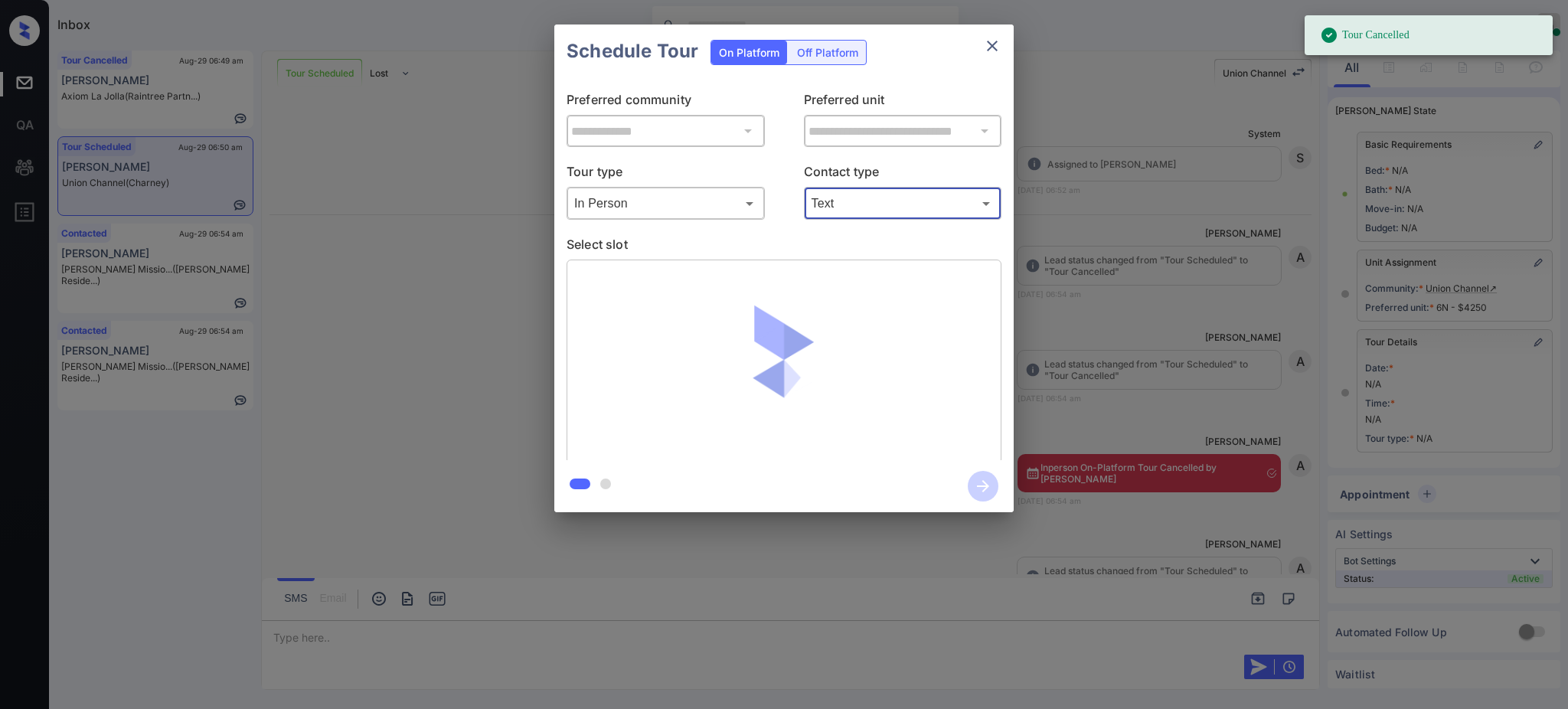
scroll to position [68, 0]
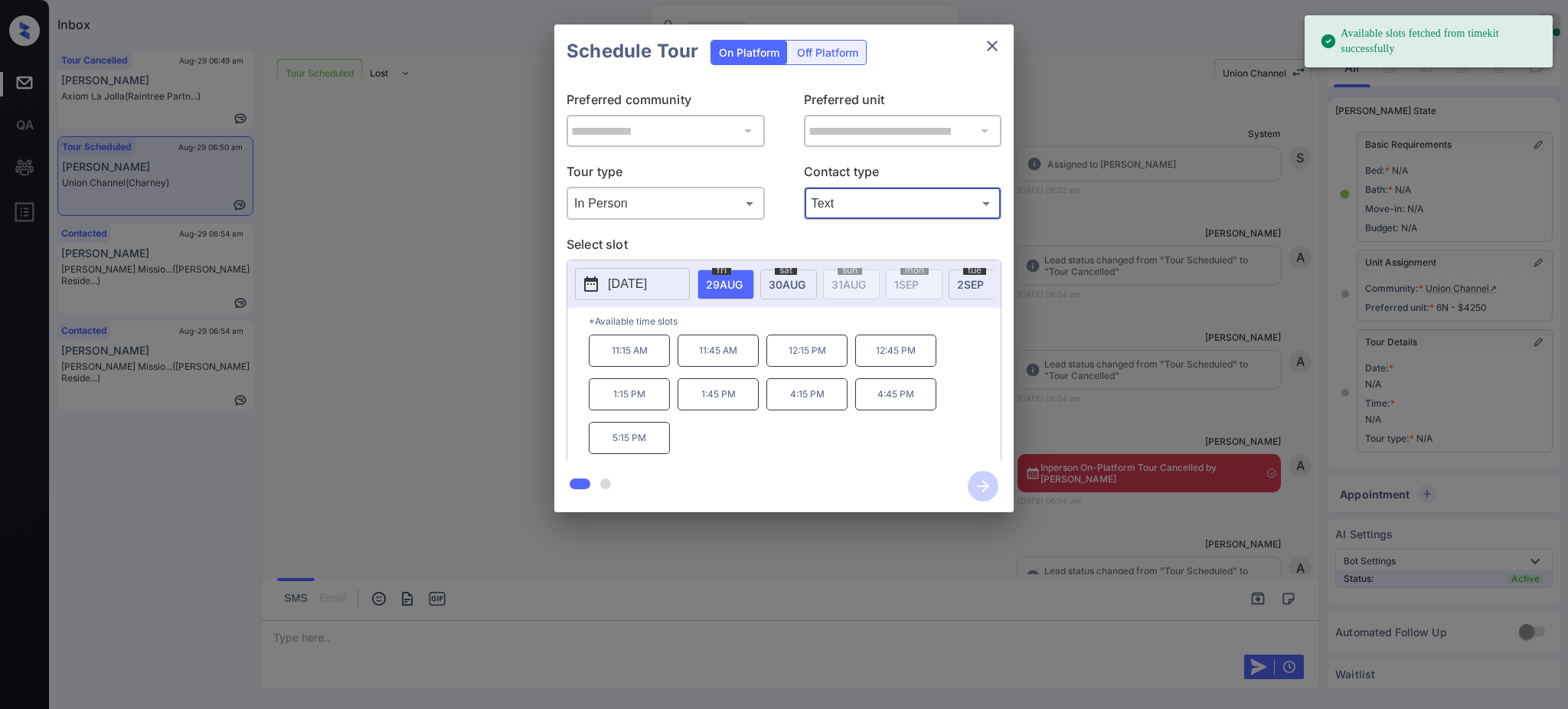
click at [618, 283] on p "2025-08-29" at bounding box center [627, 283] width 39 height 18
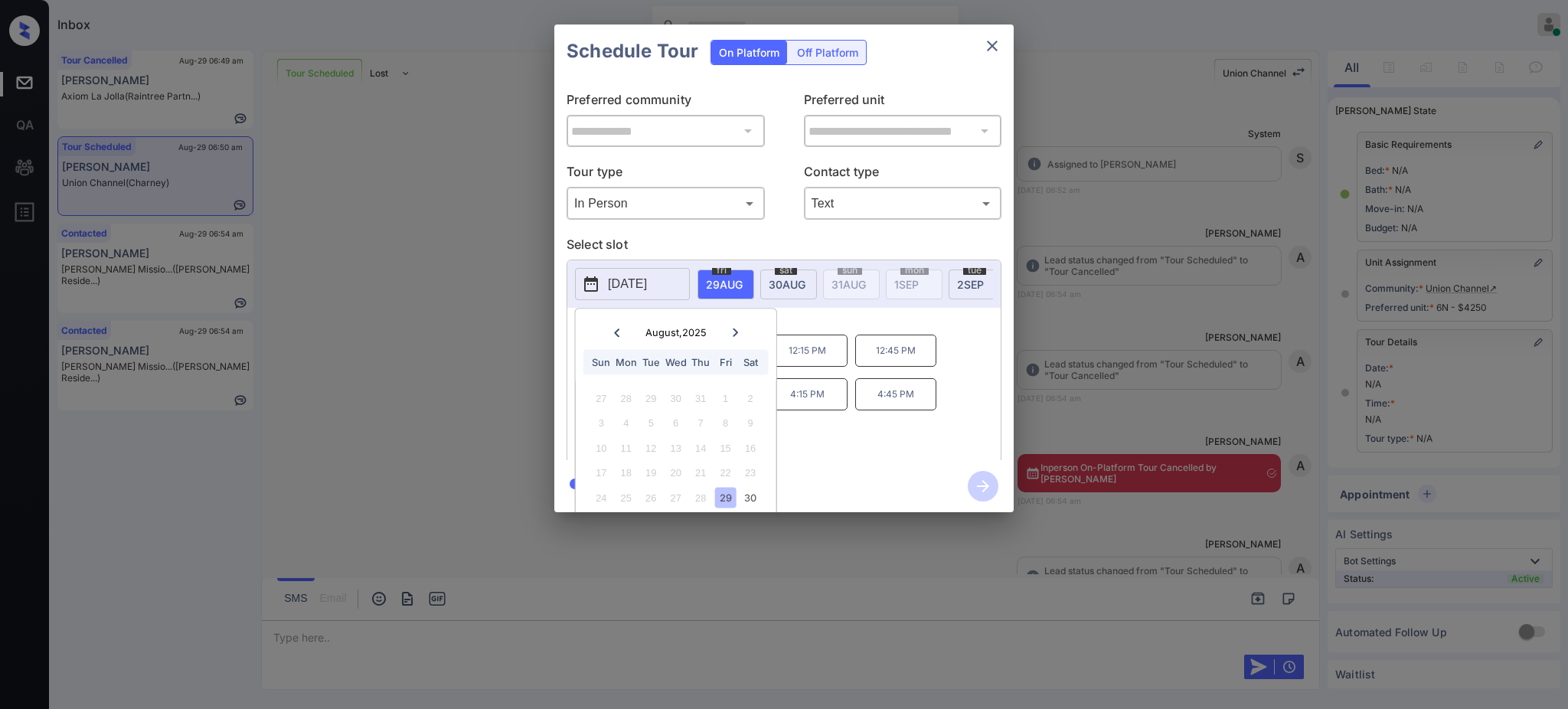
click at [734, 331] on icon at bounding box center [735, 332] width 10 height 10
click at [722, 398] on div "5" at bounding box center [726, 398] width 21 height 21
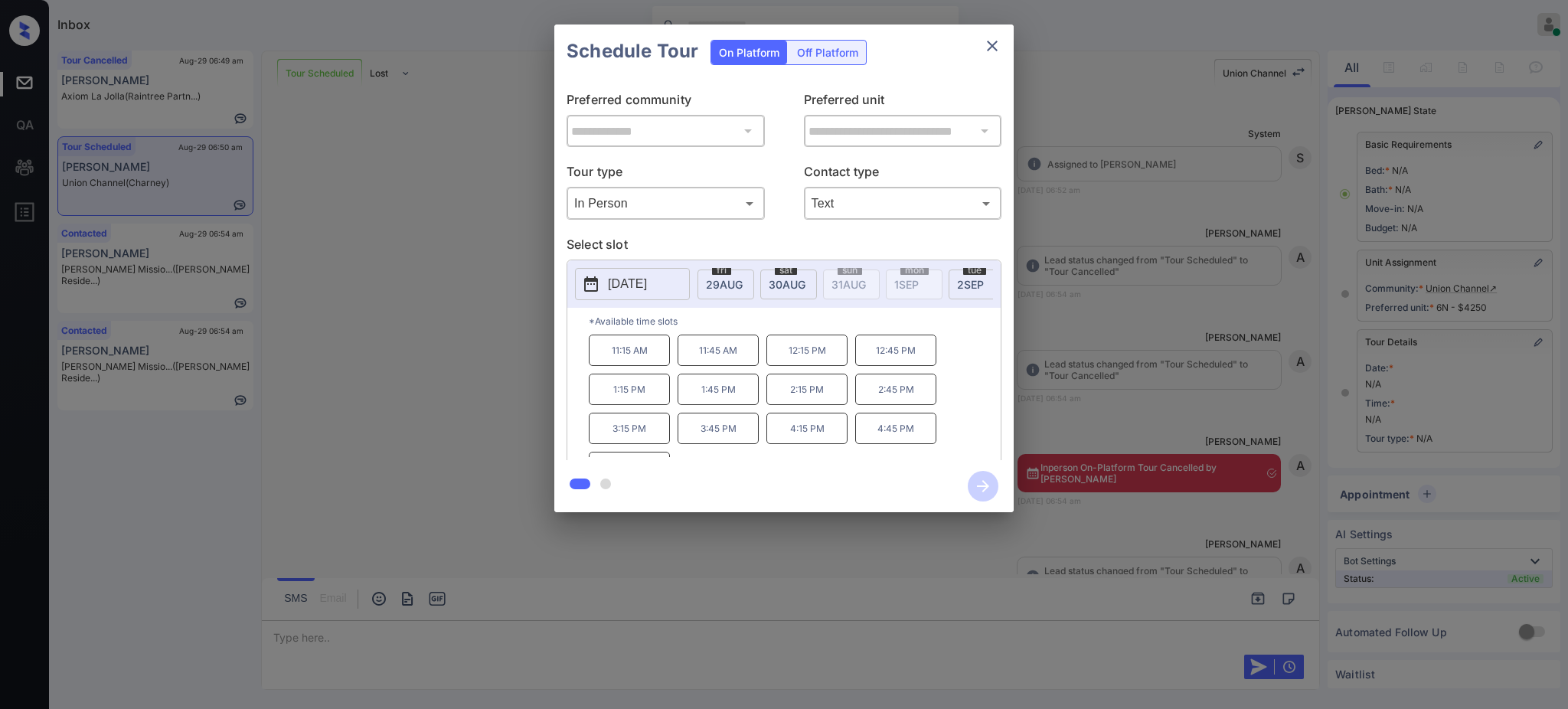
click at [840, 335] on p "*Available time slots" at bounding box center [794, 321] width 412 height 27
drag, startPoint x: 773, startPoint y: 404, endPoint x: 875, endPoint y: 394, distance: 102.5
click at [868, 395] on div "11:15 AM 11:45 AM 12:15 PM 12:45 PM 1:15 PM 1:45 PM 2:15 PM 2:45 PM 3:15 PM 3:4…" at bounding box center [794, 395] width 412 height 122
copy p "2:15 PM"
click at [991, 46] on icon "close" at bounding box center [992, 46] width 10 height 10
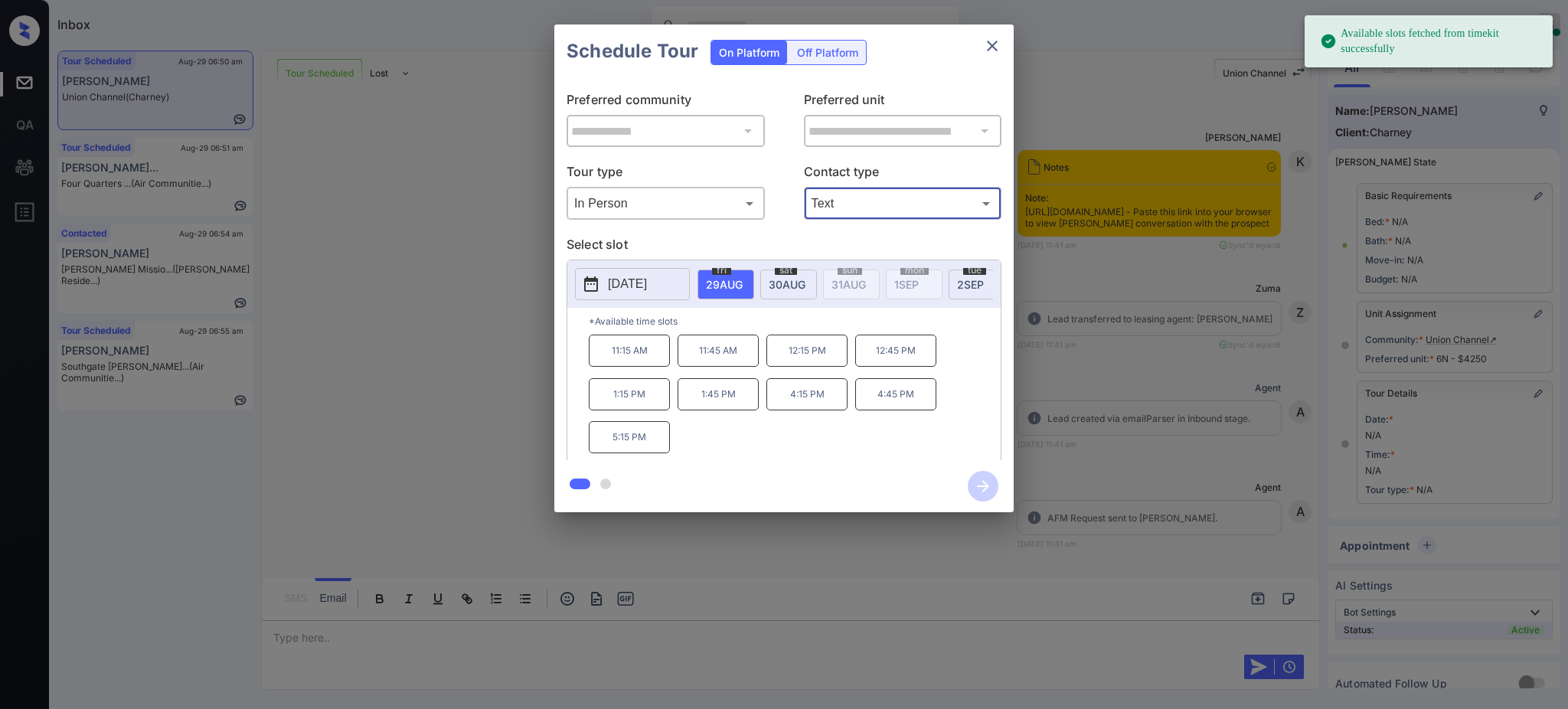
scroll to position [68, 0]
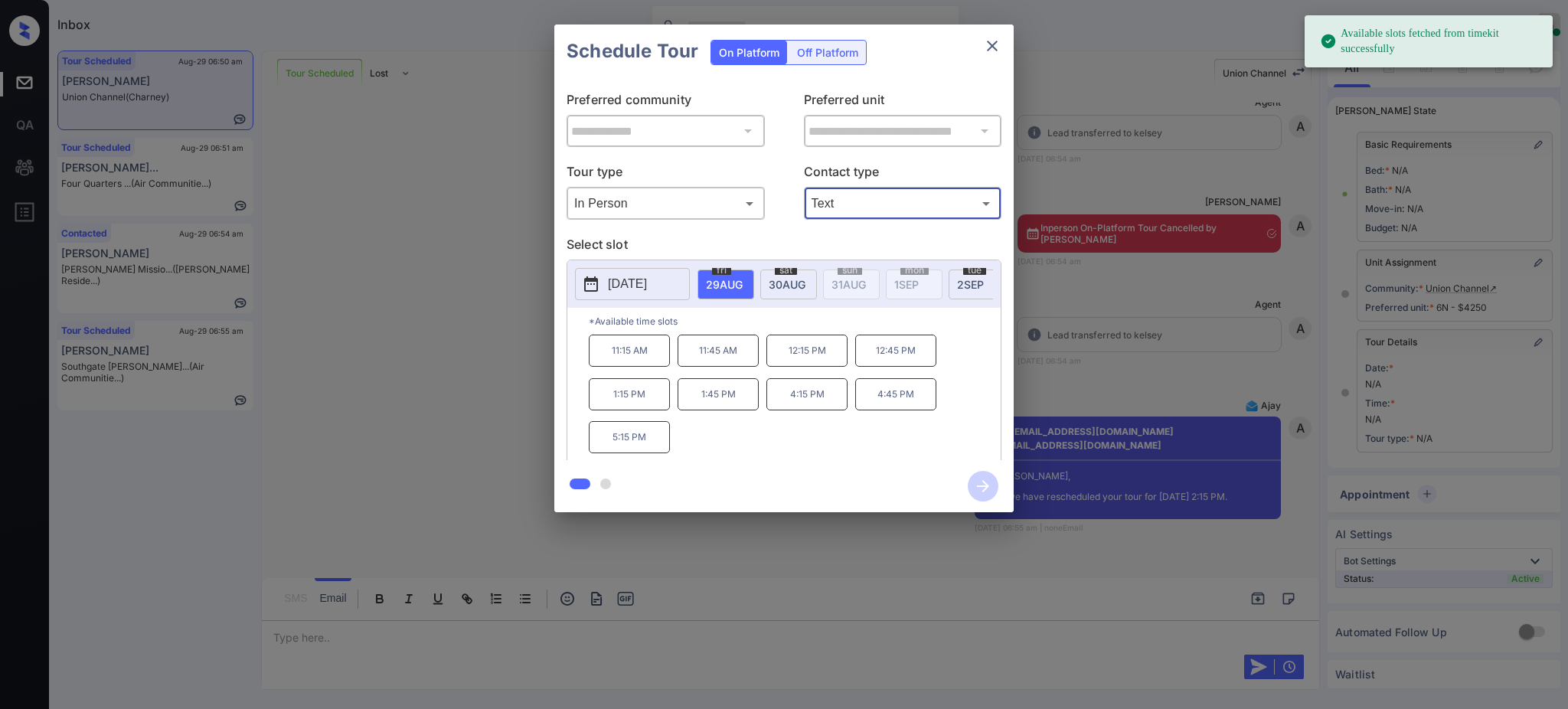
click at [676, 277] on button "2025-08-29" at bounding box center [632, 283] width 114 height 32
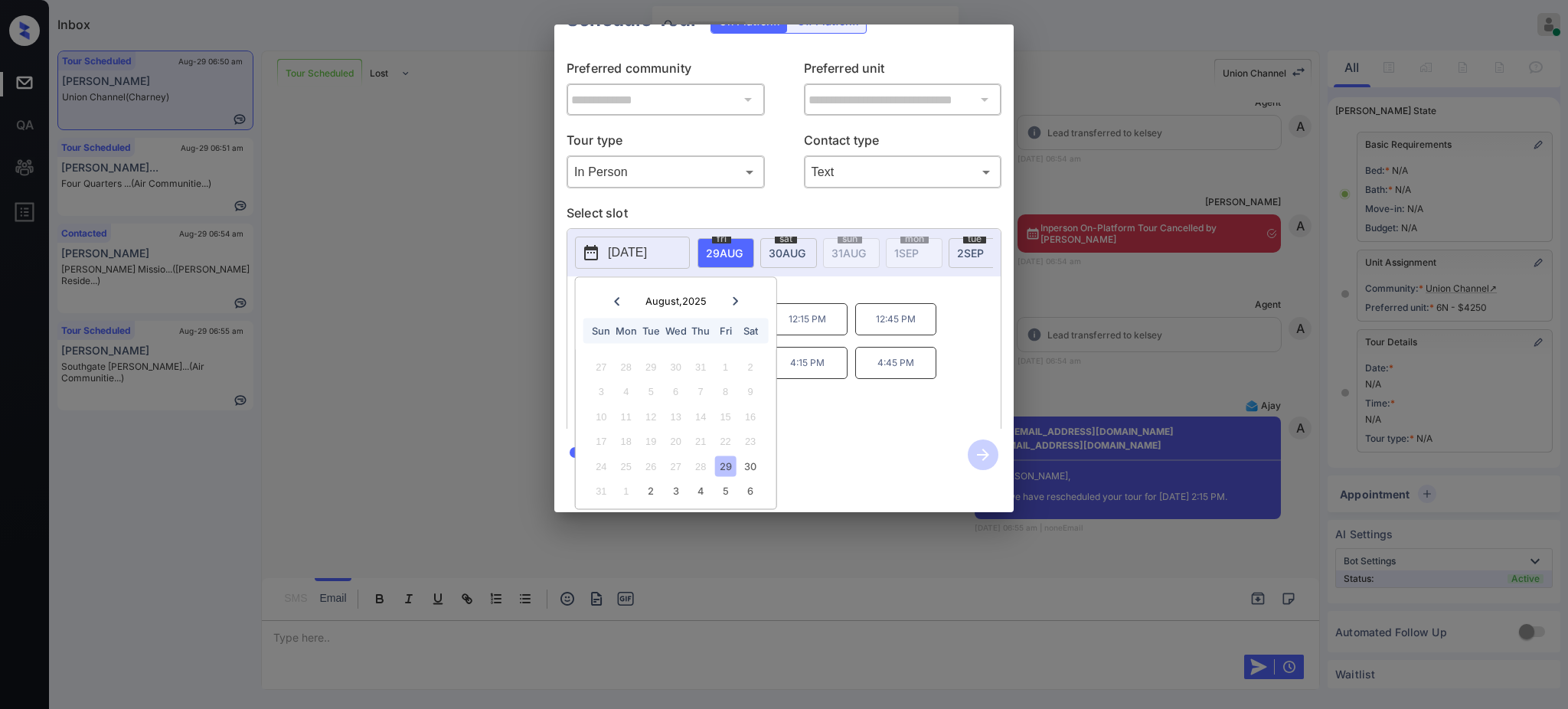
scroll to position [50, 0]
click at [723, 480] on div "5" at bounding box center [726, 491] width 21 height 21
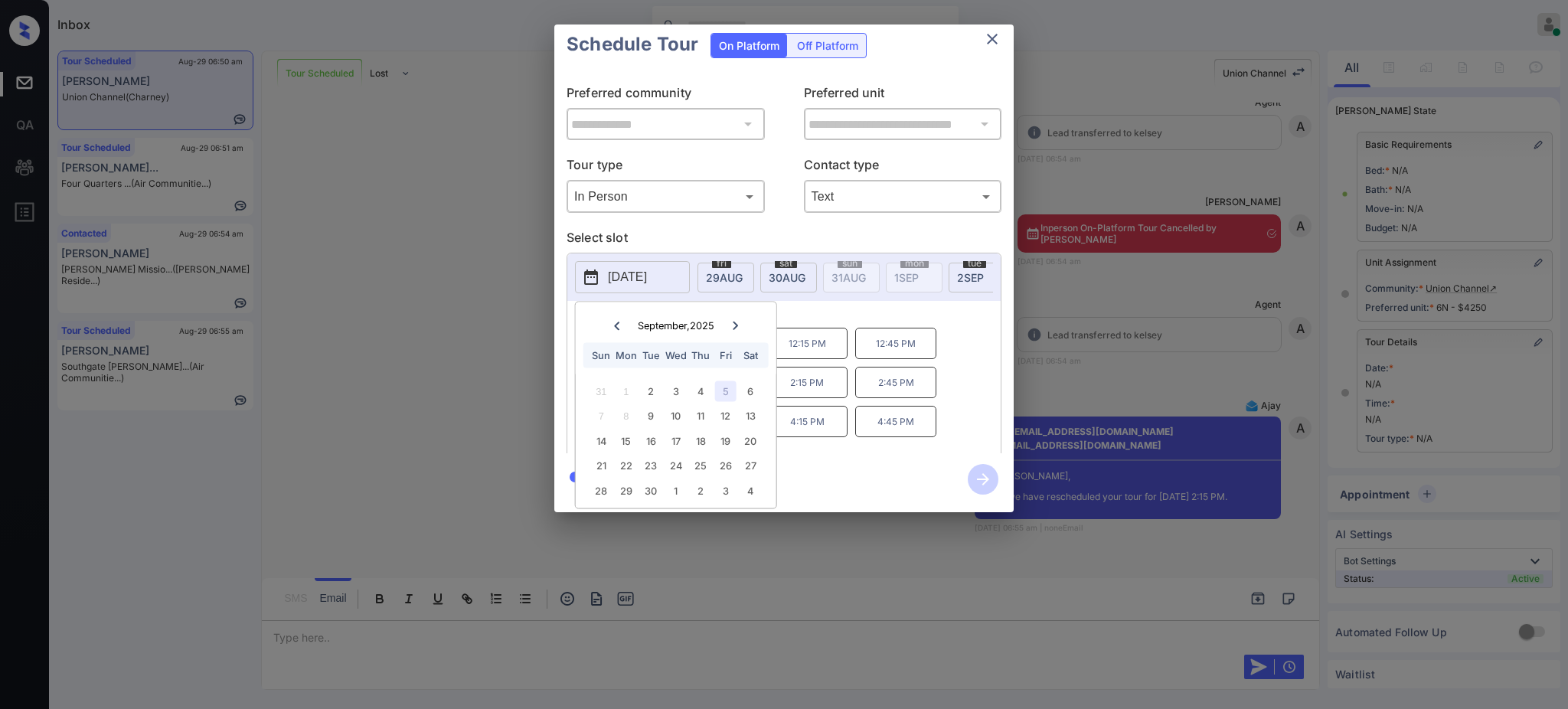
scroll to position [0, 0]
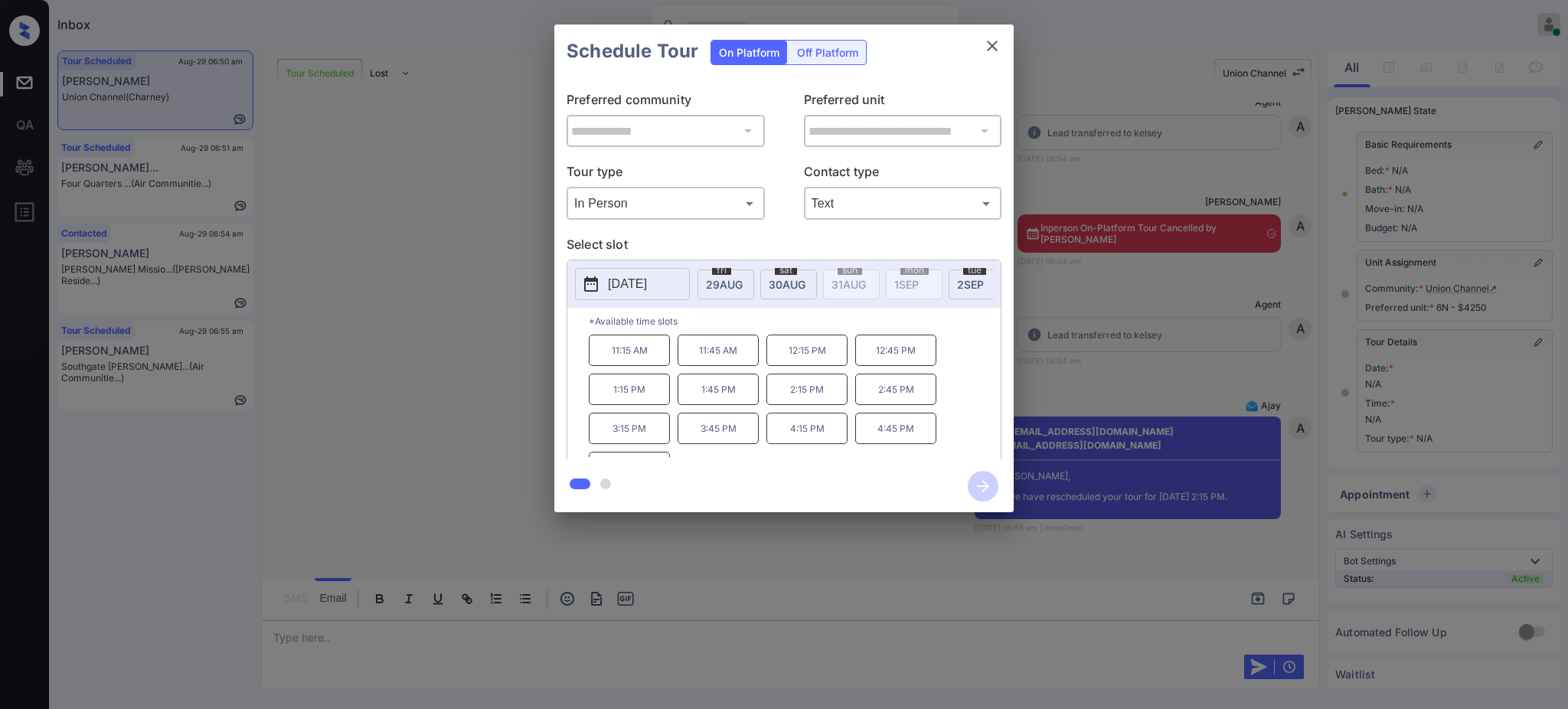
click at [860, 307] on div "2025-09-05 fri 29 AUG sat 30 AUG sun 31 AUG mon 1 SEP tue 2 SEP wed 3 SEP thu 4…" at bounding box center [784, 362] width 435 height 206
click at [807, 405] on p "2:15 PM" at bounding box center [807, 389] width 82 height 31
click at [975, 478] on icon "button" at bounding box center [983, 485] width 30 height 30
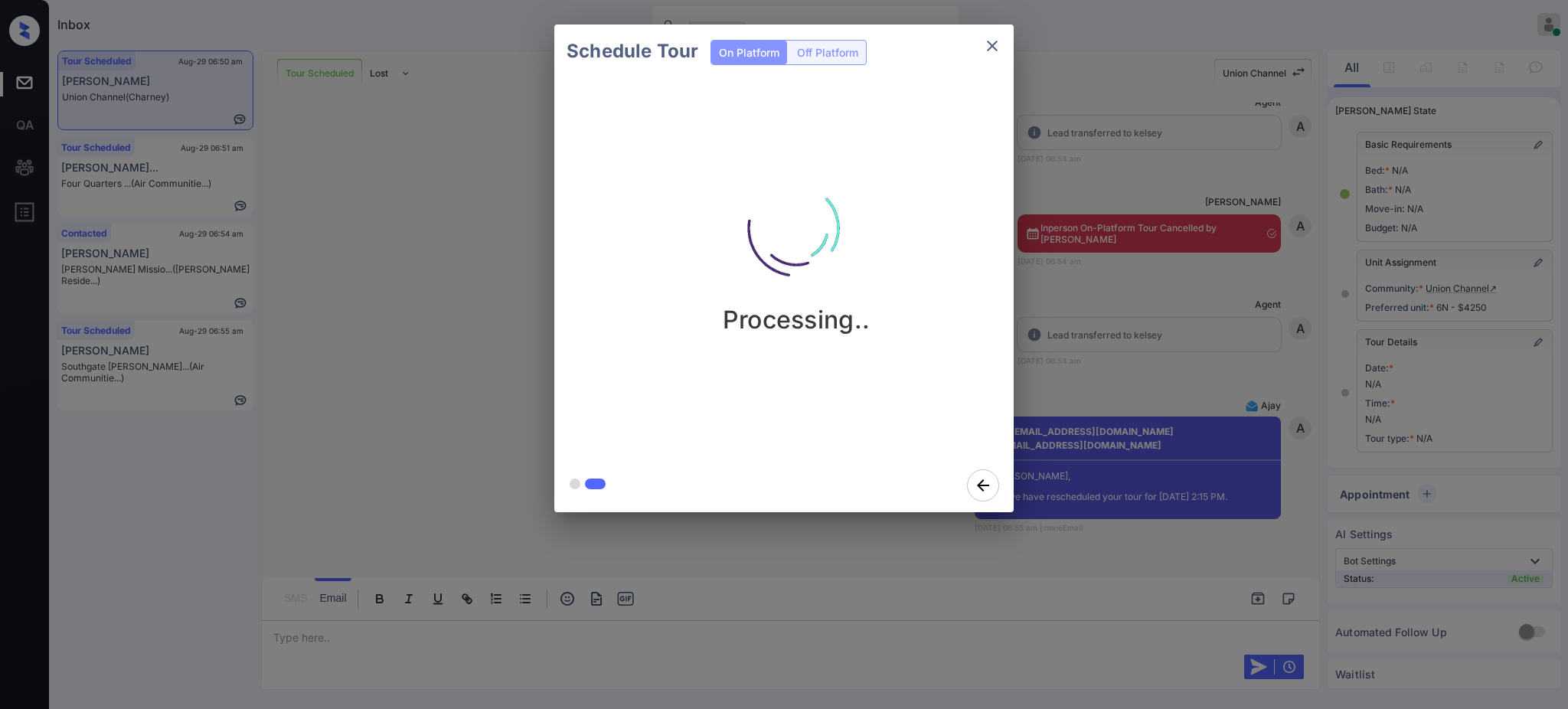
click at [1140, 378] on div "Schedule Tour On Platform Off Platform Processing.." at bounding box center [784, 268] width 1568 height 537
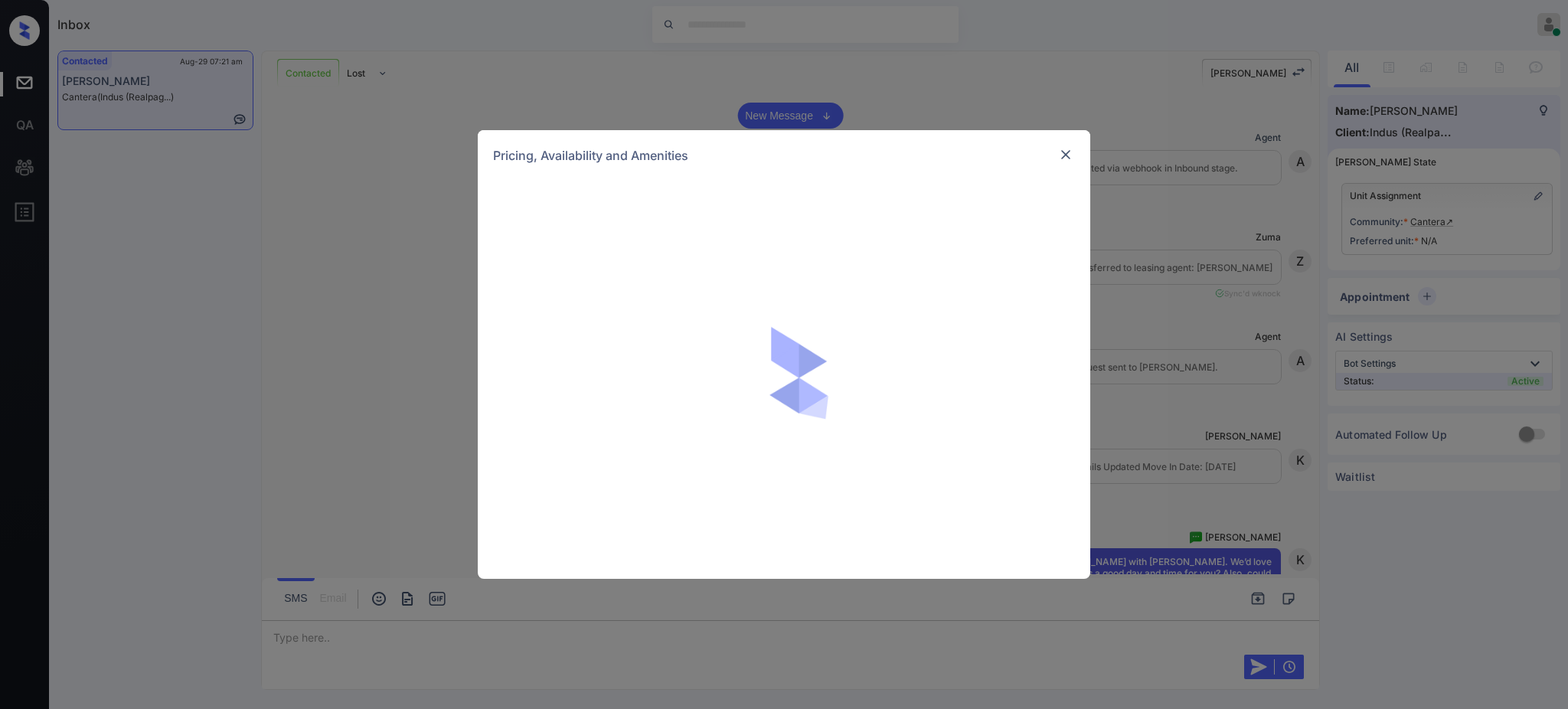
scroll to position [510, 0]
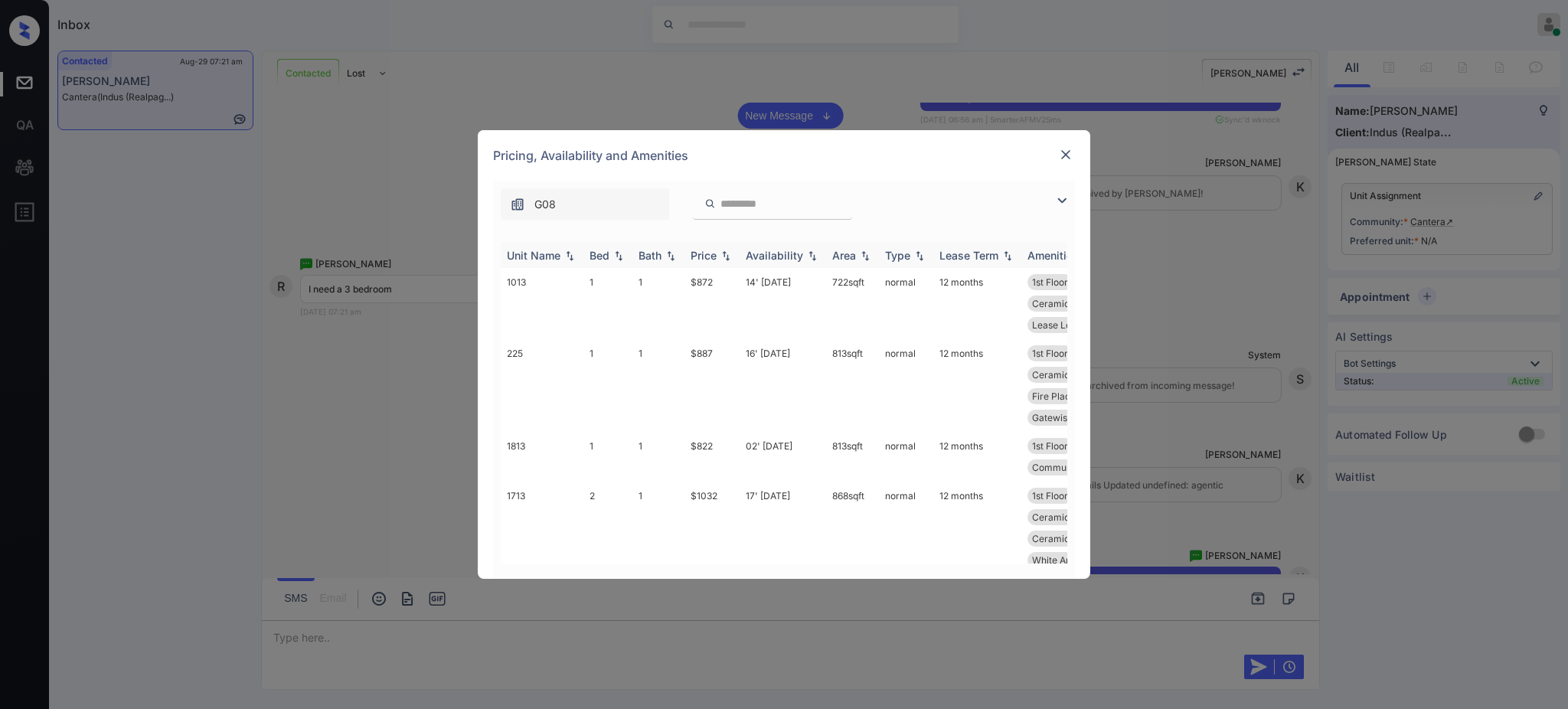
click at [617, 257] on img at bounding box center [619, 256] width 16 height 10
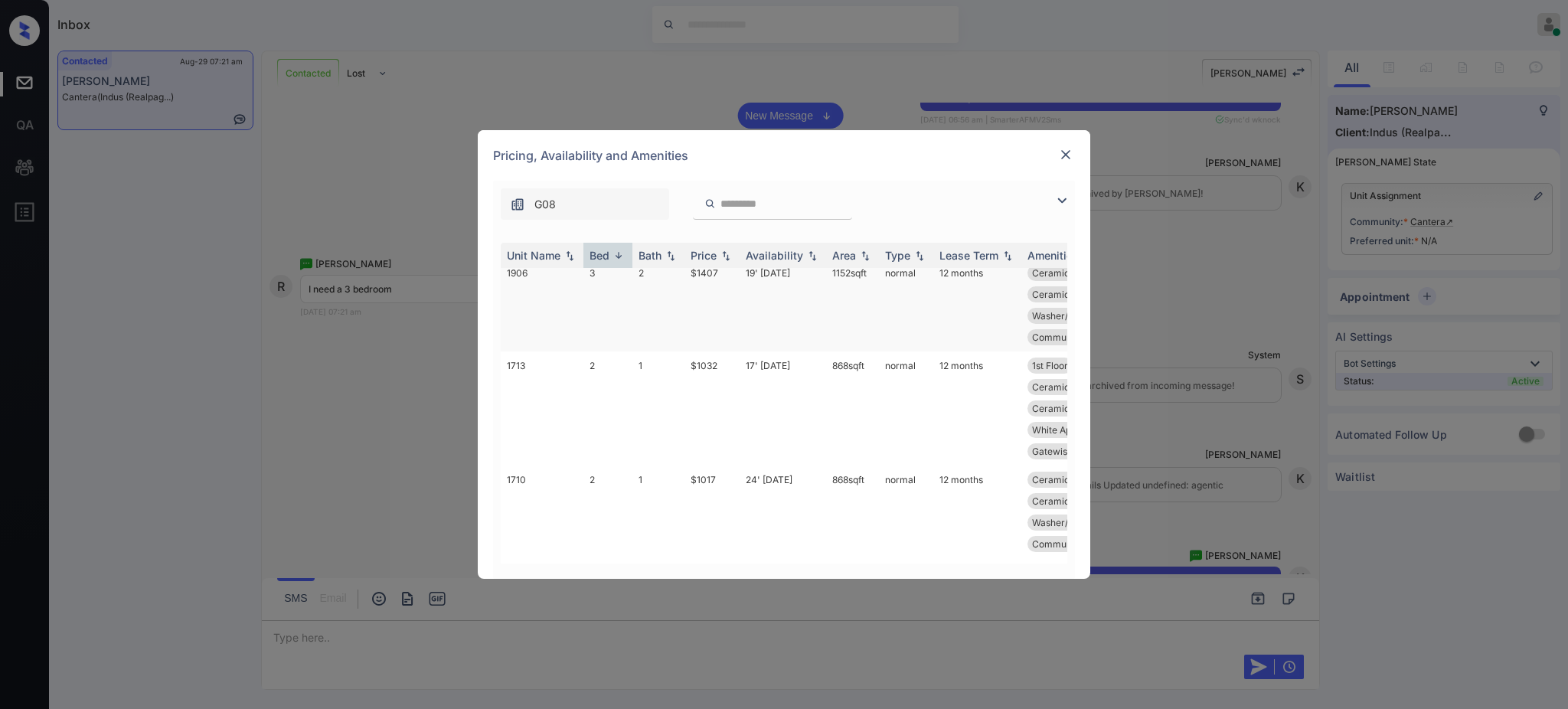
scroll to position [0, 0]
drag, startPoint x: 682, startPoint y: 374, endPoint x: 733, endPoint y: 381, distance: 51.5
click at [729, 381] on tr "1906 3 2 $1407 19' [DATE] sqft normal 12 months Ceramic Tile Ba... Ceramic Tile…" at bounding box center [900, 407] width 800 height 93
copy tr "$1407"
click at [1064, 153] on img at bounding box center [1066, 155] width 16 height 16
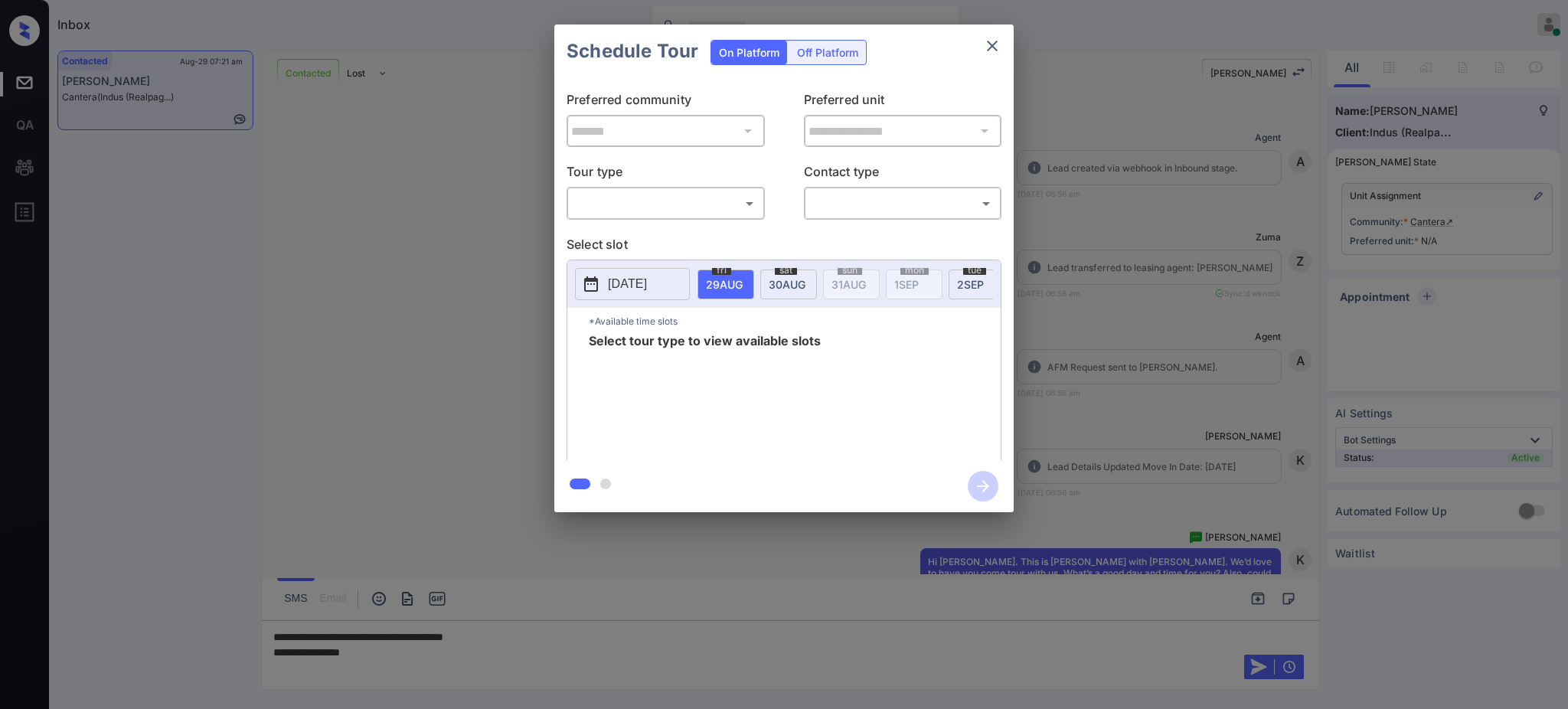
click at [639, 210] on body "Inbox [PERSON_NAME] Online Set yourself offline Set yourself on break Profile S…" at bounding box center [784, 354] width 1568 height 709
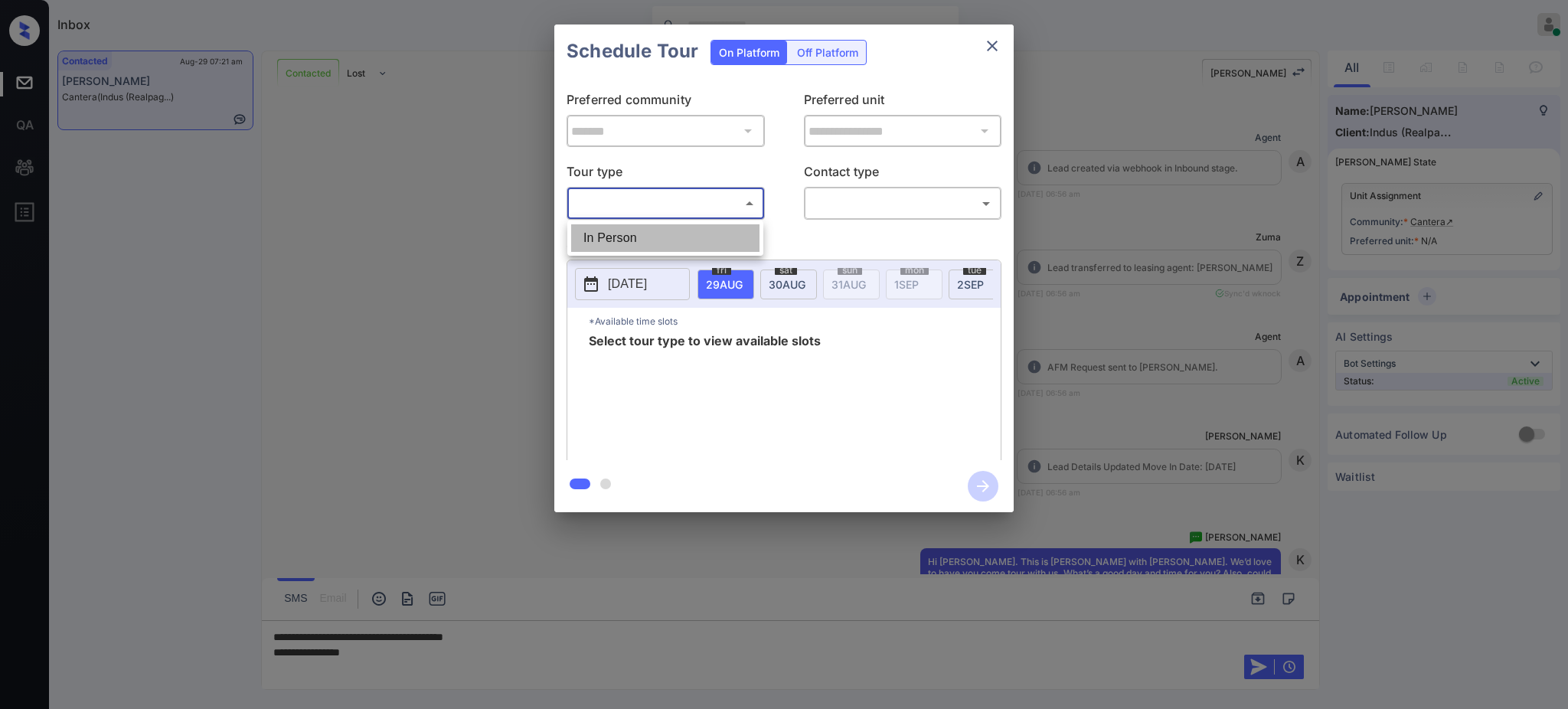
scroll to position [1115, 0]
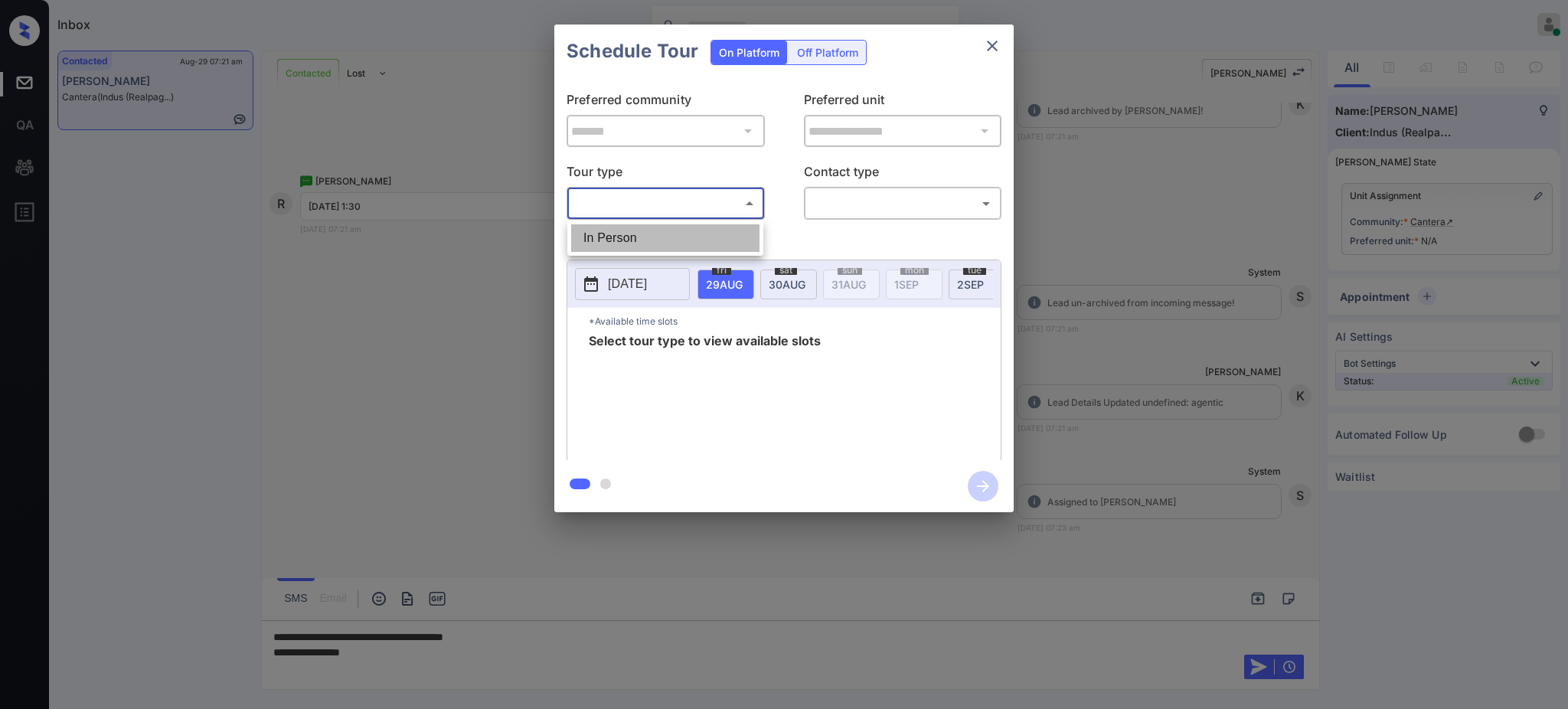
click at [631, 245] on li "In Person" at bounding box center [665, 238] width 188 height 28
type input "********"
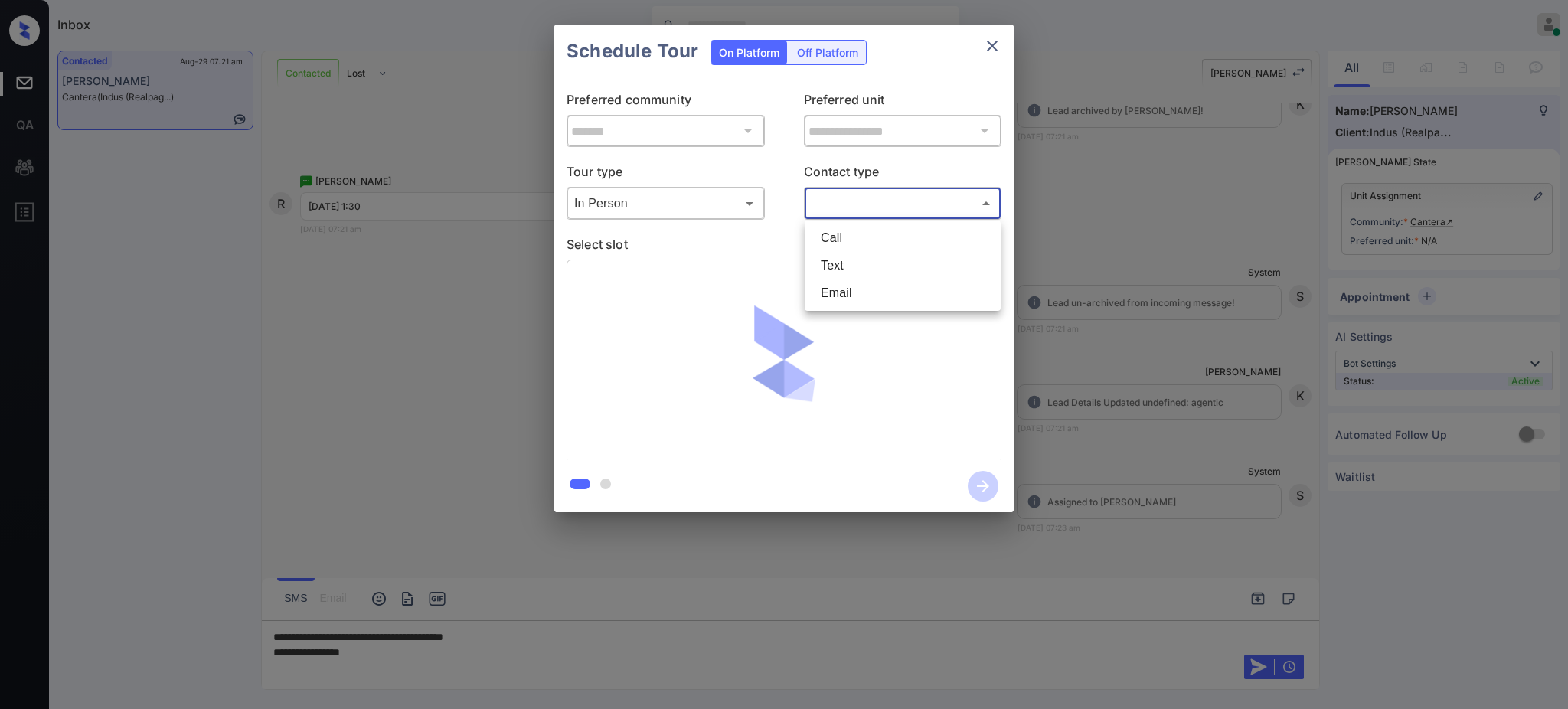
click at [848, 205] on body "Inbox Ajay Kumar Online Set yourself offline Set yourself on break Profile Swit…" at bounding box center [784, 354] width 1568 height 709
click at [848, 270] on li "Text" at bounding box center [902, 265] width 188 height 28
type input "****"
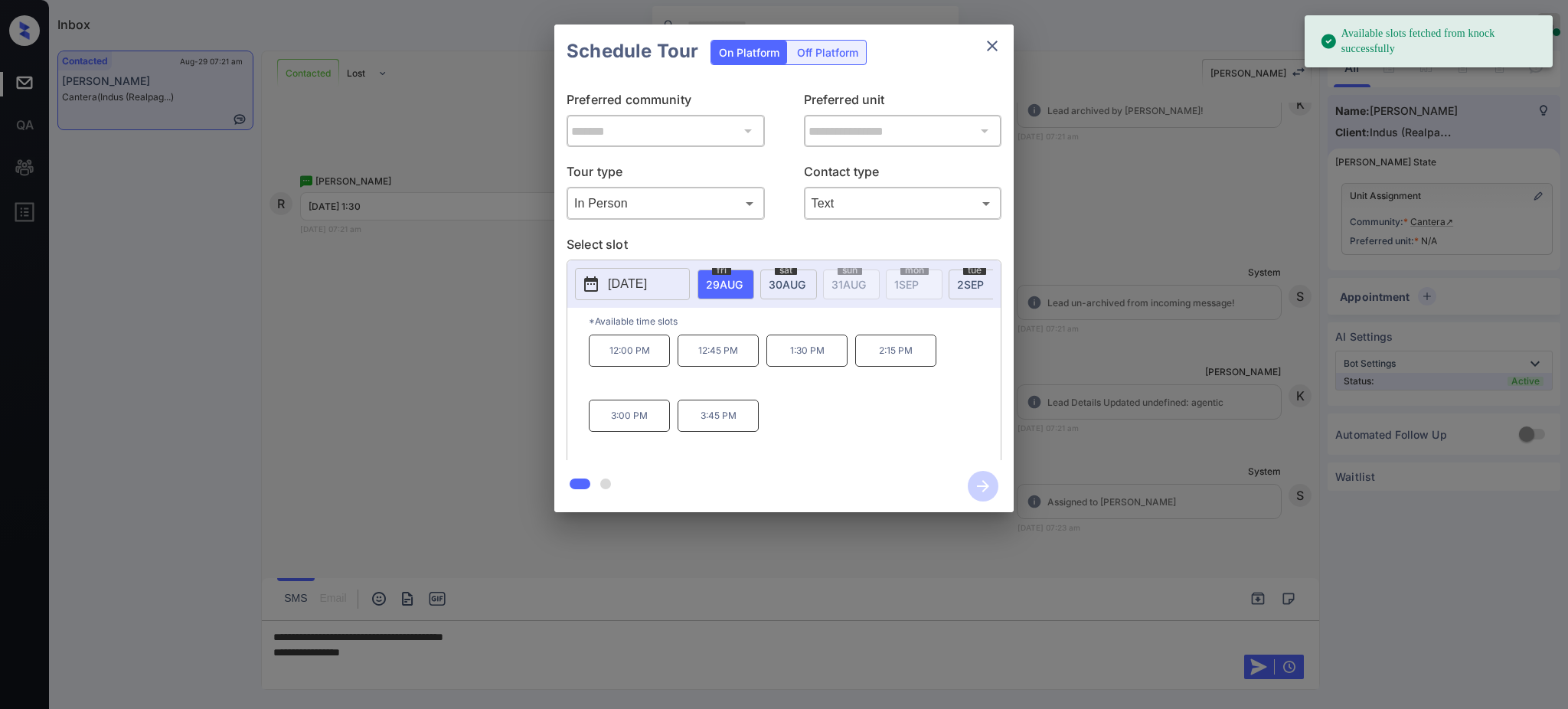
click at [742, 287] on span "[DATE]" at bounding box center [724, 284] width 36 height 13
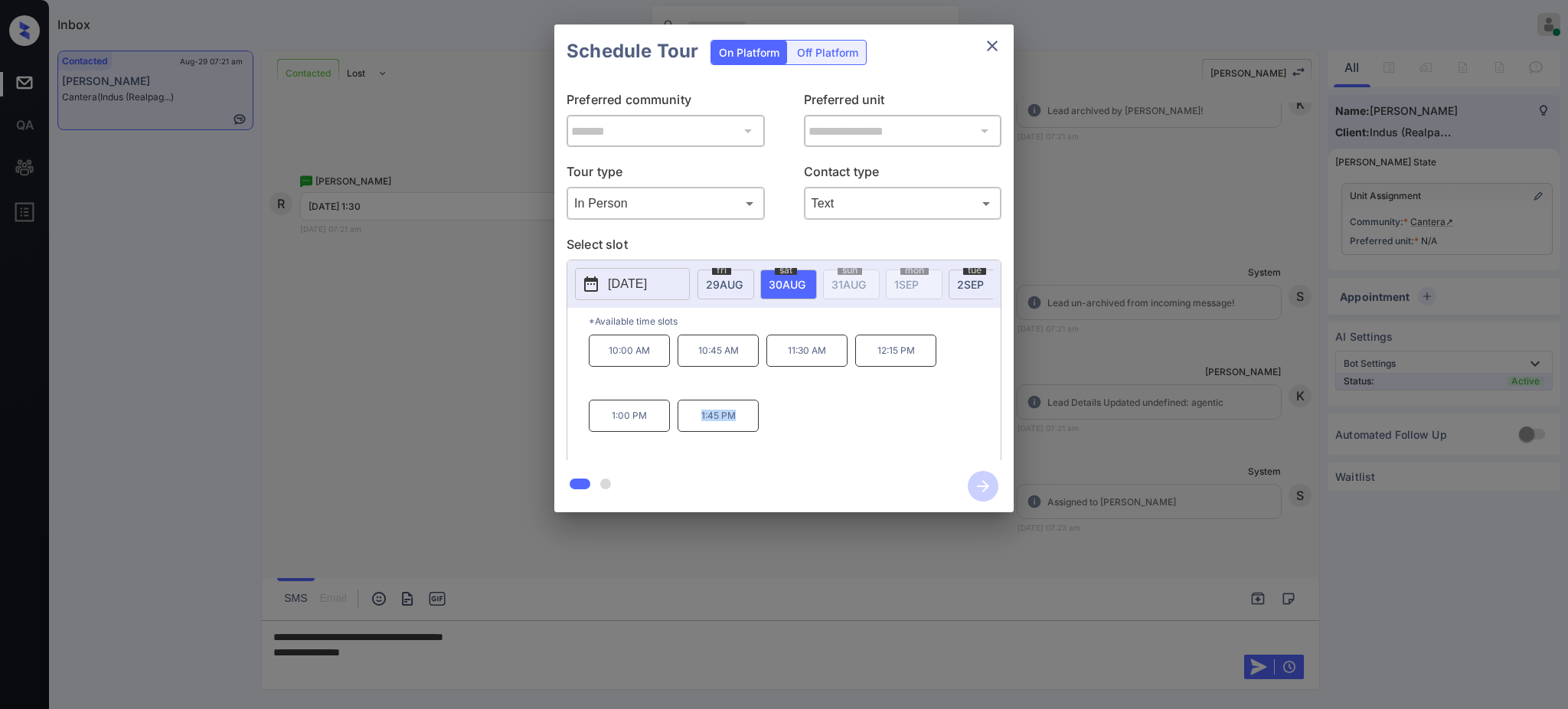
drag, startPoint x: 683, startPoint y: 432, endPoint x: 774, endPoint y: 420, distance: 91.8
click at [762, 429] on div "10:00 AM 10:45 AM 11:30 AM 12:15 PM 1:00 PM 1:45 PM" at bounding box center [794, 395] width 412 height 122
copy p "1:45 PM"
click at [989, 42] on icon "close" at bounding box center [992, 45] width 18 height 18
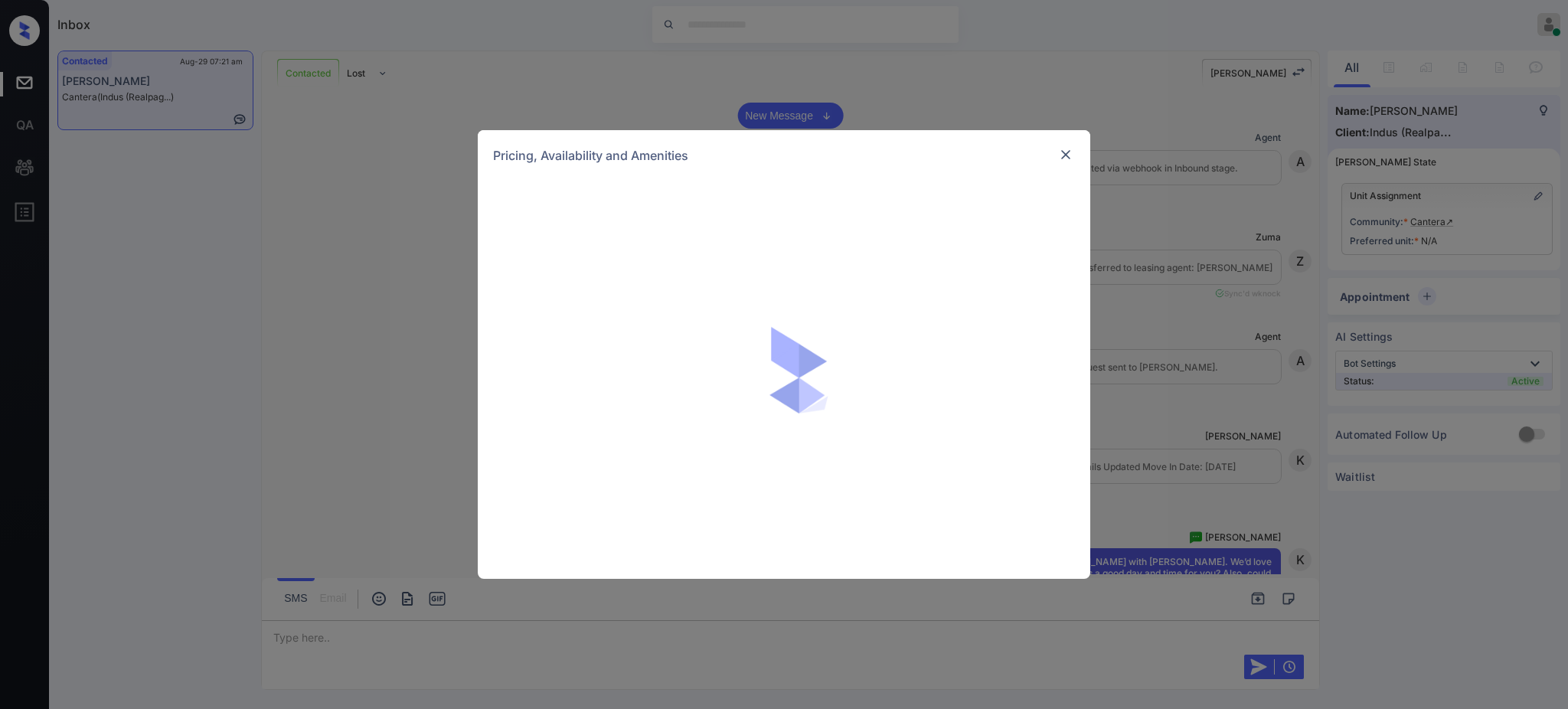
scroll to position [1228, 0]
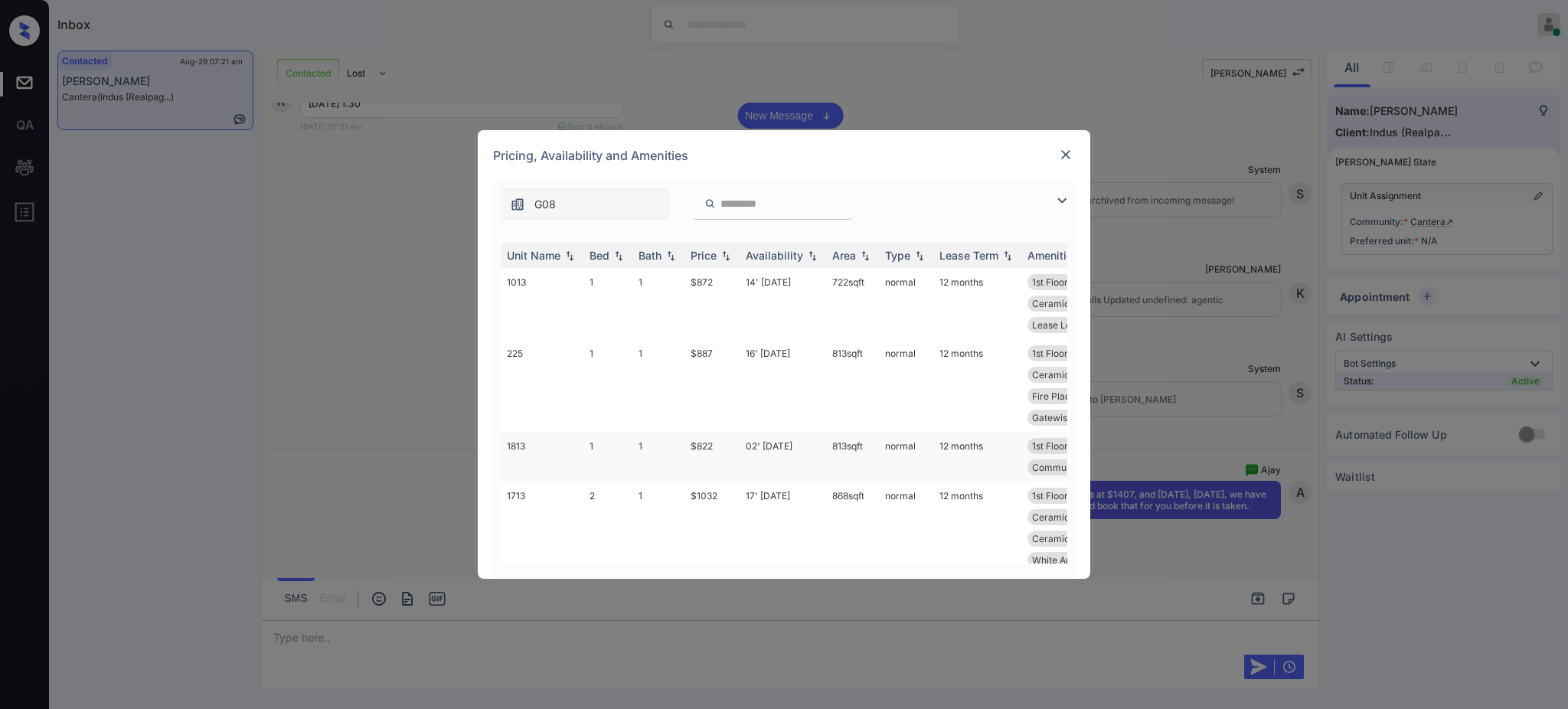
click at [702, 446] on td "$822" at bounding box center [712, 456] width 56 height 49
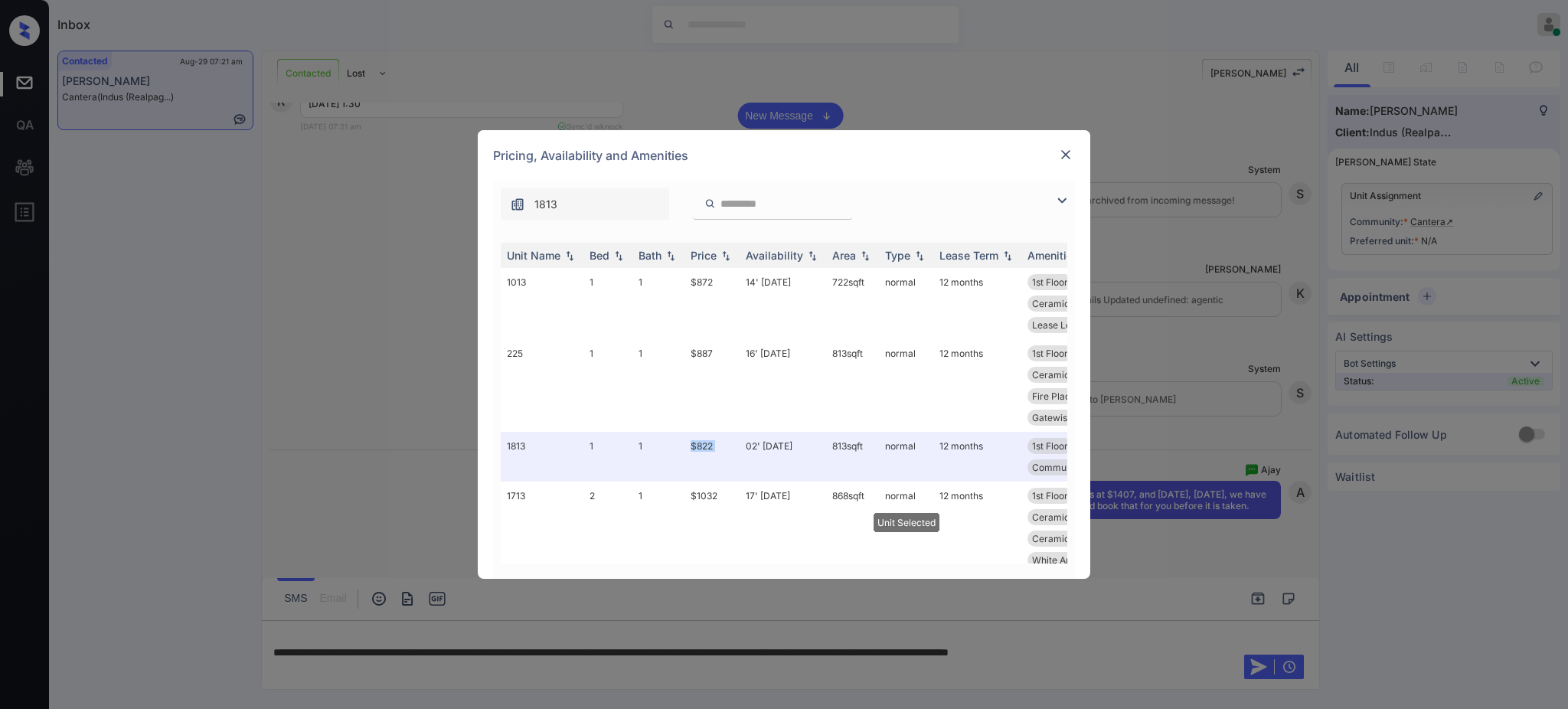
click at [1072, 147] on img at bounding box center [1066, 155] width 16 height 16
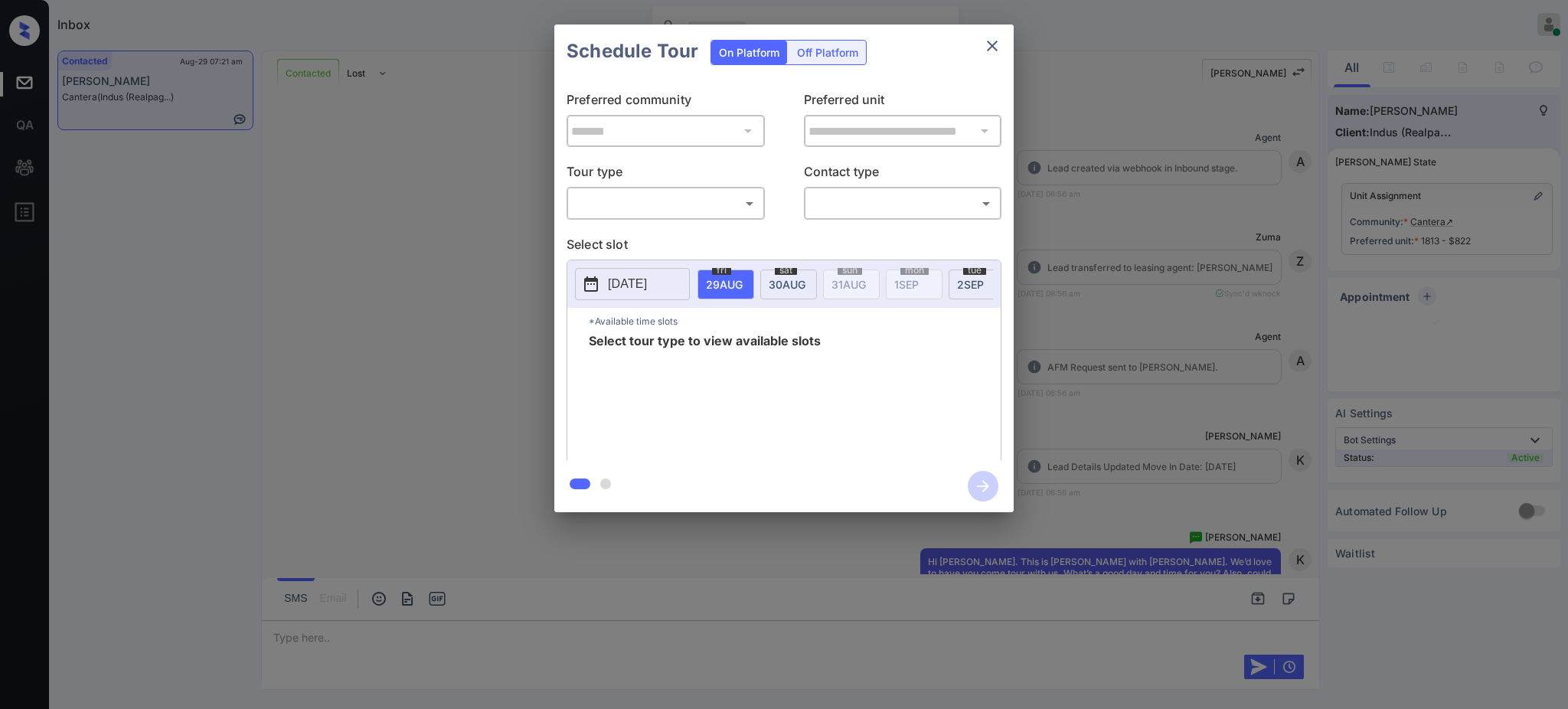
scroll to position [921, 0]
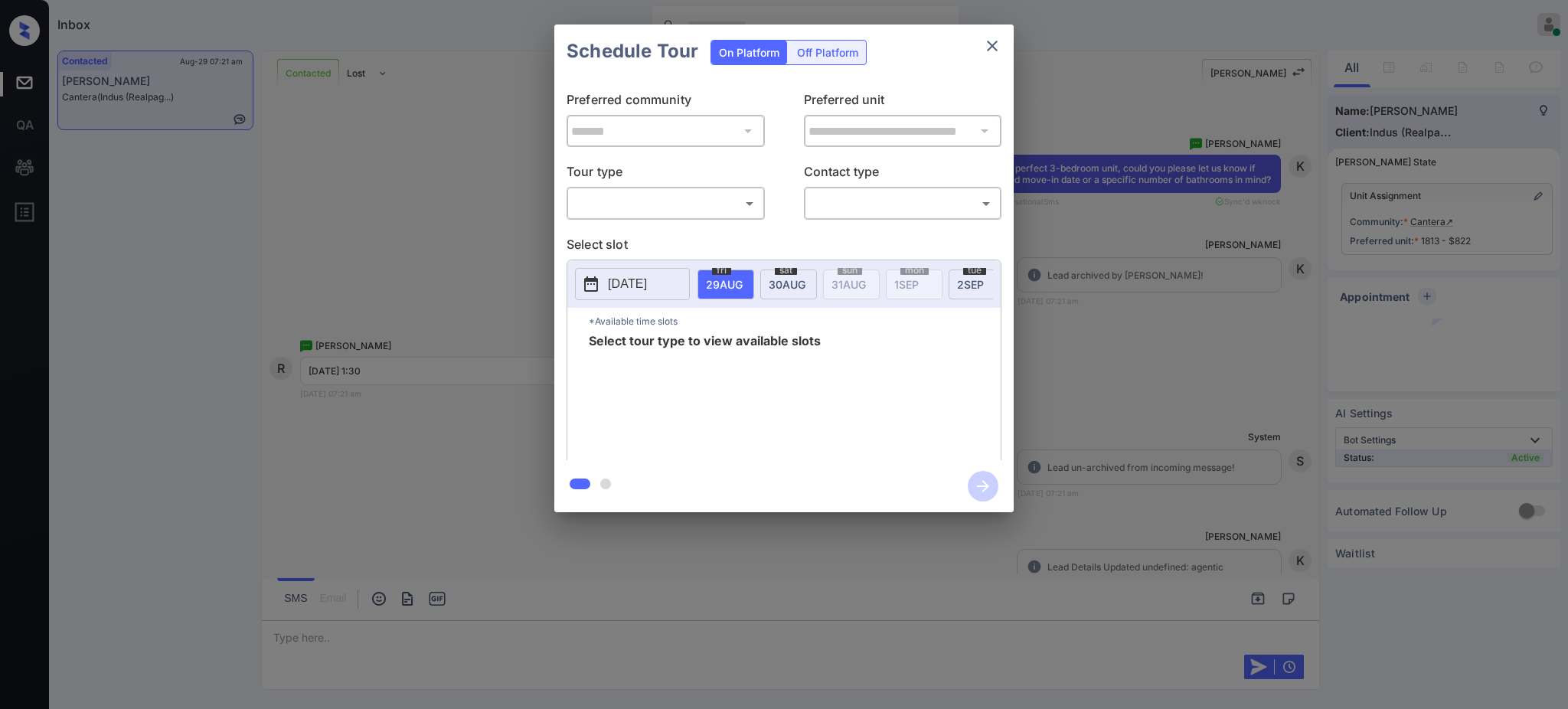
click at [630, 205] on body "Inbox [PERSON_NAME] Online Set yourself offline Set yourself on break Profile S…" at bounding box center [784, 354] width 1568 height 709
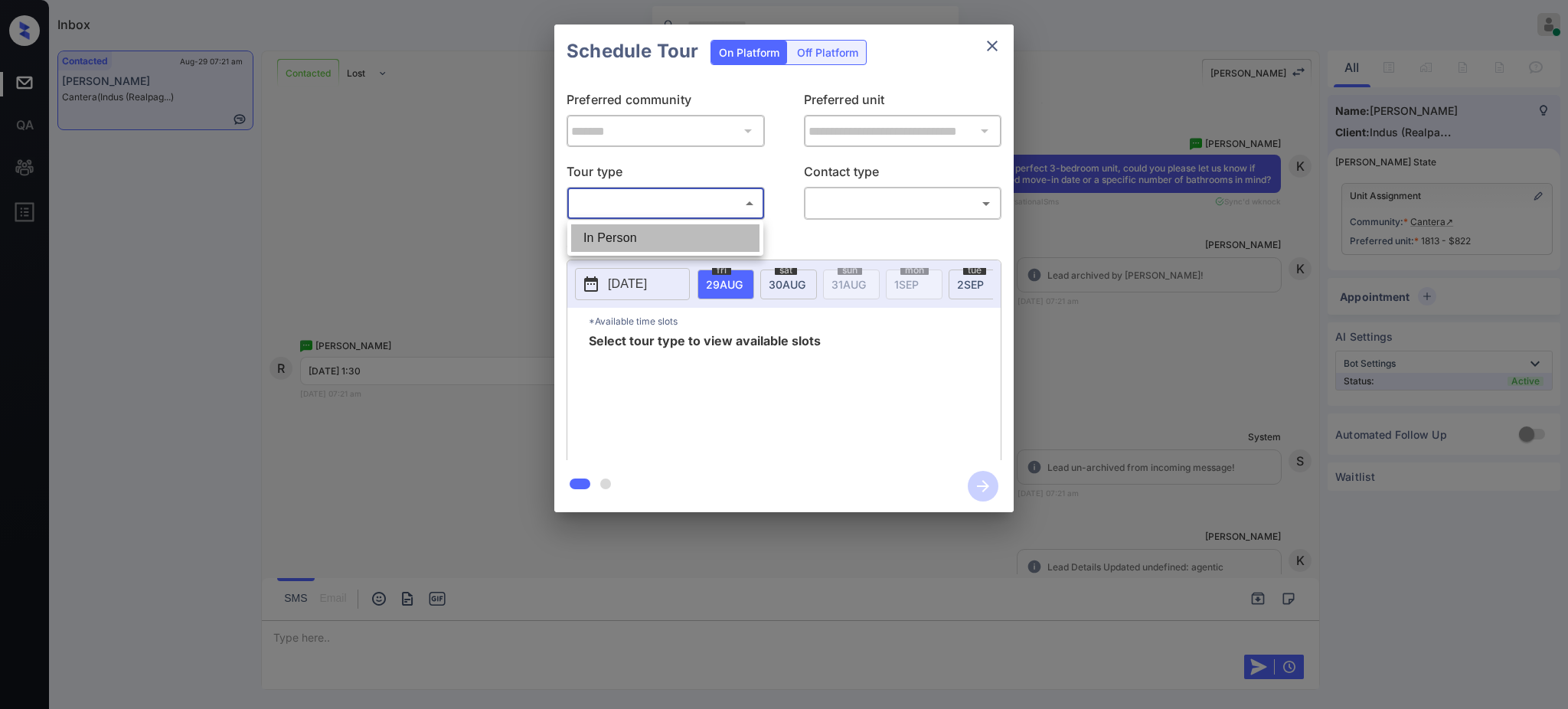
click at [624, 237] on li "In Person" at bounding box center [665, 238] width 188 height 28
type input "********"
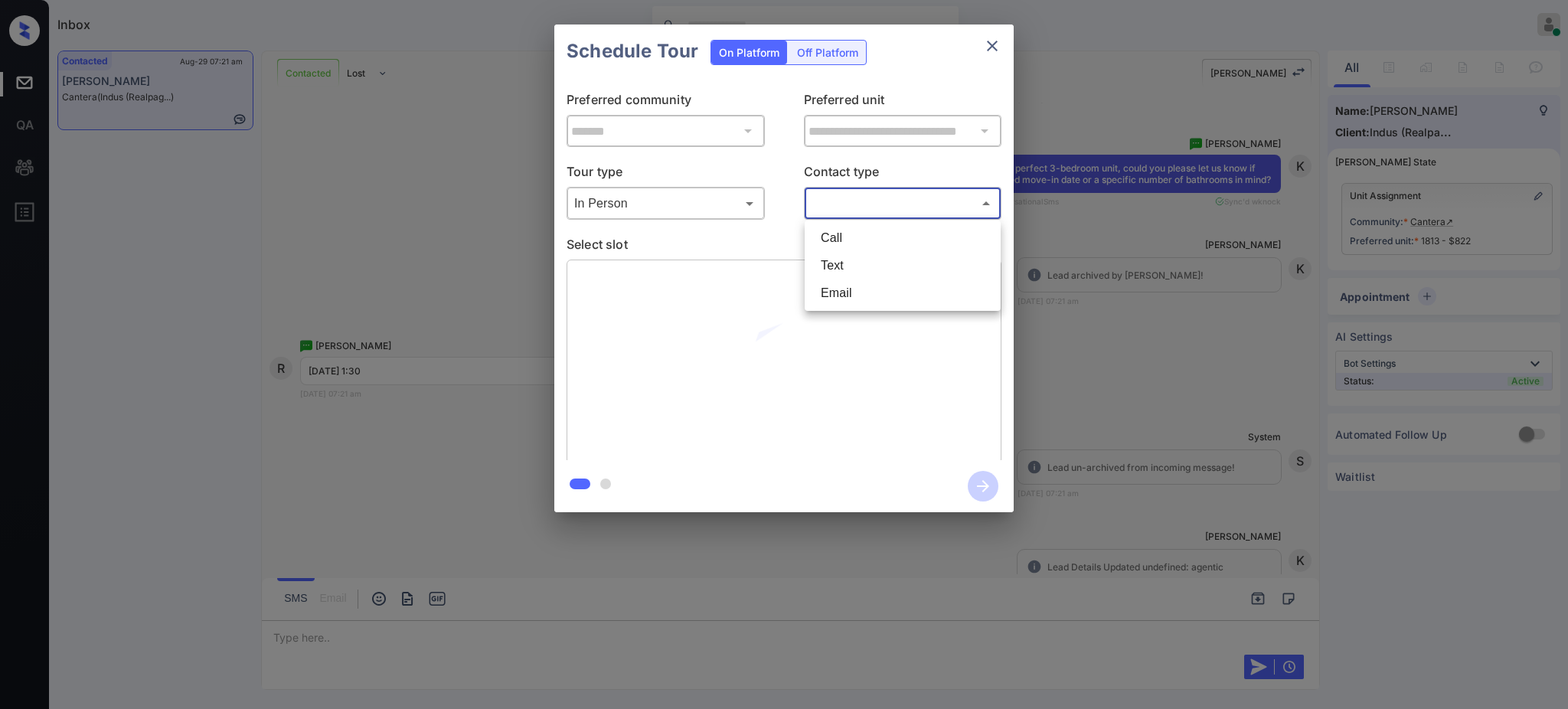
click at [843, 195] on body "Inbox [PERSON_NAME] Online Set yourself offline Set yourself on break Profile S…" at bounding box center [784, 354] width 1568 height 709
click at [840, 255] on li "Text" at bounding box center [902, 265] width 188 height 28
type input "****"
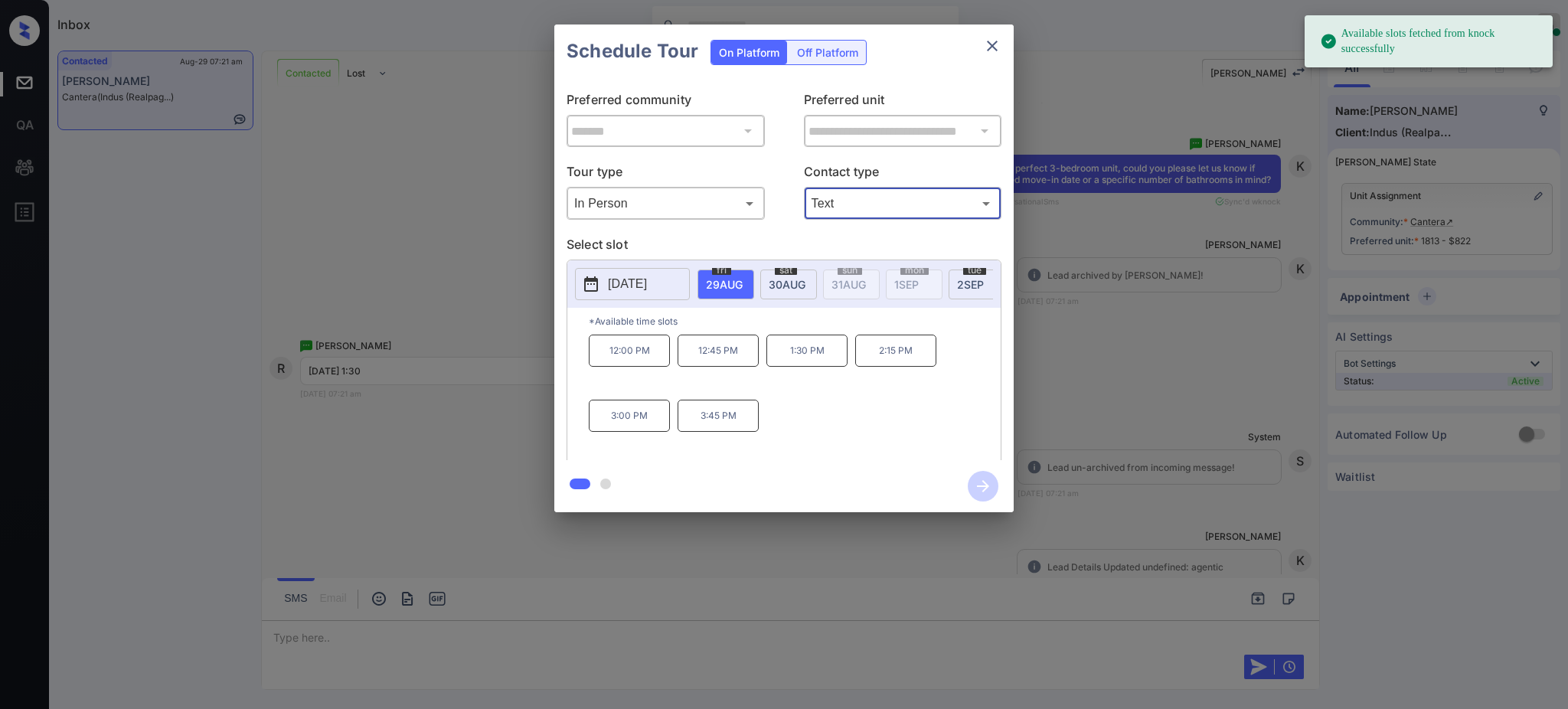
click at [742, 279] on span "30 AUG" at bounding box center [724, 284] width 36 height 13
click at [701, 432] on p "1:45 PM" at bounding box center [718, 415] width 82 height 32
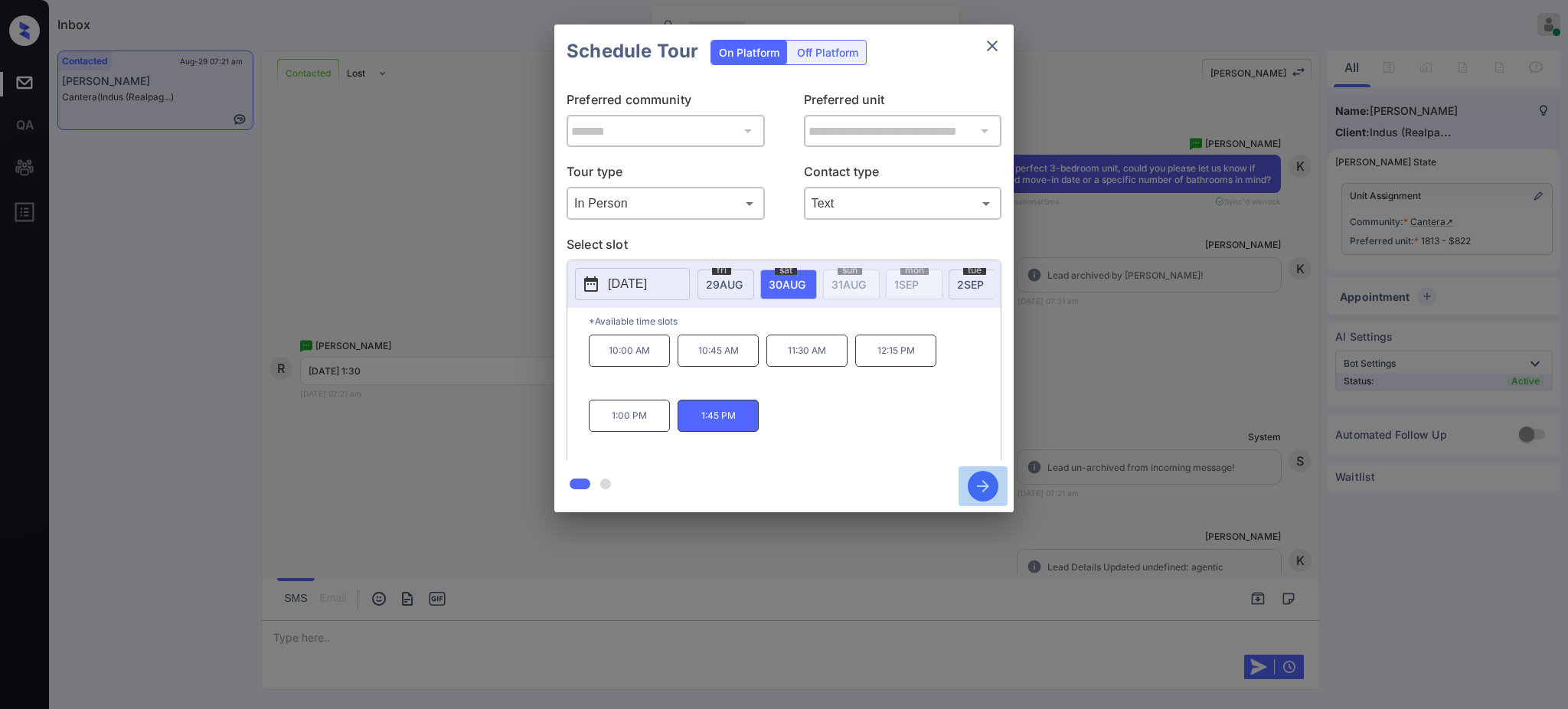
click at [974, 478] on icon "button" at bounding box center [983, 485] width 30 height 30
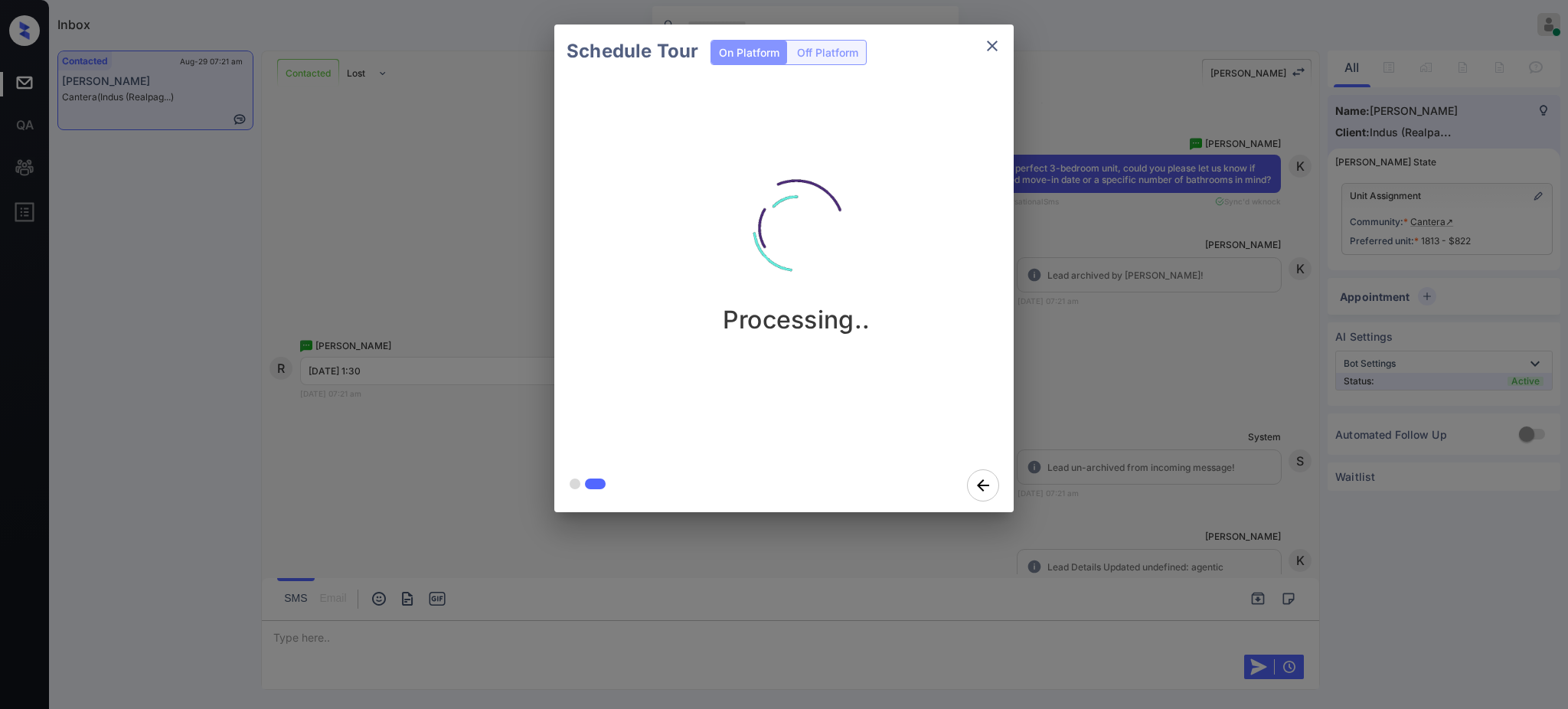
click at [1140, 393] on div "Schedule Tour On Platform Off Platform Processing.." at bounding box center [784, 268] width 1568 height 537
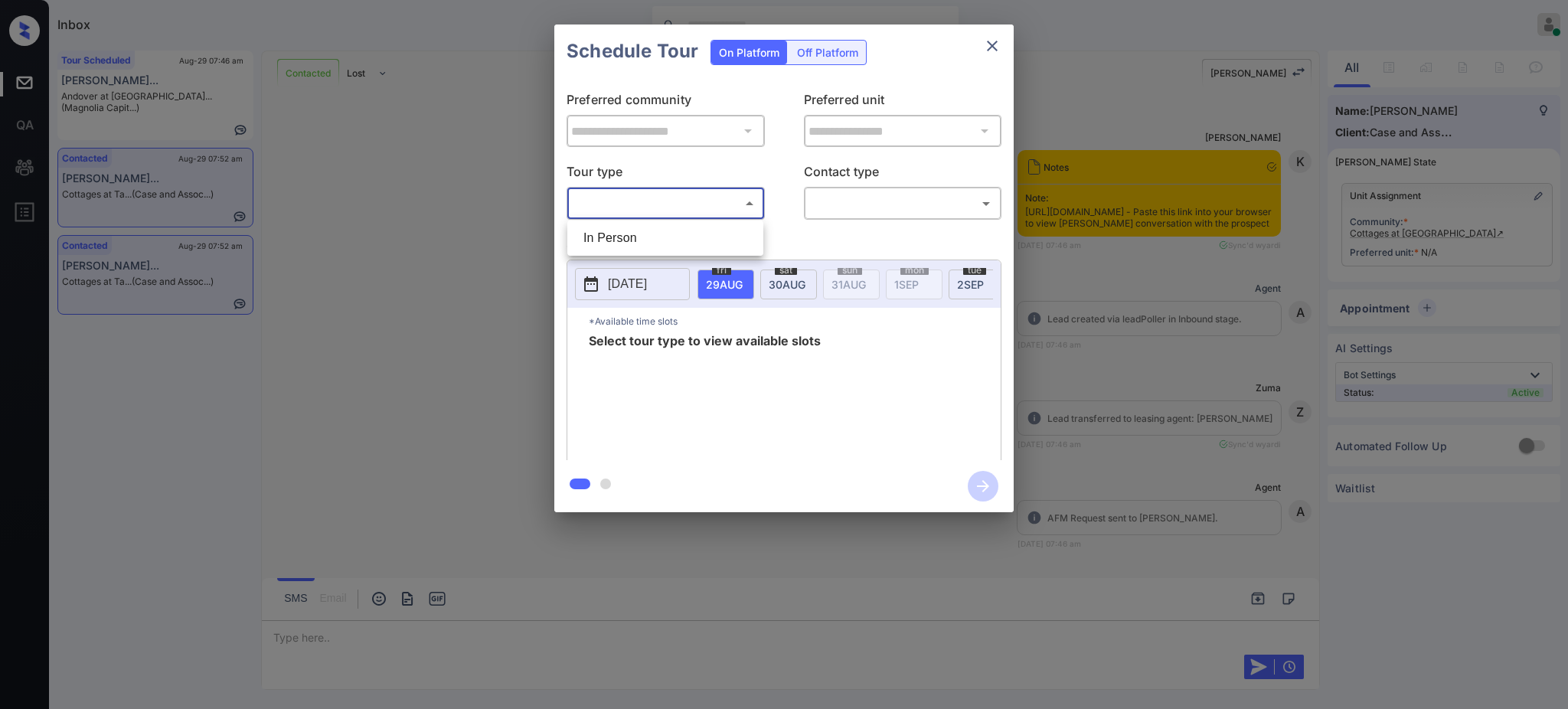
scroll to position [2936, 0]
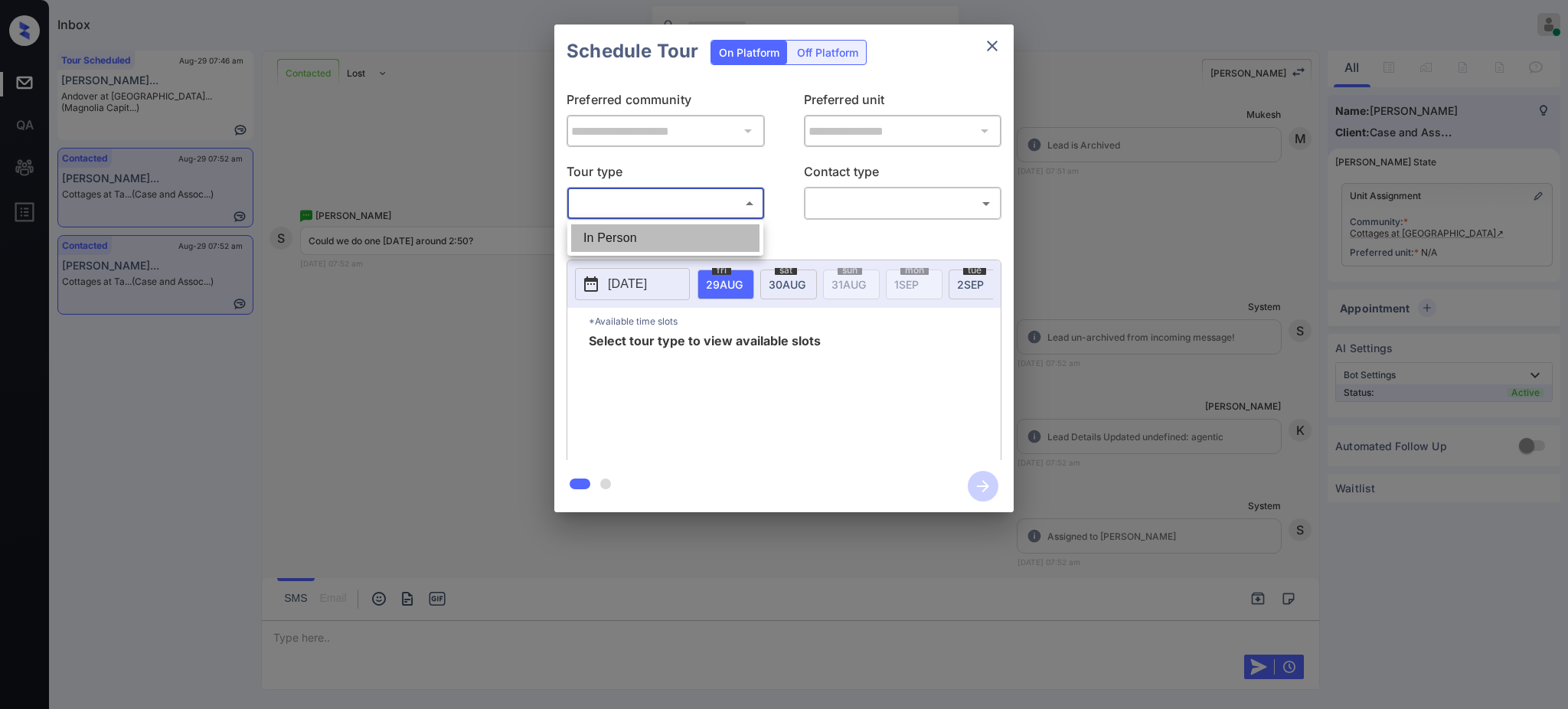
drag, startPoint x: 645, startPoint y: 228, endPoint x: 653, endPoint y: 232, distance: 8.9
click at [645, 229] on li "In Person" at bounding box center [665, 238] width 188 height 28
type input "********"
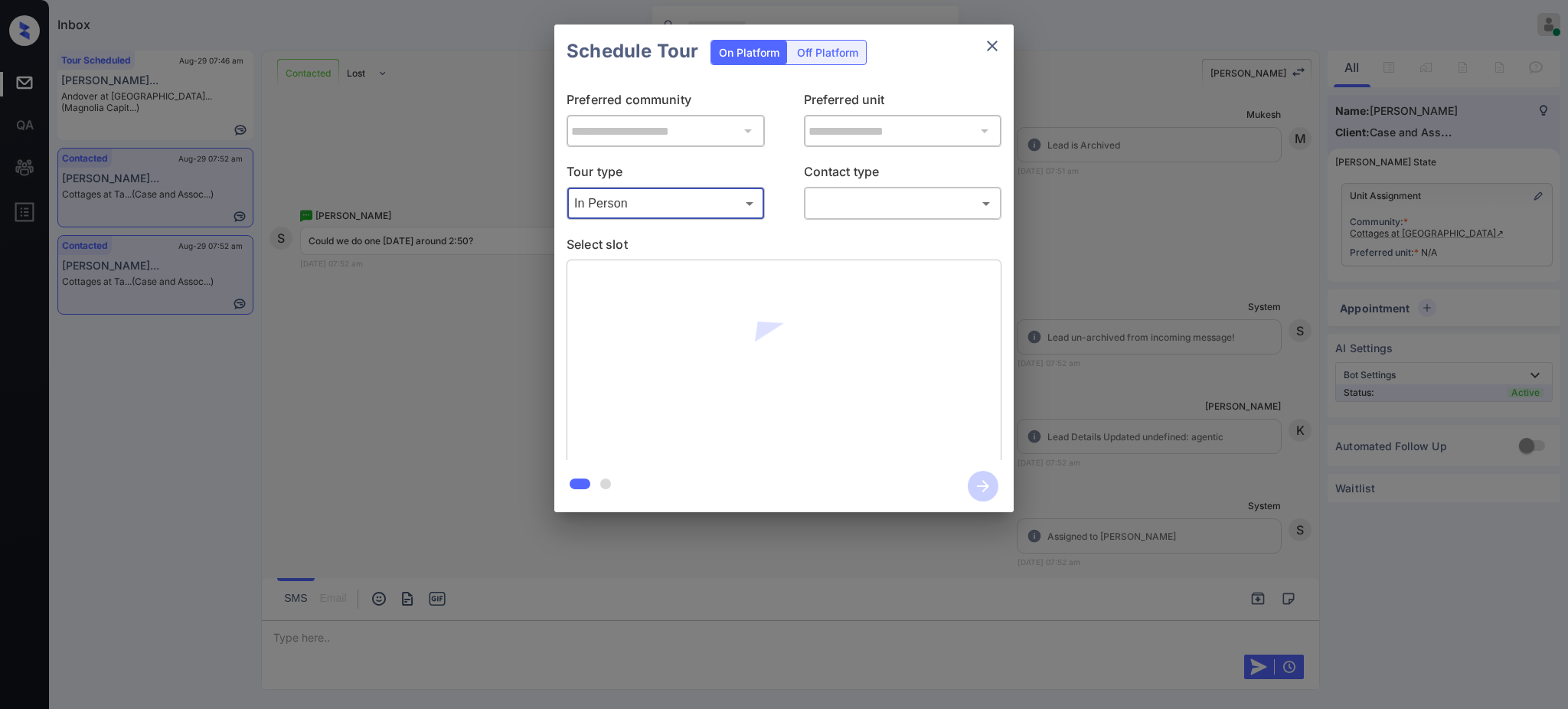
click at [856, 204] on body "Inbox [PERSON_NAME] Online Set yourself offline Set yourself on break Profile S…" at bounding box center [784, 354] width 1568 height 709
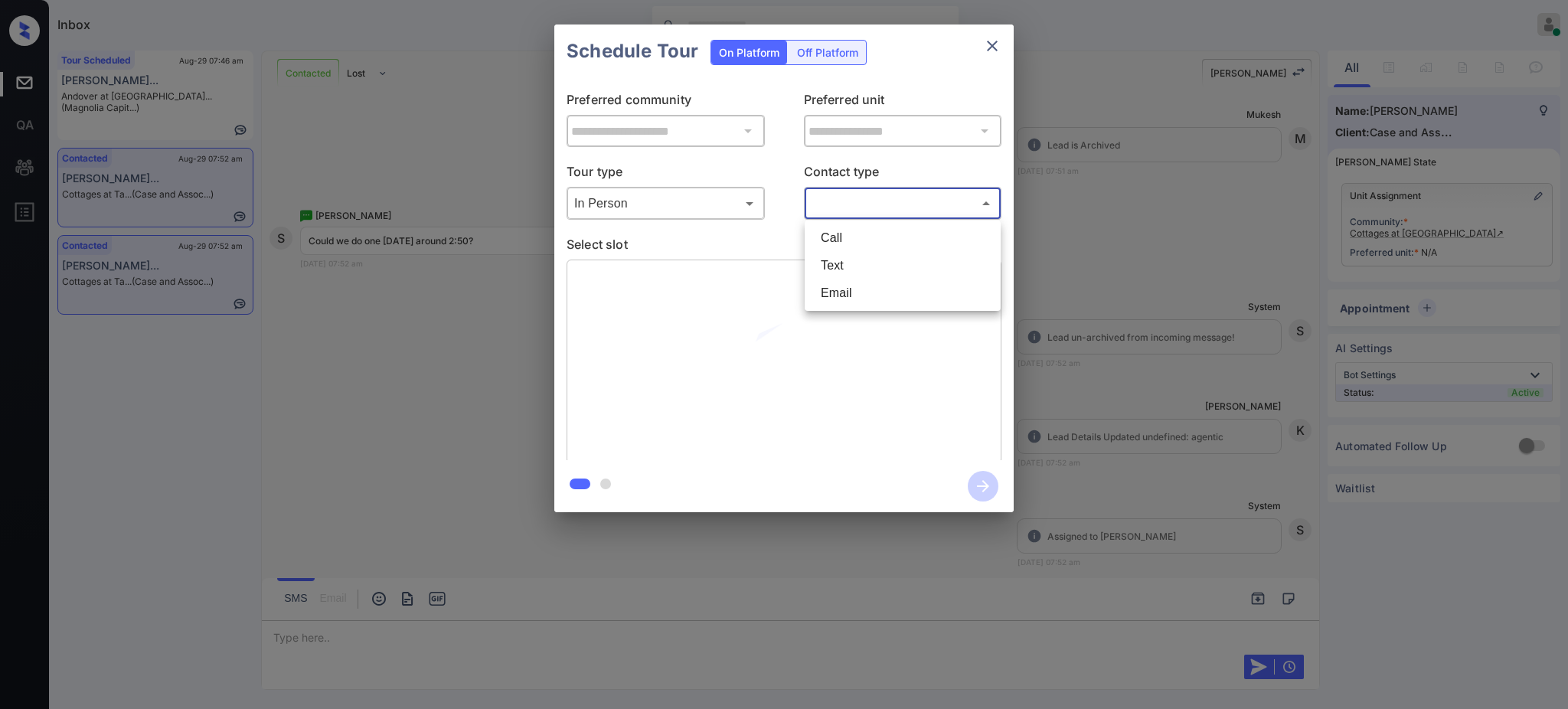
click at [840, 264] on li "Text" at bounding box center [902, 265] width 188 height 28
type input "****"
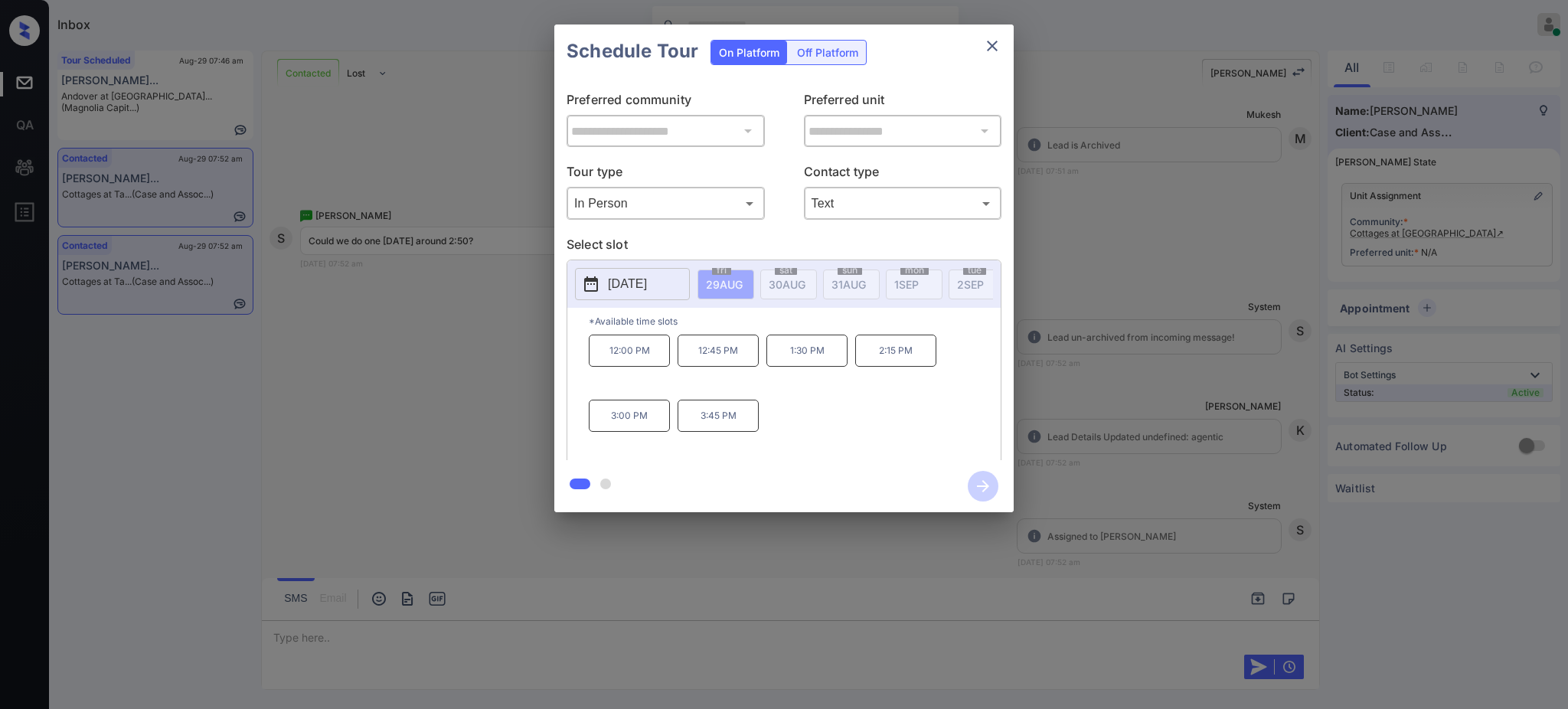
click at [626, 282] on p "[DATE]" at bounding box center [627, 283] width 39 height 18
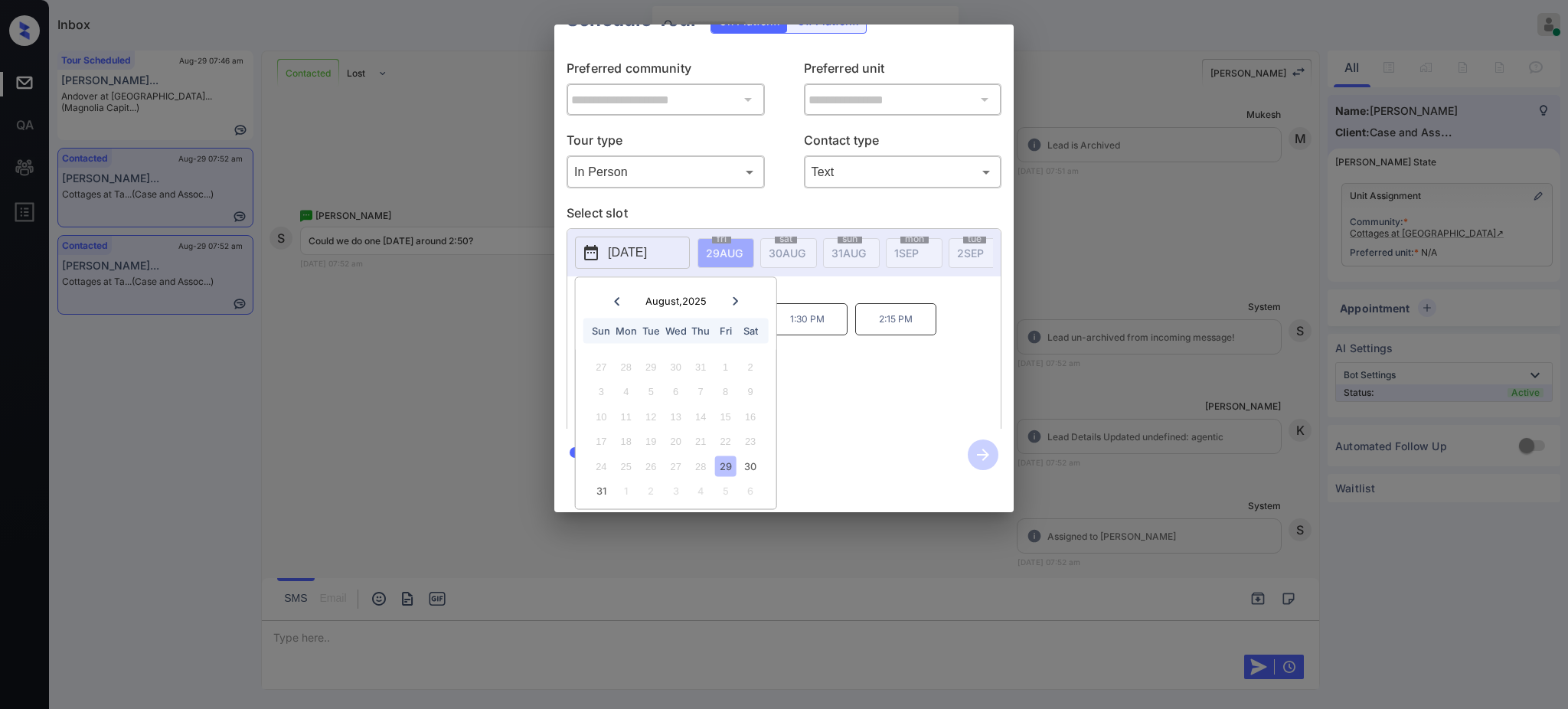
scroll to position [0, 0]
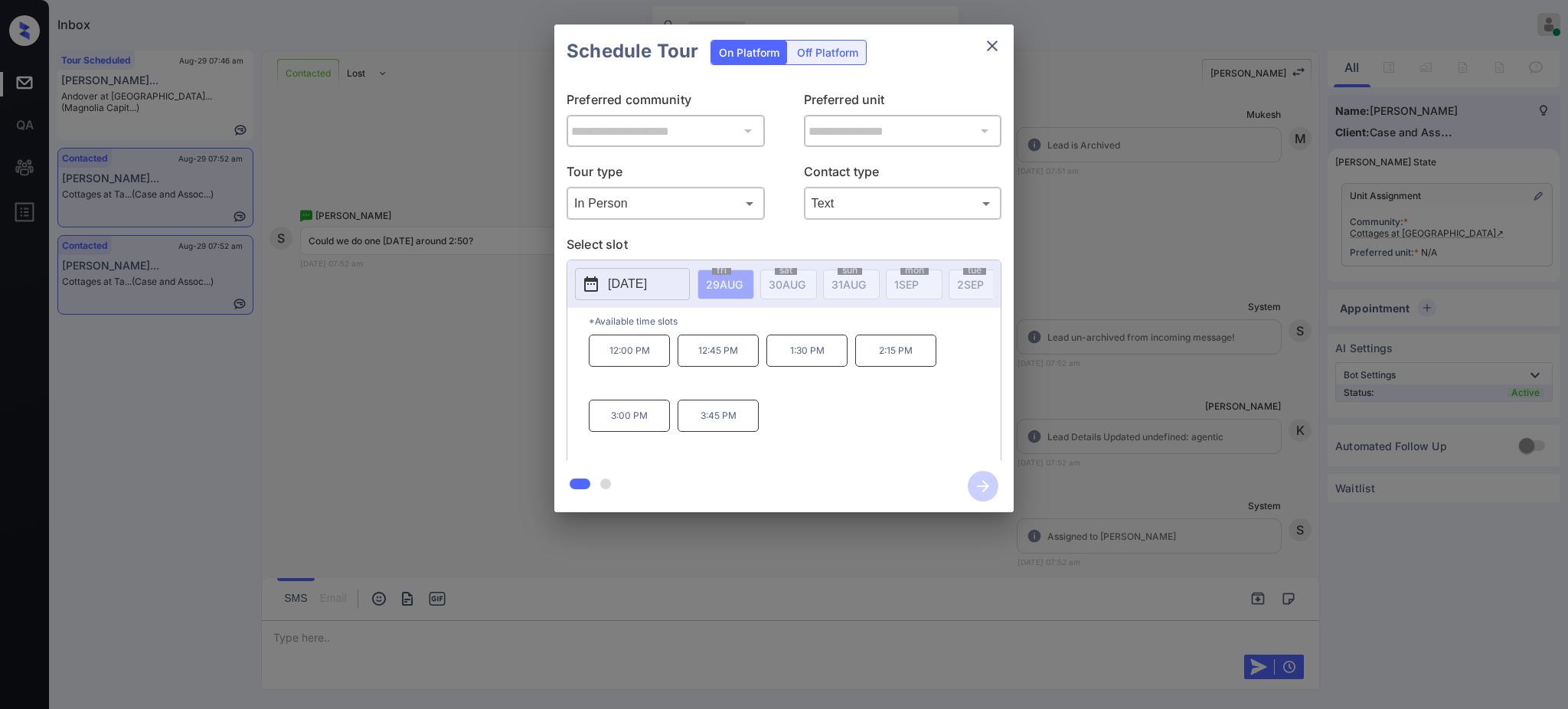
click at [1042, 84] on div "**********" at bounding box center [784, 268] width 1568 height 537
